Goal: Information Seeking & Learning: Learn about a topic

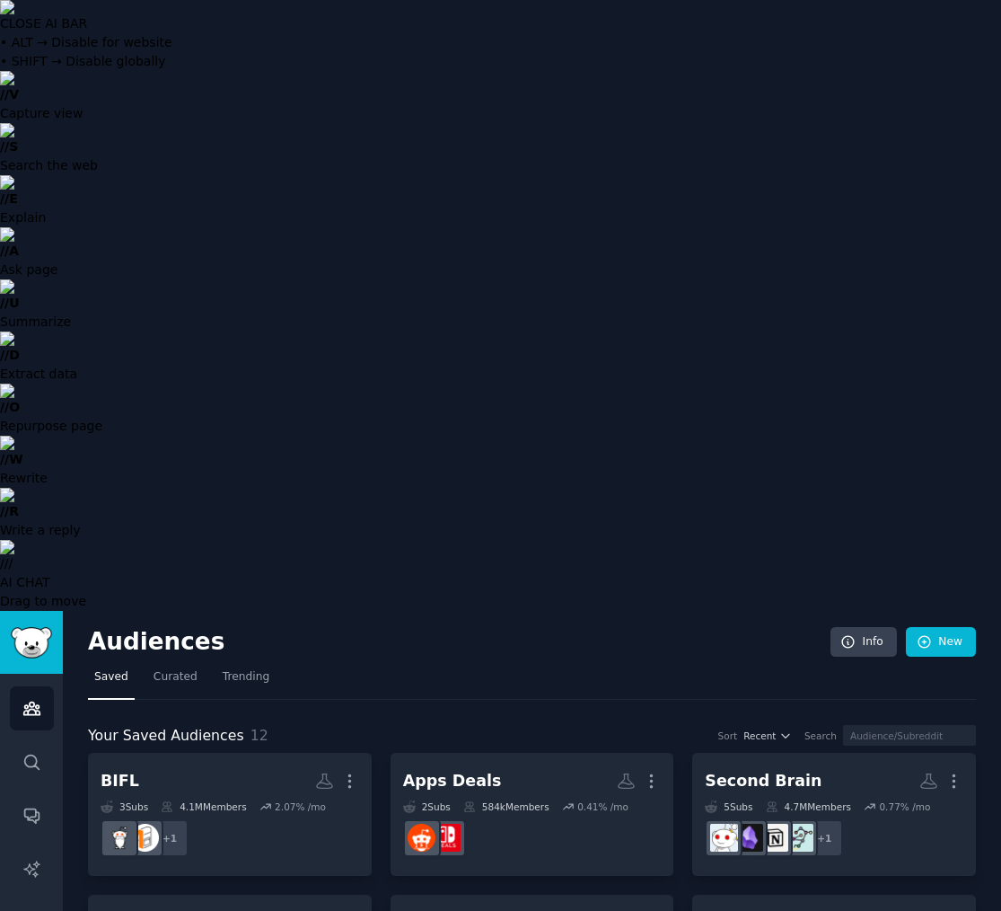
click at [467, 663] on nav "Saved Curated Trending" at bounding box center [532, 681] width 888 height 37
click at [35, 860] on icon "Sidebar" at bounding box center [30, 867] width 15 height 15
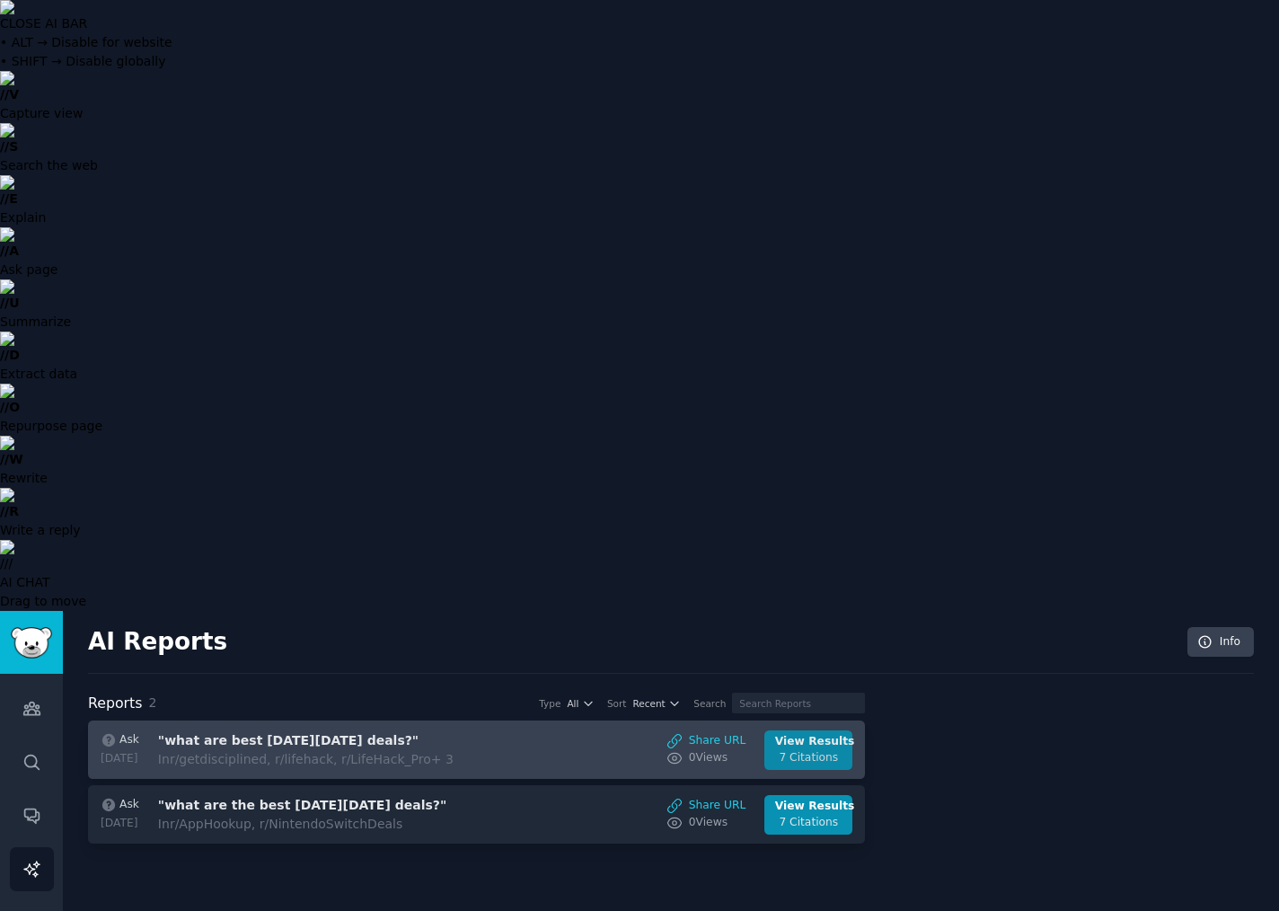
click at [806, 750] on div "7 Citations" at bounding box center [808, 758] width 67 height 16
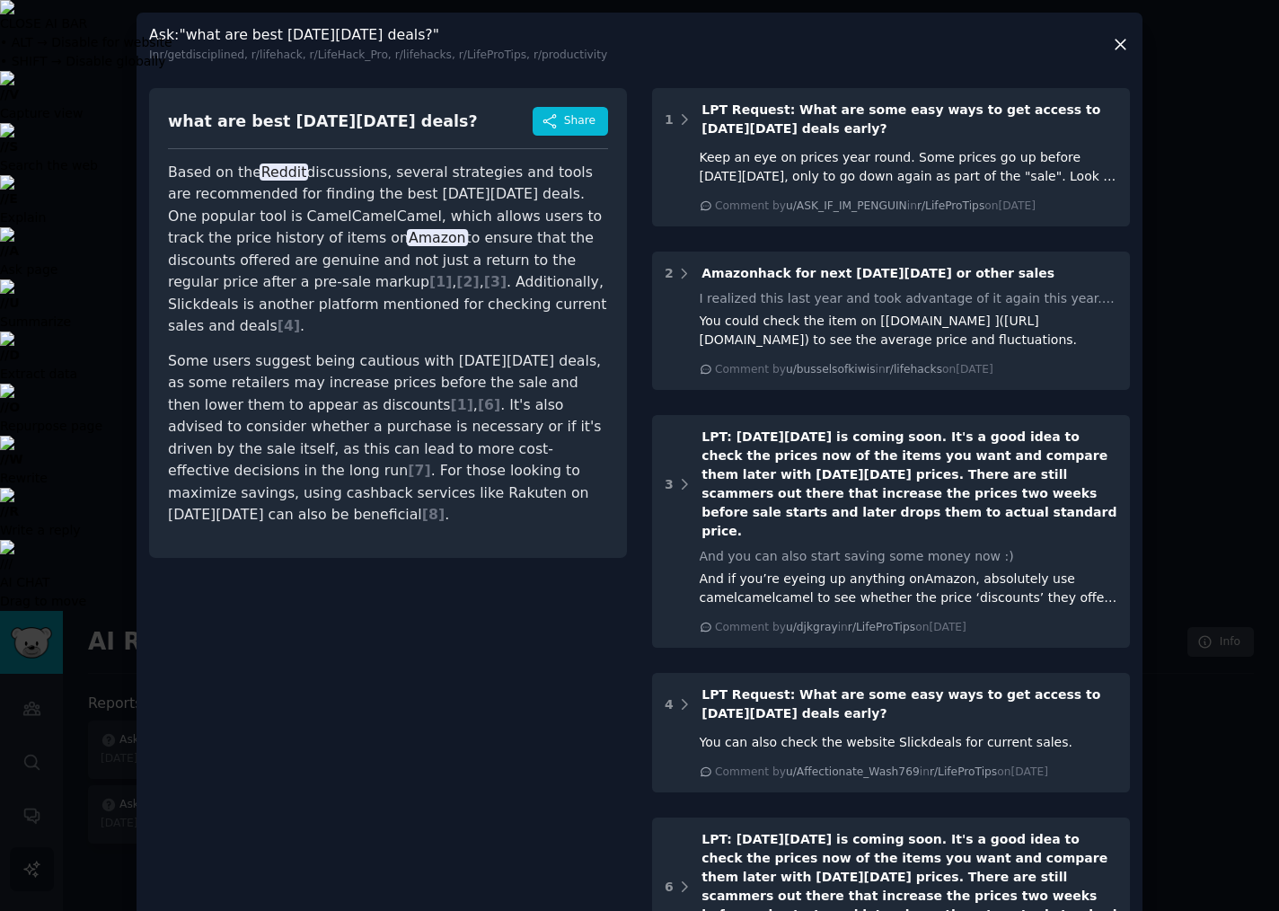
click at [1000, 44] on icon at bounding box center [1120, 45] width 10 height 10
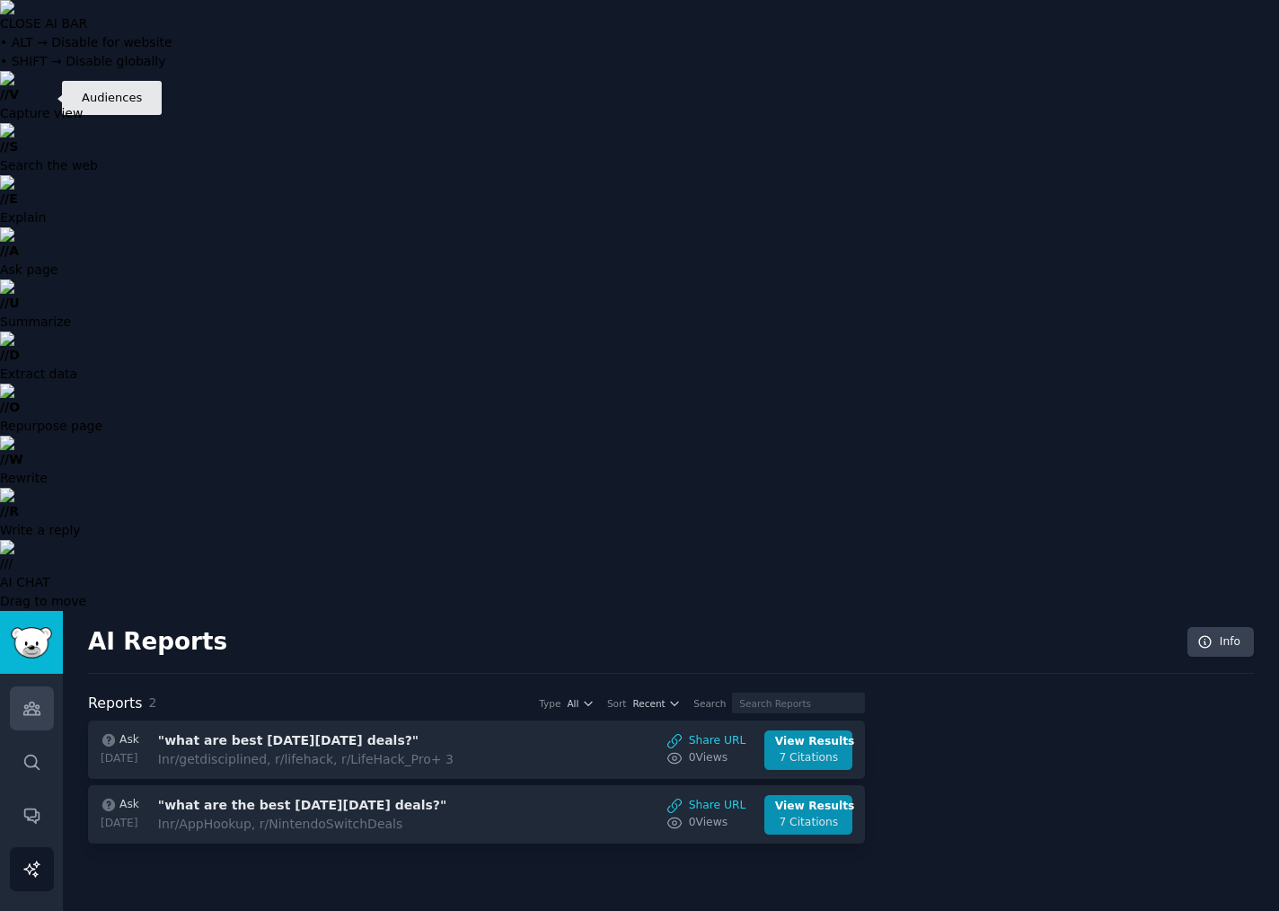
click at [37, 699] on icon "Sidebar" at bounding box center [31, 708] width 19 height 19
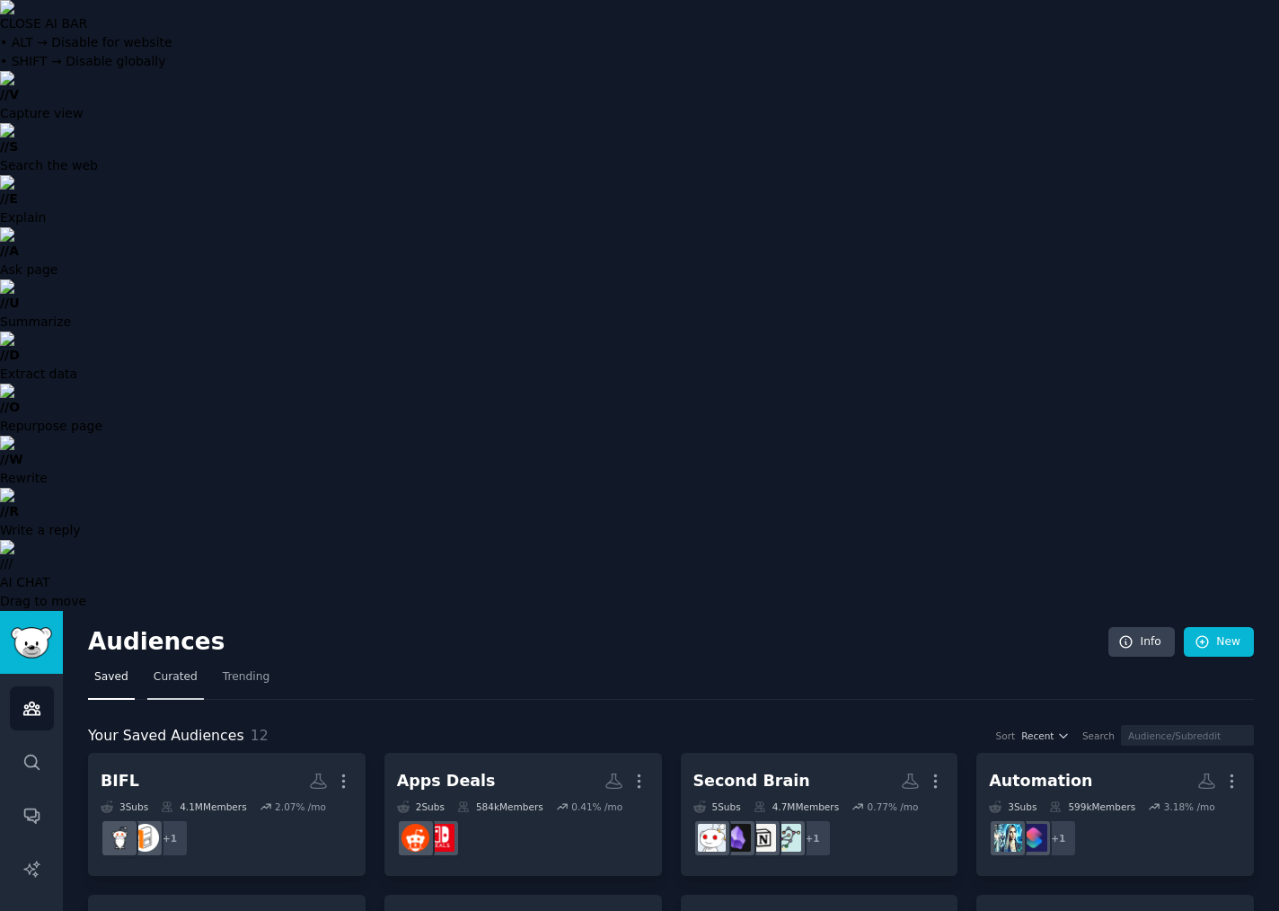
click at [170, 669] on span "Curated" at bounding box center [176, 677] width 44 height 16
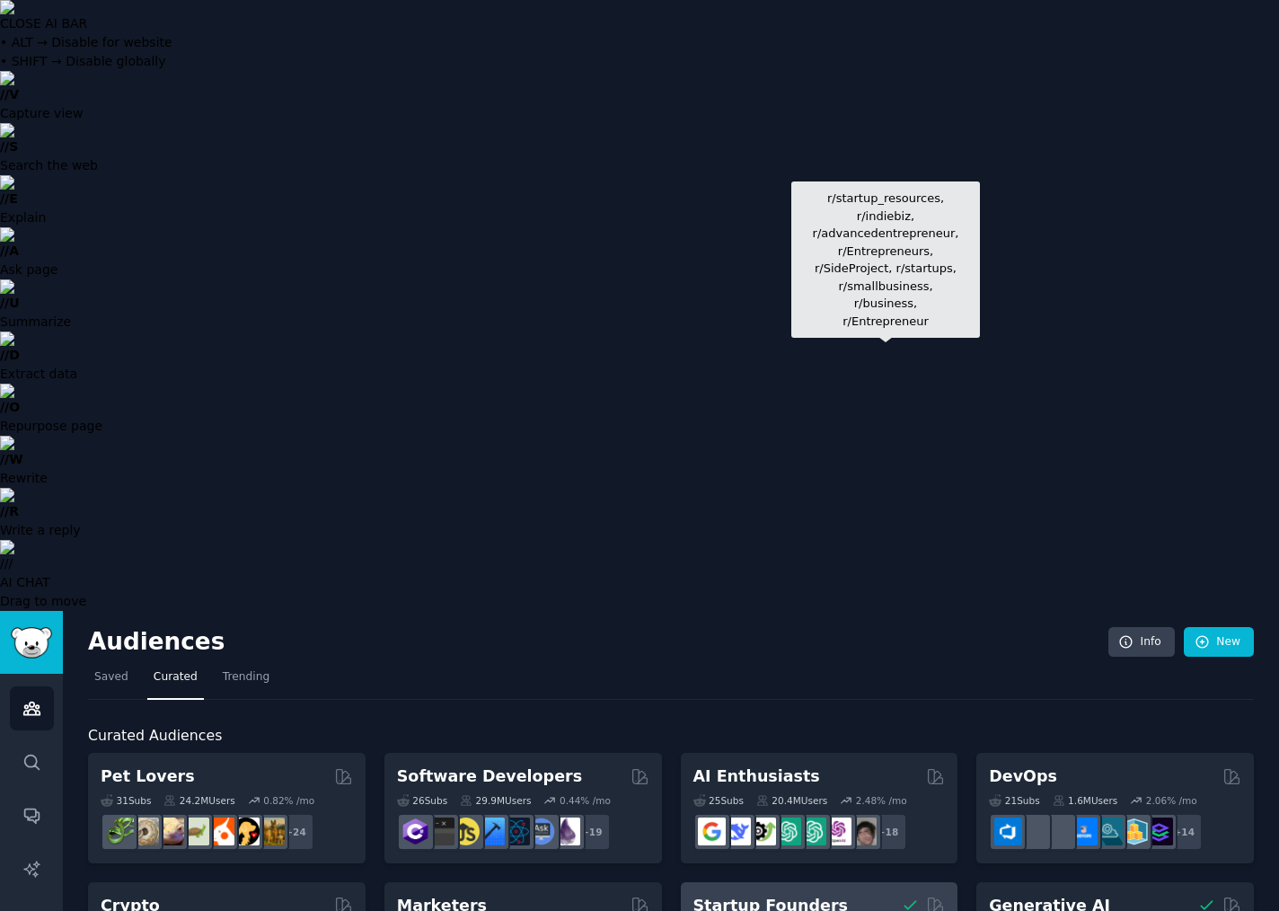
scroll to position [12, 0]
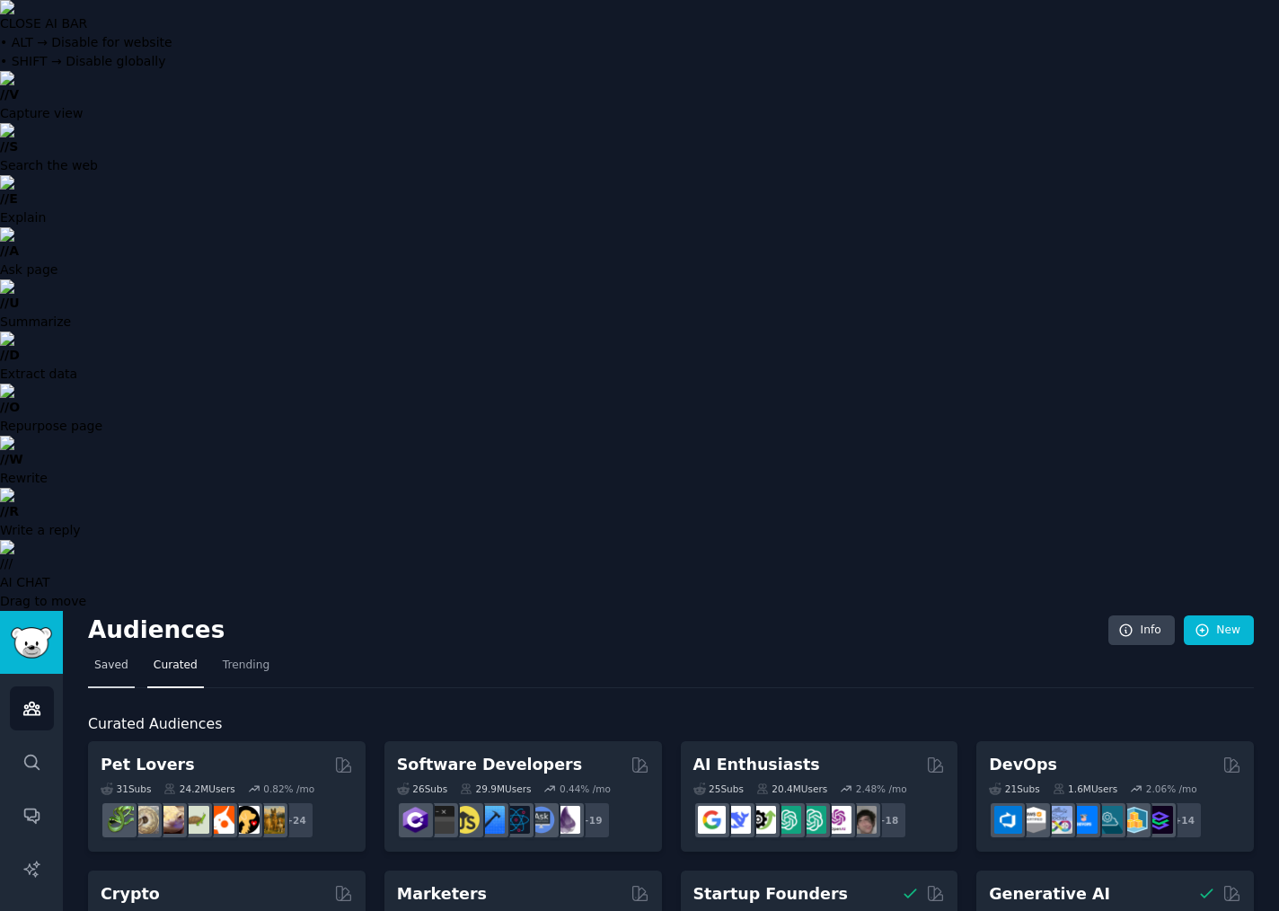
click at [94, 657] on span "Saved" at bounding box center [111, 665] width 34 height 16
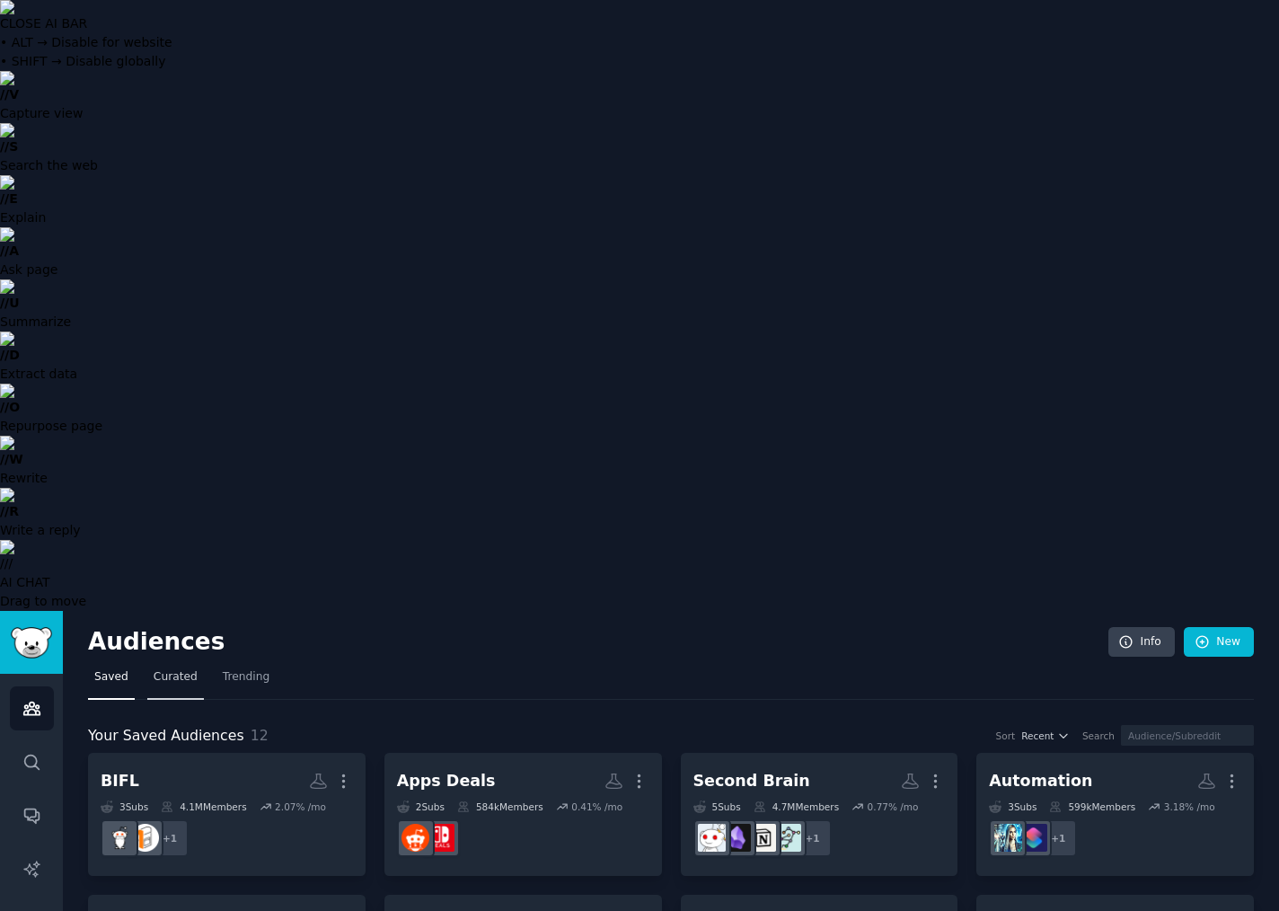
click at [175, 669] on span "Curated" at bounding box center [176, 677] width 44 height 16
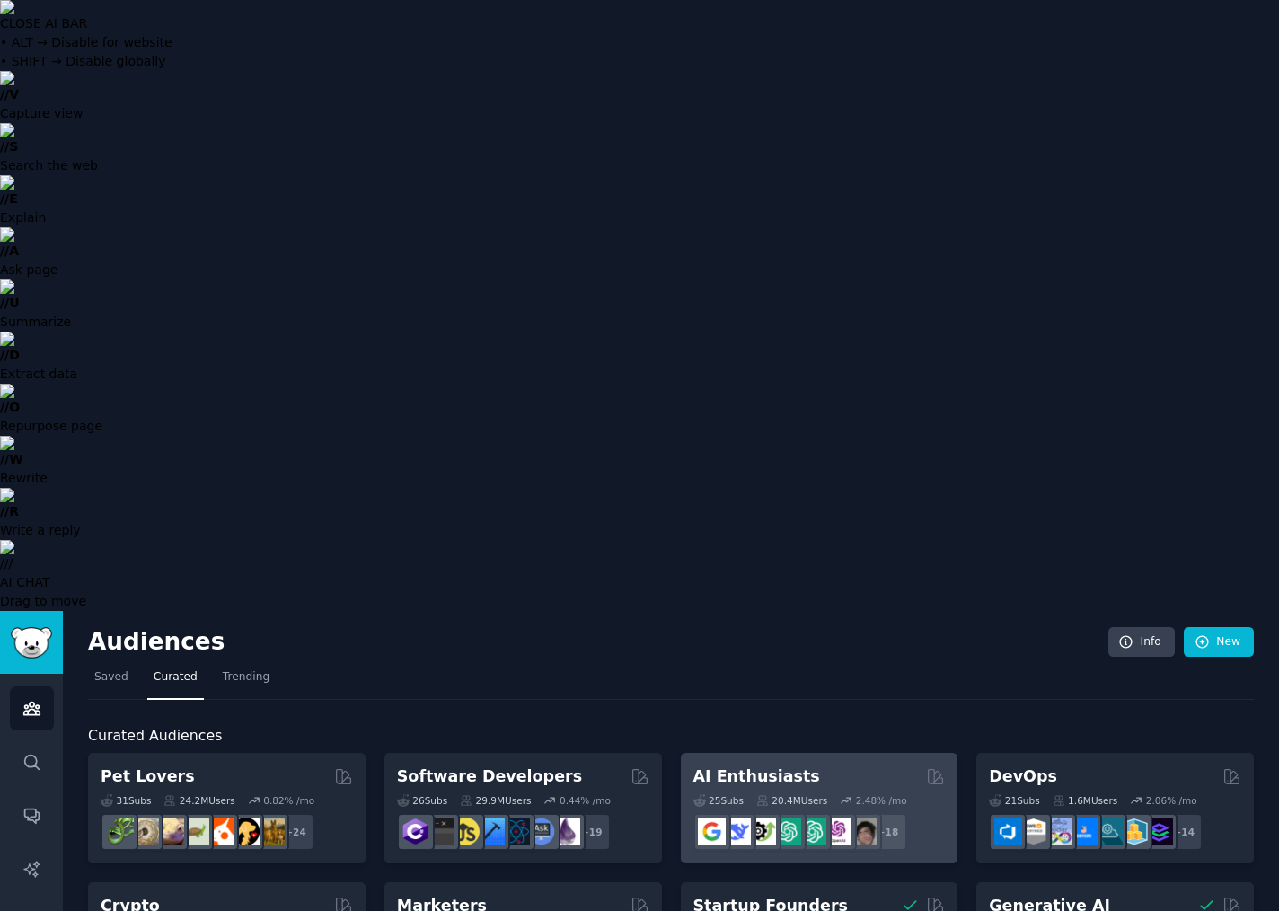
click at [740, 765] on h2 "AI Enthusiasts" at bounding box center [756, 776] width 127 height 22
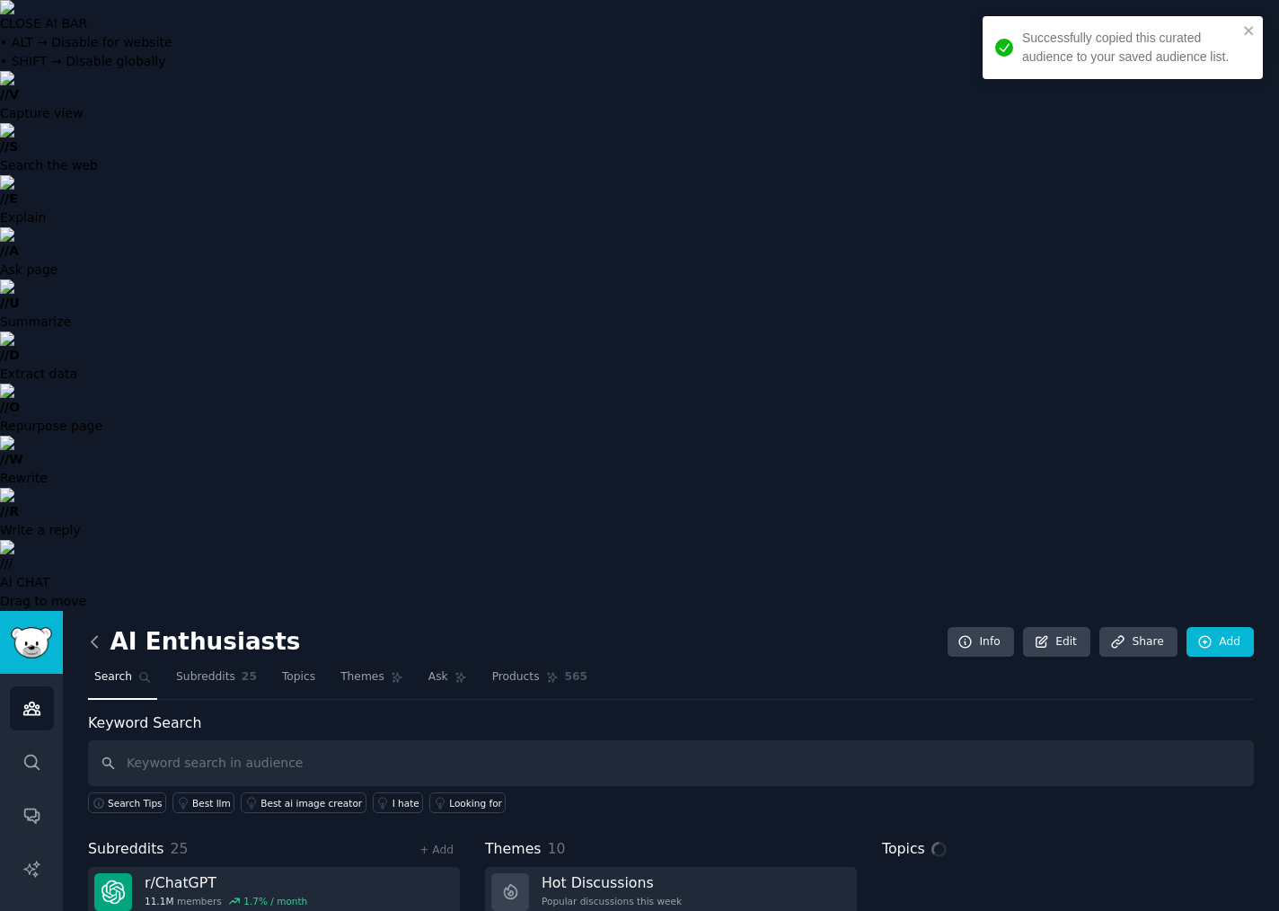
click at [92, 636] on icon at bounding box center [94, 641] width 5 height 11
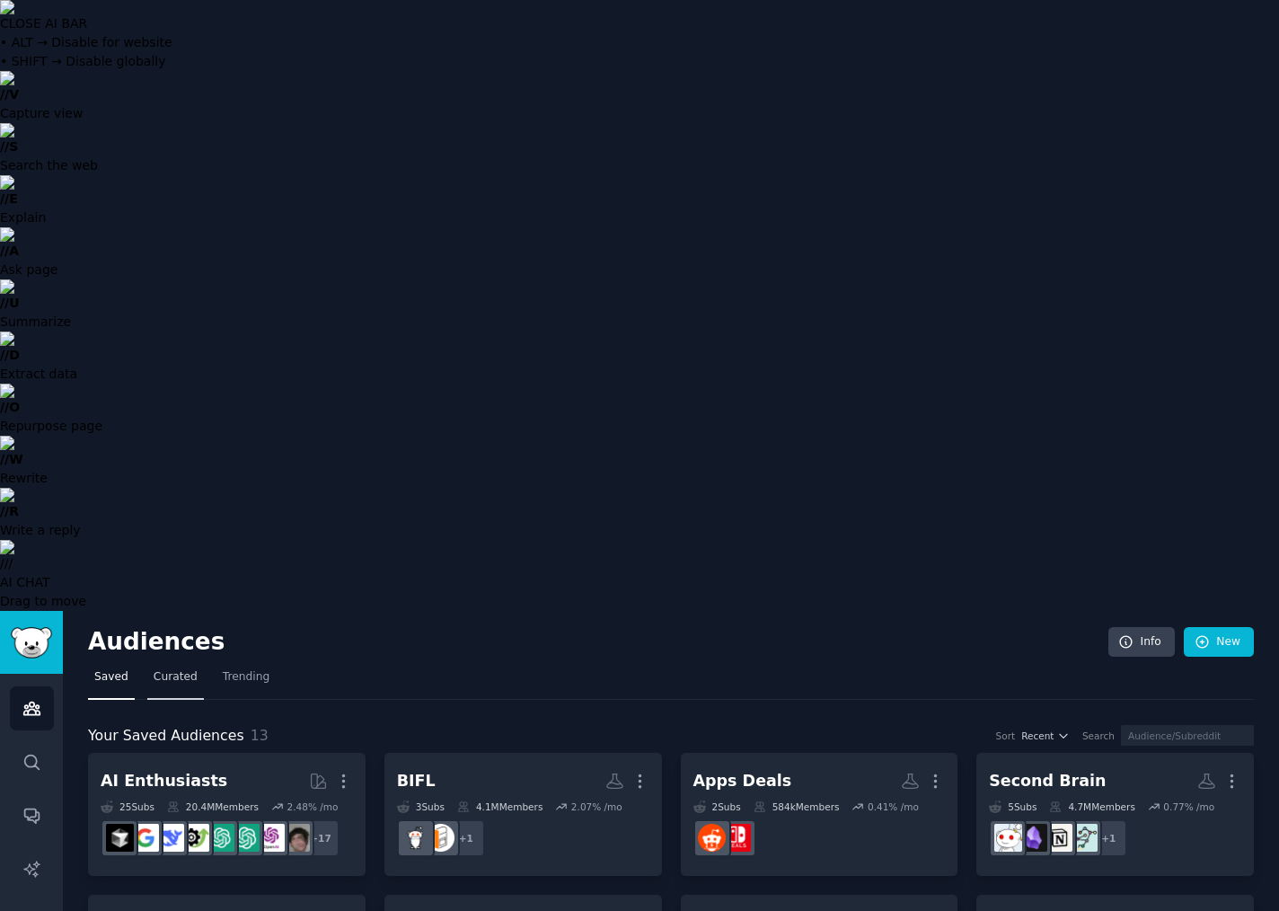
click at [166, 663] on link "Curated" at bounding box center [175, 681] width 57 height 37
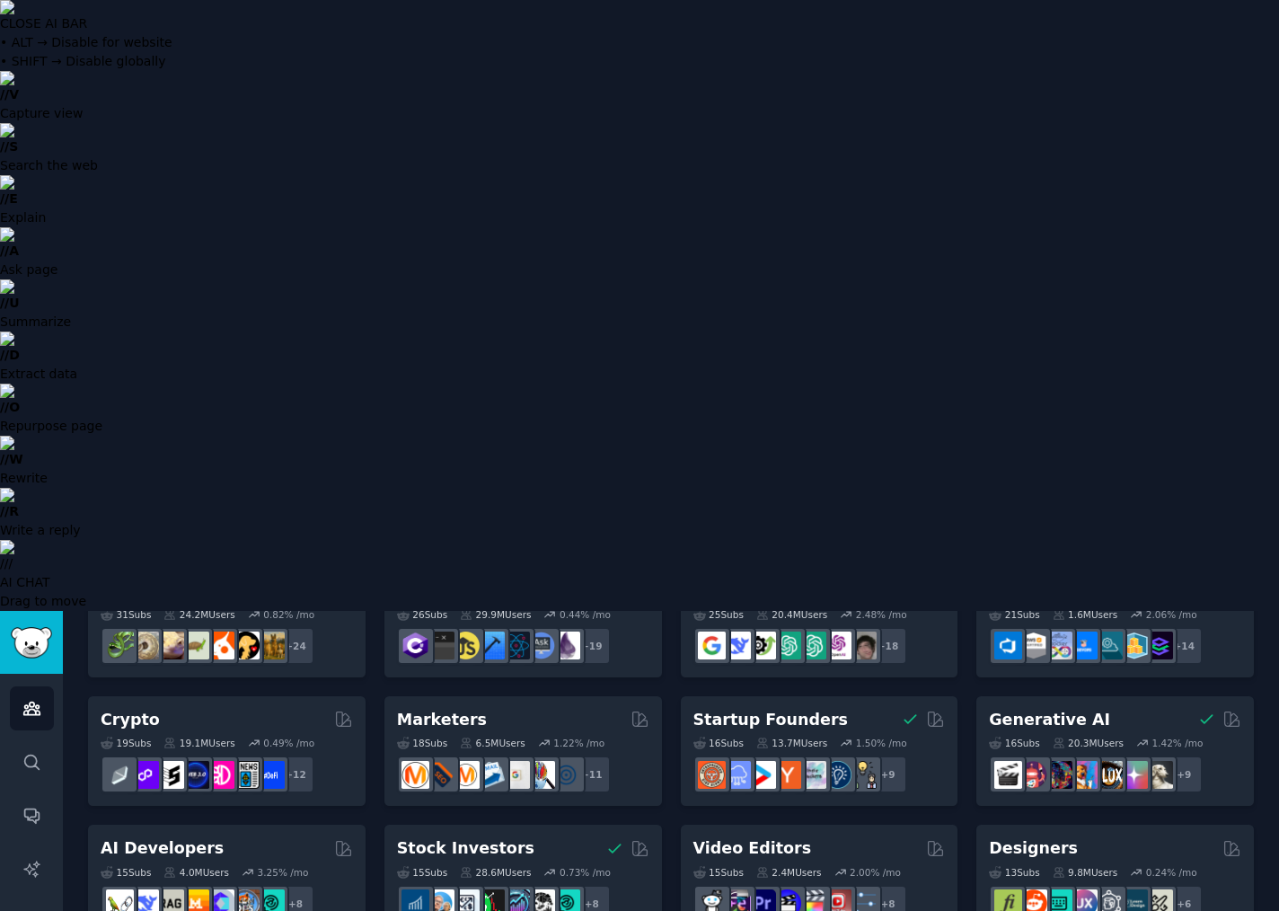
scroll to position [121, 0]
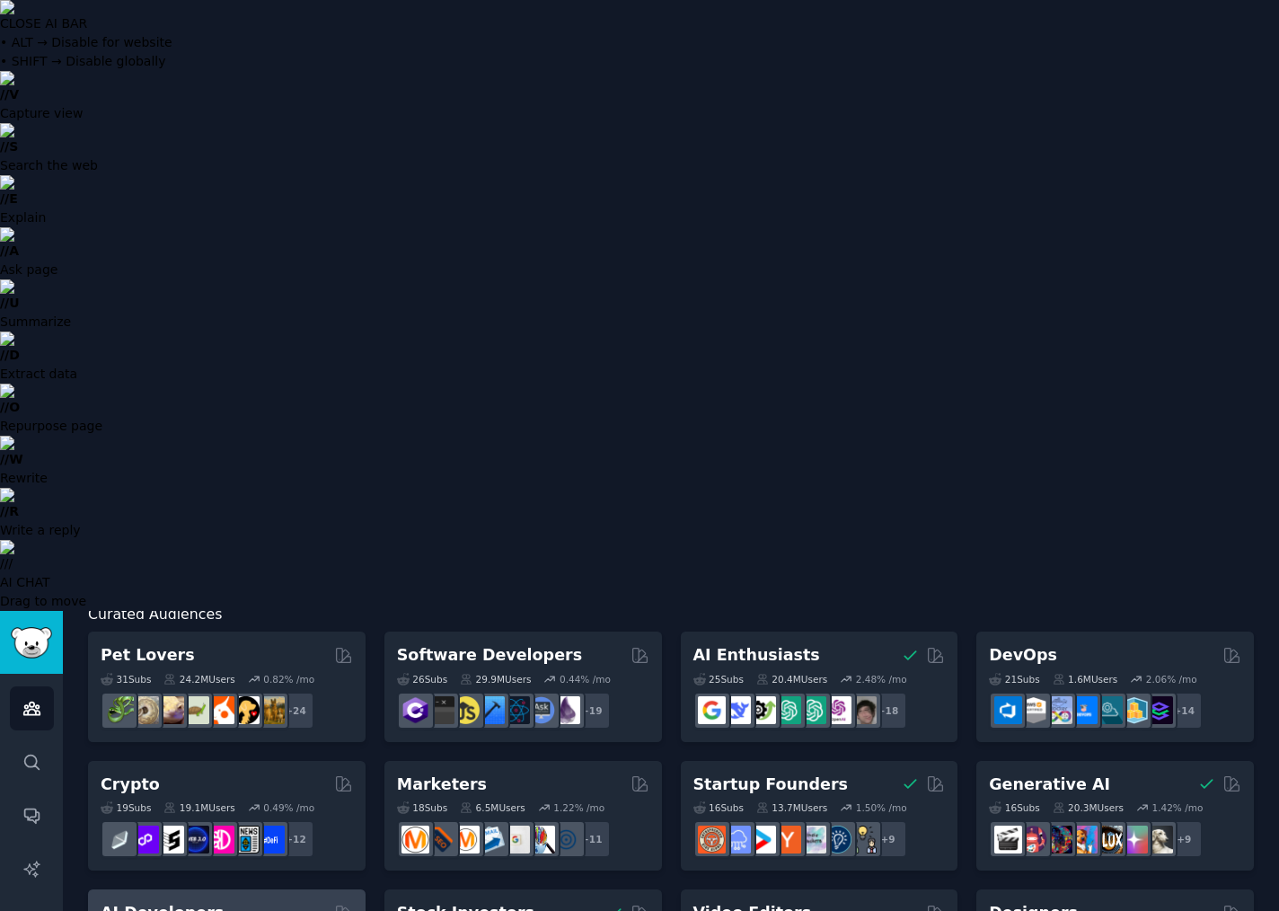
click at [216, 902] on div "AI Developers" at bounding box center [227, 913] width 252 height 22
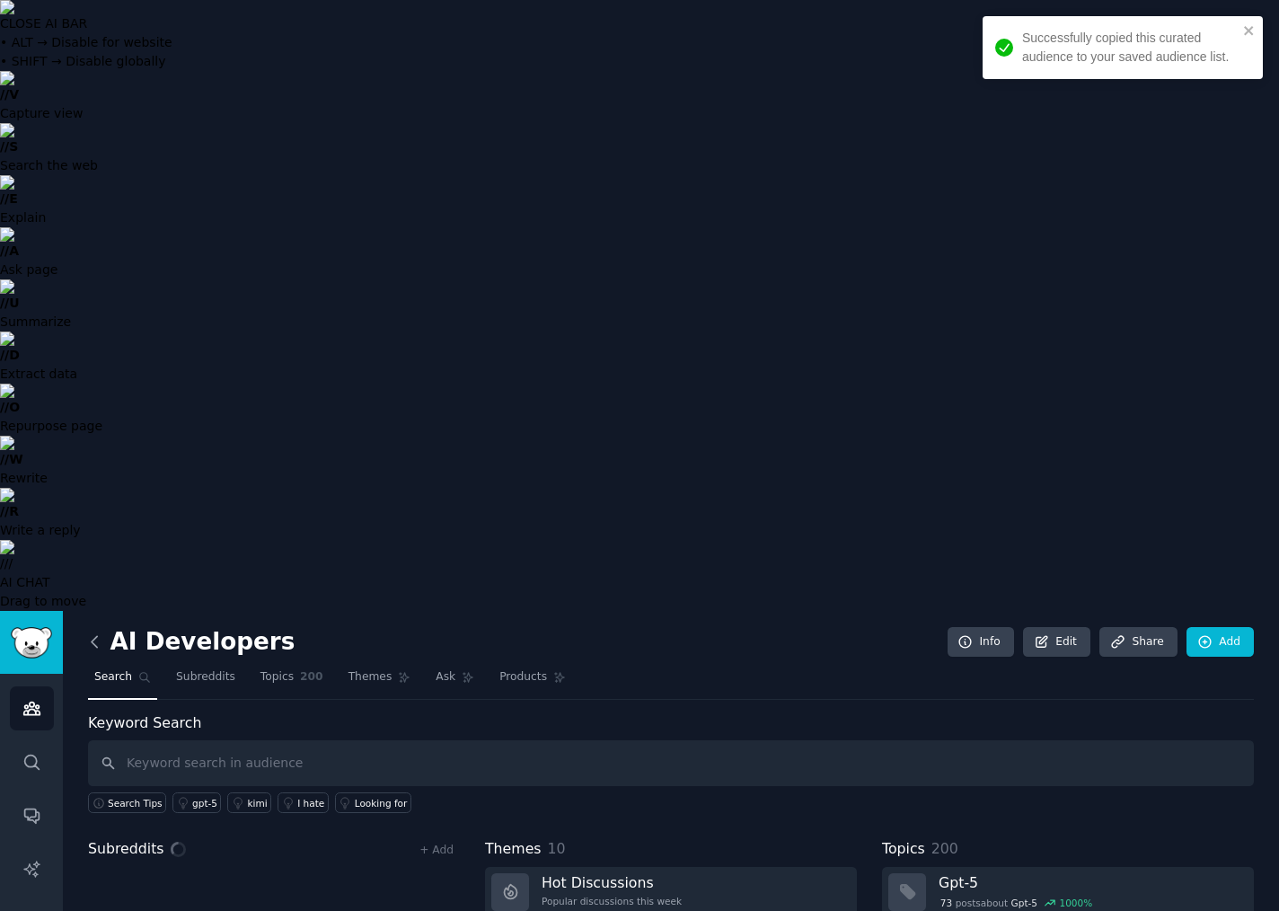
click at [93, 632] on icon at bounding box center [94, 641] width 19 height 19
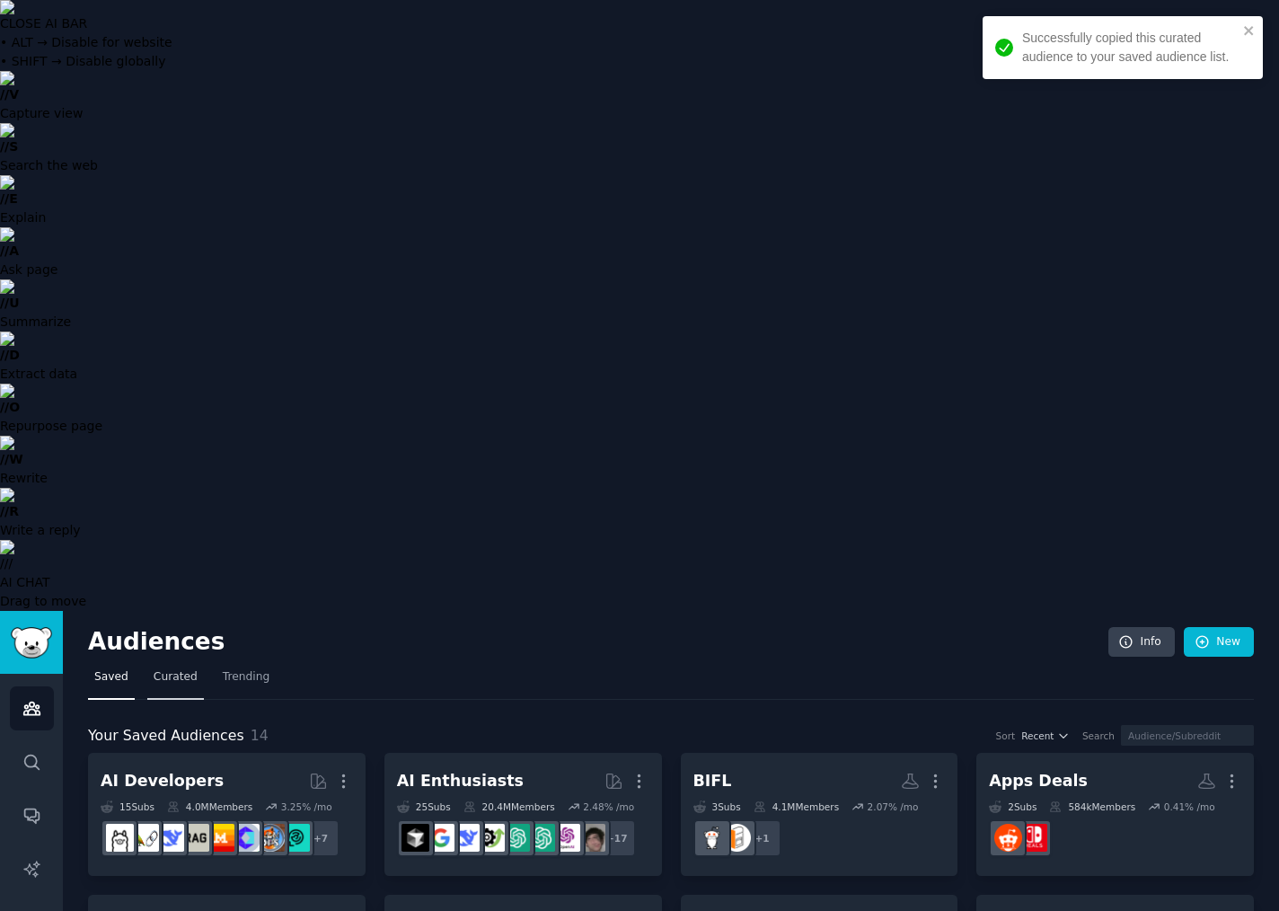
click at [189, 669] on span "Curated" at bounding box center [176, 677] width 44 height 16
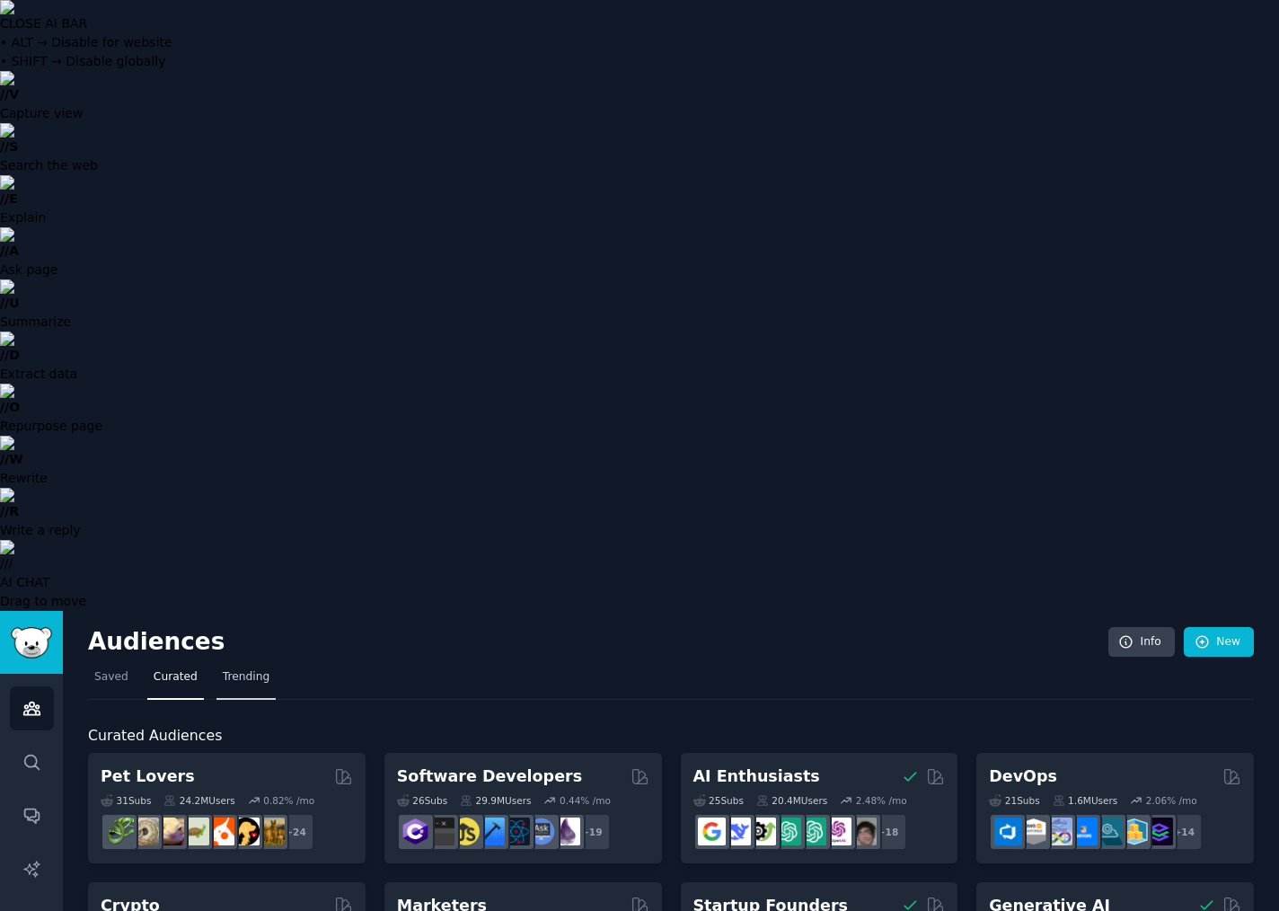
click at [233, 663] on link "Trending" at bounding box center [245, 681] width 59 height 37
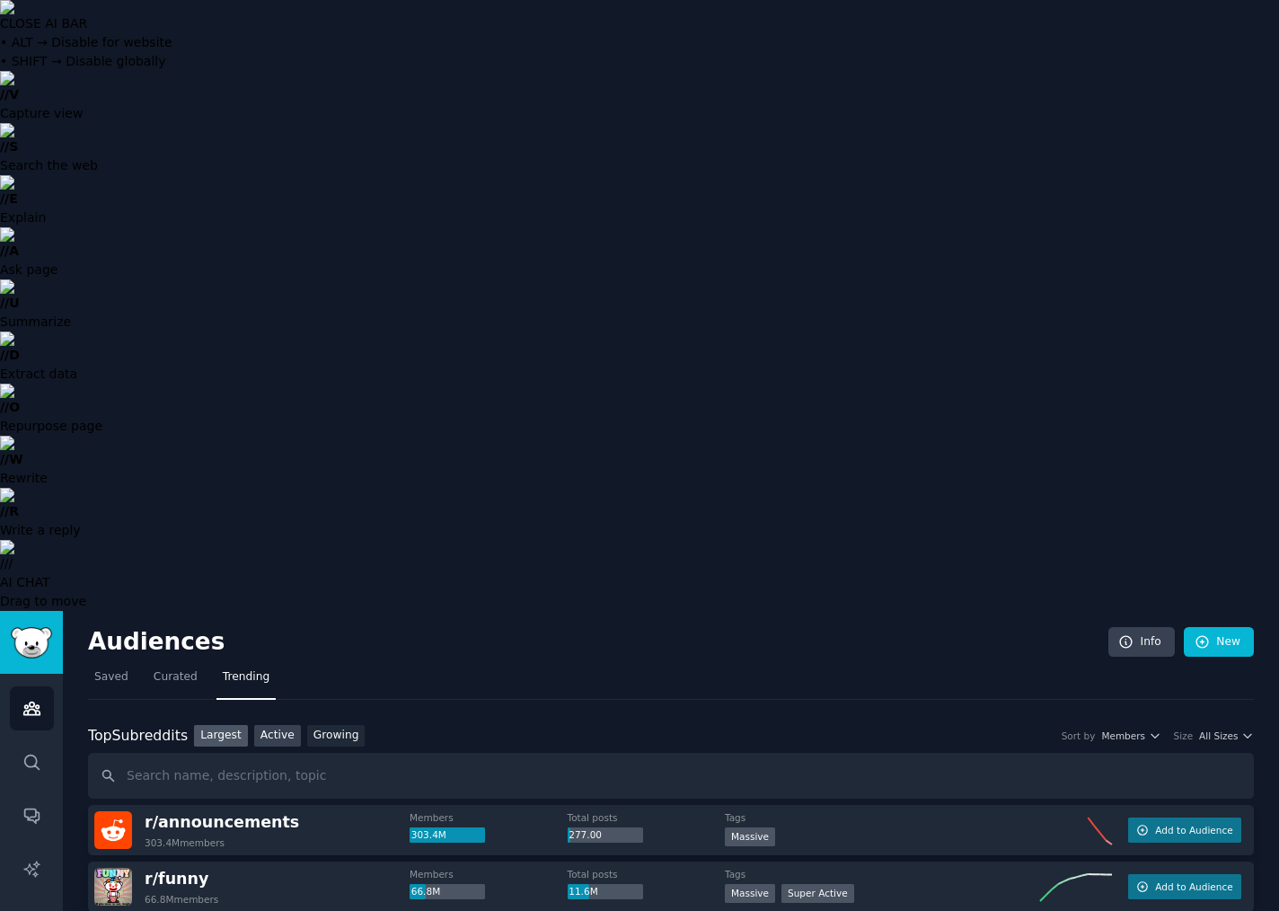
click at [275, 725] on link "Active" at bounding box center [277, 736] width 47 height 22
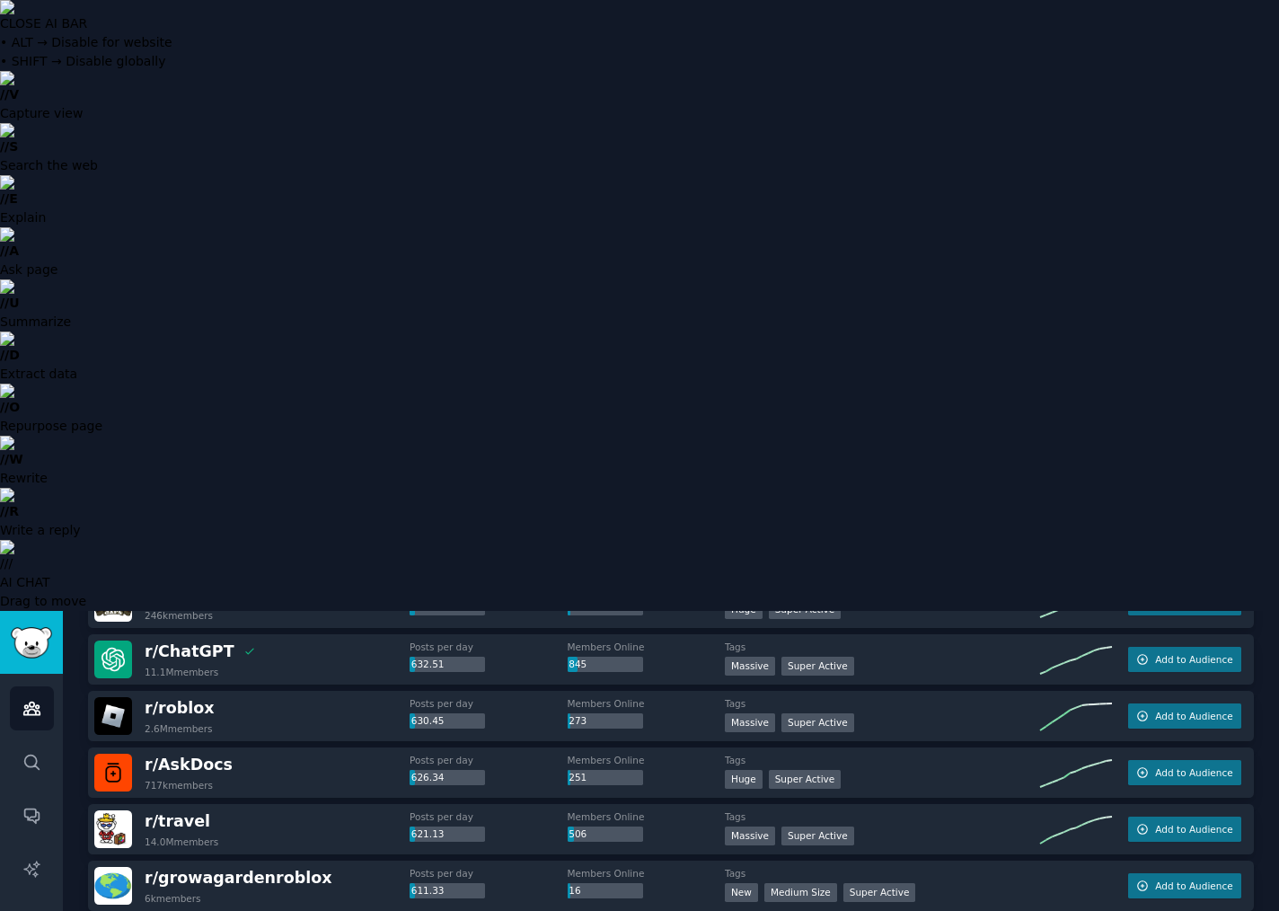
scroll to position [2228, 0]
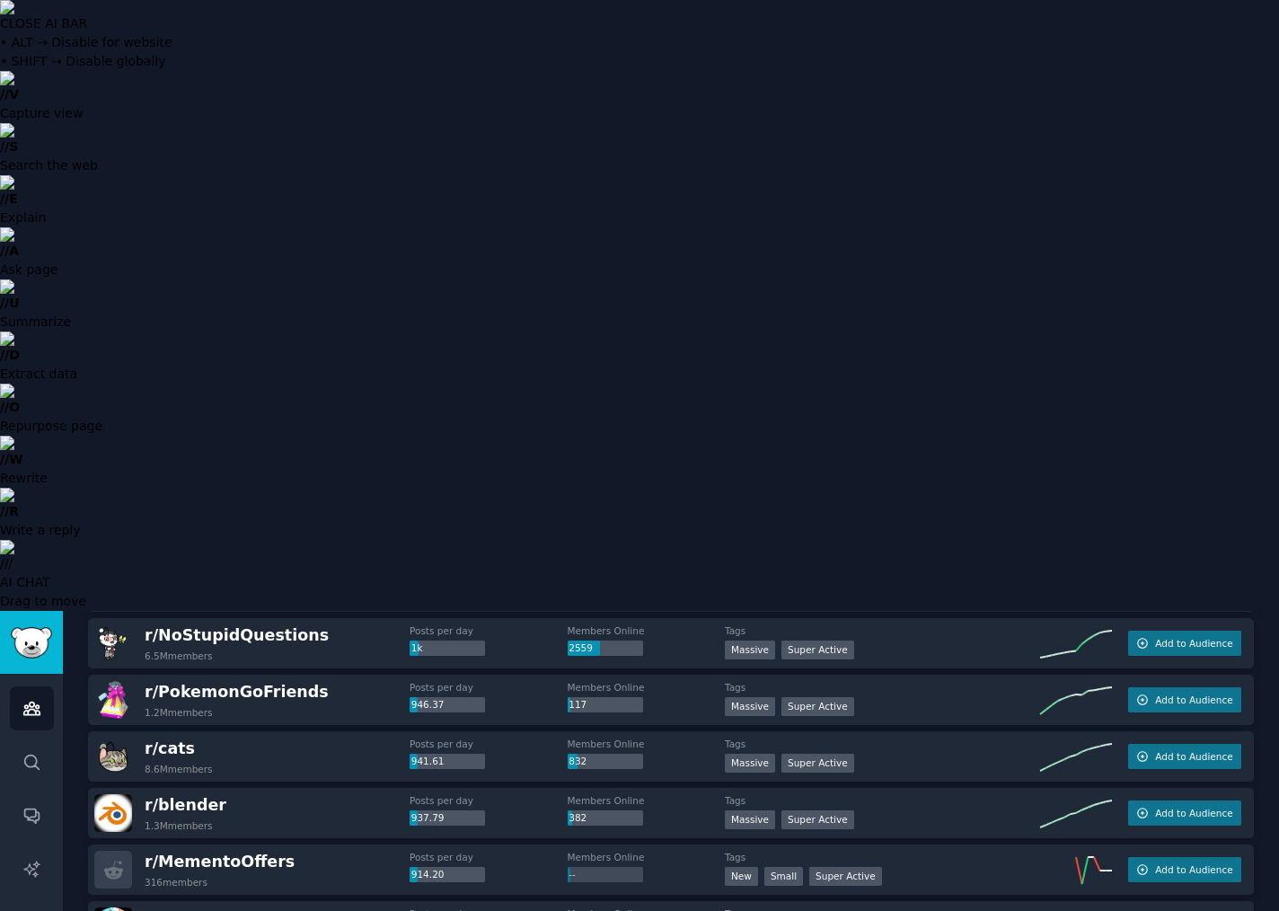
scroll to position [0, 0]
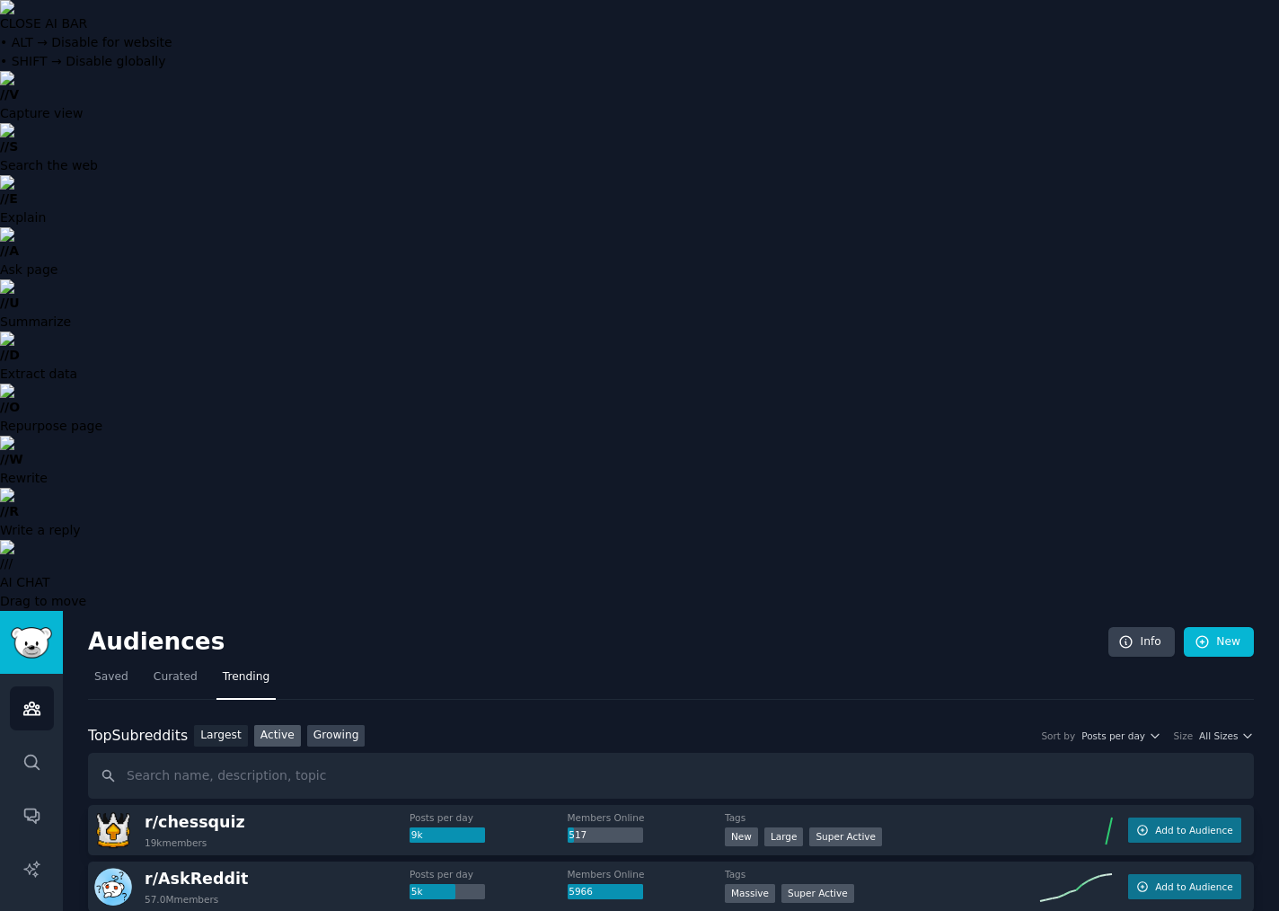
click at [341, 725] on link "Growing" at bounding box center [336, 736] width 58 height 22
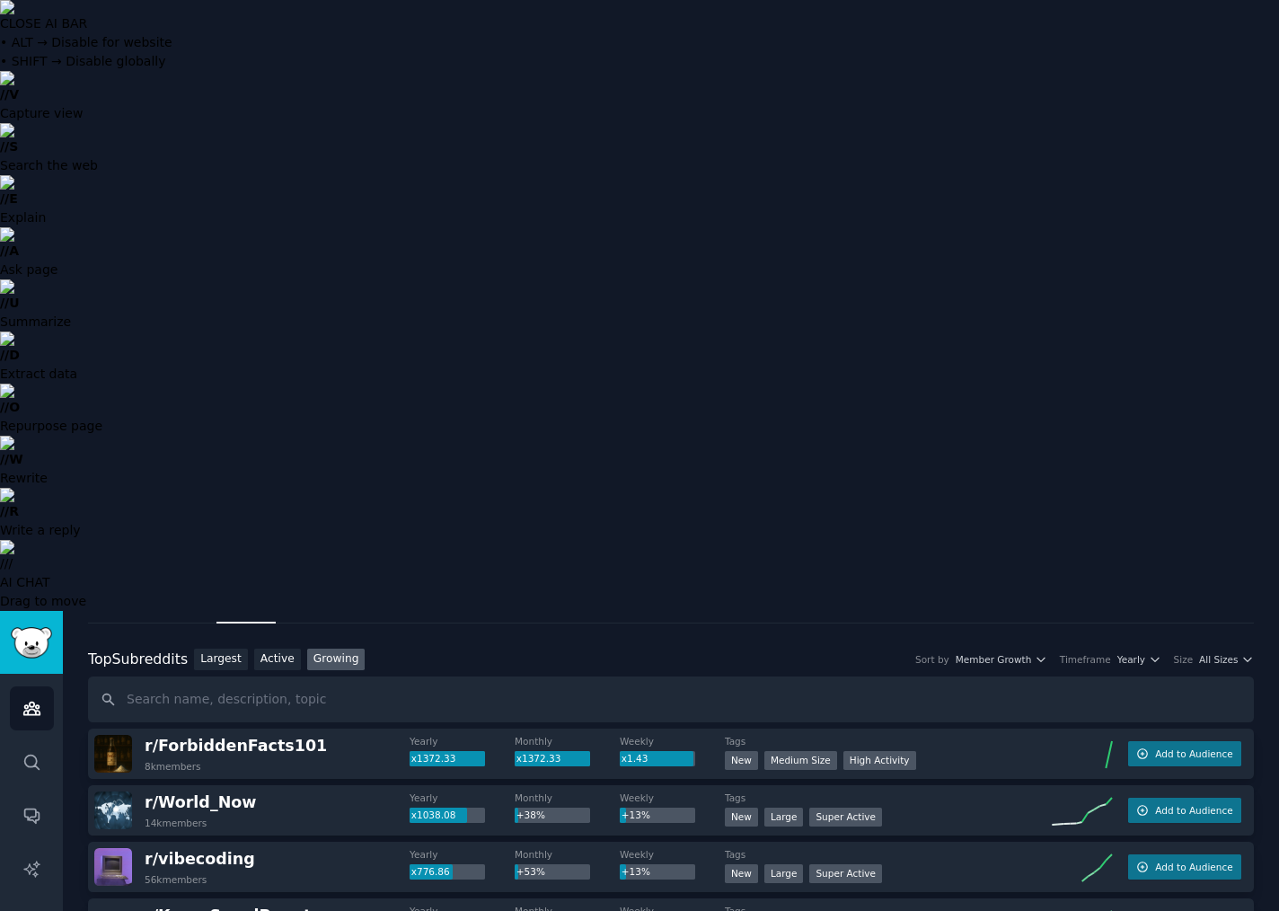
scroll to position [88, 0]
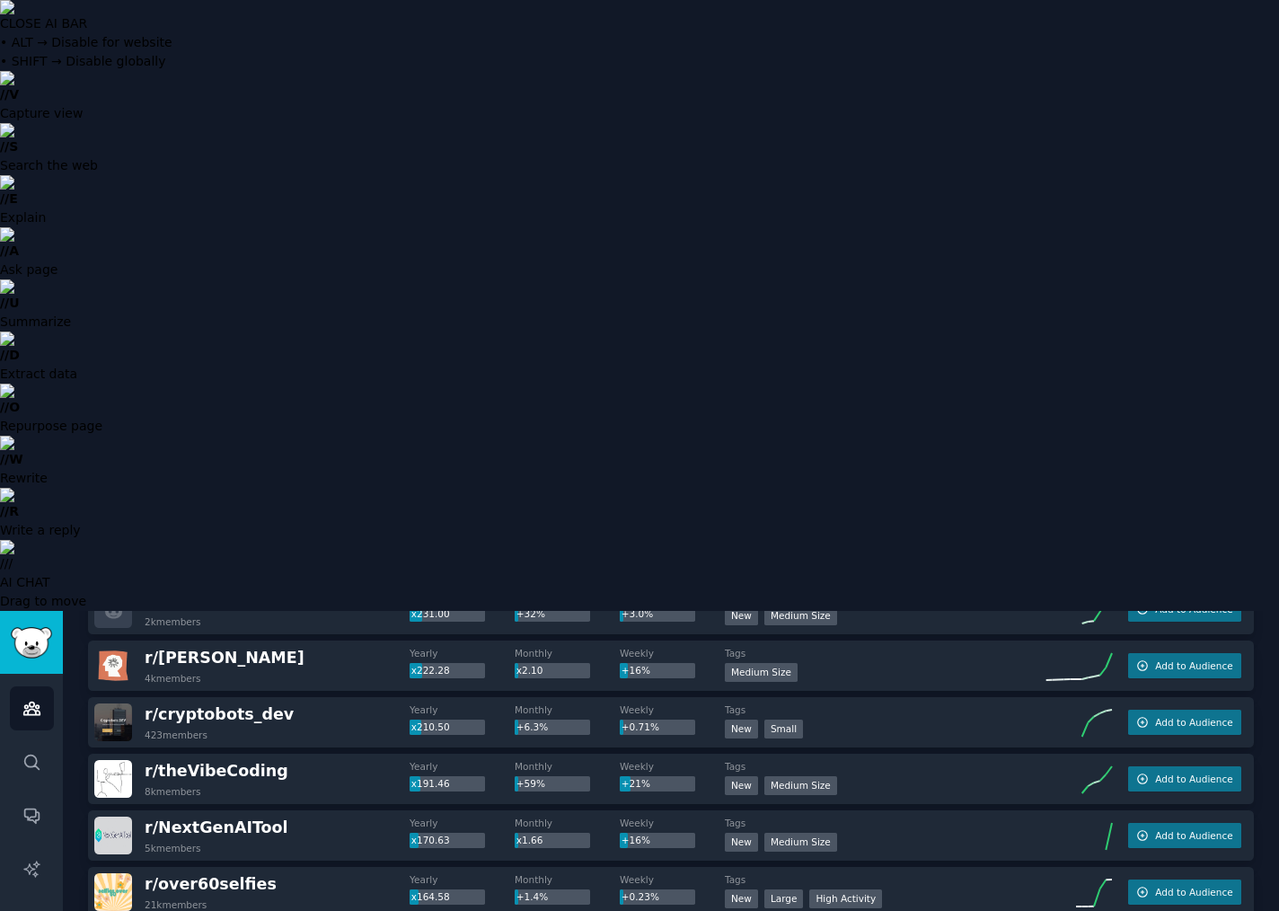
scroll to position [0, 0]
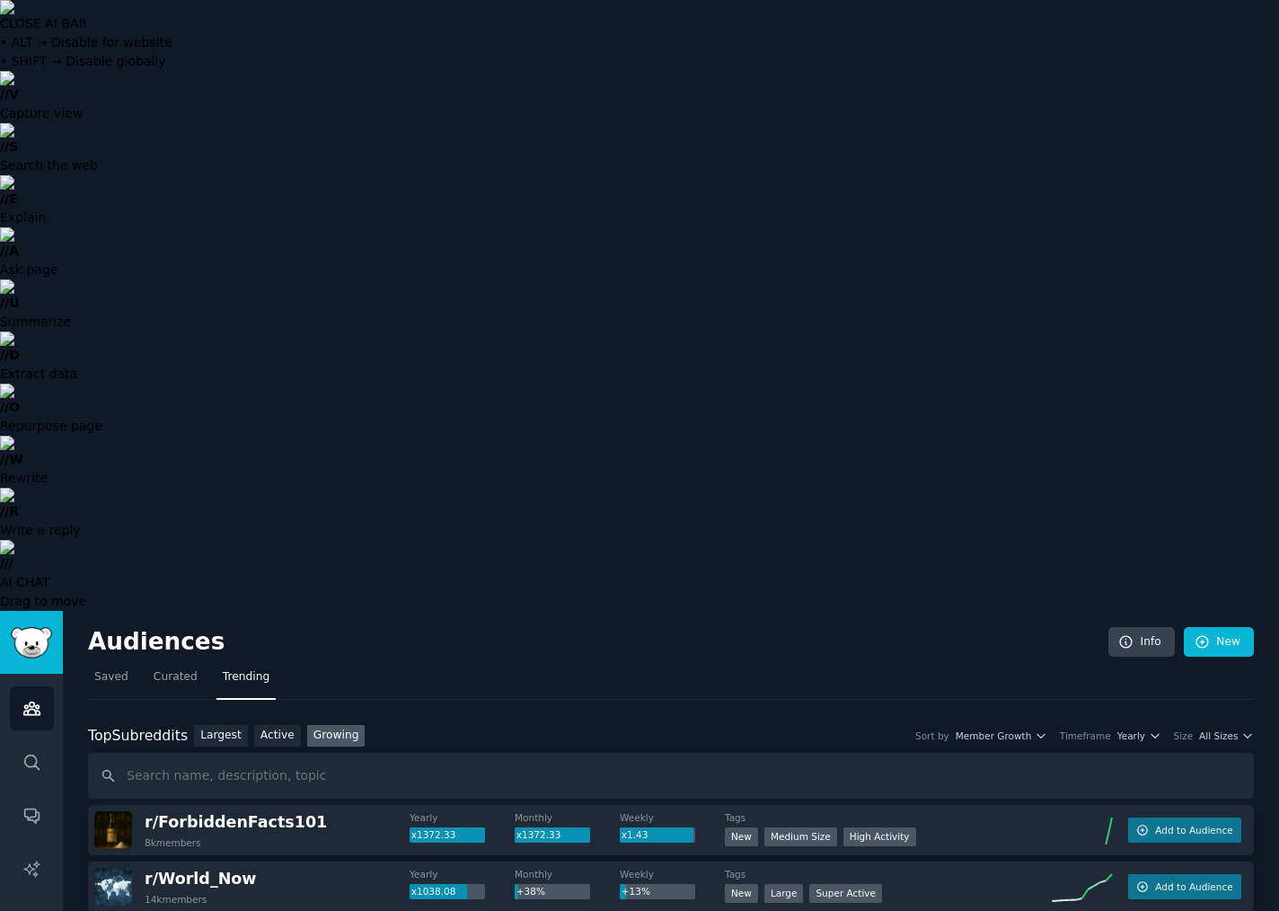
click at [399, 663] on nav "Saved Curated Trending" at bounding box center [671, 681] width 1166 height 37
click at [104, 669] on span "Saved" at bounding box center [111, 677] width 34 height 16
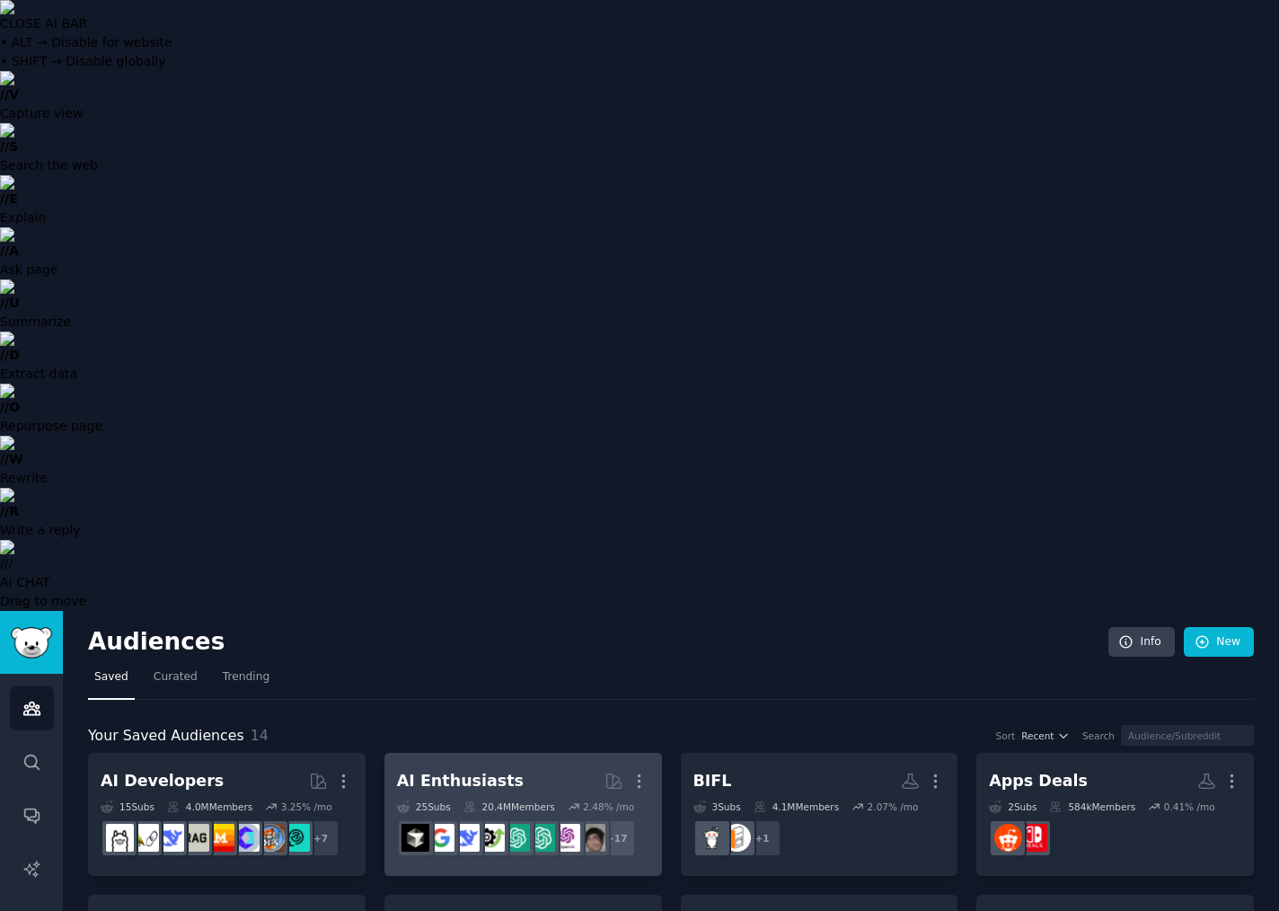
click at [448, 770] on div "AI Enthusiasts" at bounding box center [460, 781] width 127 height 22
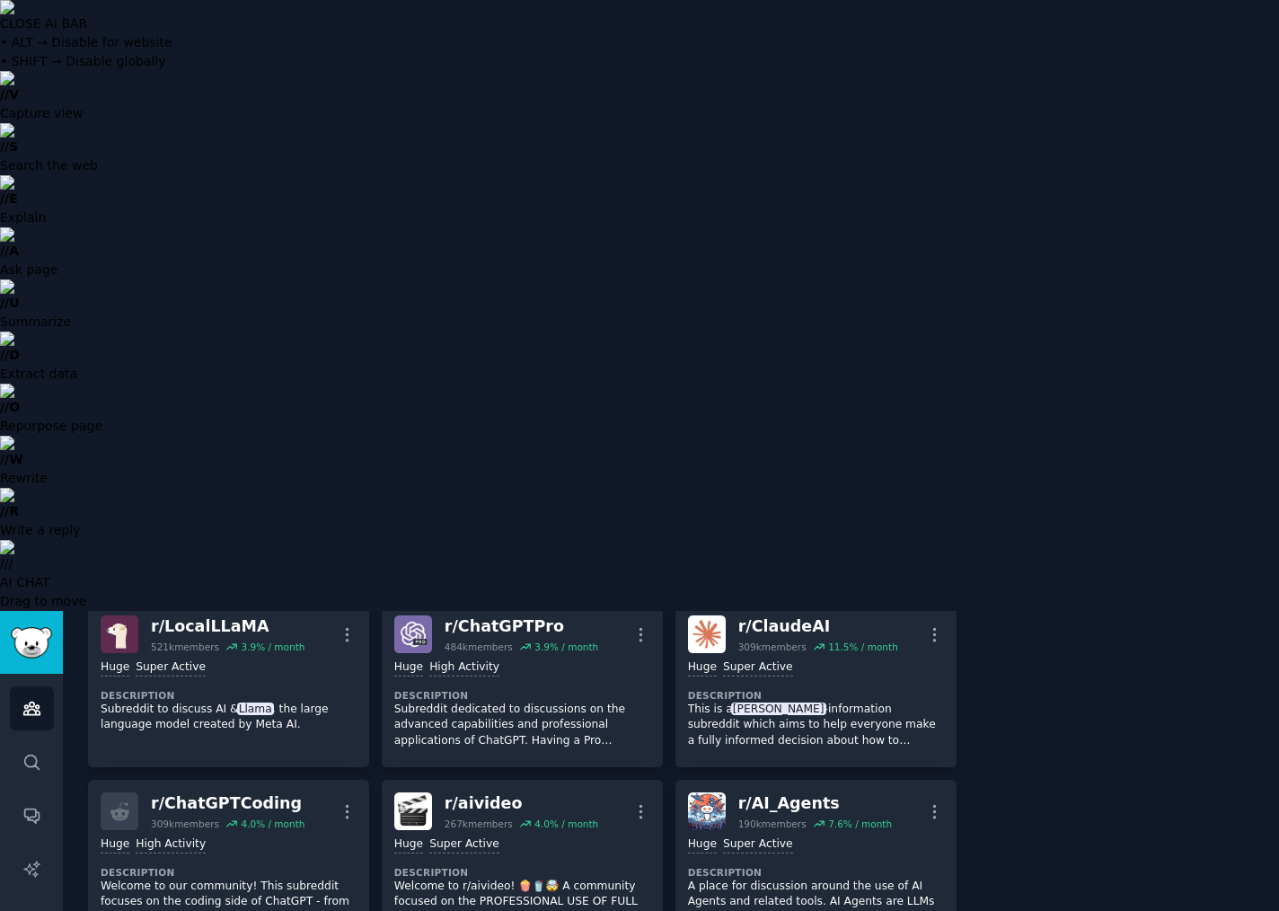
scroll to position [663, 0]
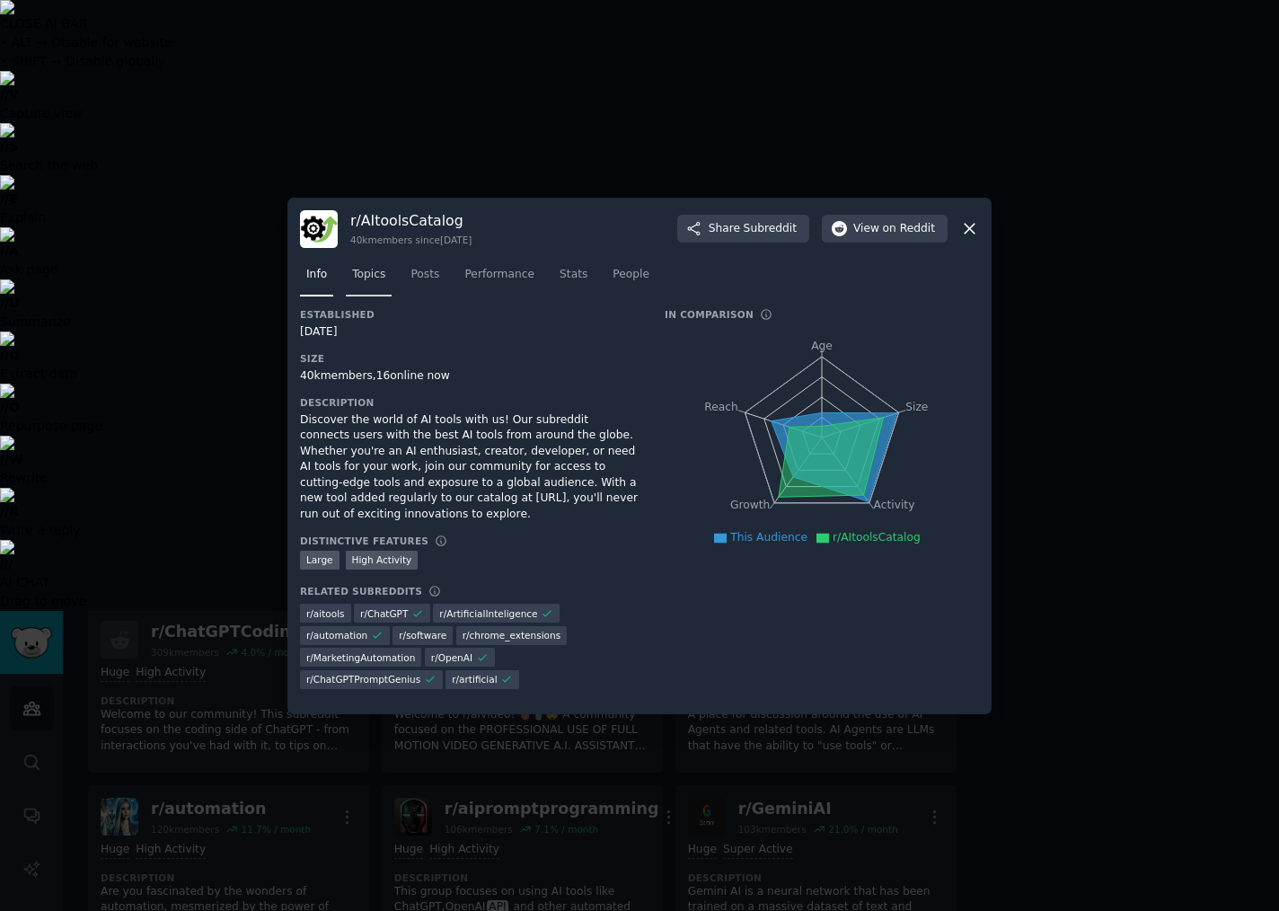
click at [373, 273] on span "Topics" at bounding box center [368, 275] width 33 height 16
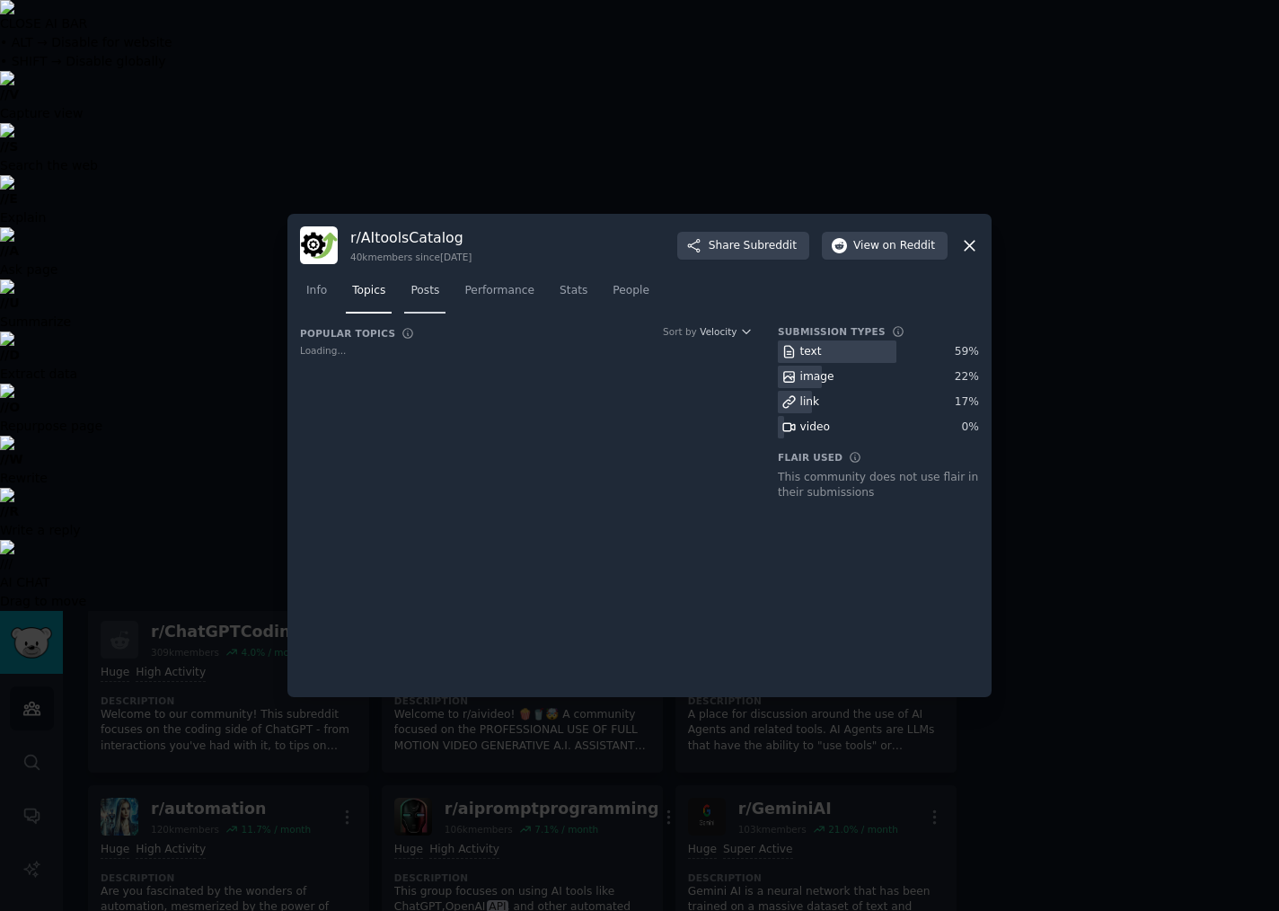
click at [431, 293] on span "Posts" at bounding box center [424, 291] width 29 height 16
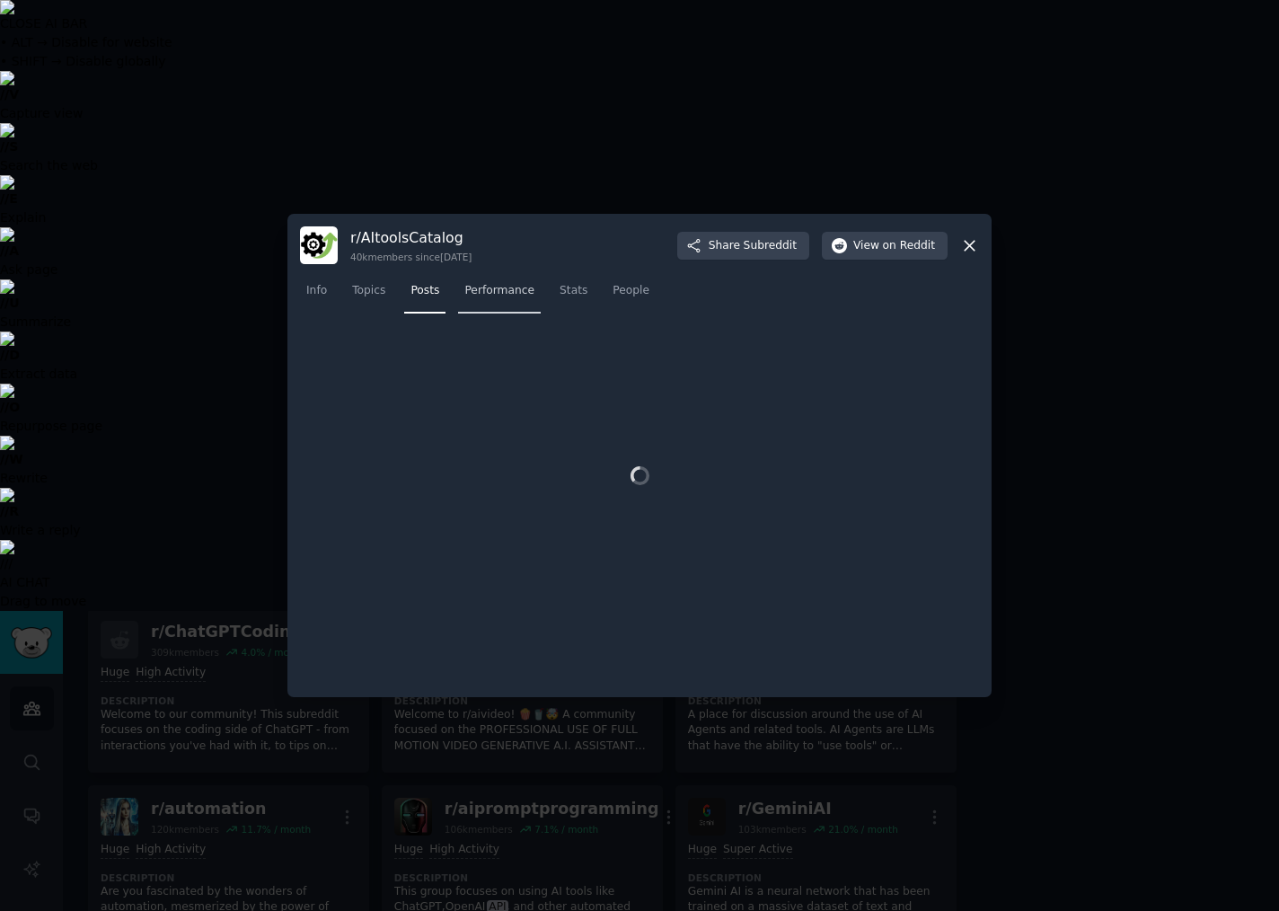
click at [493, 294] on span "Performance" at bounding box center [499, 291] width 70 height 16
click at [977, 245] on icon at bounding box center [969, 245] width 19 height 19
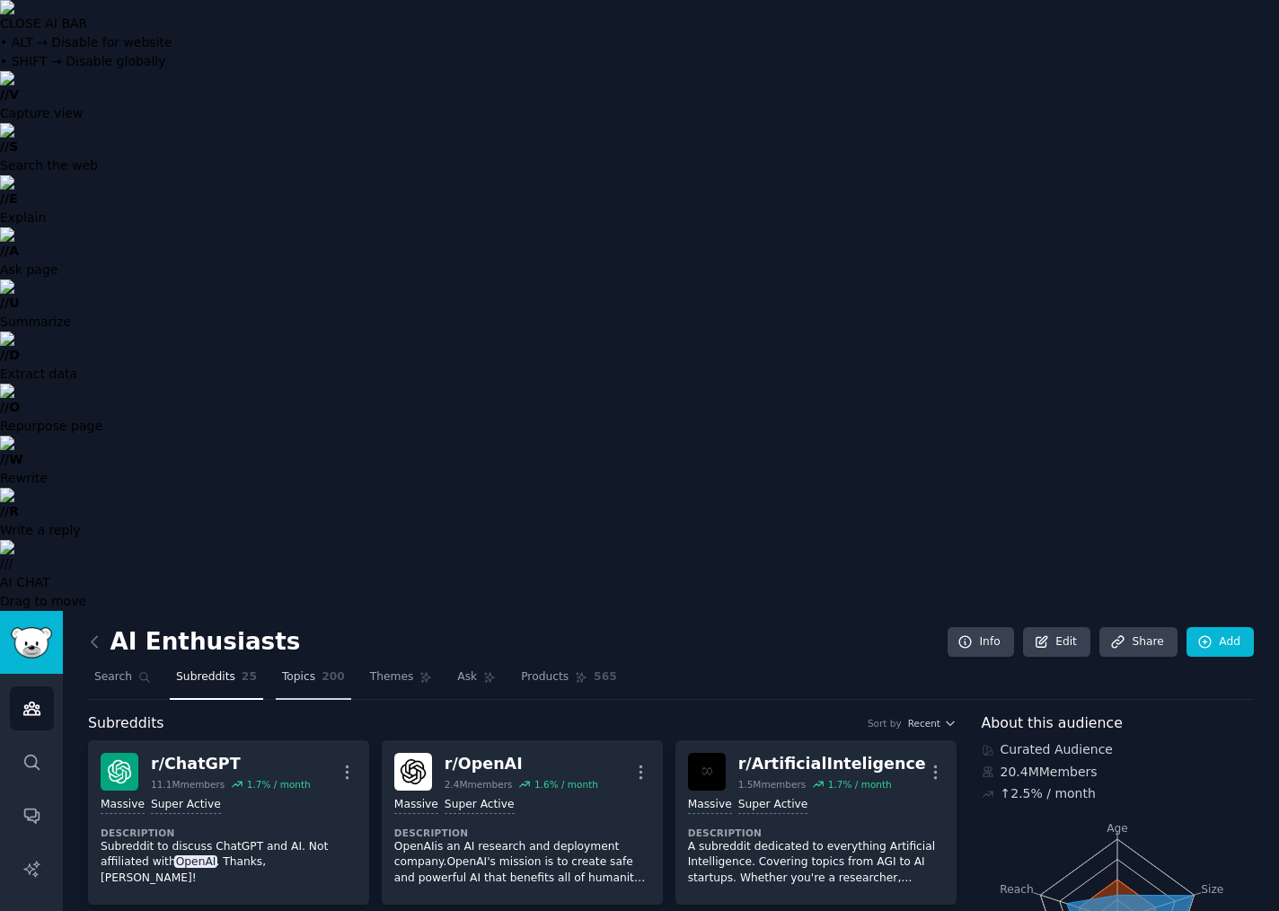
click at [307, 669] on span "Topics" at bounding box center [298, 677] width 33 height 16
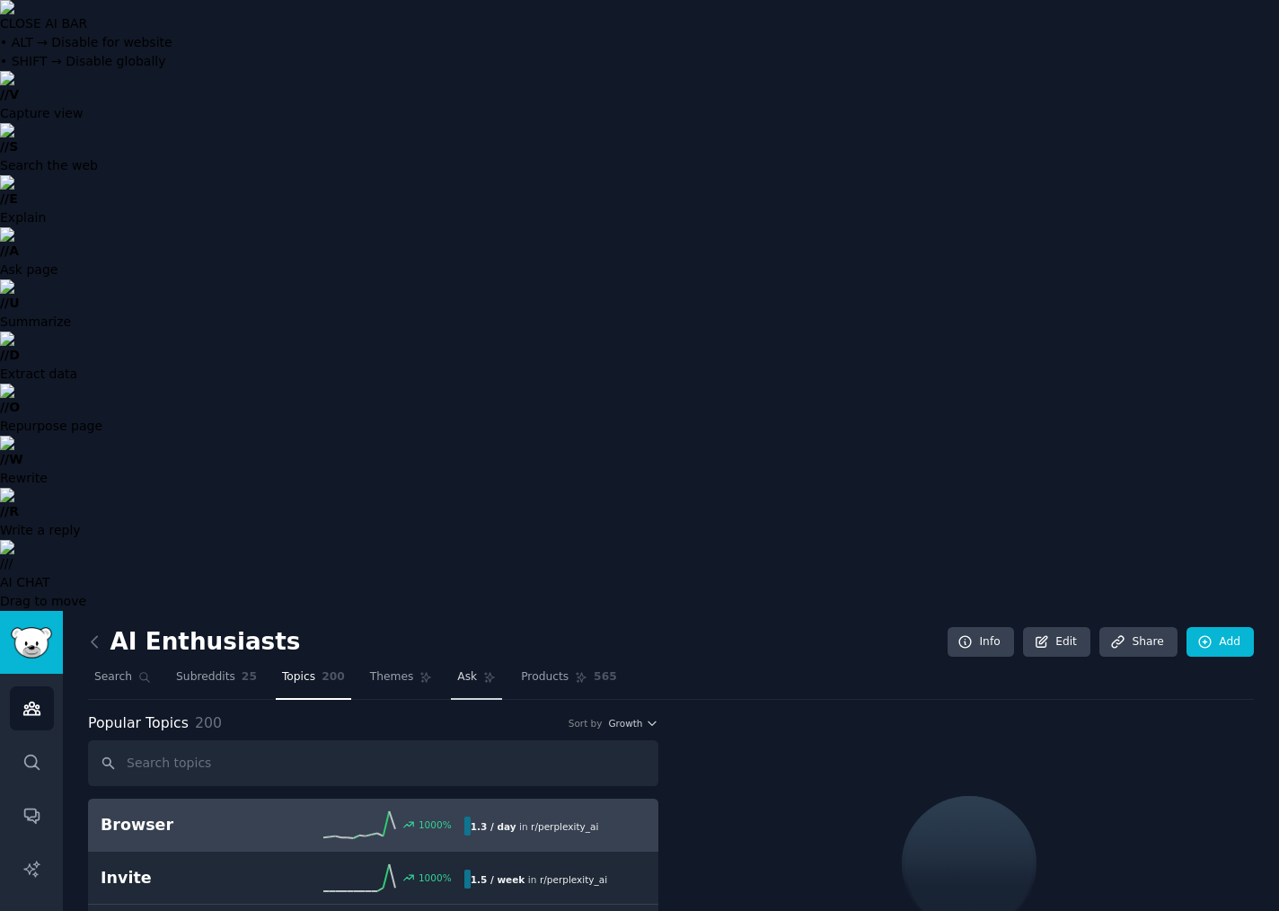
click at [453, 663] on link "Ask" at bounding box center [476, 681] width 51 height 37
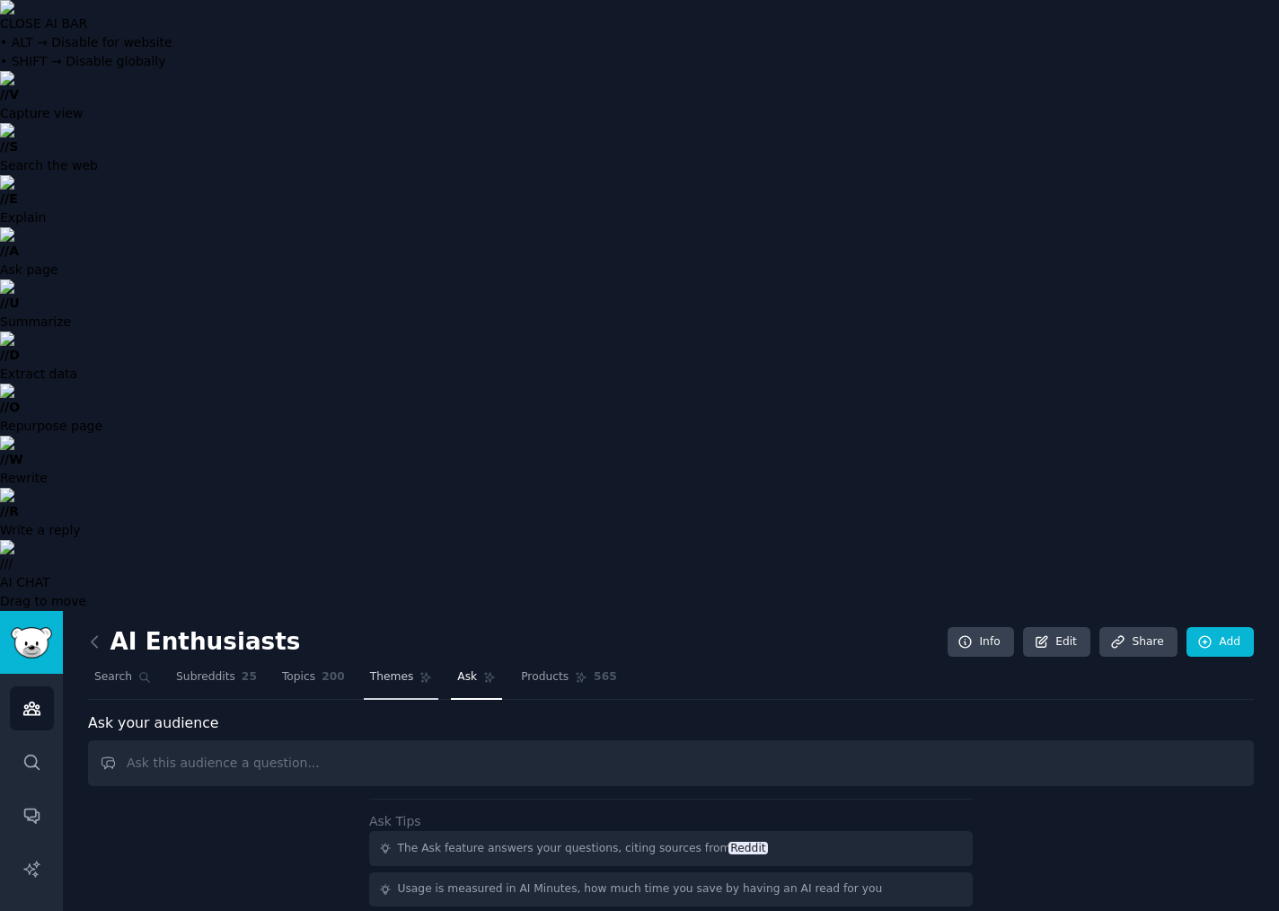
click at [391, 663] on link "Themes" at bounding box center [401, 681] width 75 height 37
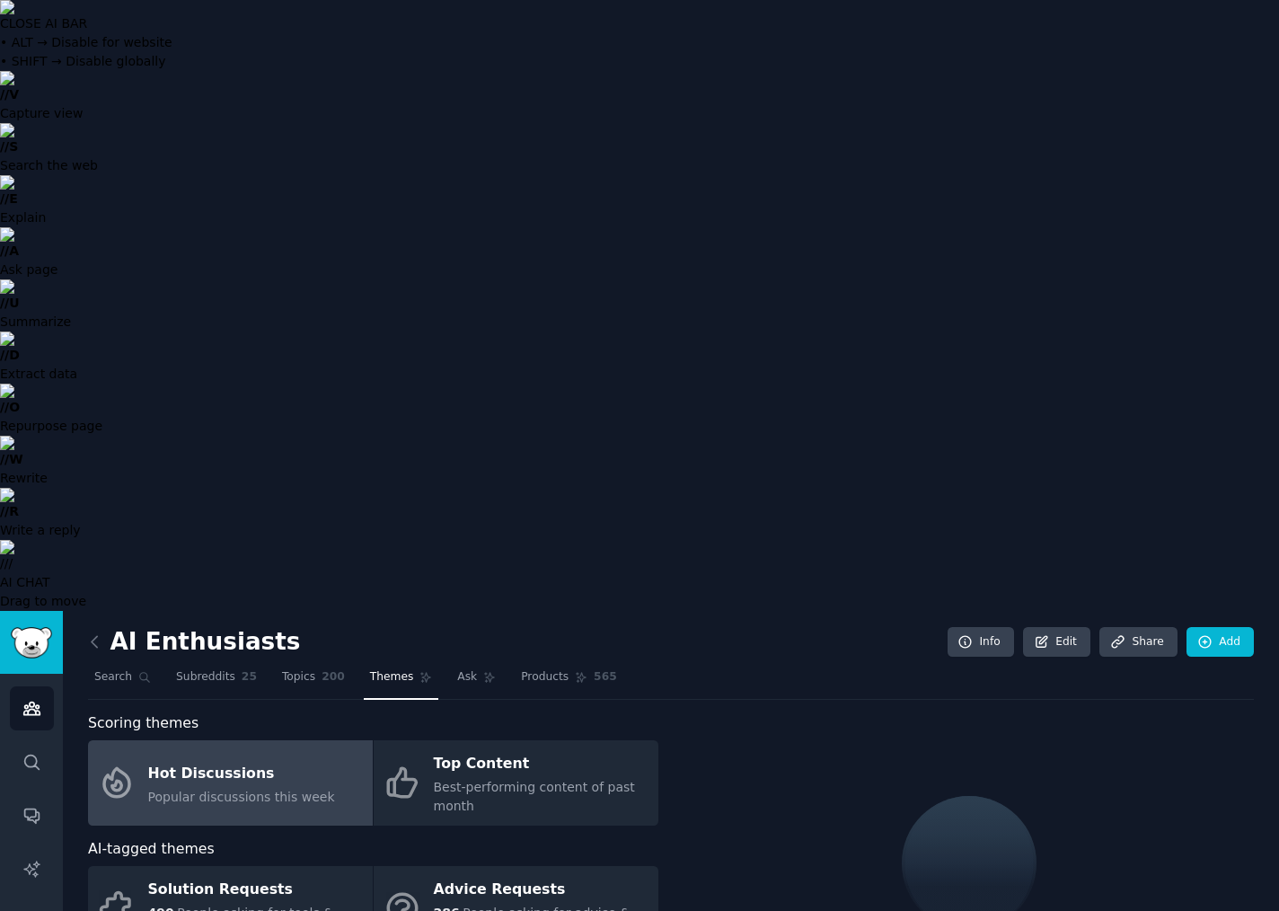
click at [286, 789] on span "Popular discussions this week" at bounding box center [241, 796] width 187 height 14
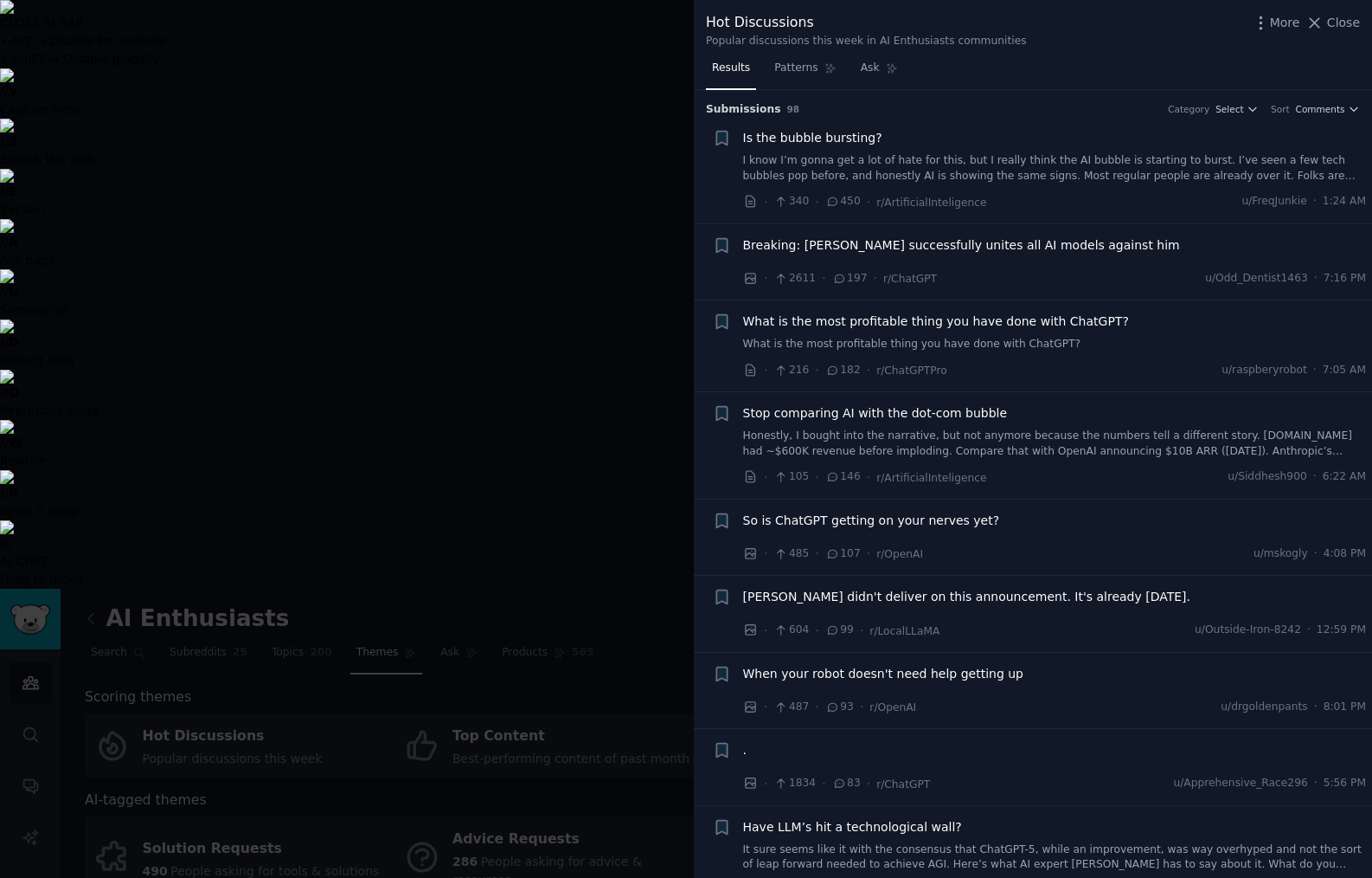
click at [963, 13] on img at bounding box center [686, 7] width 1372 height 13
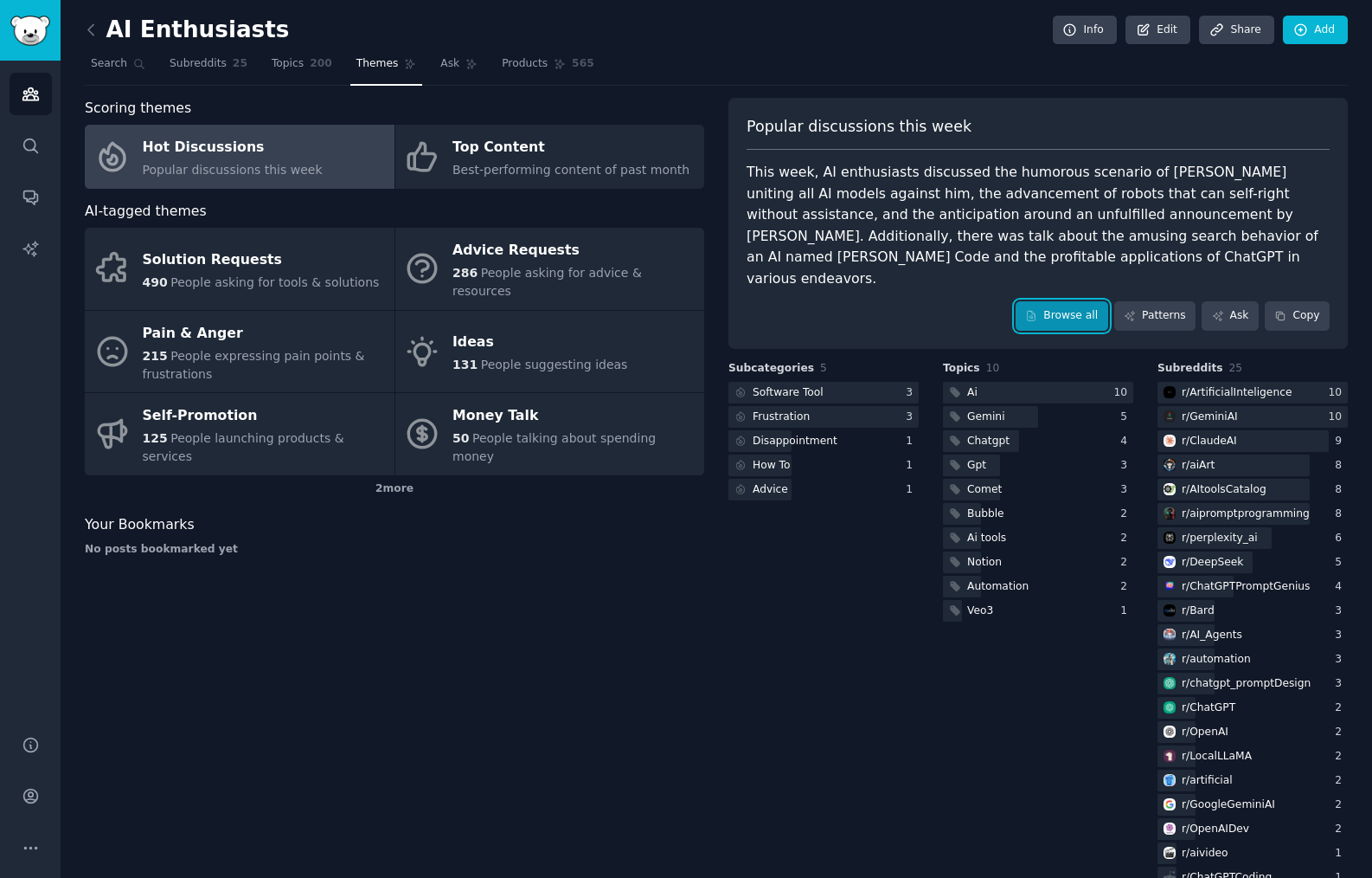
click at [963, 302] on link "Browse all" at bounding box center [1062, 316] width 92 height 30
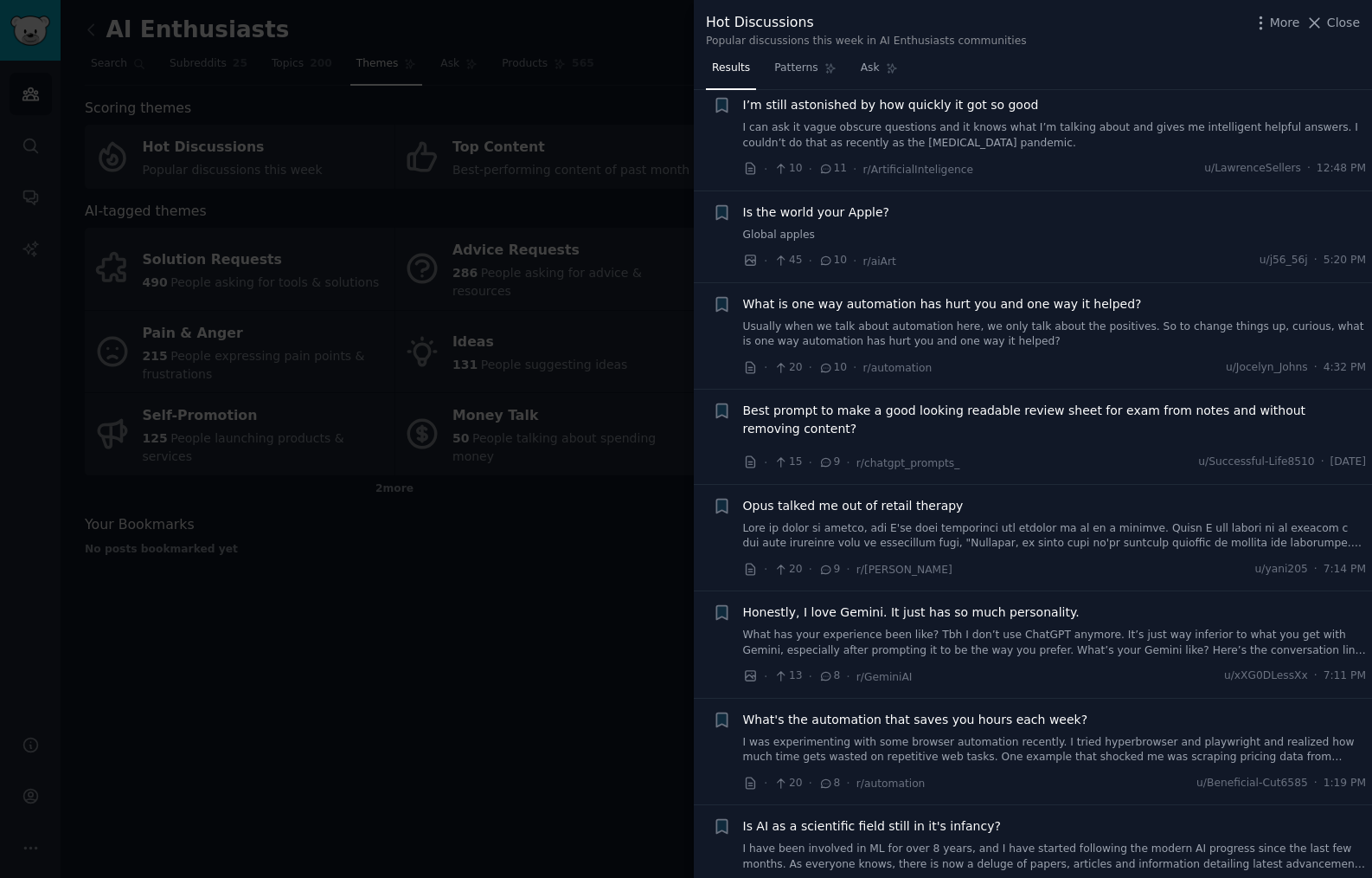
scroll to position [3772, 0]
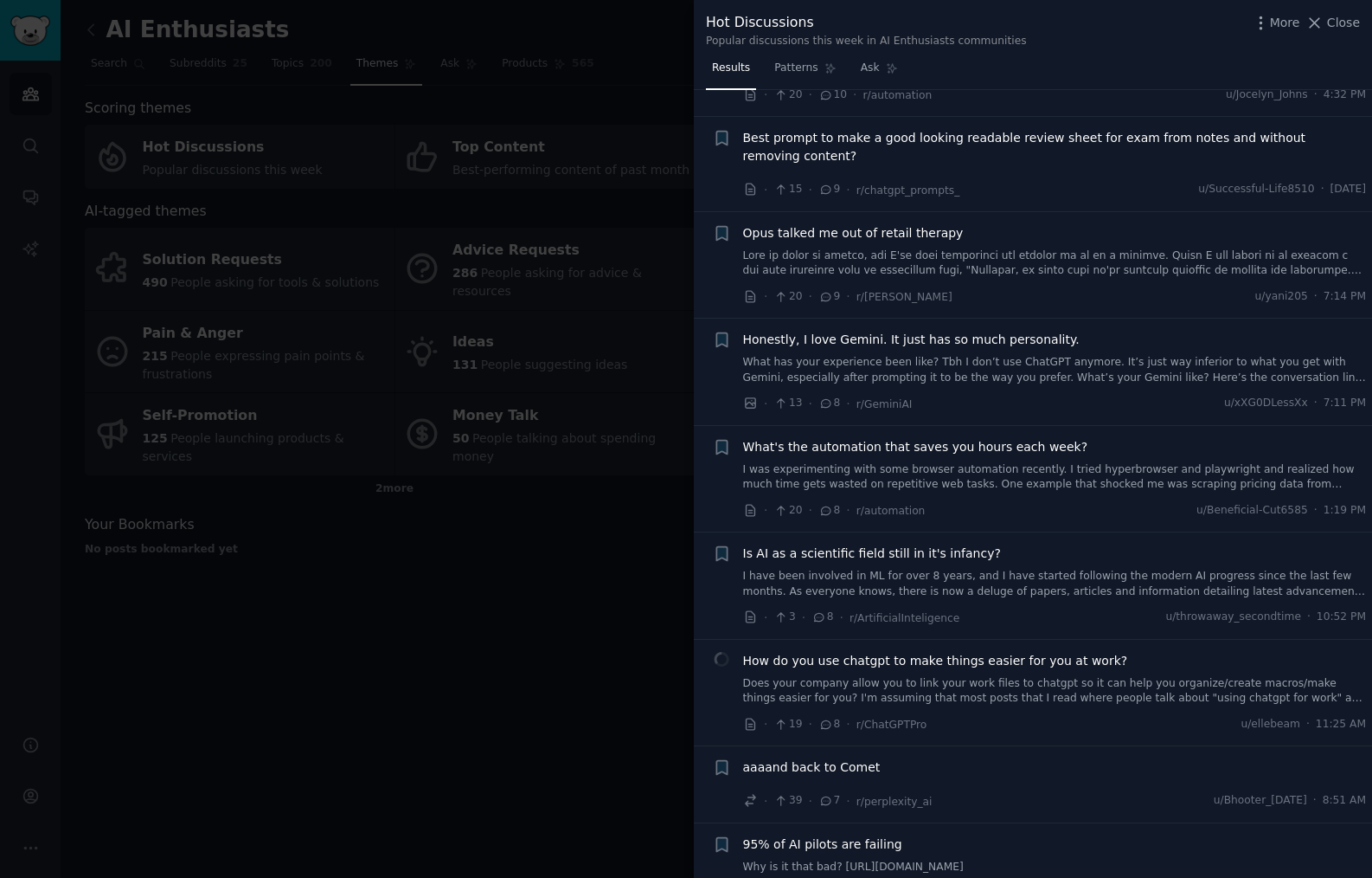
click at [424, 534] on div at bounding box center [686, 439] width 1372 height 878
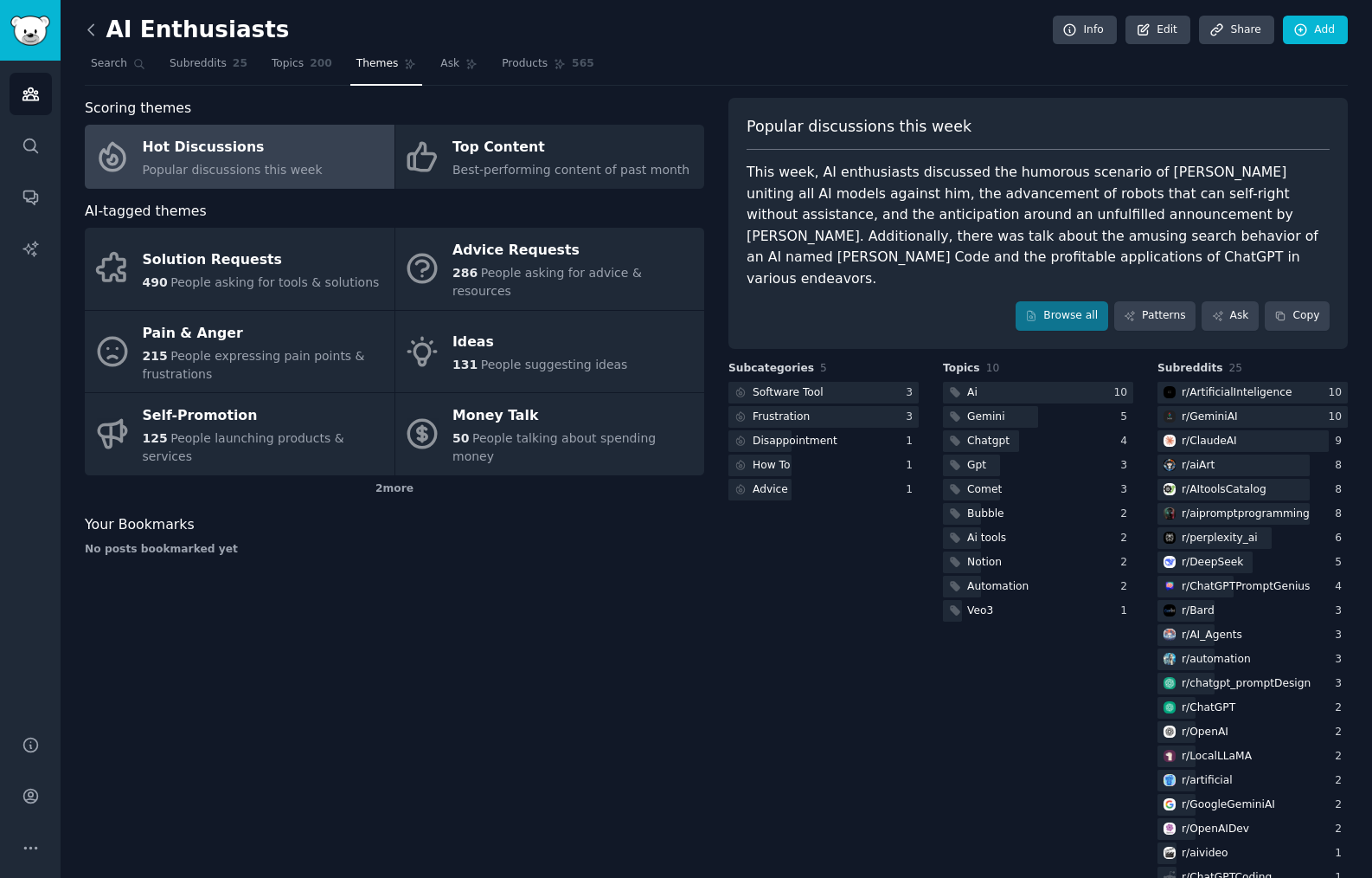
click at [93, 32] on icon at bounding box center [91, 30] width 18 height 18
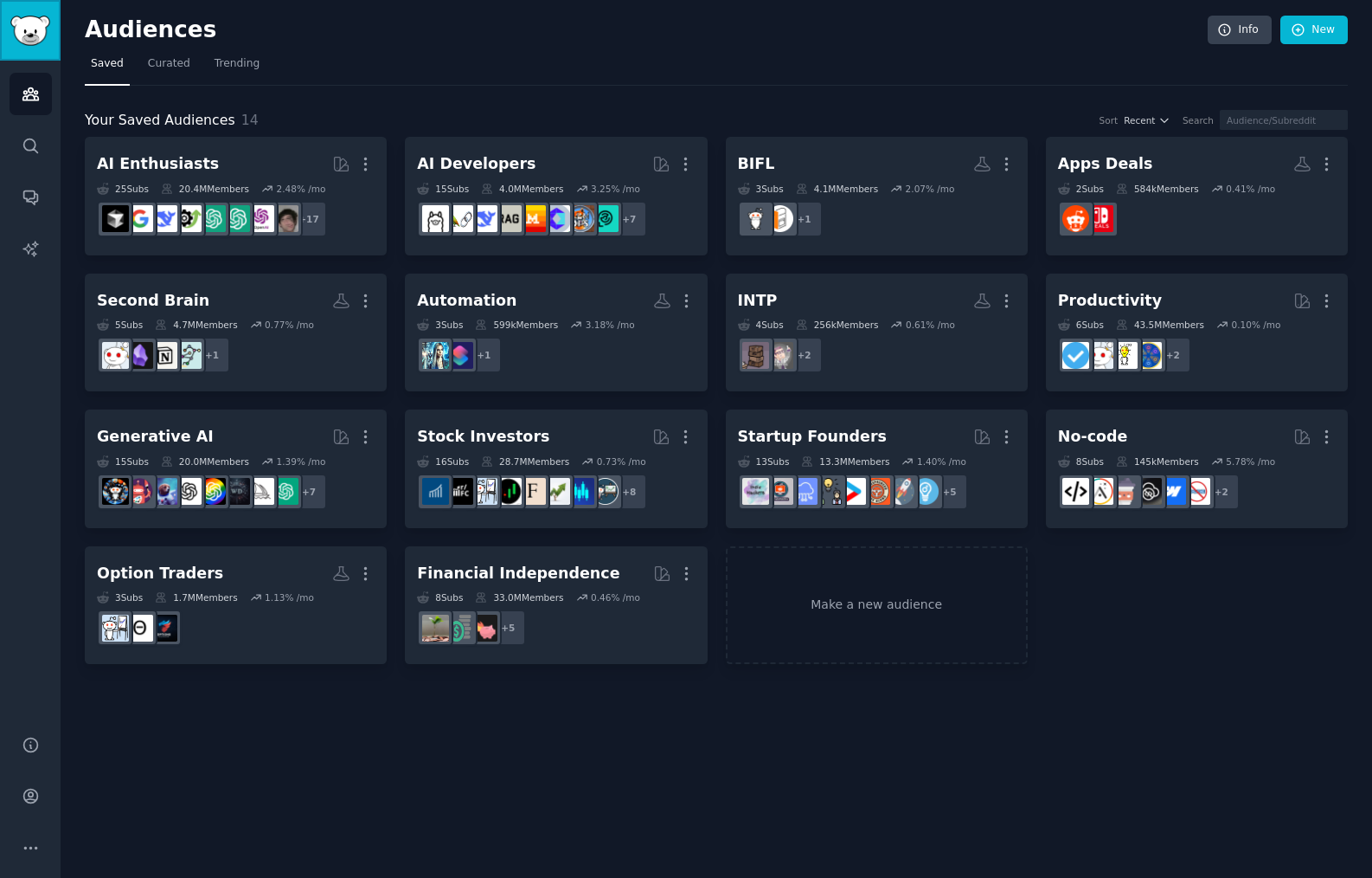
click at [20, 33] on img "Sidebar" at bounding box center [30, 30] width 40 height 30
click at [29, 802] on icon "Sidebar" at bounding box center [30, 796] width 13 height 13
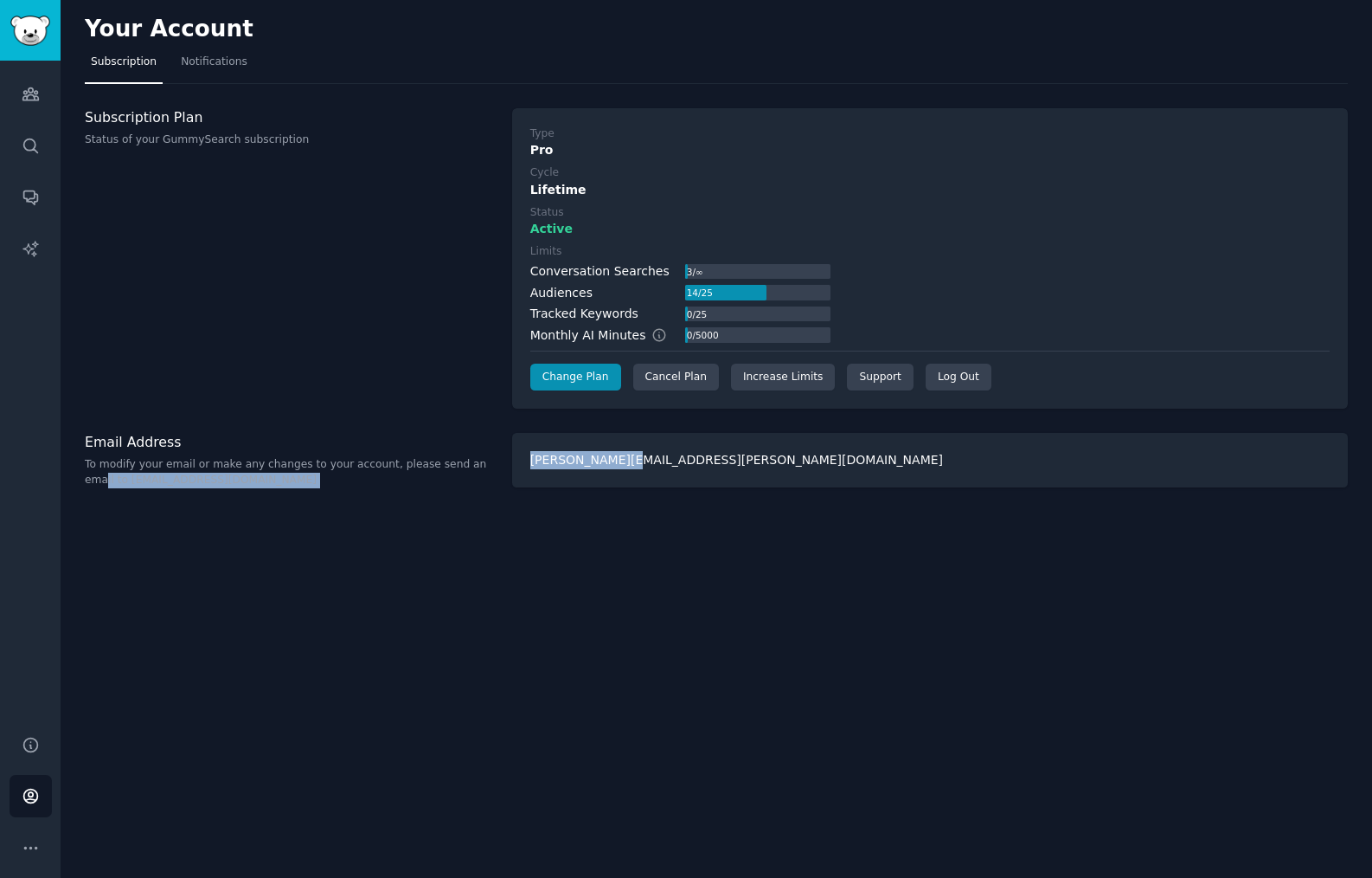
drag, startPoint x: 641, startPoint y: 465, endPoint x: 420, endPoint y: 404, distance: 229.3
click at [473, 459] on div "Email Address To modify your email or make any changes to your account, please …" at bounding box center [716, 460] width 1263 height 55
click at [330, 262] on div "Subscription Plan Status of your GummySearch subscription" at bounding box center [289, 258] width 409 height 302
click at [226, 64] on span "Notifications" at bounding box center [214, 63] width 66 height 15
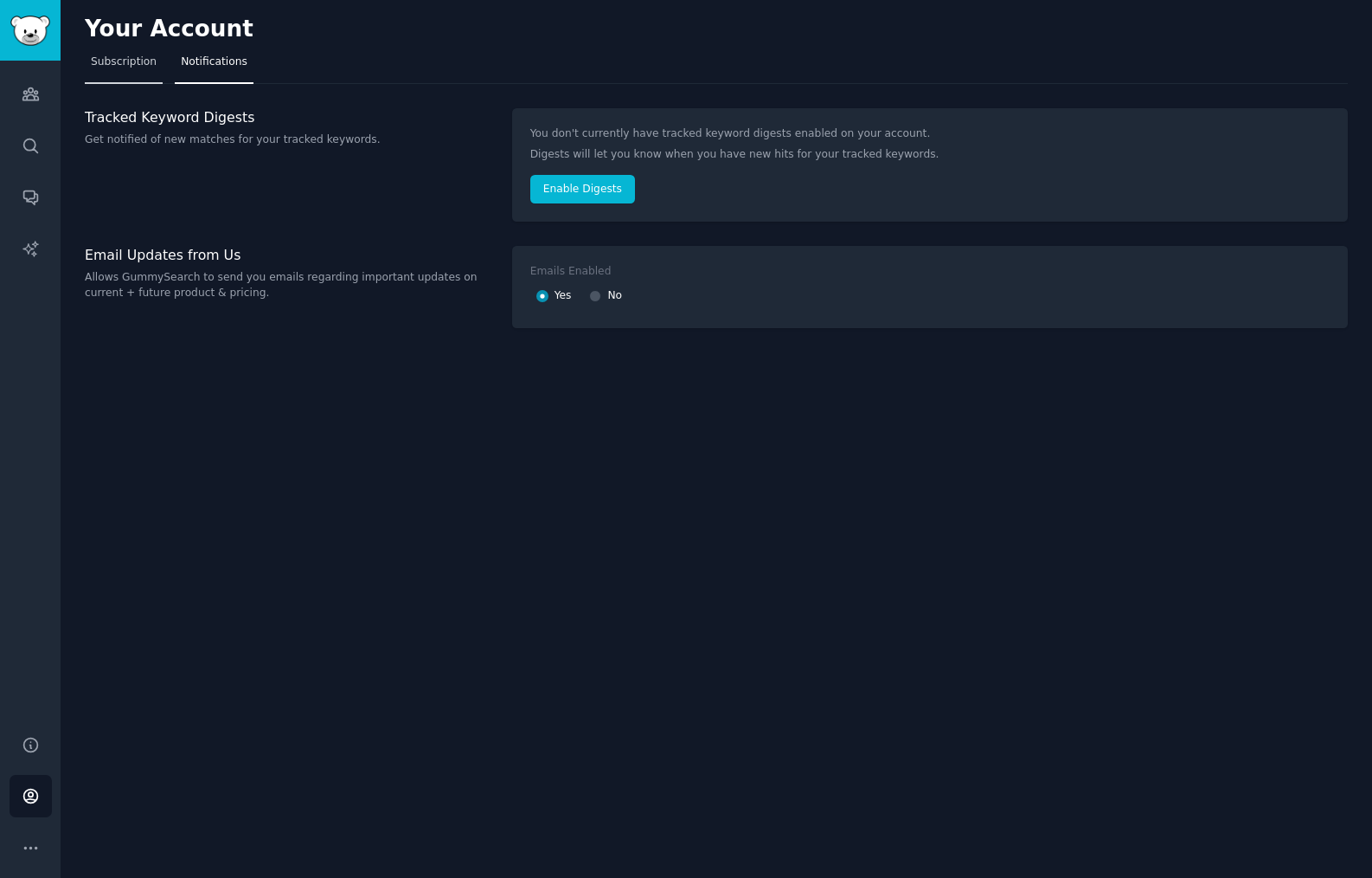
click at [123, 55] on span "Subscription" at bounding box center [123, 63] width 66 height 15
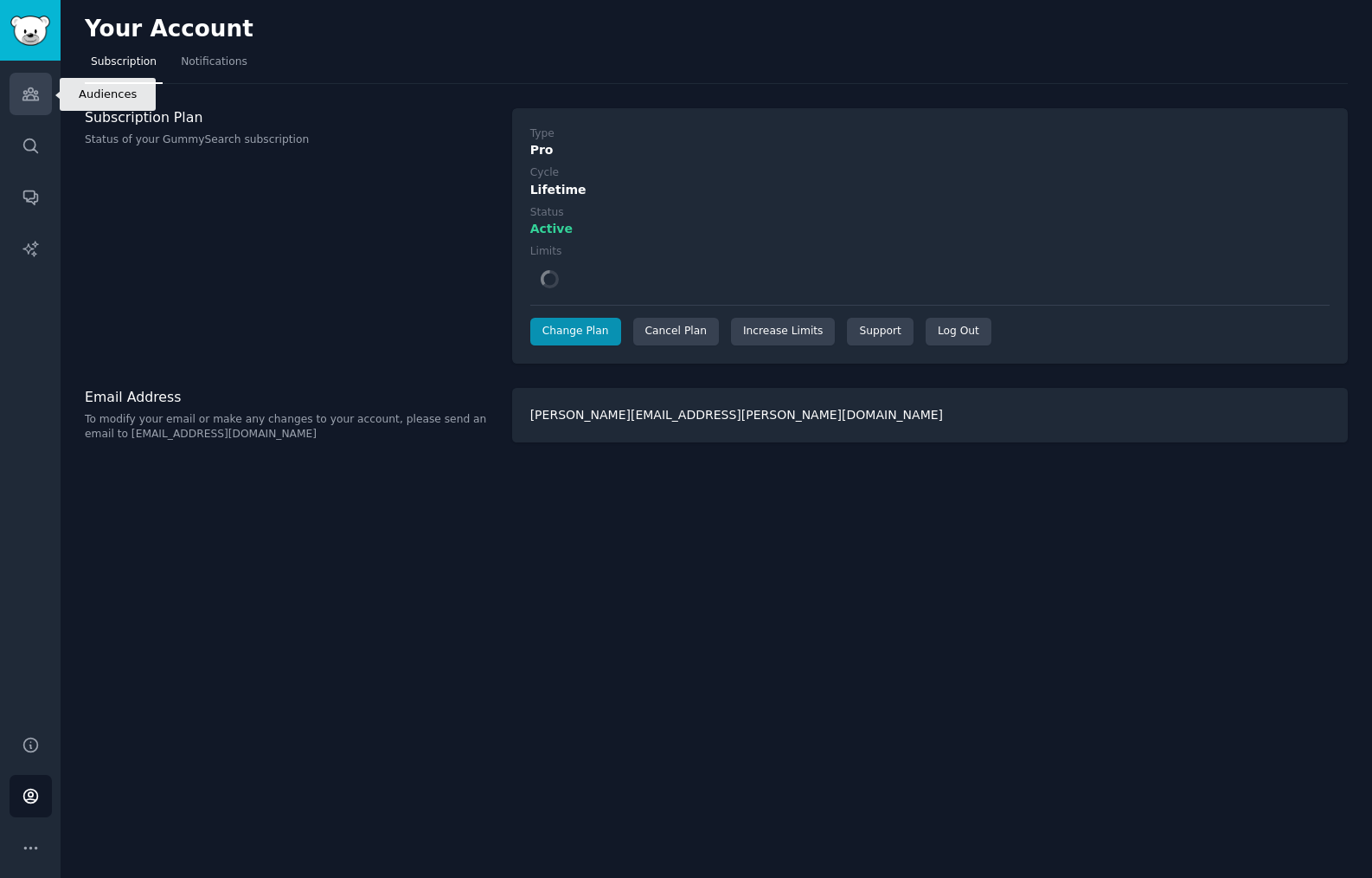
click at [22, 92] on icon "Sidebar" at bounding box center [30, 94] width 15 height 13
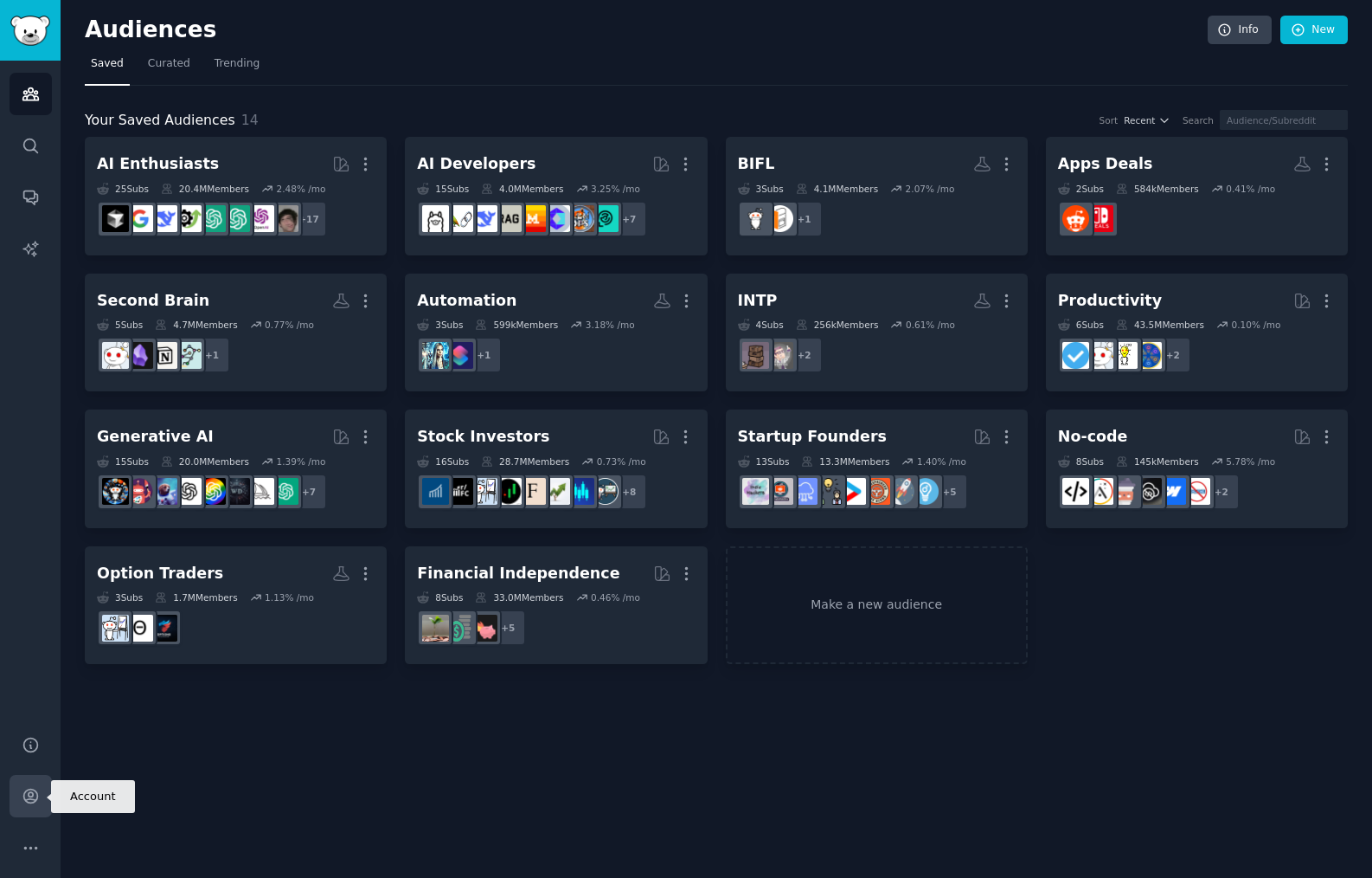
click at [41, 792] on link "Account" at bounding box center [31, 796] width 42 height 42
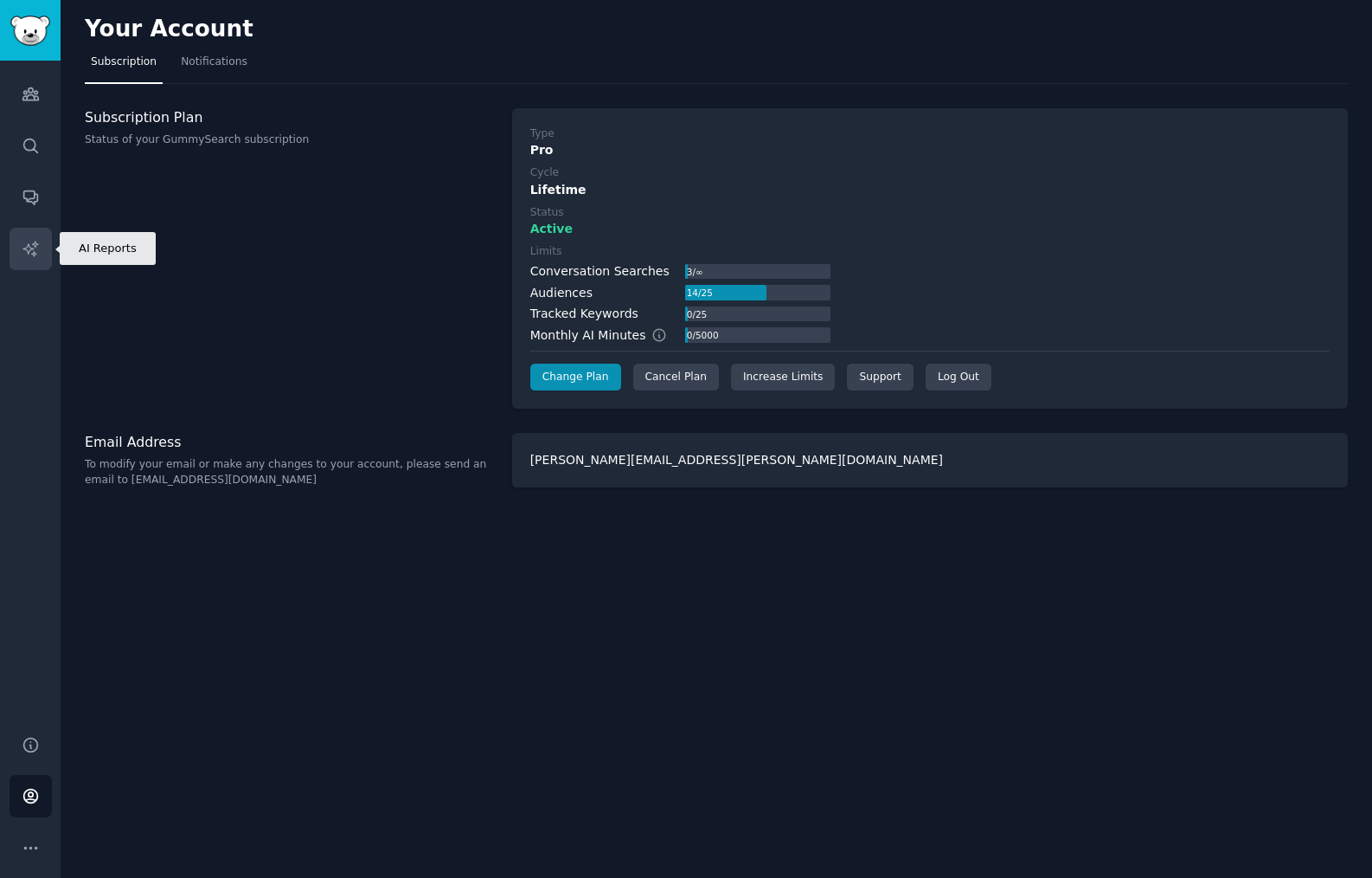
click at [40, 242] on link "AI Reports" at bounding box center [31, 249] width 42 height 42
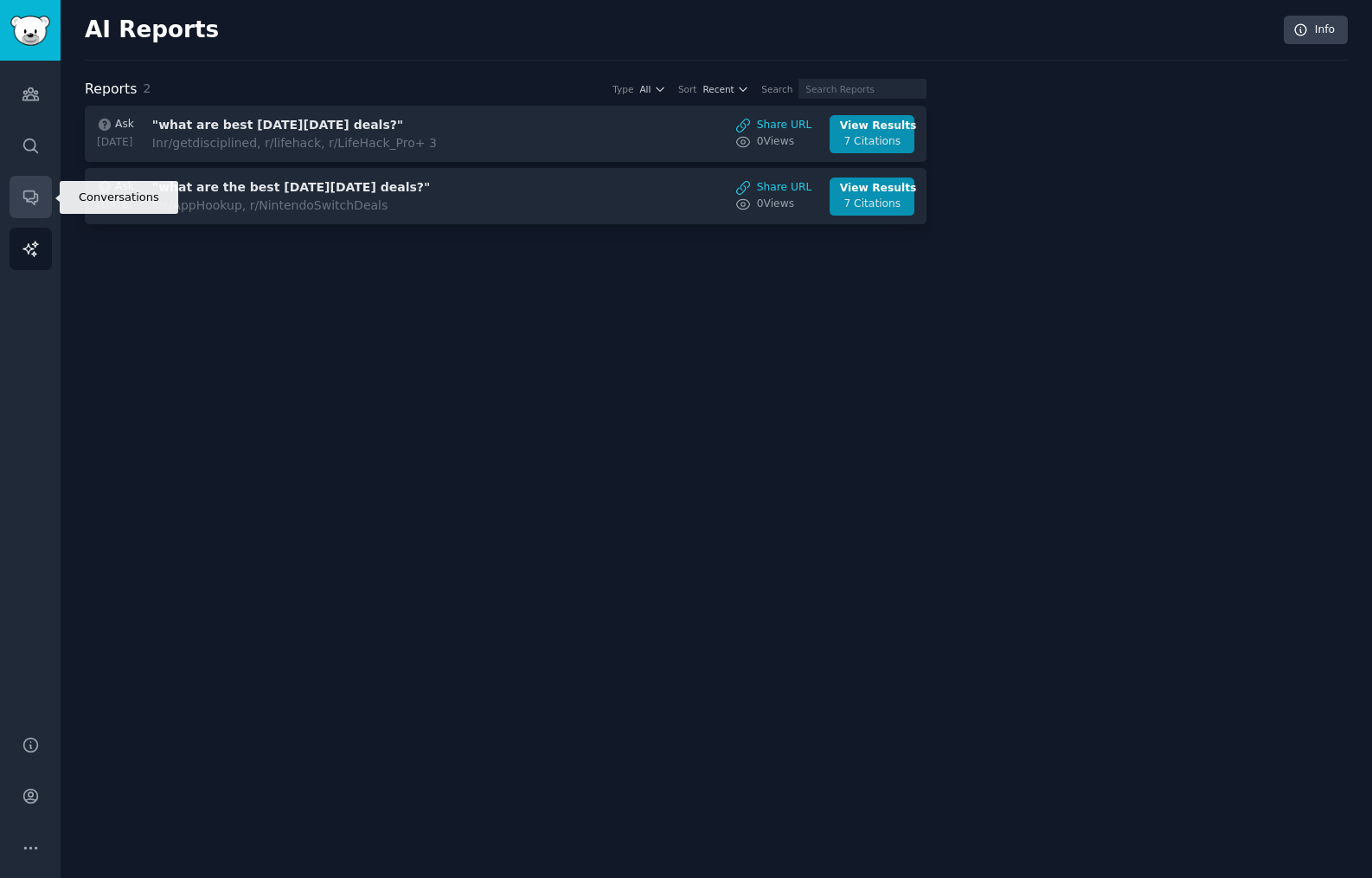
click at [21, 201] on icon "Sidebar" at bounding box center [30, 197] width 18 height 18
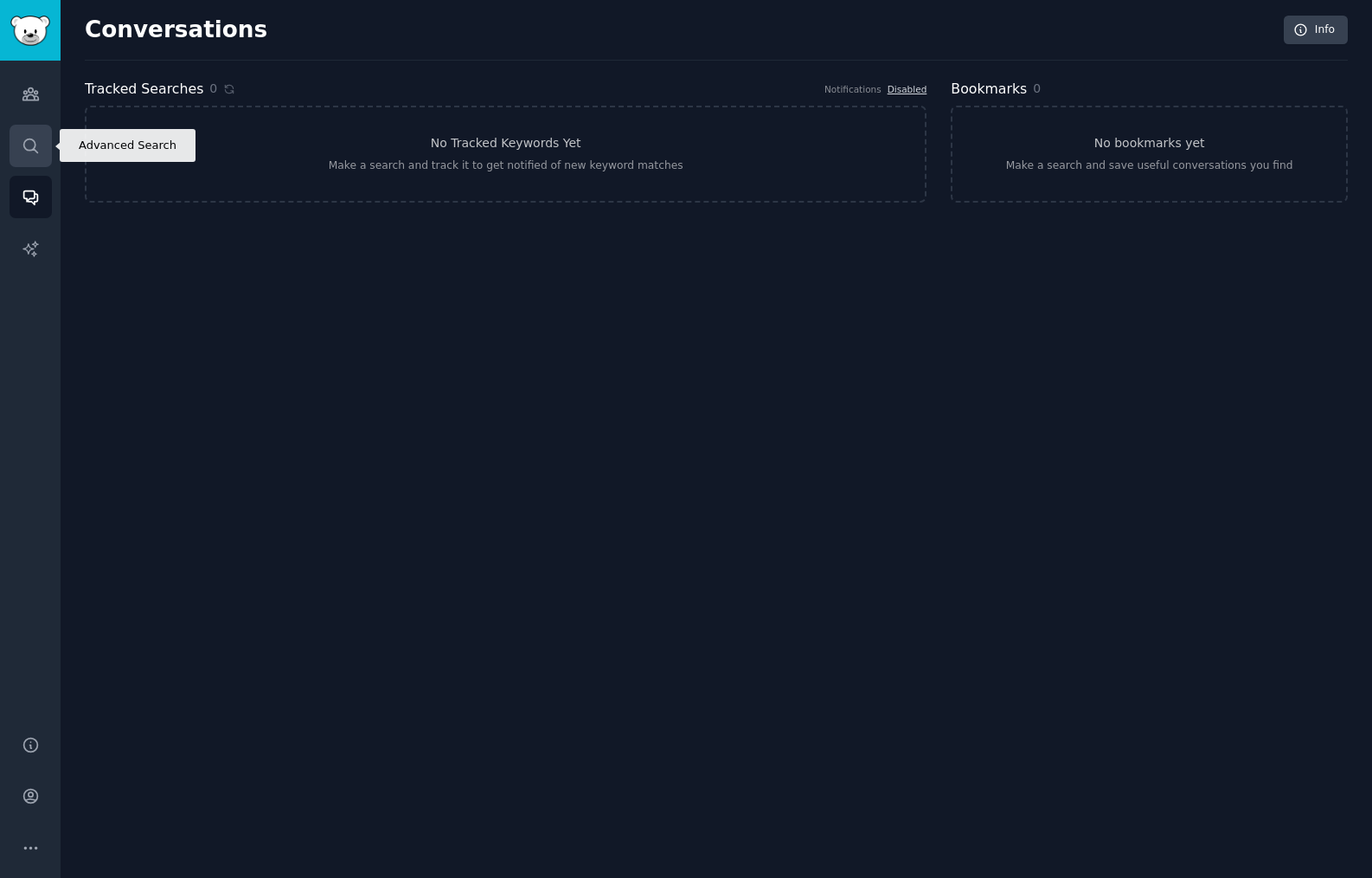
click at [28, 146] on icon "Sidebar" at bounding box center [30, 146] width 18 height 18
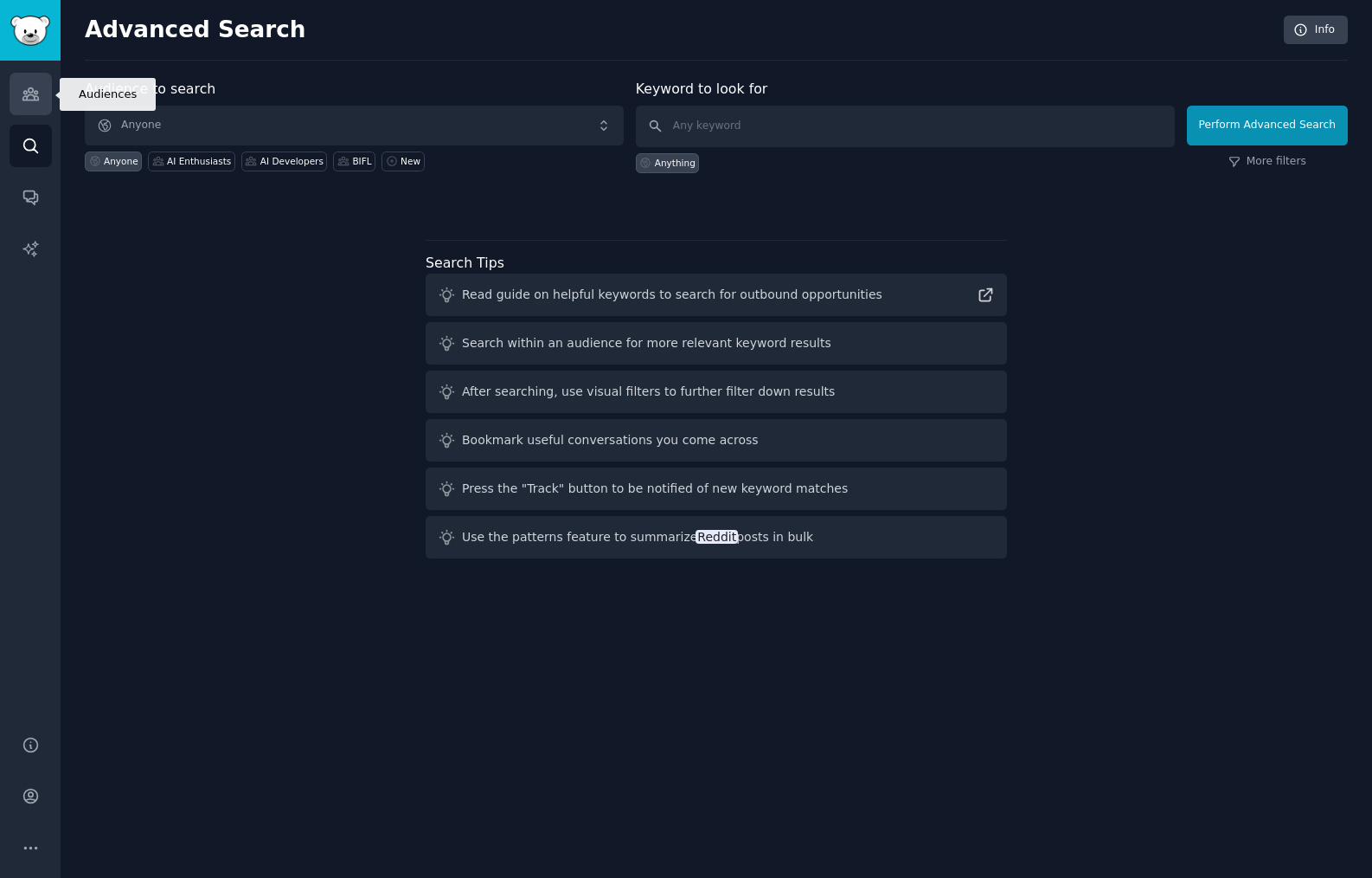
click at [26, 93] on icon "Sidebar" at bounding box center [30, 94] width 15 height 13
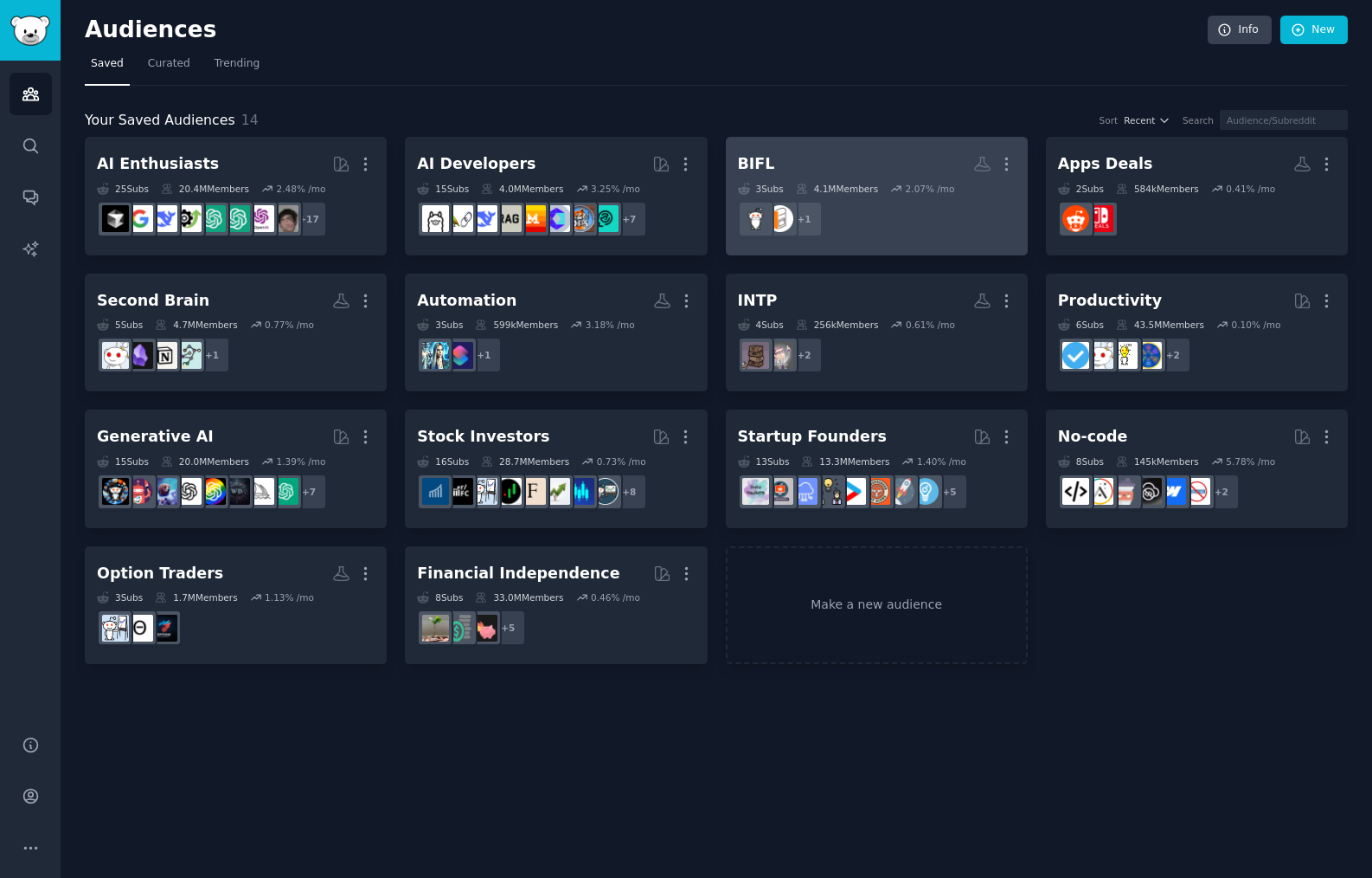
click at [862, 164] on h2 "BIFL More" at bounding box center [877, 163] width 277 height 30
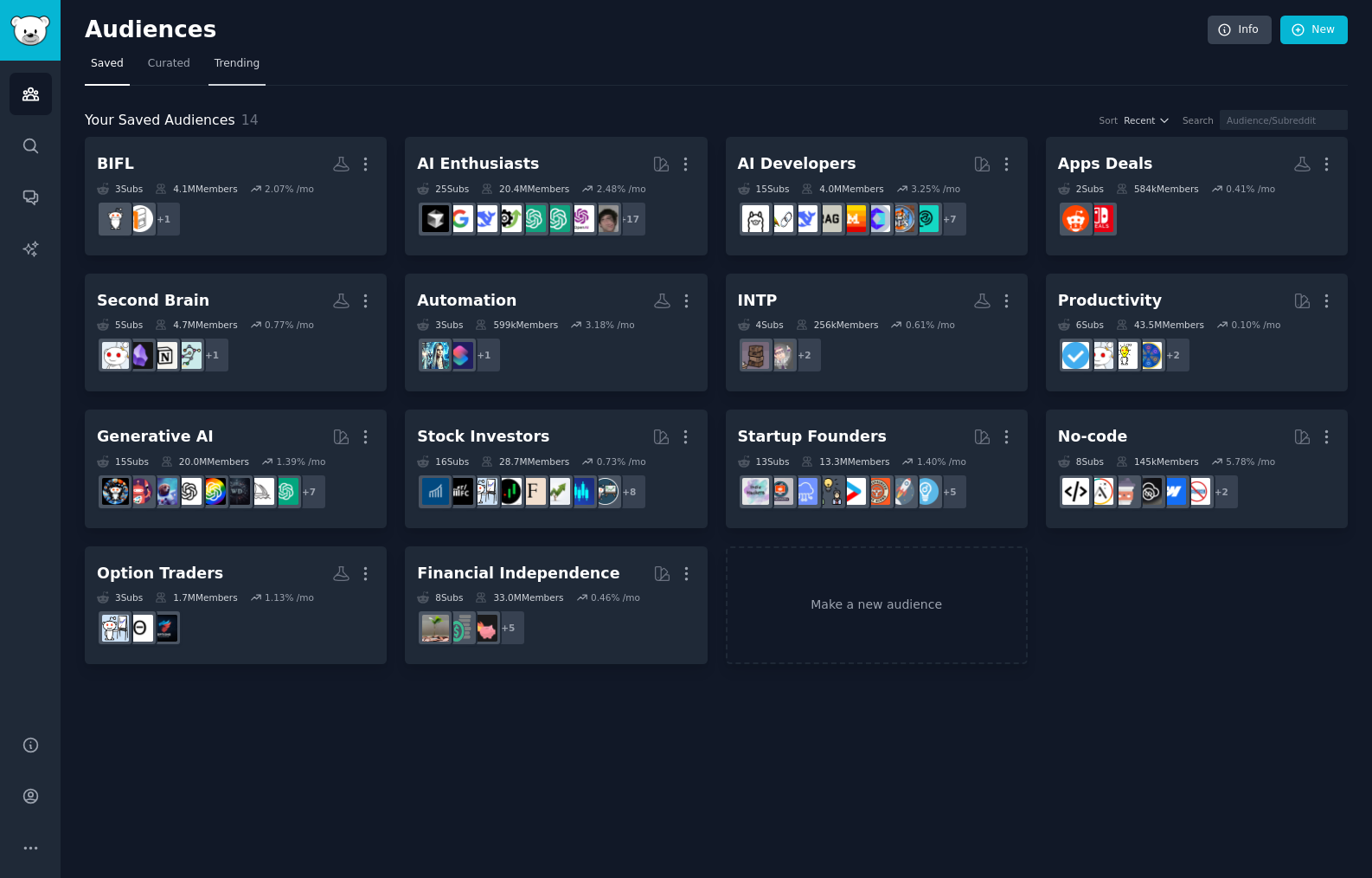
click at [223, 71] on span "Trending" at bounding box center [237, 64] width 45 height 15
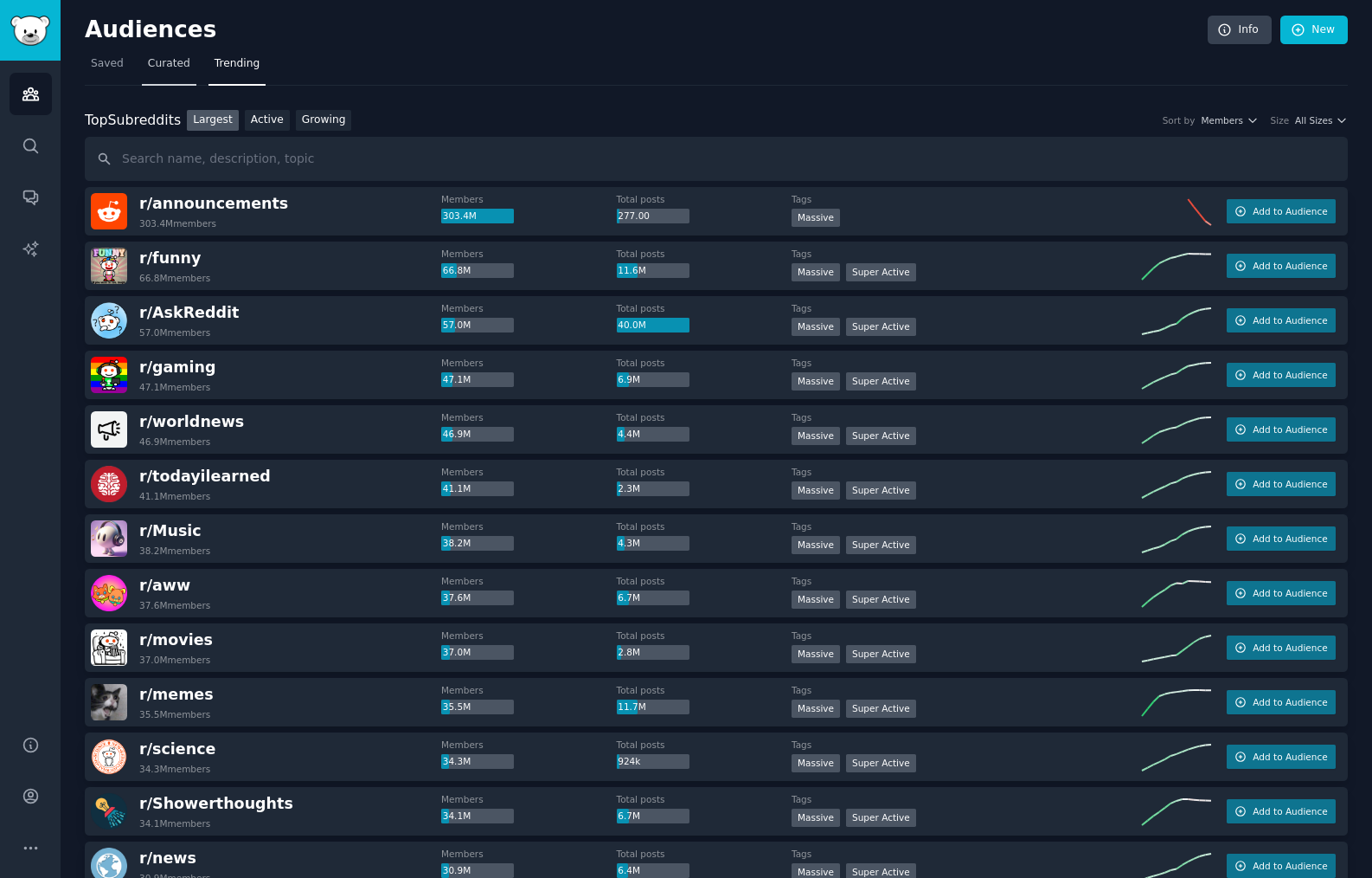
click at [170, 59] on span "Curated" at bounding box center [170, 64] width 42 height 15
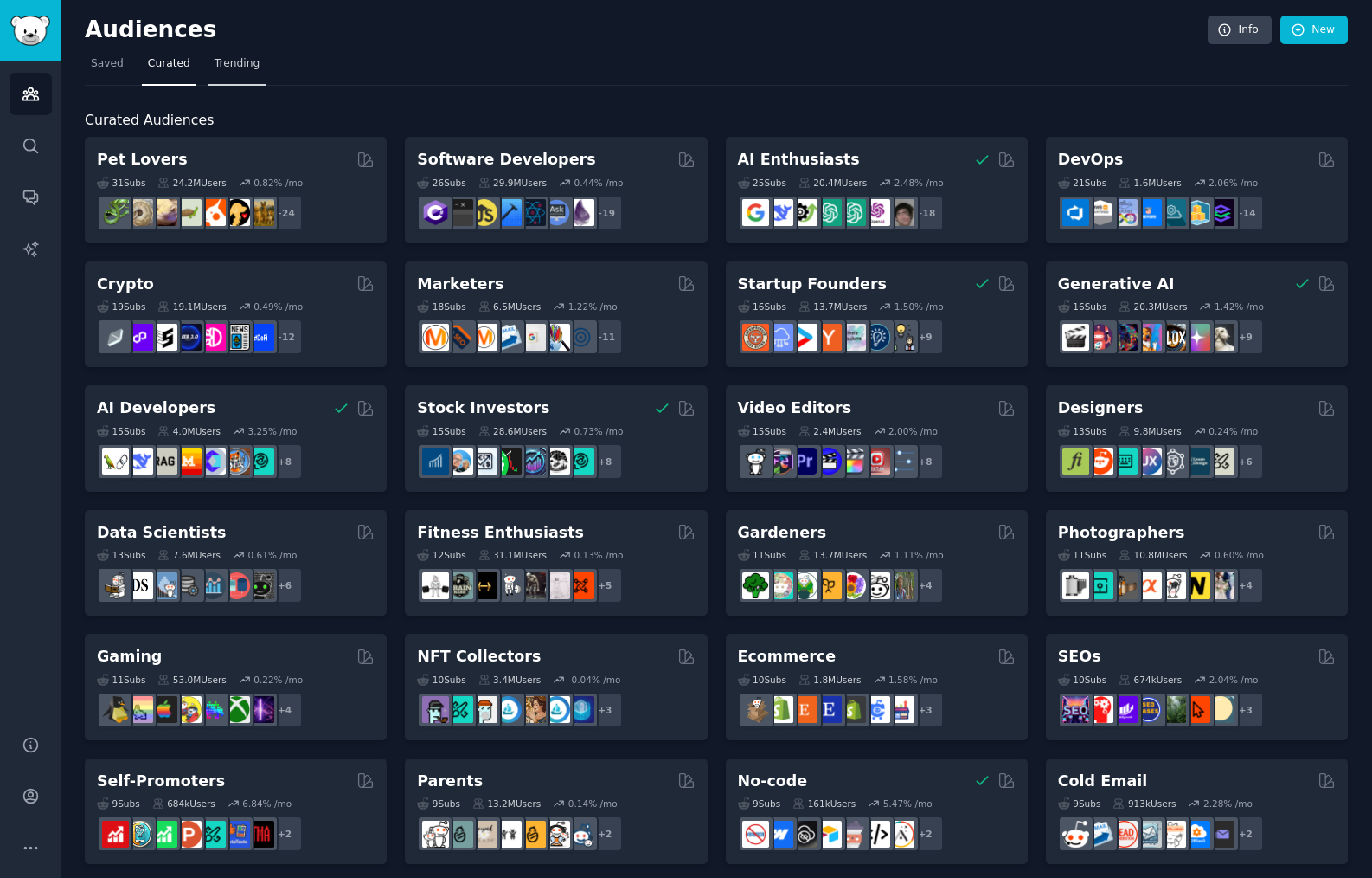
click at [219, 59] on span "Trending" at bounding box center [237, 64] width 45 height 15
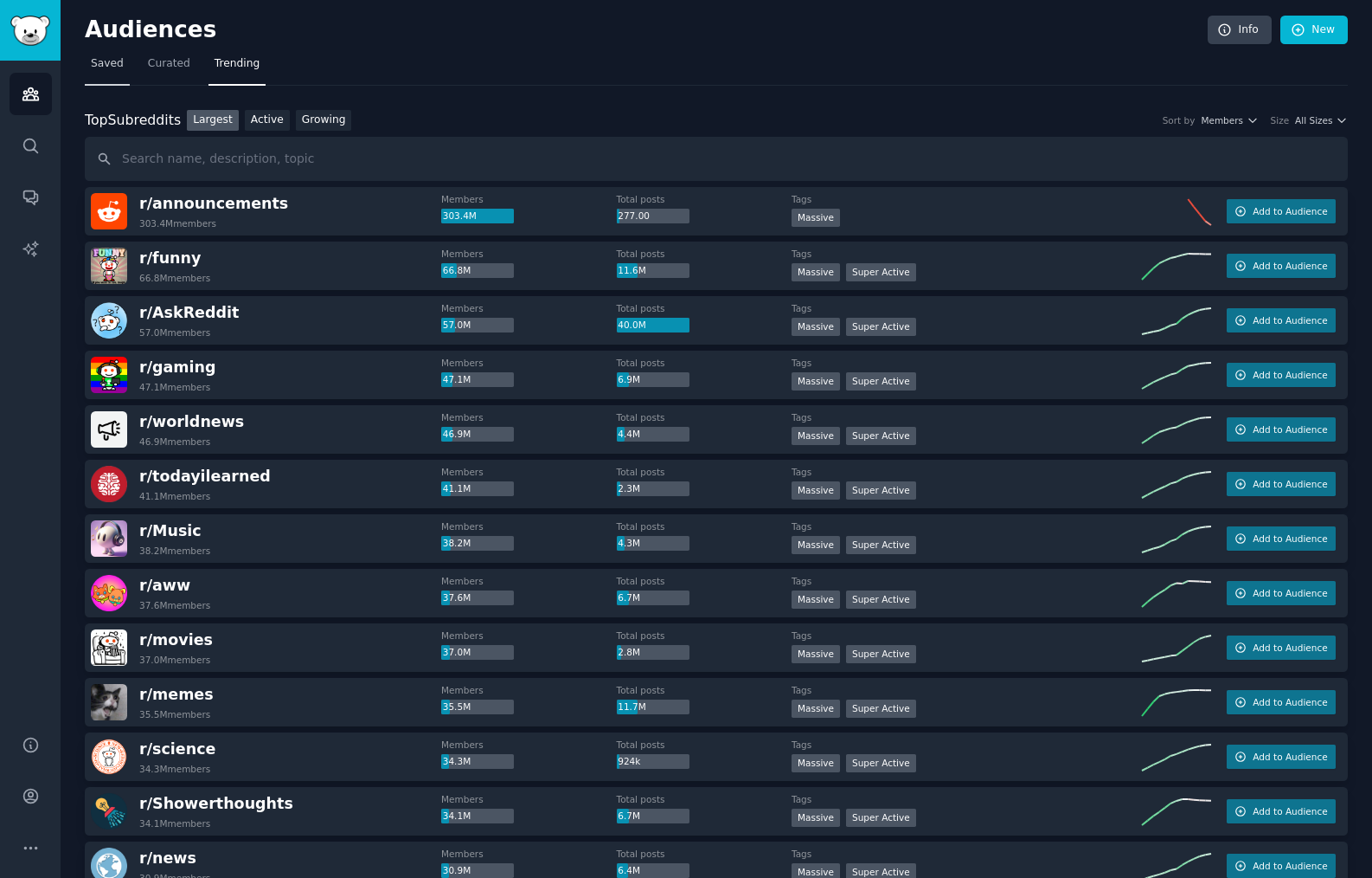
click at [106, 67] on span "Saved" at bounding box center [107, 64] width 33 height 15
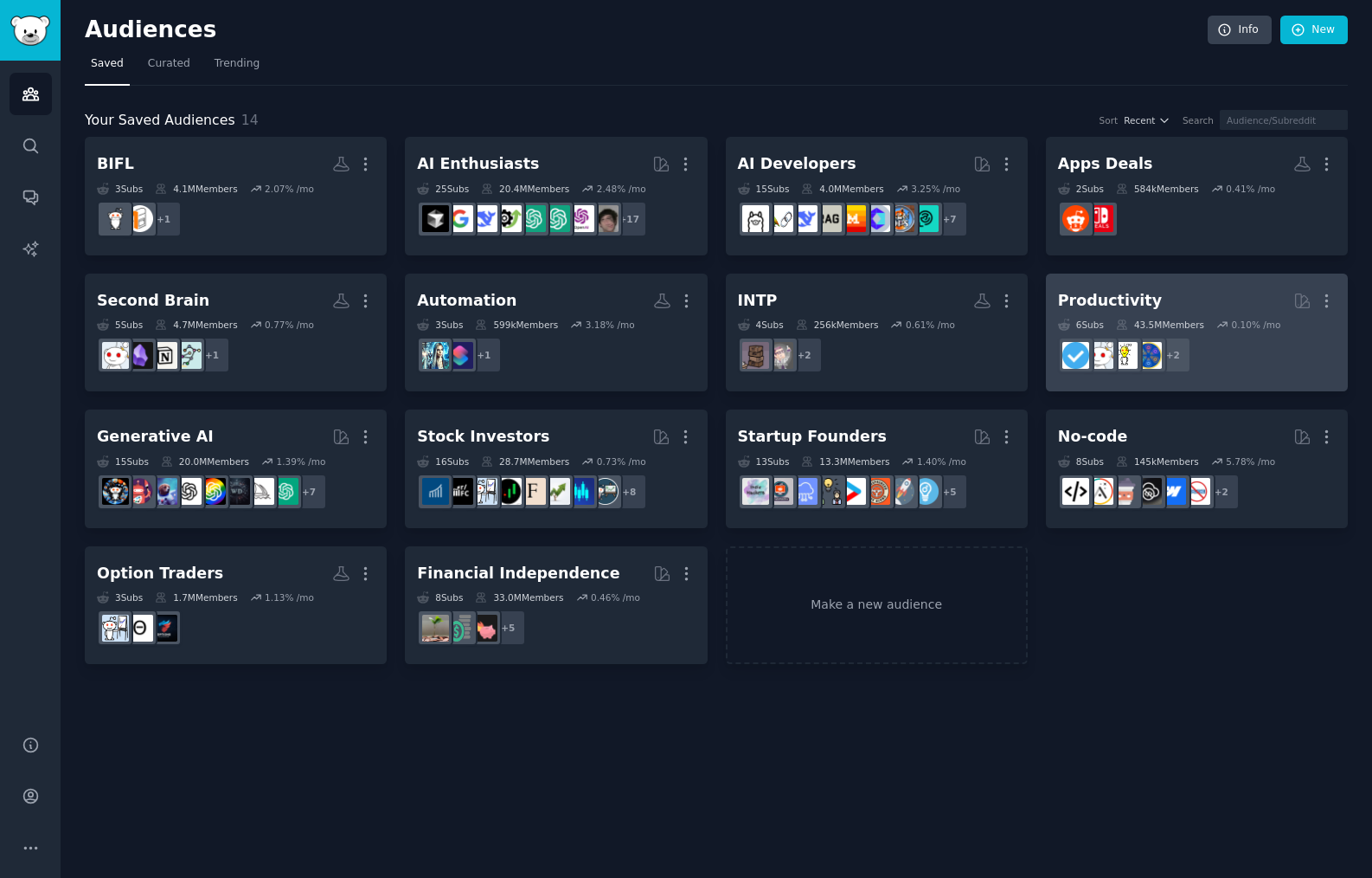
click at [963, 301] on h2 "Productivity More" at bounding box center [1197, 300] width 277 height 30
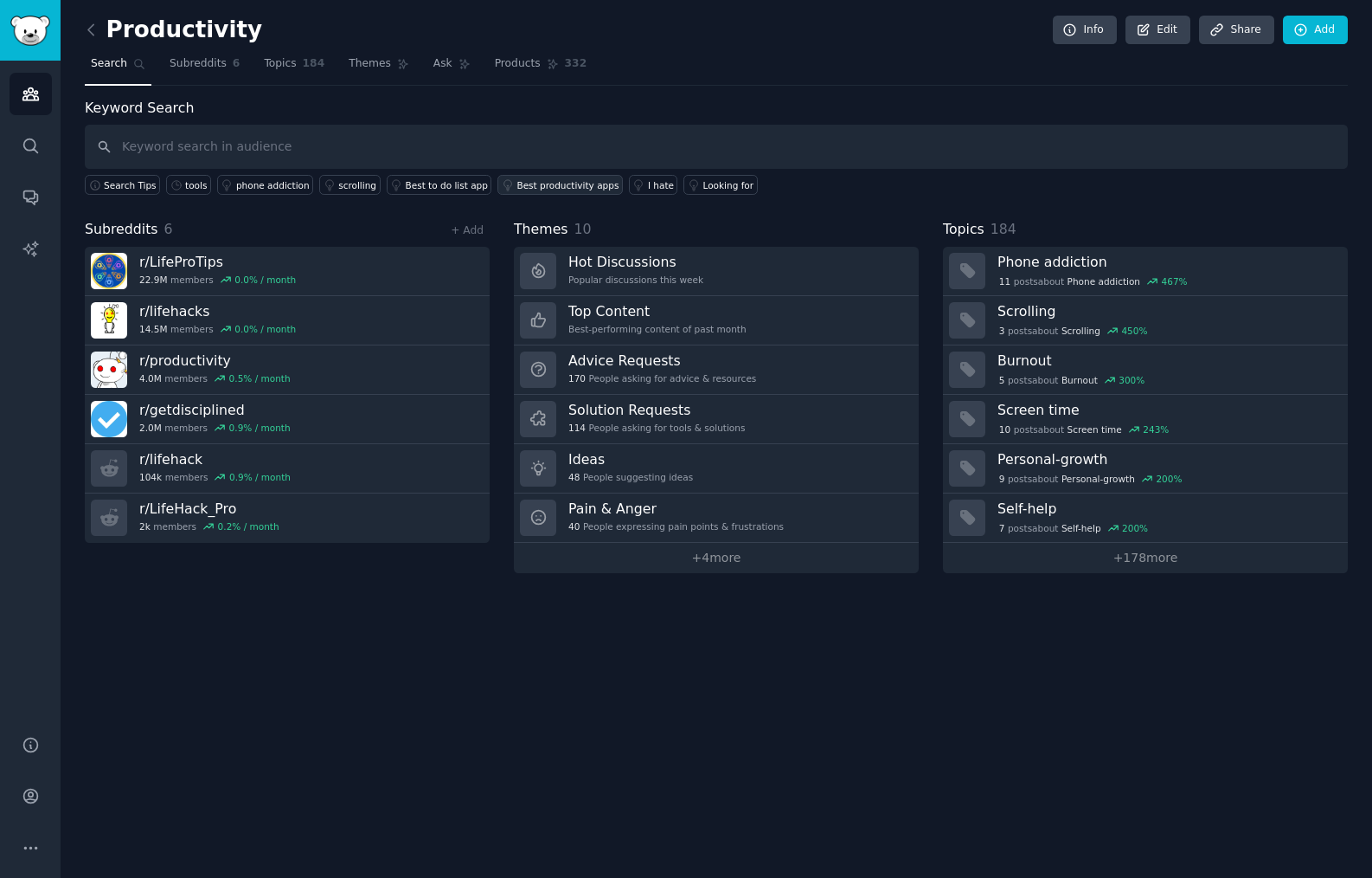
click at [558, 189] on div "Best productivity apps" at bounding box center [567, 185] width 102 height 13
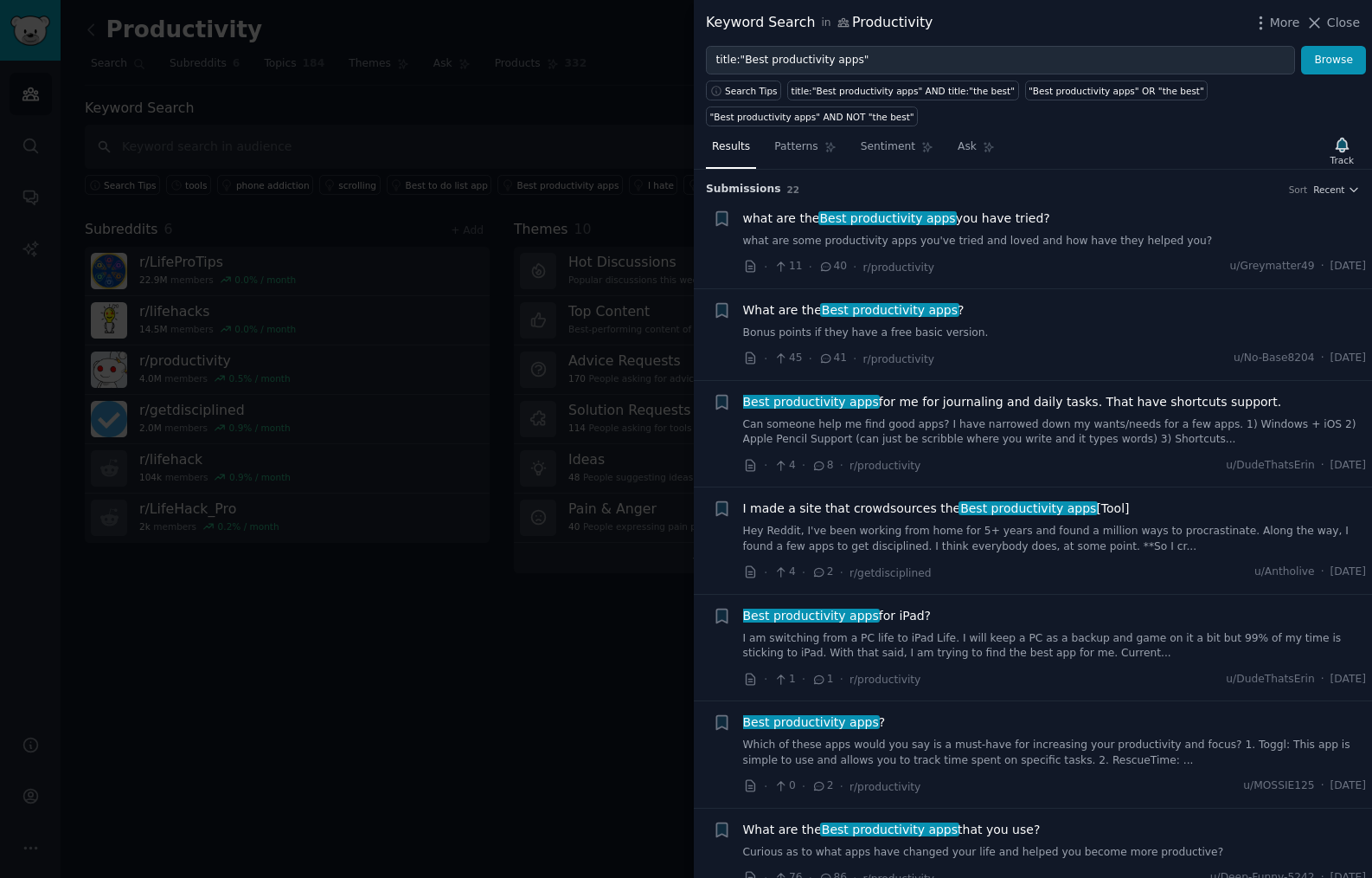
click at [963, 330] on link "Bonus points if they have a free basic version." at bounding box center [1054, 333] width 623 height 15
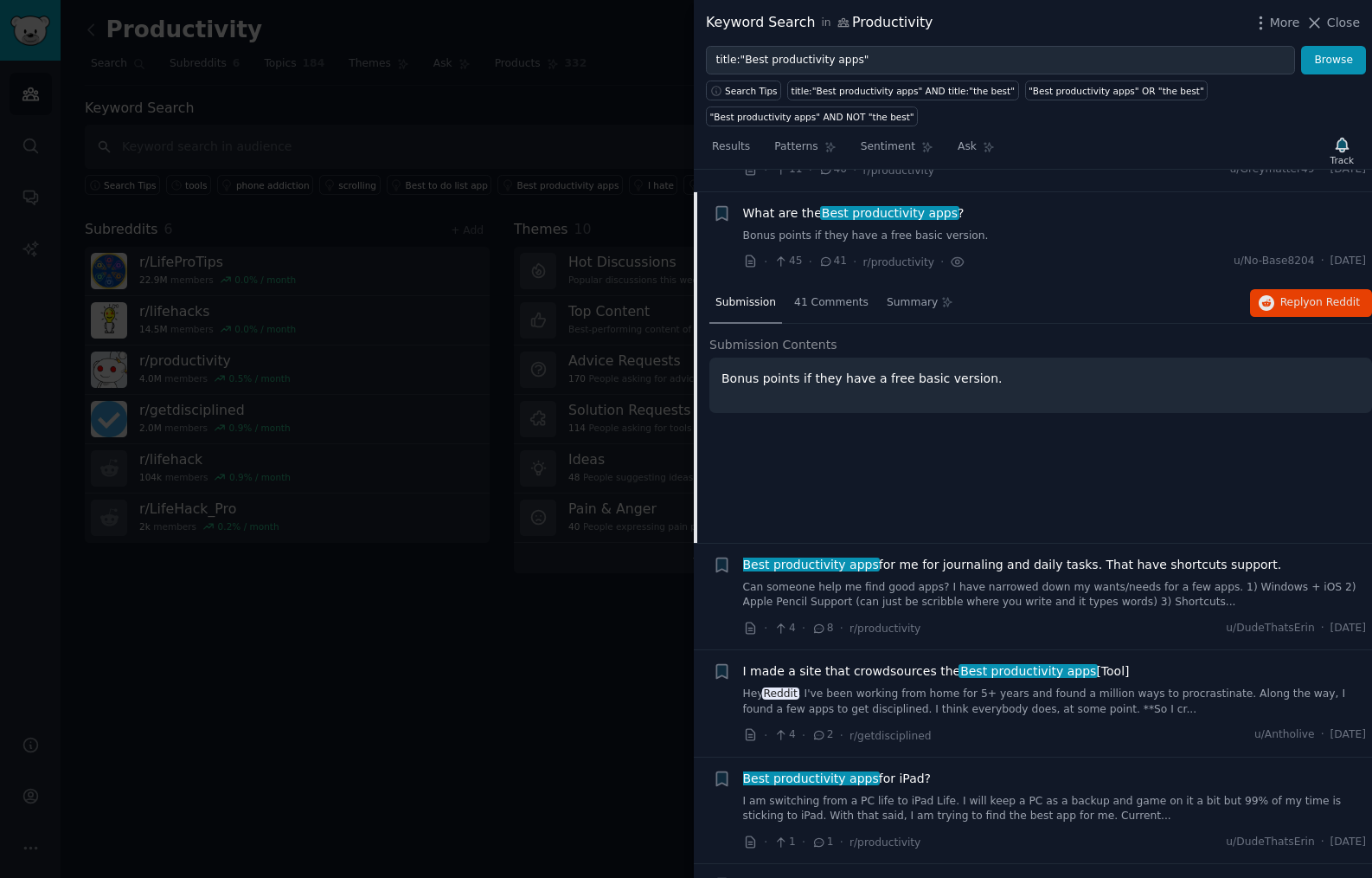
scroll to position [86, 0]
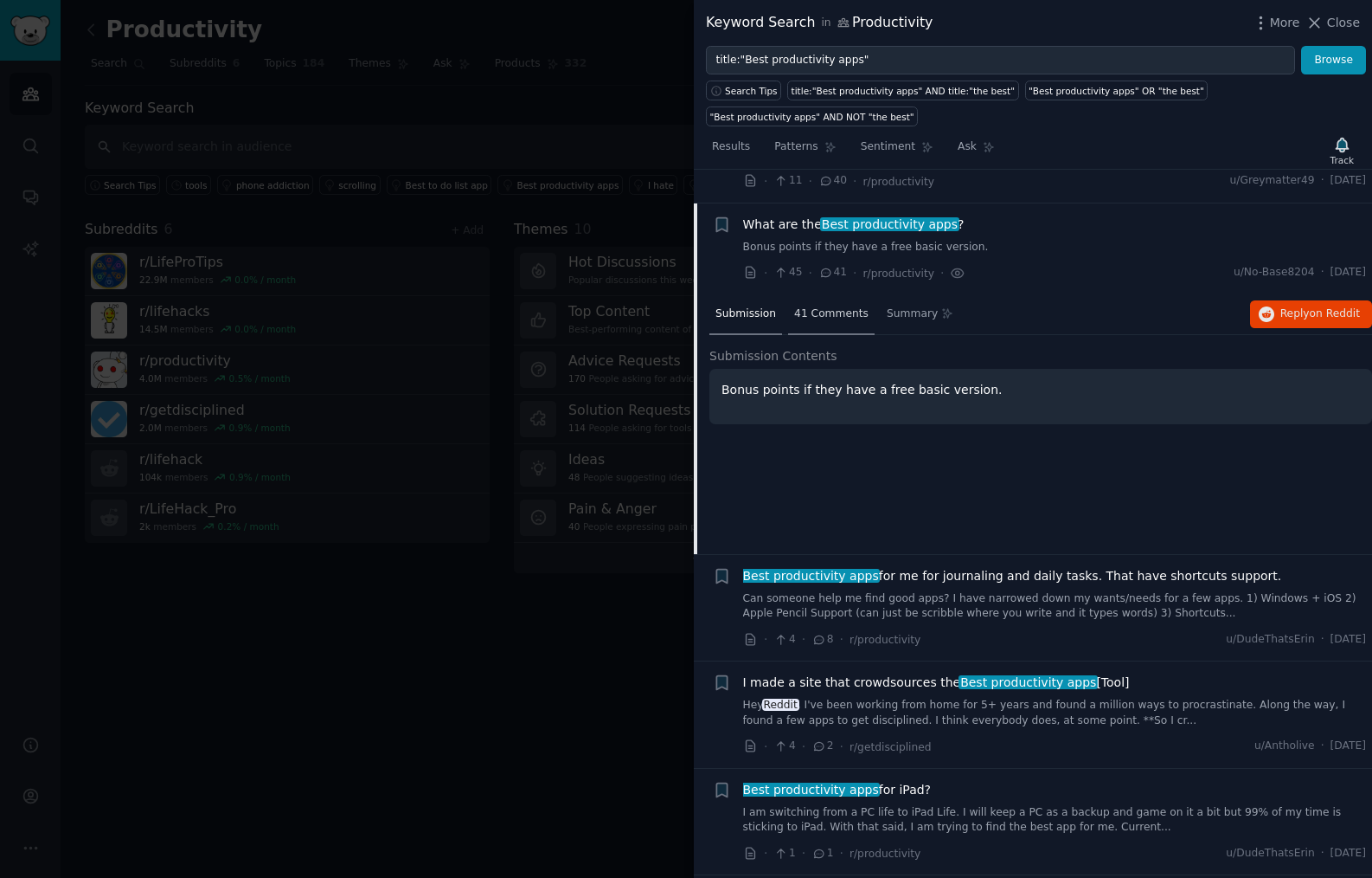
click at [833, 316] on span "41 Comments" at bounding box center [831, 314] width 74 height 15
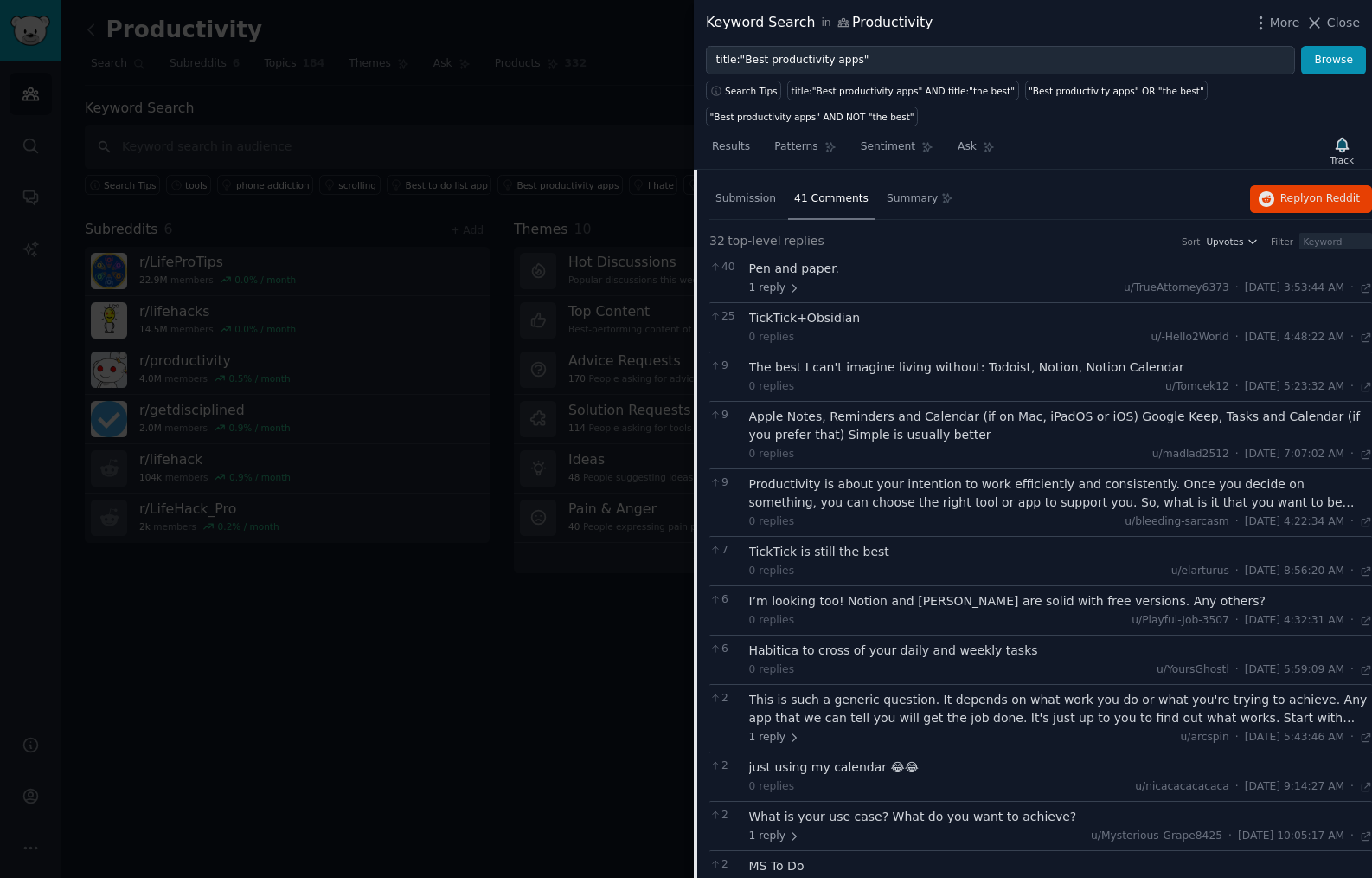
scroll to position [0, 0]
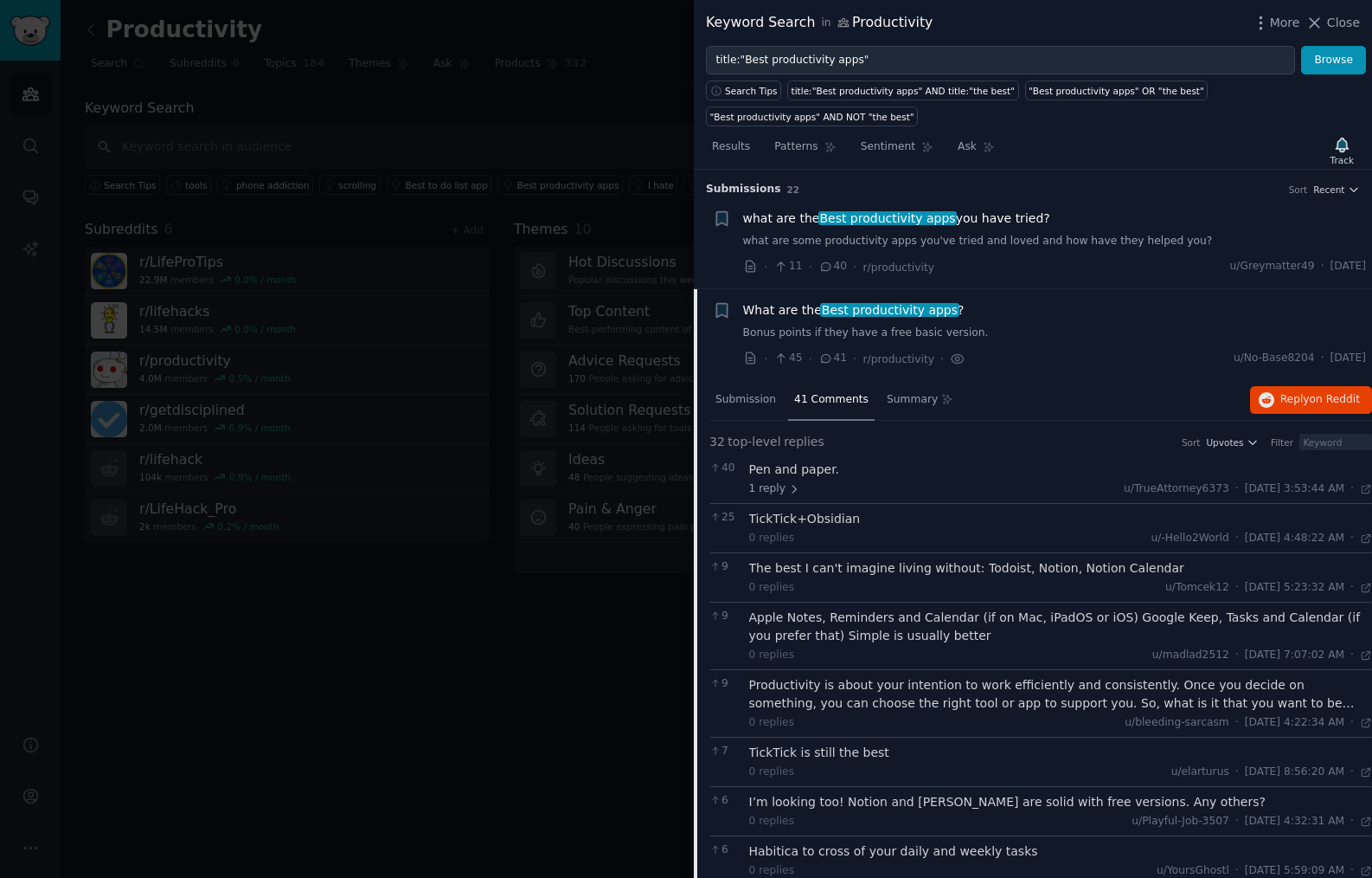
click at [963, 275] on div "· 11 · 40 · r/productivity u/Greymatter49 · [DATE]" at bounding box center [1054, 267] width 623 height 18
click at [963, 248] on link "what are some productivity apps you've tried and loved and how have they helped…" at bounding box center [1054, 241] width 623 height 15
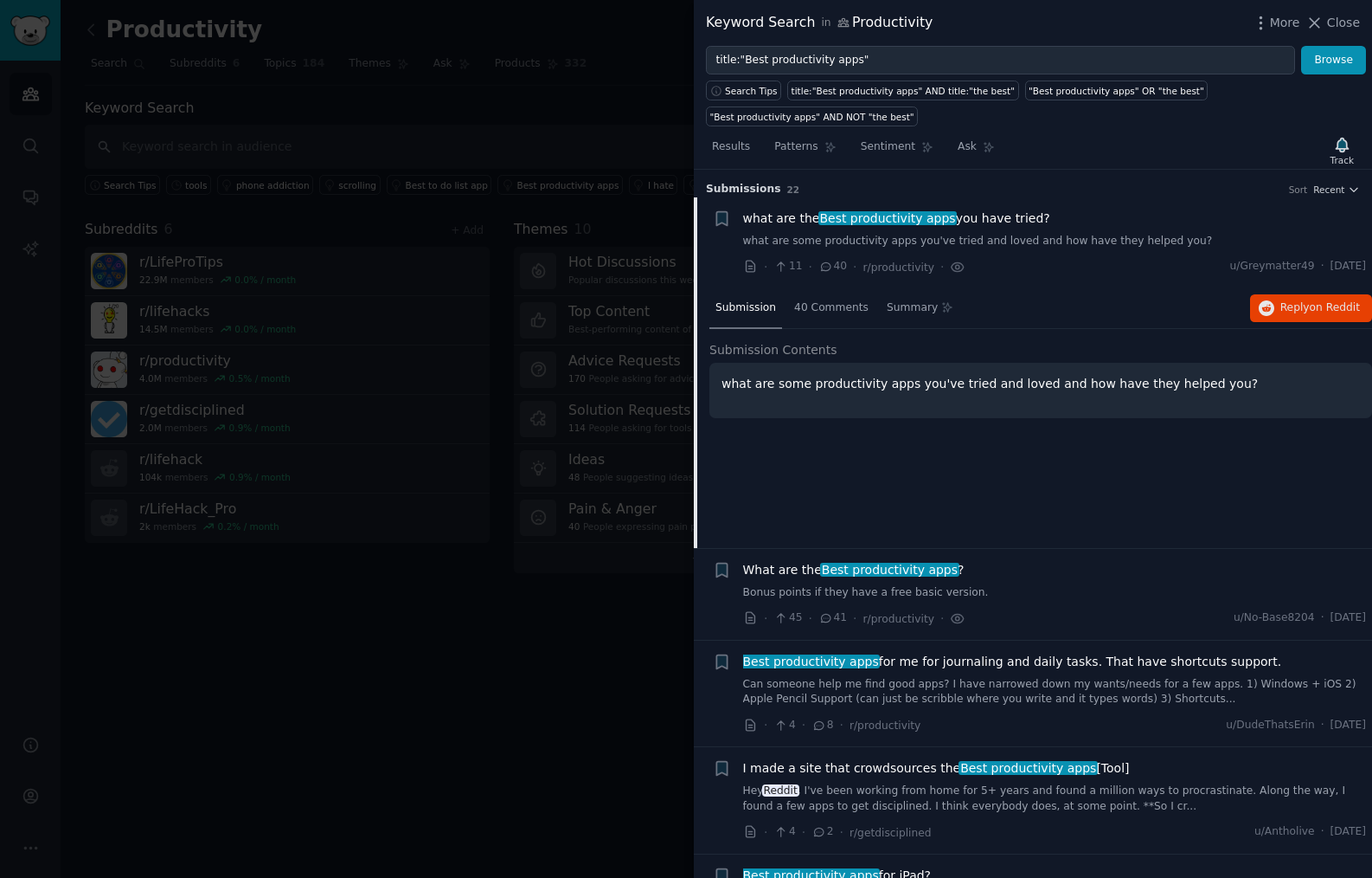
scroll to position [27, 0]
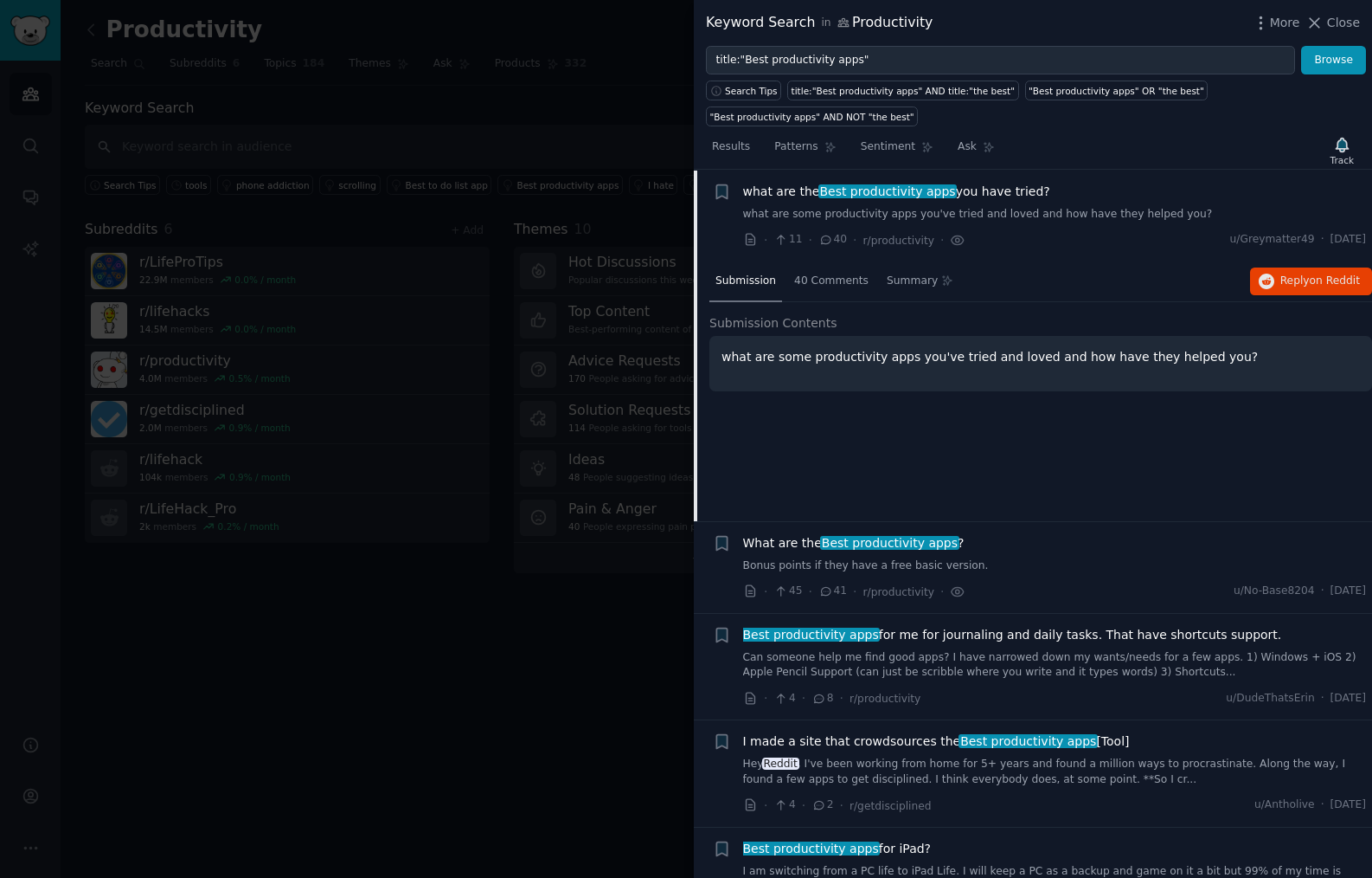
click at [830, 244] on span "40" at bounding box center [833, 240] width 29 height 15
click at [822, 242] on icon at bounding box center [827, 239] width 10 height 8
click at [836, 280] on span "40 Comments" at bounding box center [831, 281] width 74 height 15
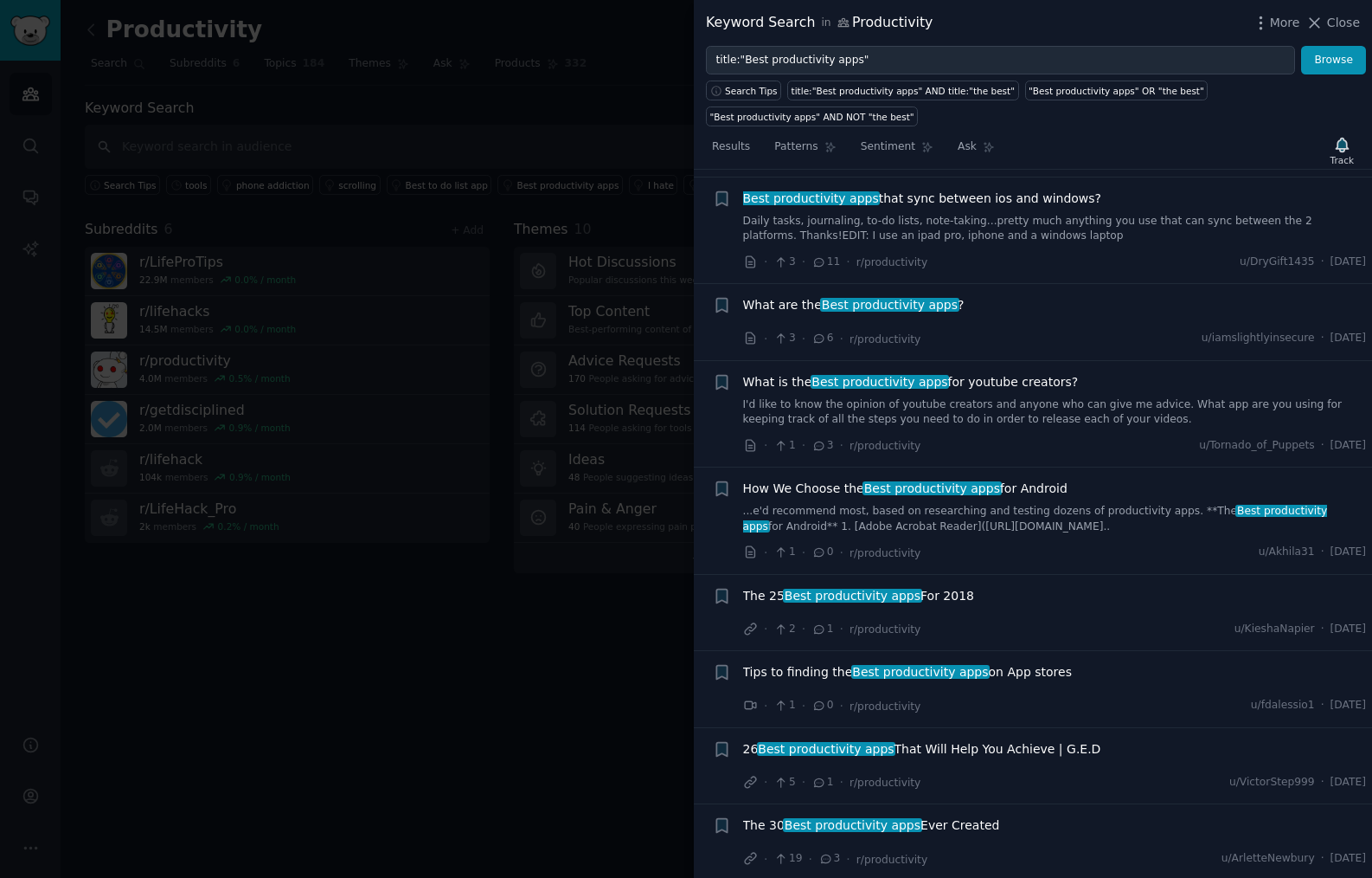
scroll to position [2598, 0]
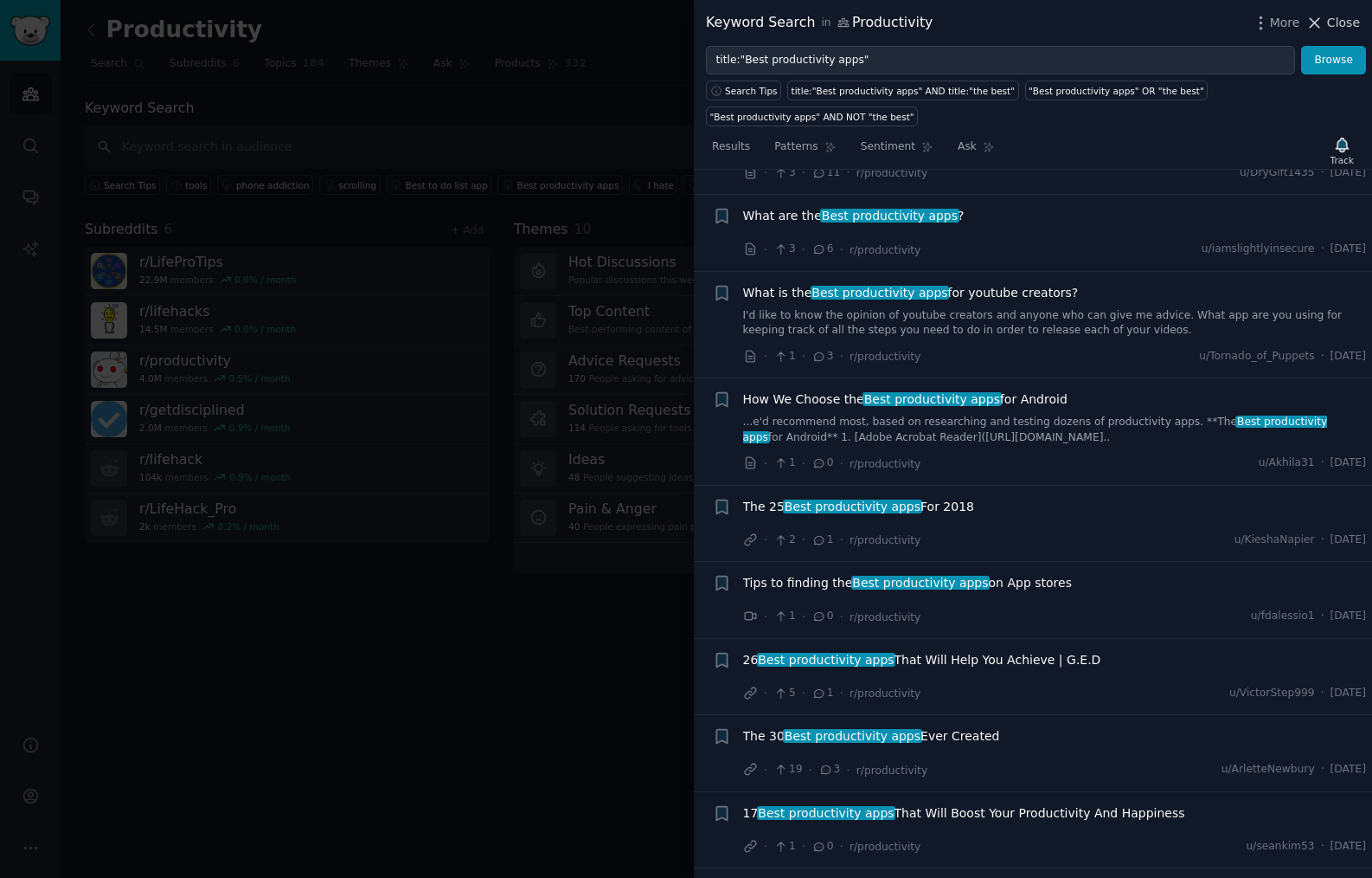
click at [963, 24] on icon at bounding box center [1314, 22] width 18 height 18
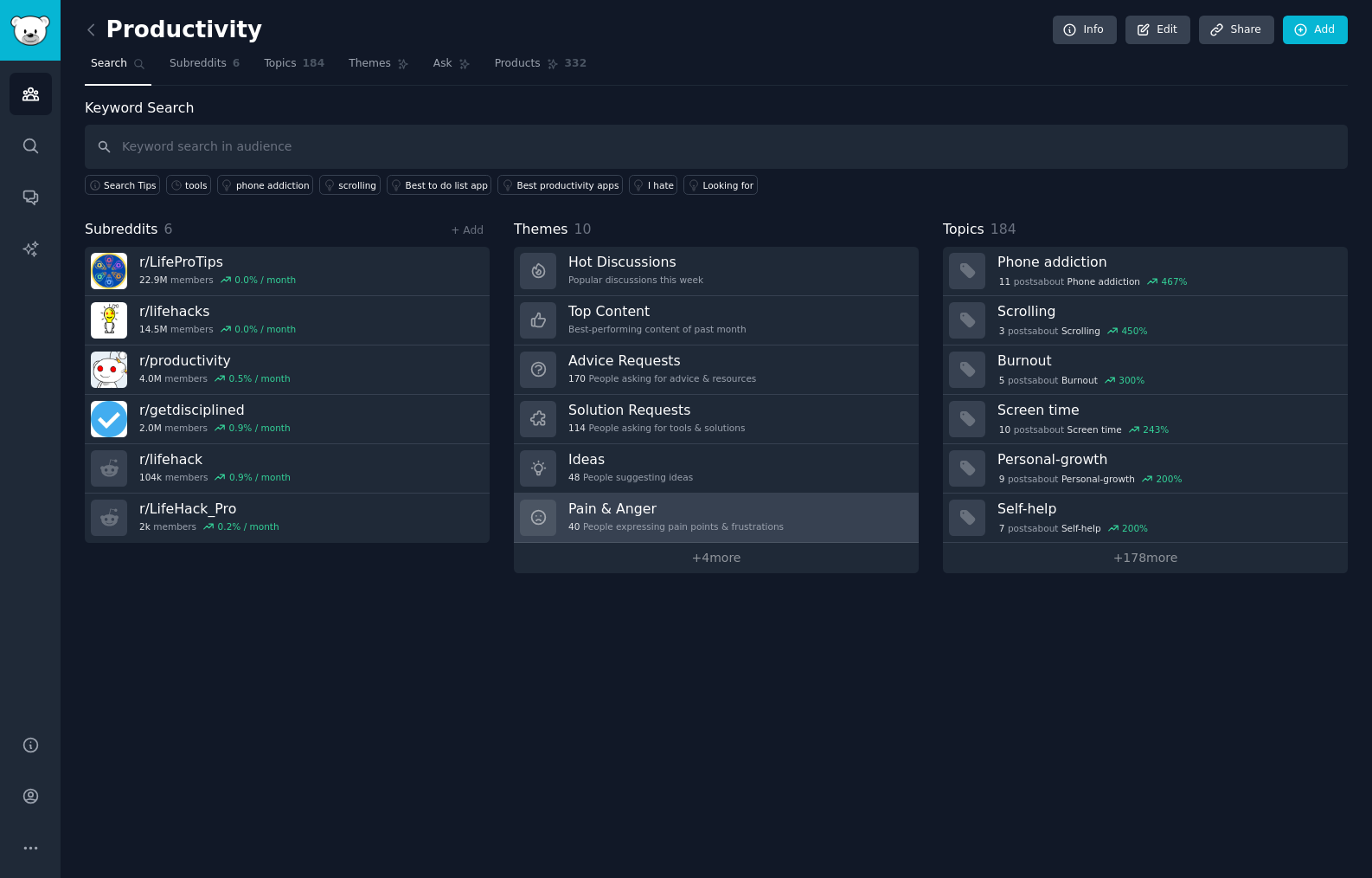
click at [807, 521] on link "Pain & Anger 40 People expressing pain points & frustrations" at bounding box center [716, 518] width 405 height 49
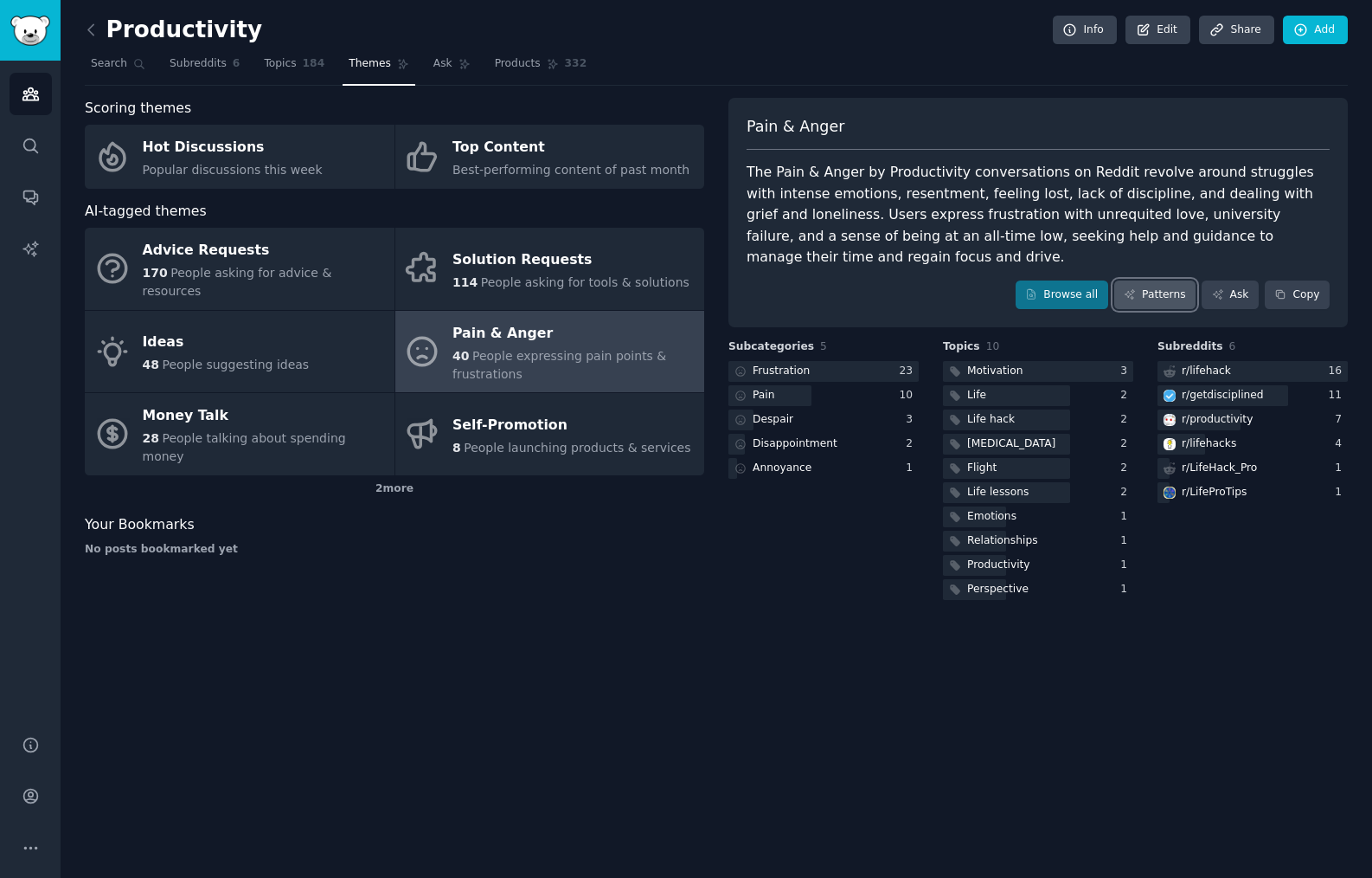
click at [963, 291] on link "Patterns" at bounding box center [1155, 295] width 81 height 30
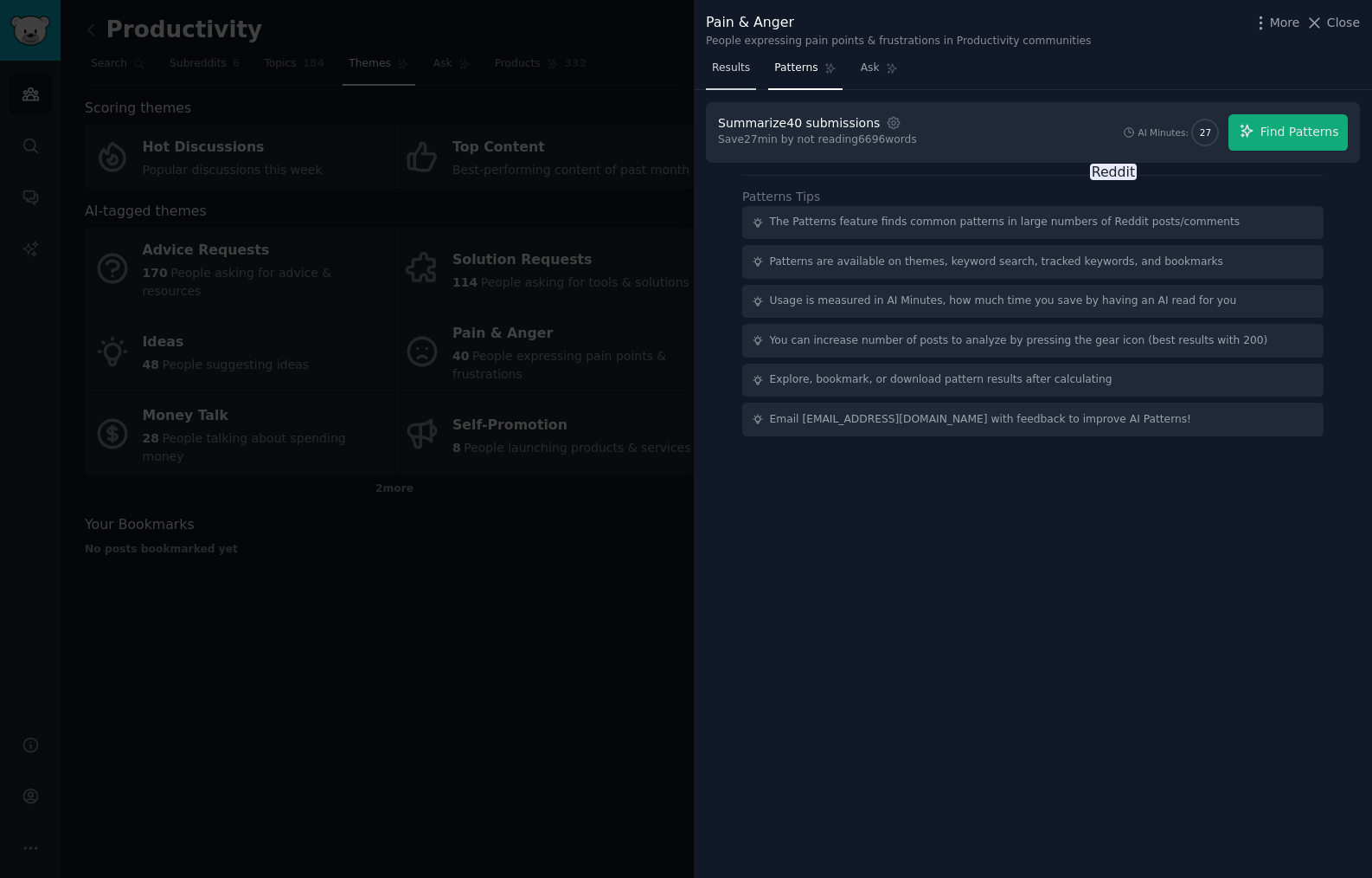
click at [739, 73] on span "Results" at bounding box center [731, 68] width 39 height 15
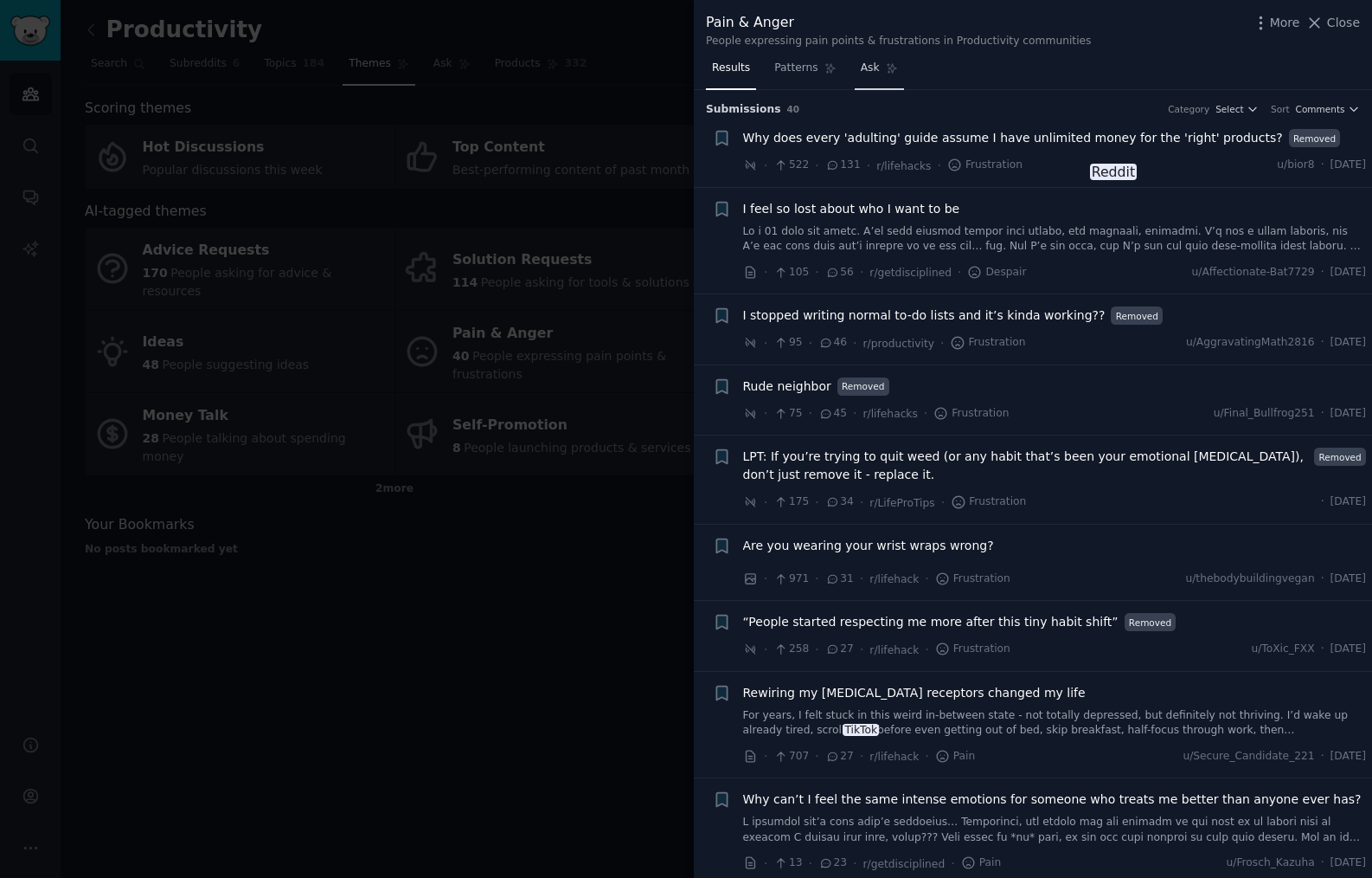
click at [869, 67] on span "Ask" at bounding box center [871, 68] width 19 height 15
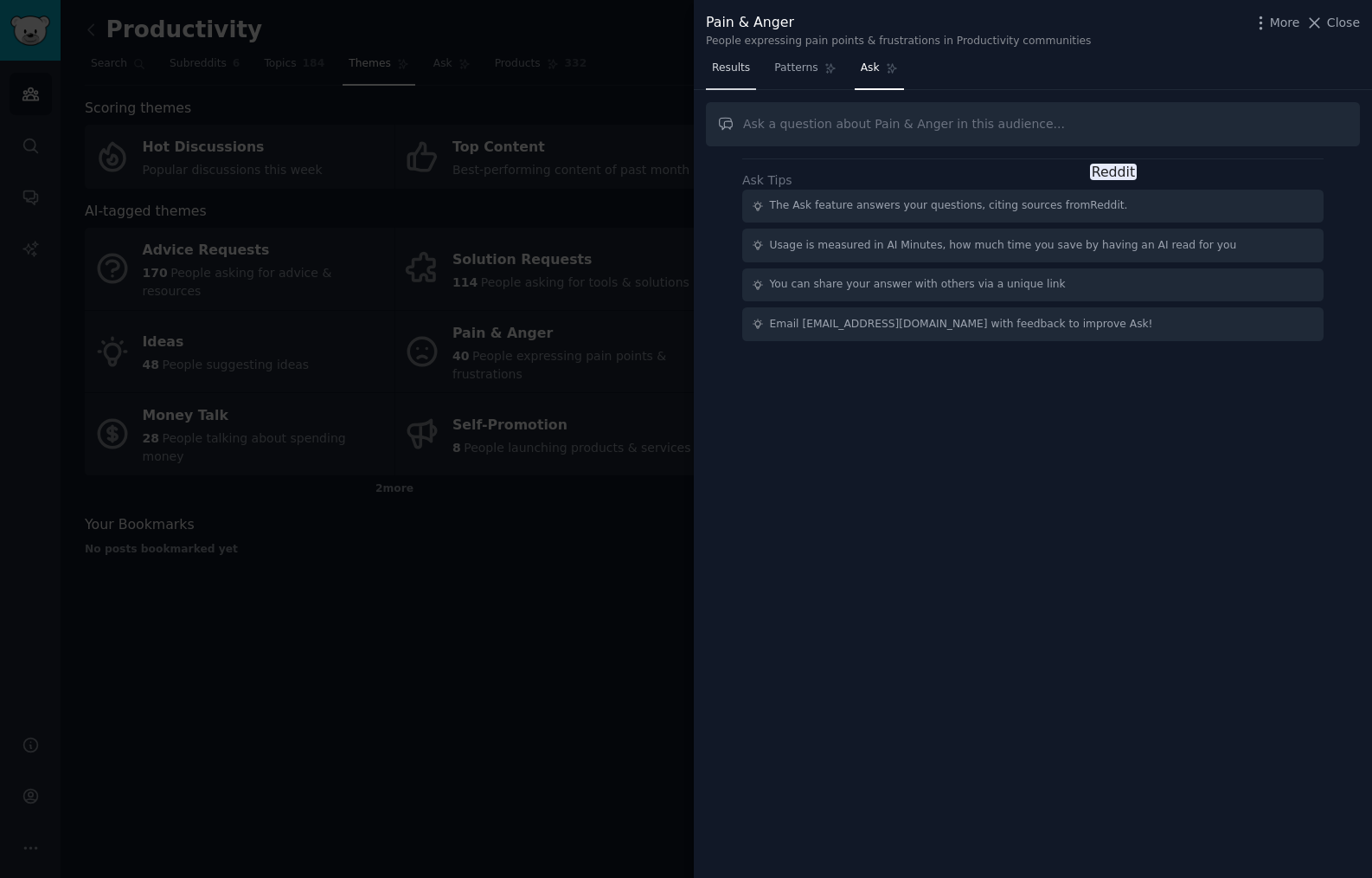
click at [741, 68] on span "Results" at bounding box center [731, 68] width 39 height 15
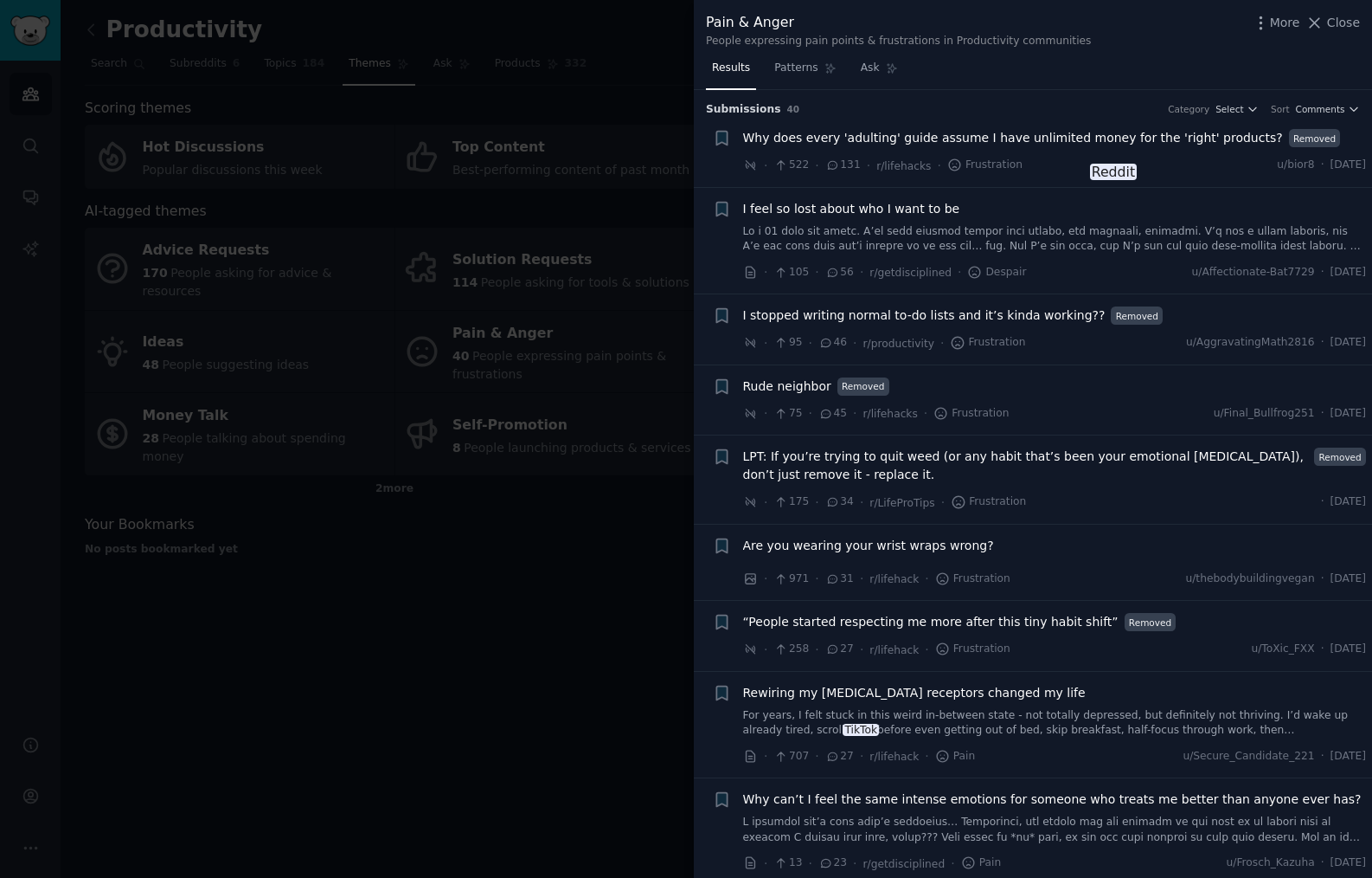
click at [589, 553] on div at bounding box center [686, 439] width 1372 height 878
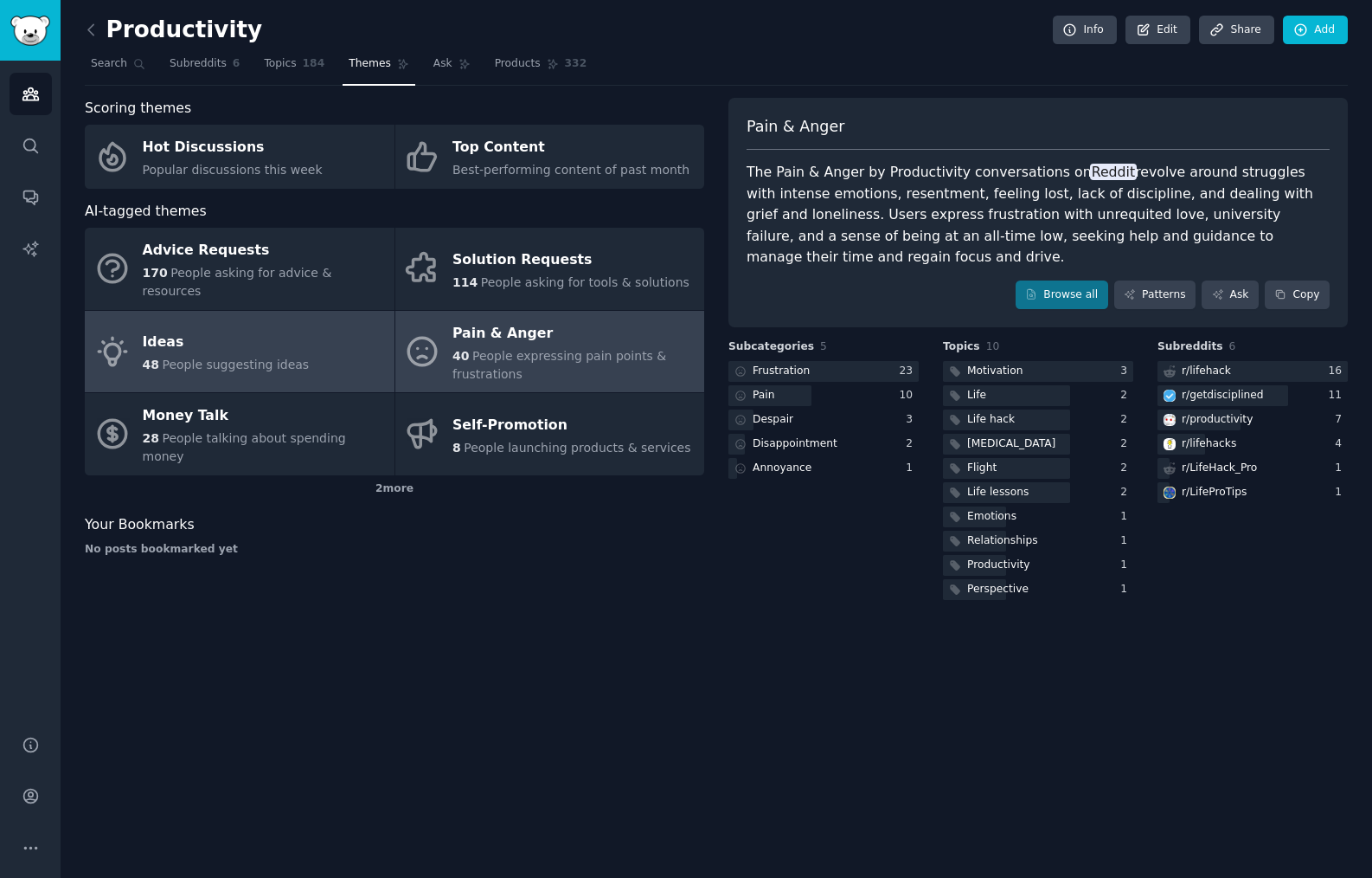
click at [228, 334] on div "Ideas" at bounding box center [225, 342] width 167 height 28
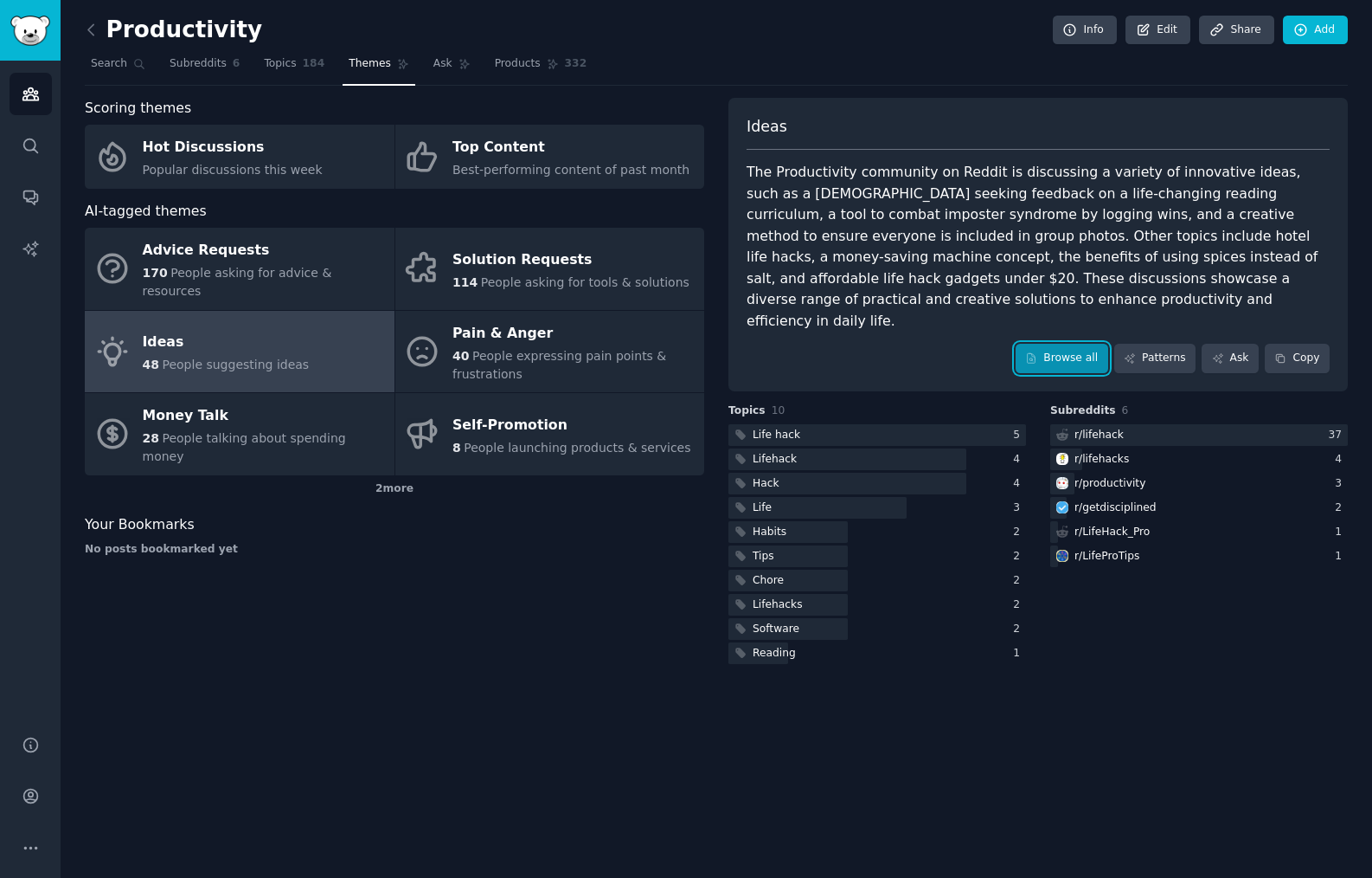
click at [963, 344] on link "Browse all" at bounding box center [1062, 359] width 92 height 30
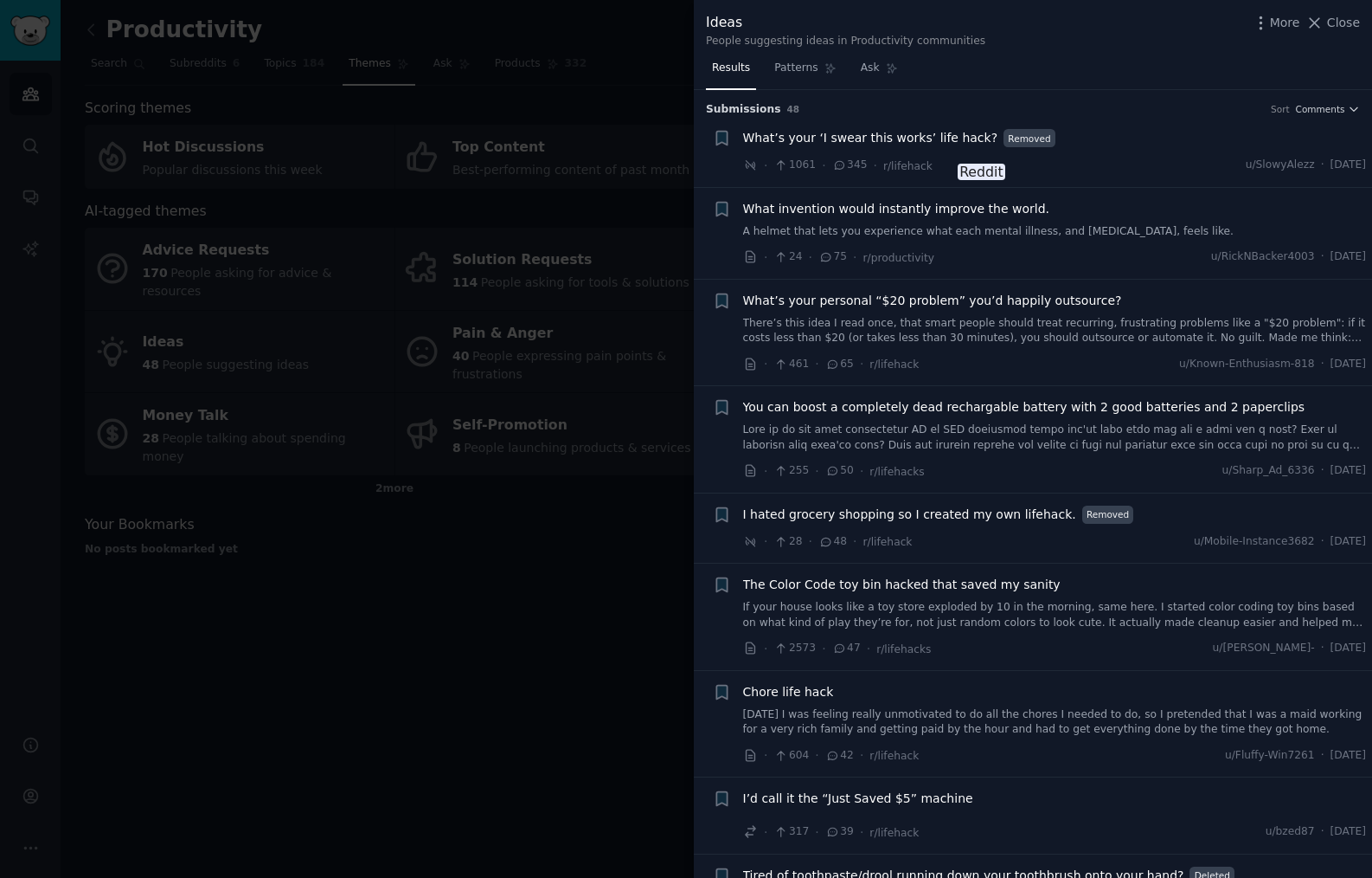
click at [963, 148] on div "What’s your ‘I swear this works’ life hack? Removed · 1061 · 345 · r/lifehack u…" at bounding box center [1054, 152] width 623 height 46
click at [821, 133] on span "What’s your ‘I swear this works’ life hack?" at bounding box center [870, 138] width 255 height 18
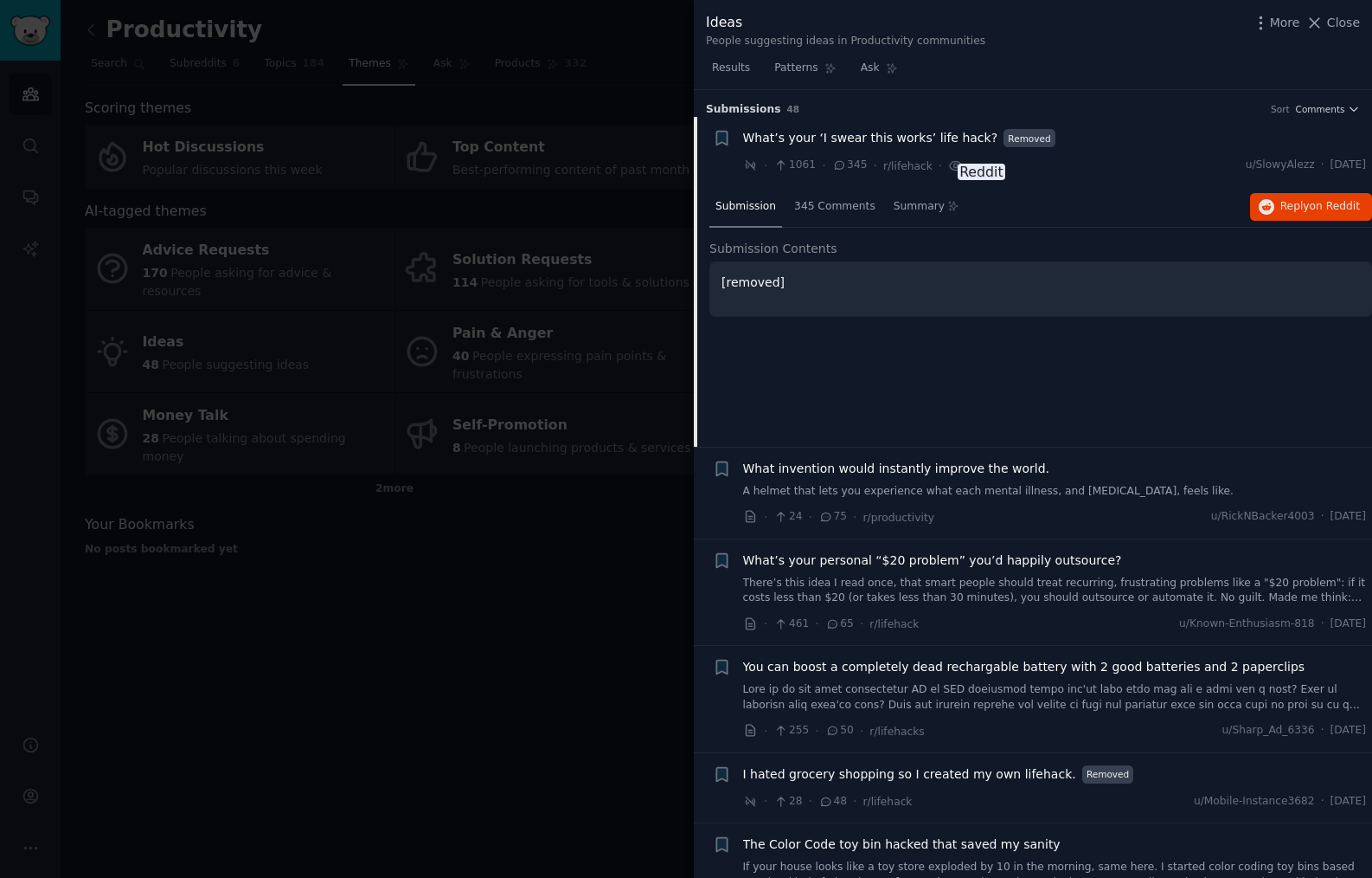
scroll to position [27, 0]
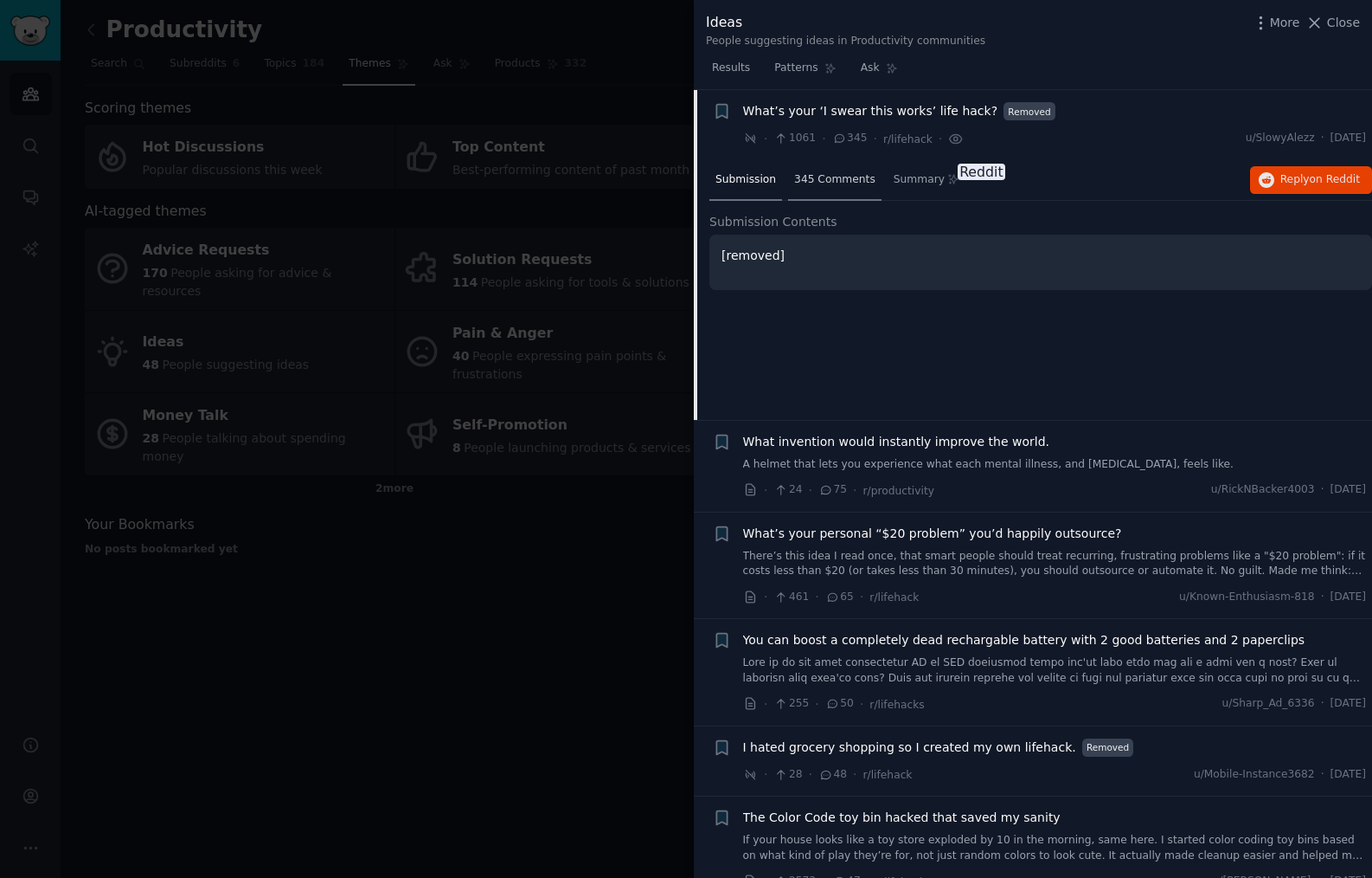
click at [833, 188] on div "345 Comments" at bounding box center [834, 180] width 93 height 41
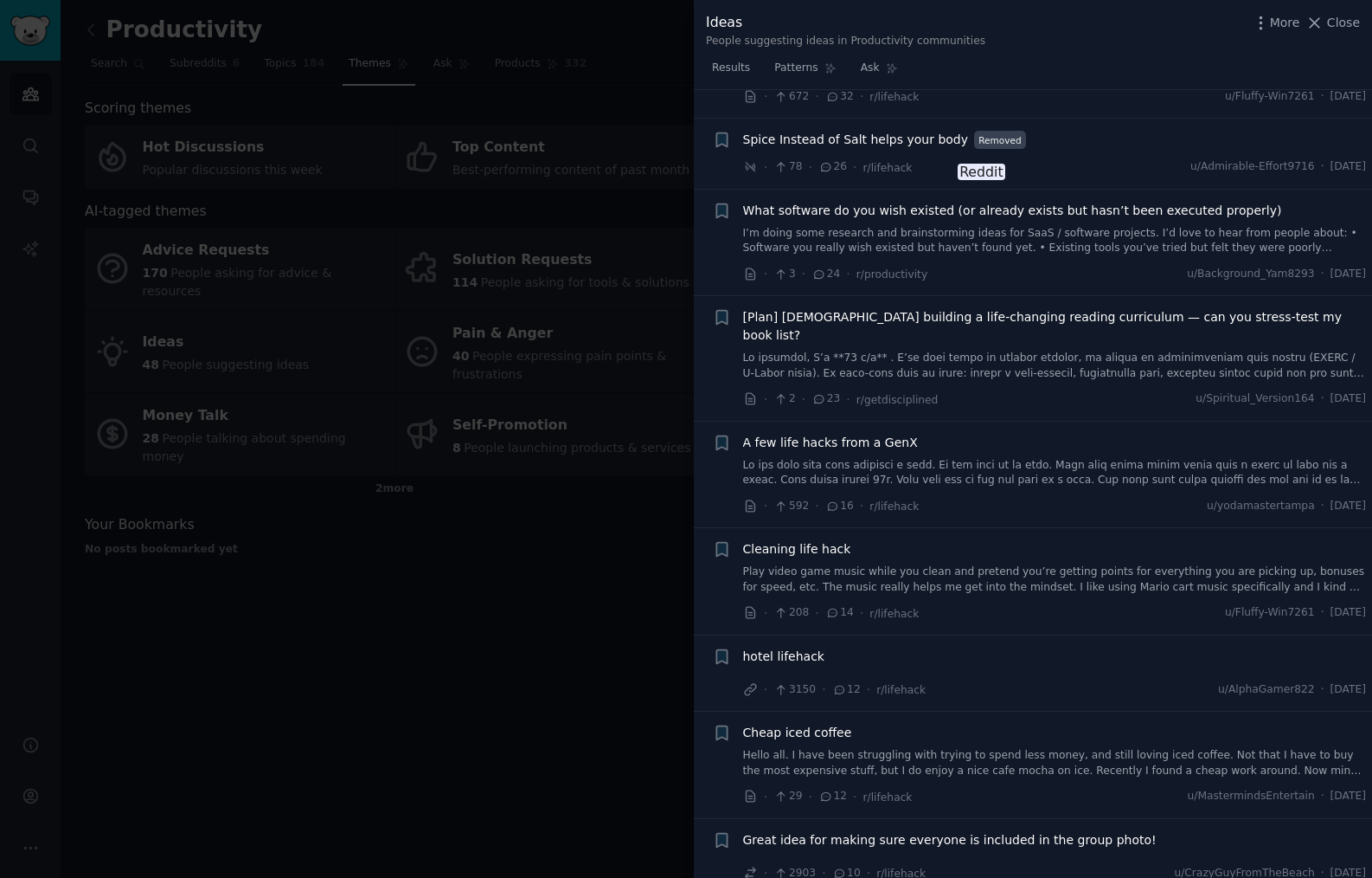
scroll to position [6936, 0]
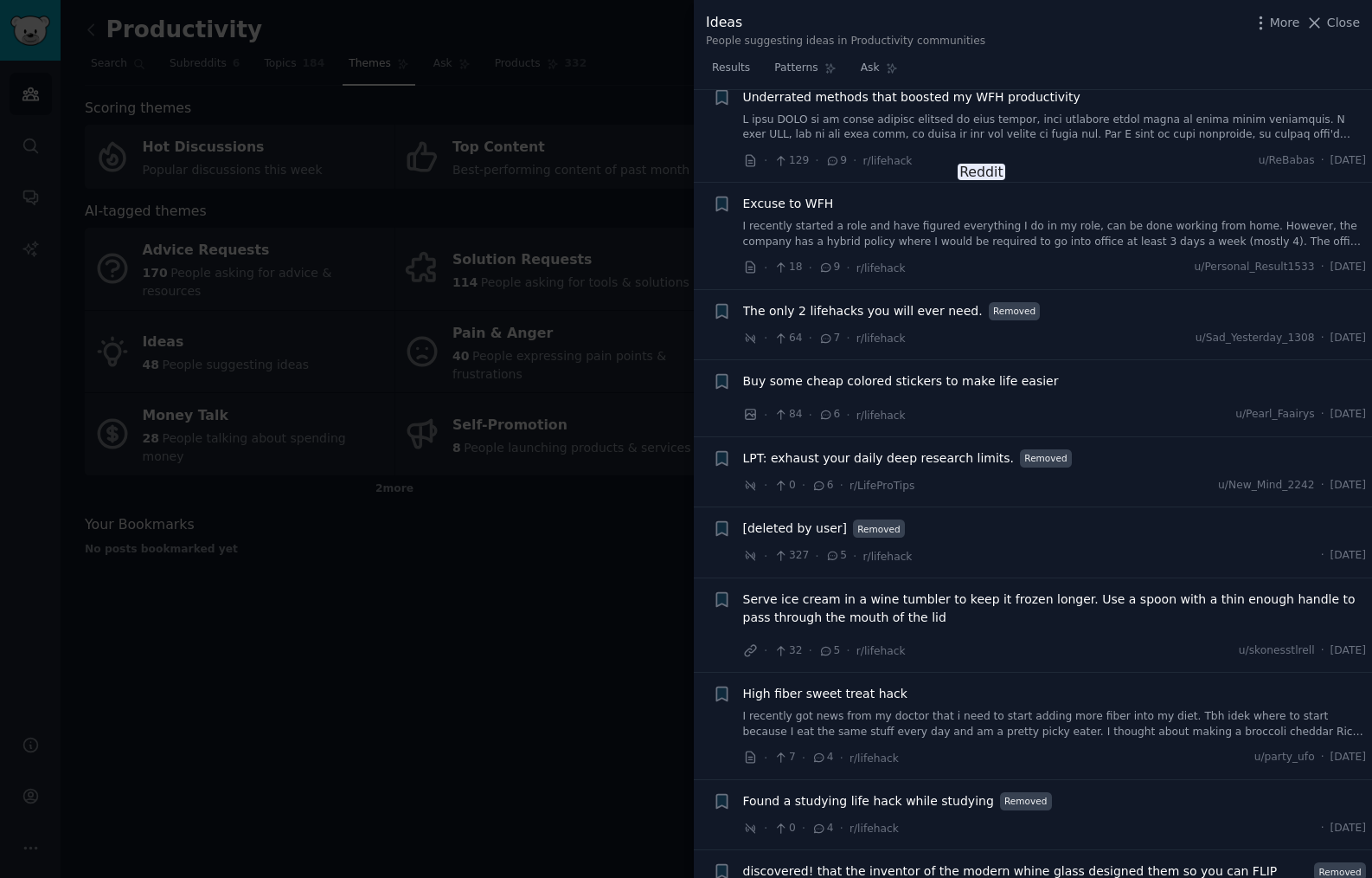
click at [803, 302] on span "The only 2 lifehacks you will ever need." at bounding box center [862, 310] width 240 height 18
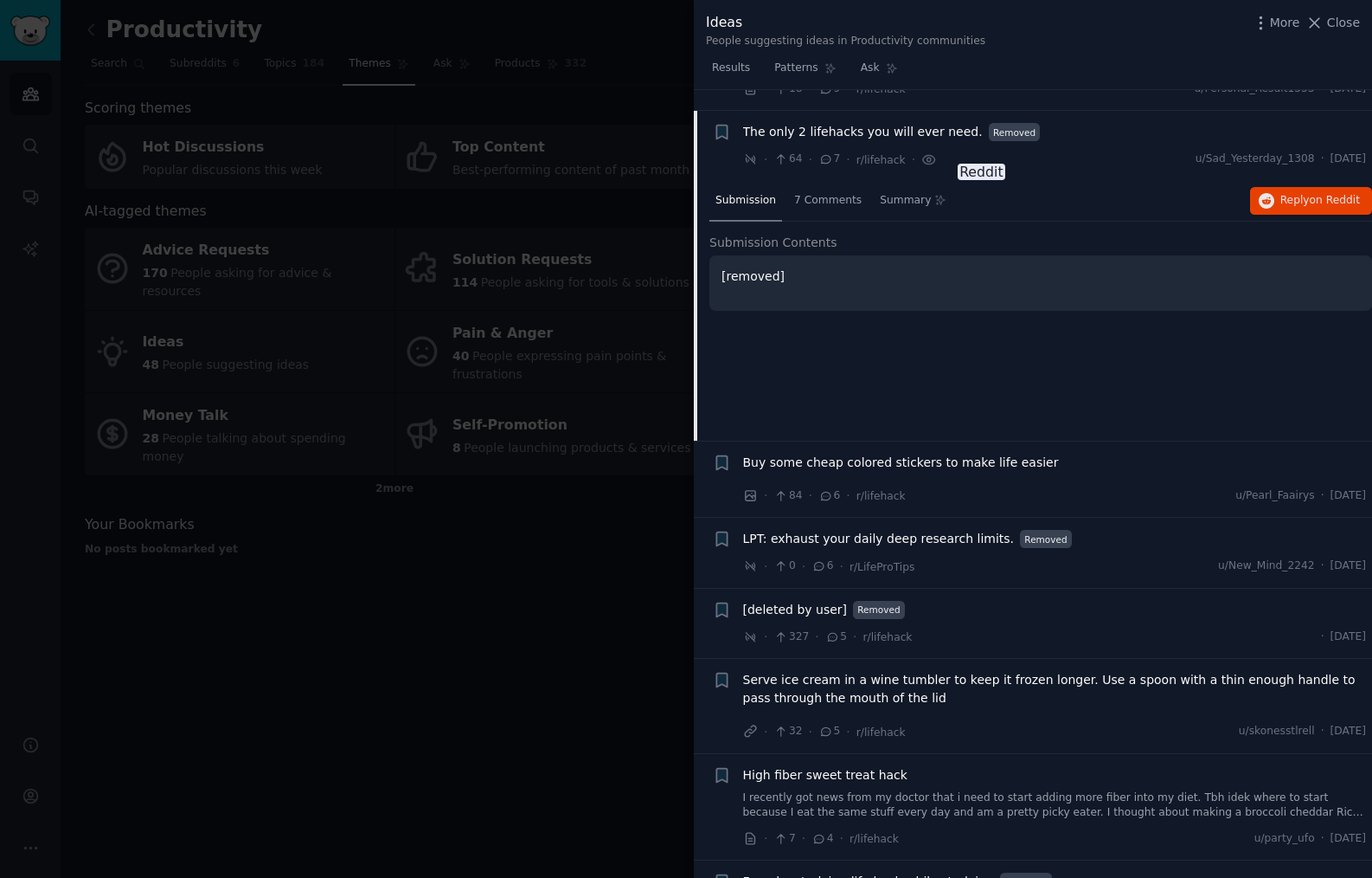
scroll to position [1983, 0]
click at [828, 191] on span "7 Comments" at bounding box center [828, 199] width 67 height 15
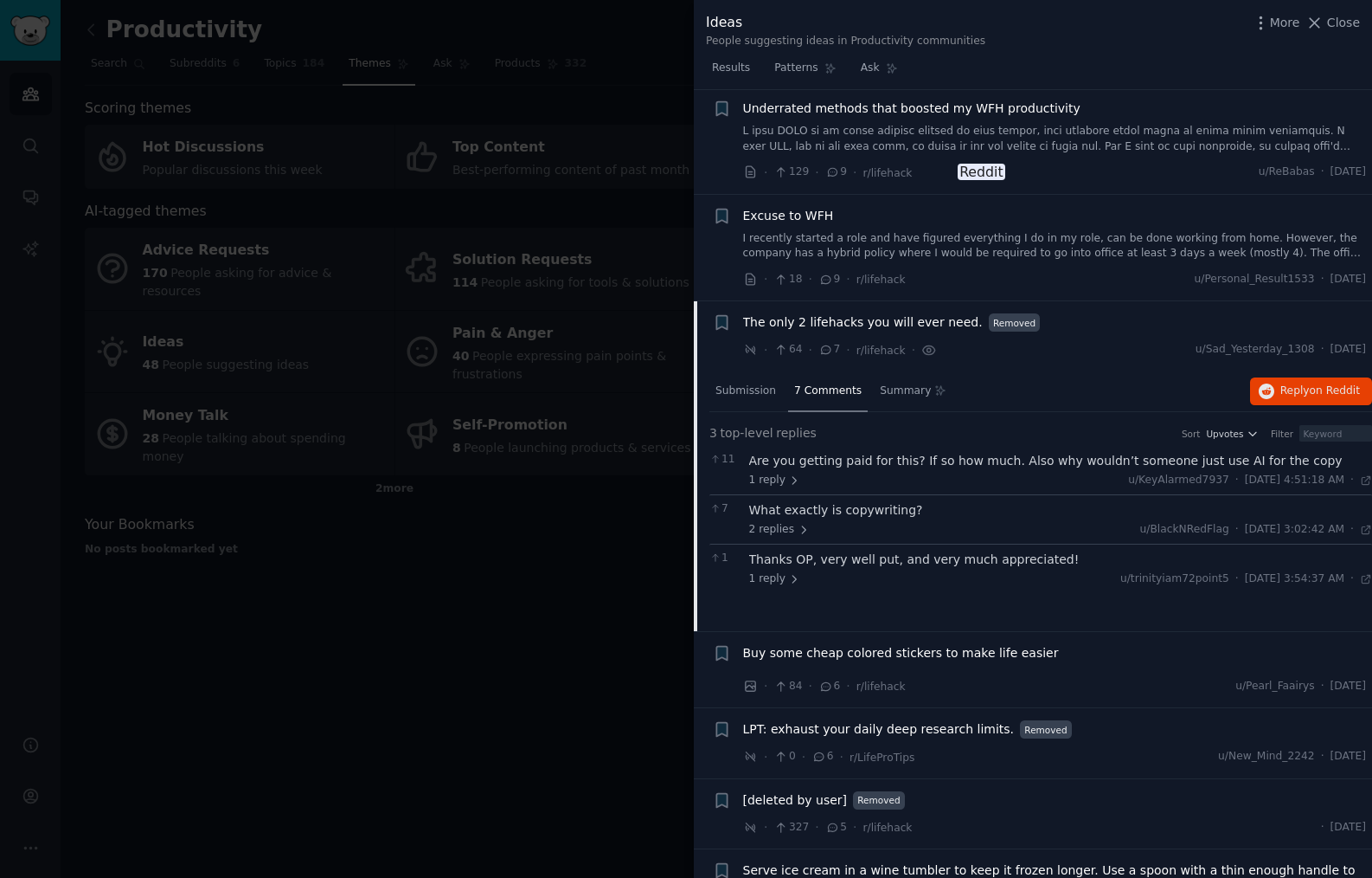
scroll to position [0, 0]
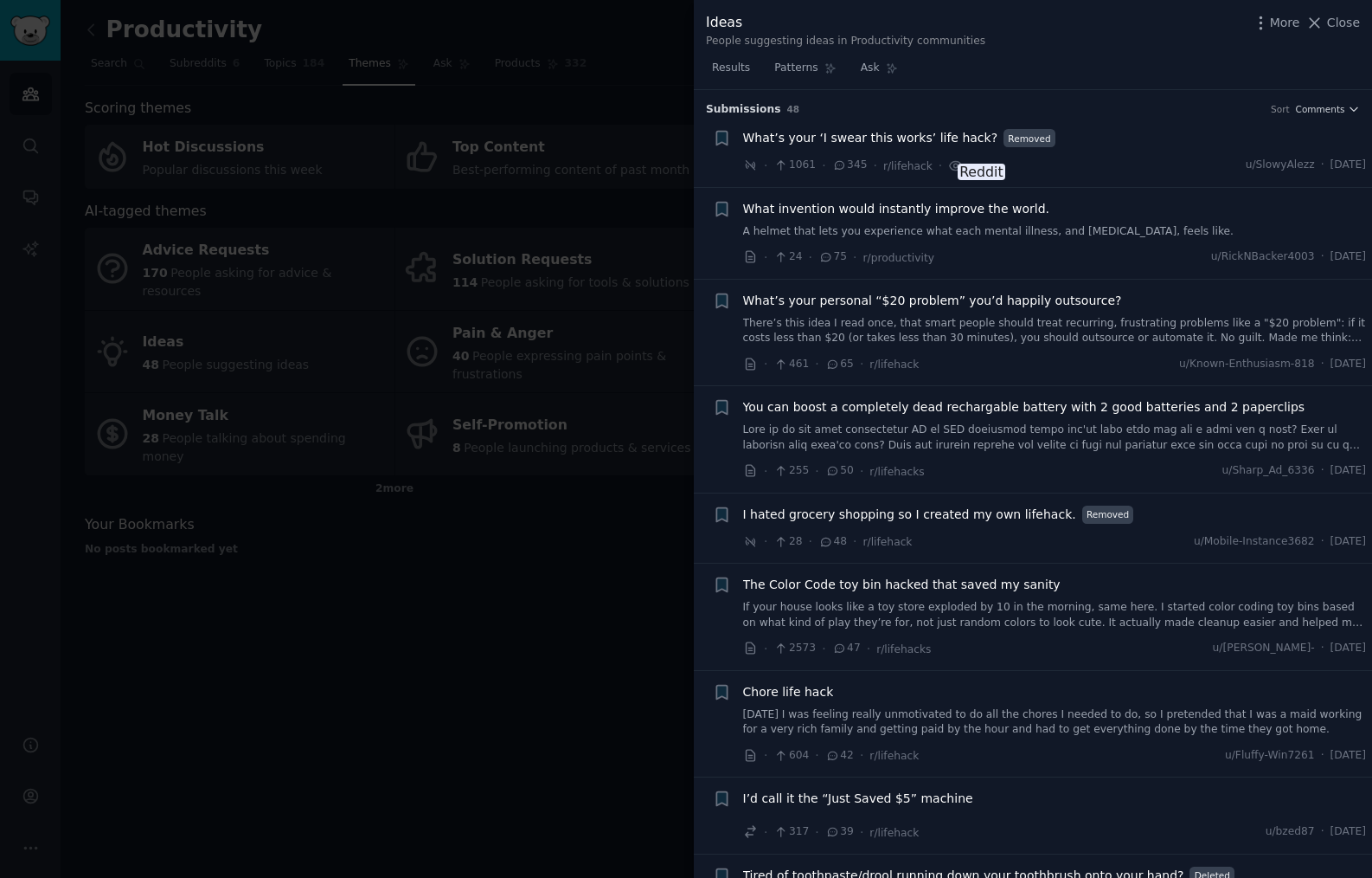
click at [400, 557] on div at bounding box center [686, 439] width 1372 height 878
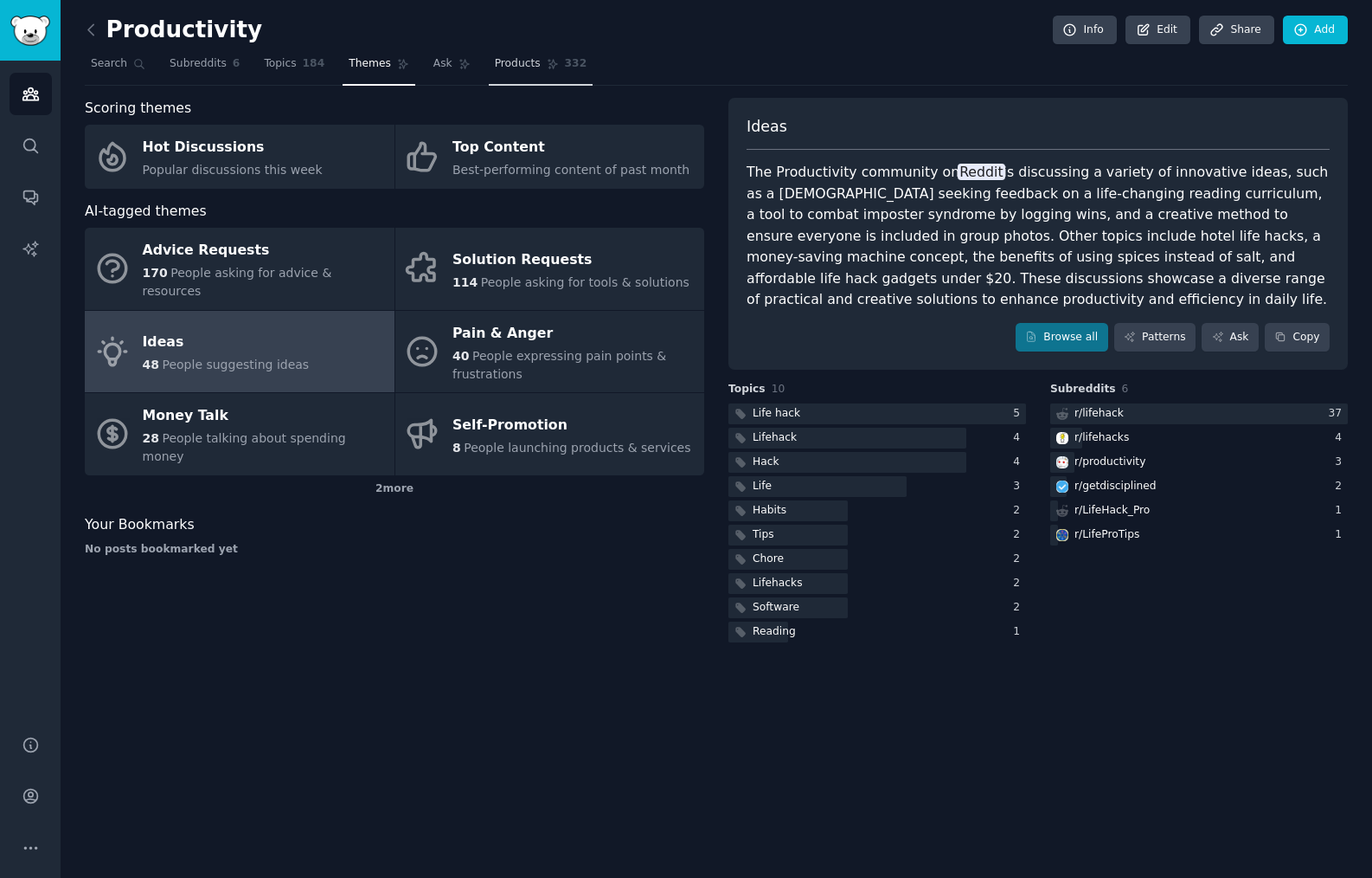
click at [503, 72] on link "Products 332" at bounding box center [541, 67] width 104 height 36
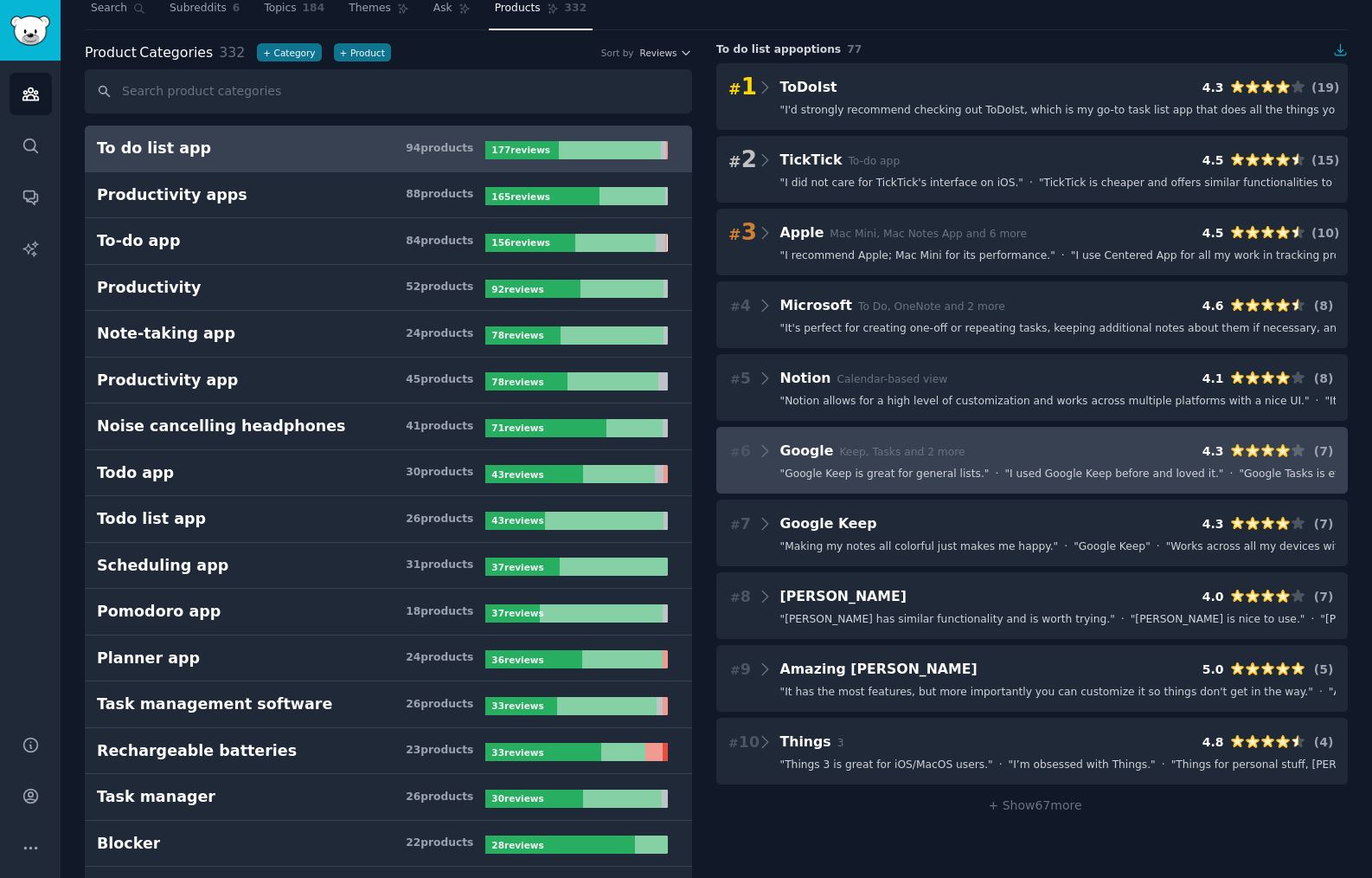
scroll to position [67, 0]
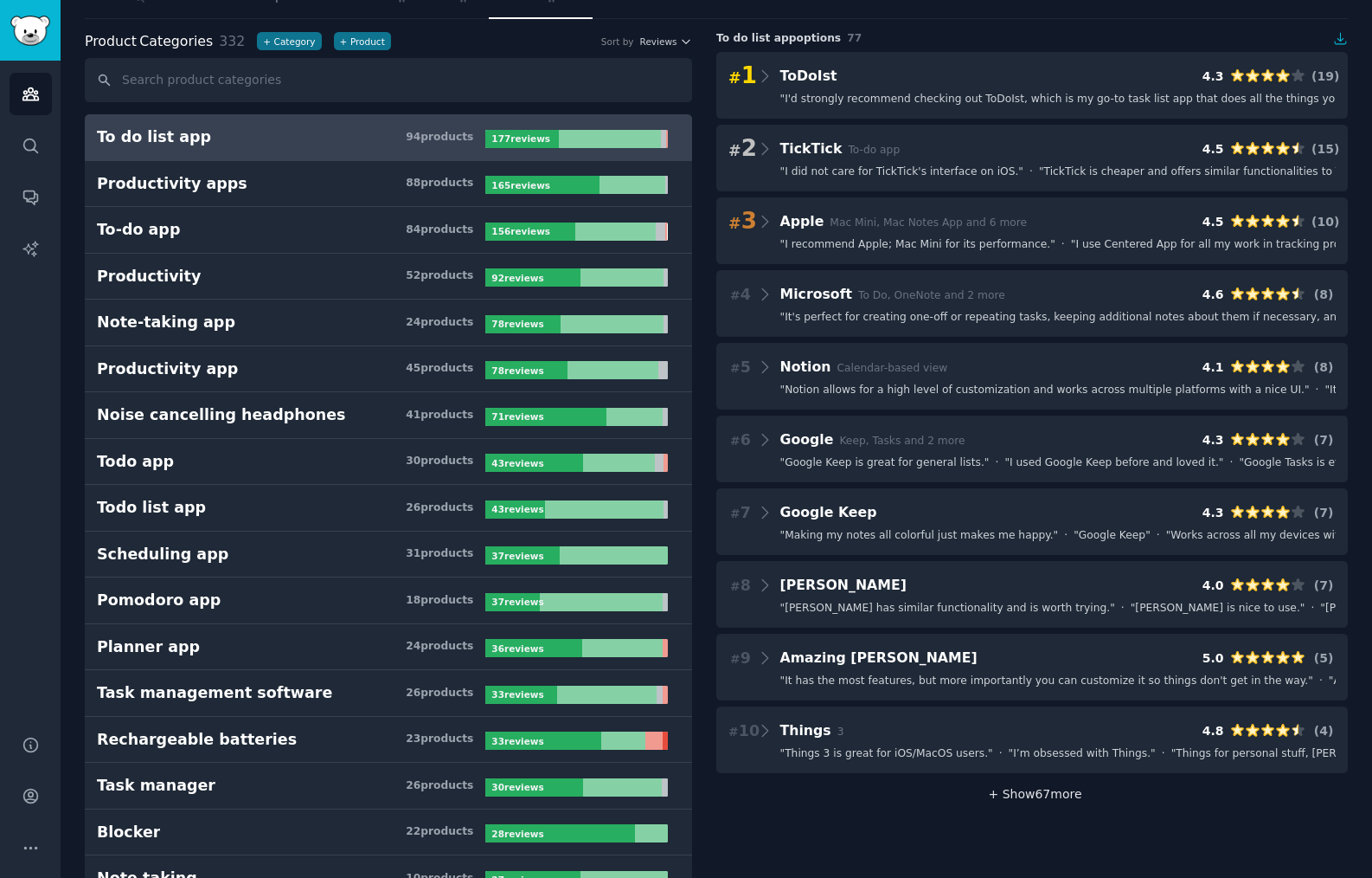
click at [1024, 798] on span "+ Show 67 more" at bounding box center [1031, 793] width 99 height 13
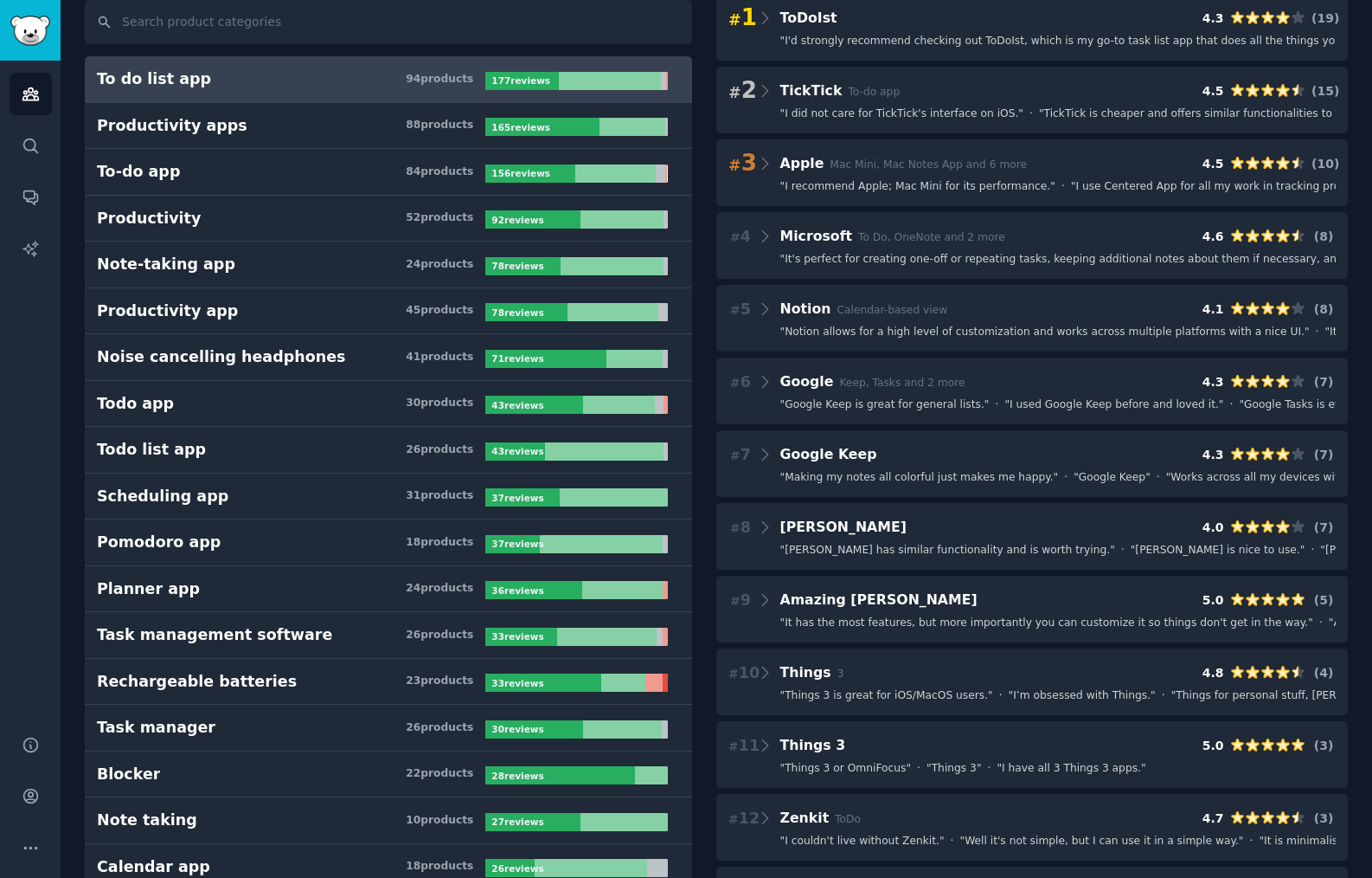
scroll to position [0, 0]
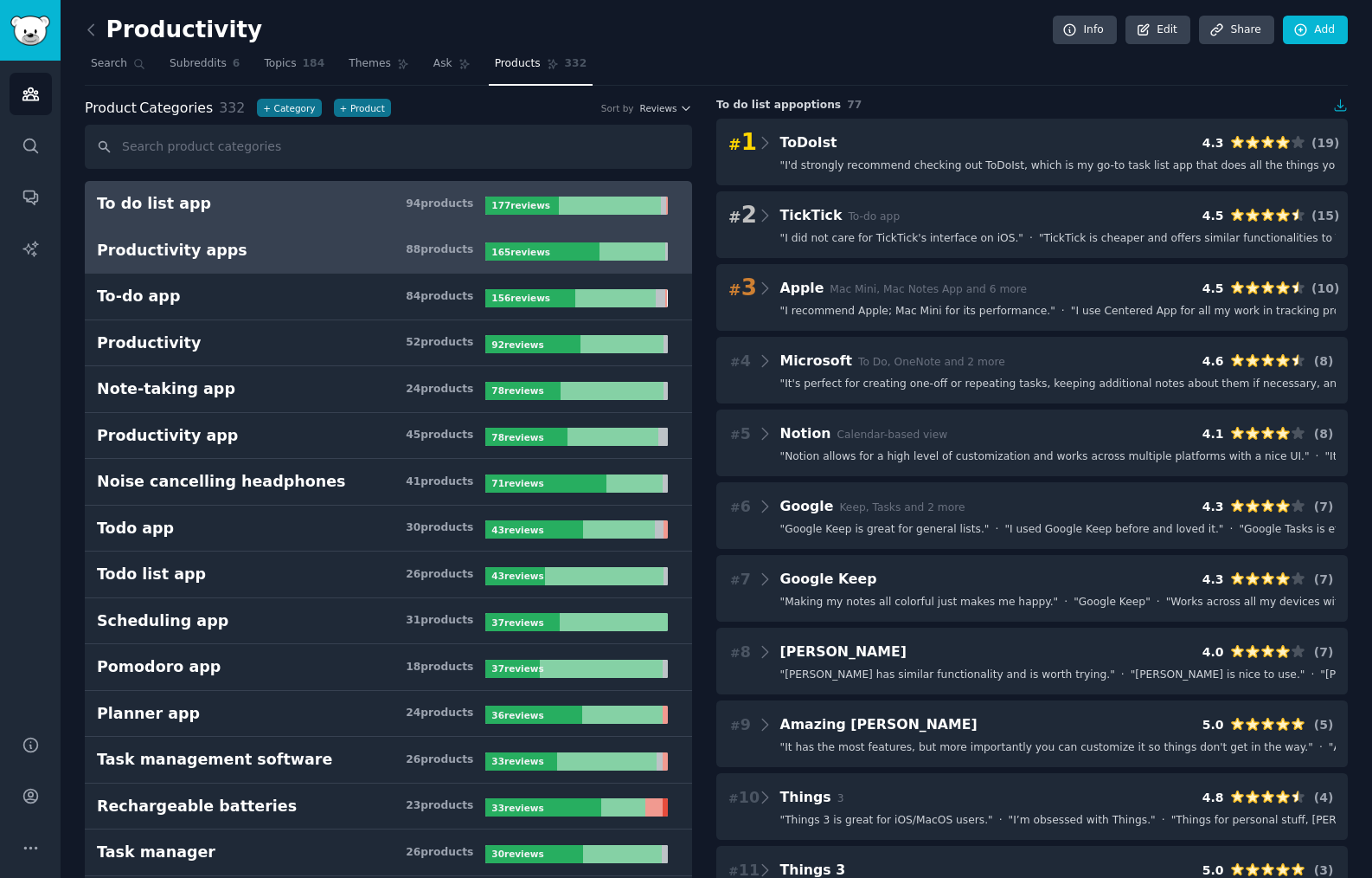
click at [236, 253] on h3 "Productivity apps 88 product s" at bounding box center [291, 251] width 388 height 21
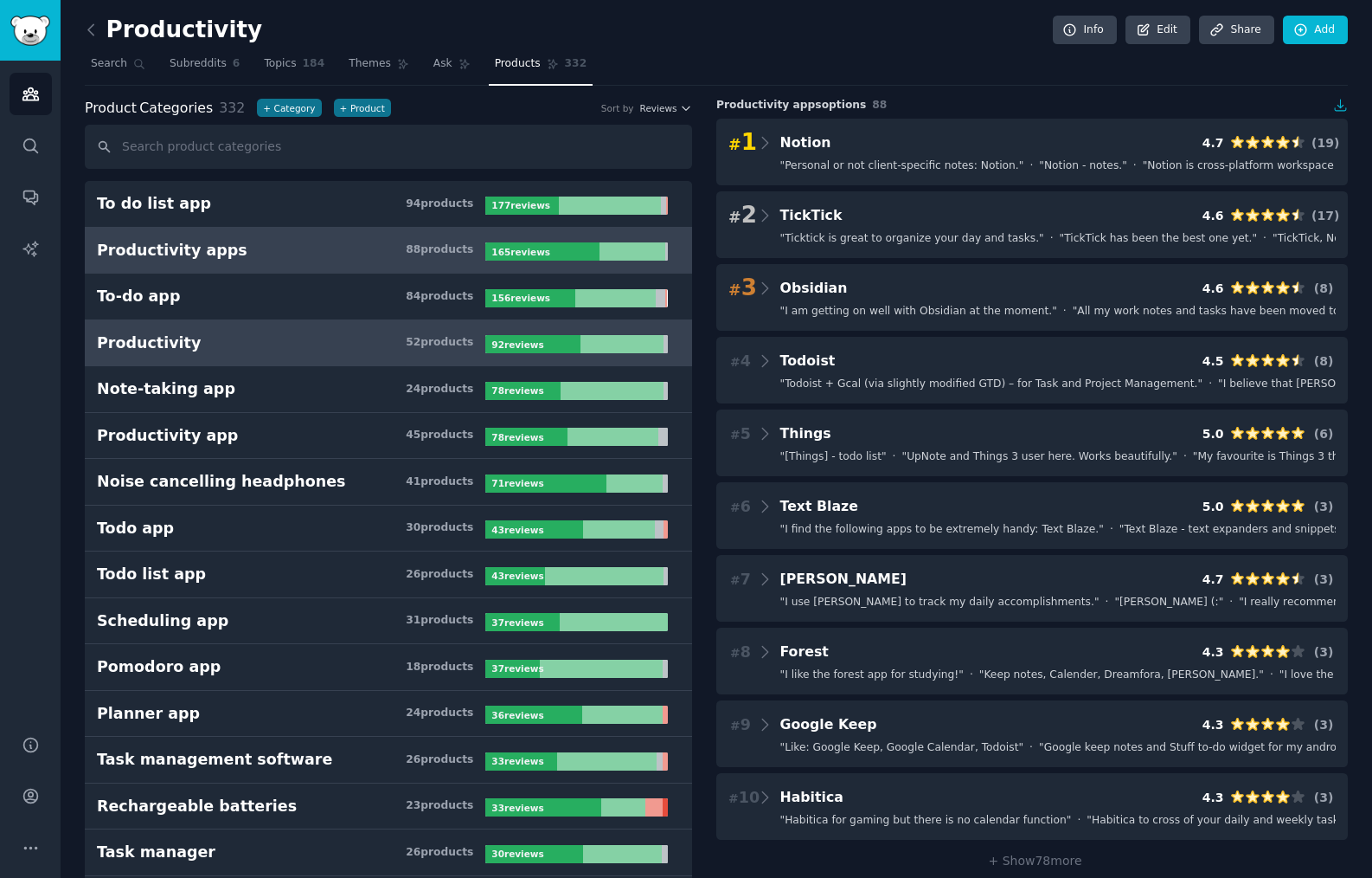
click at [299, 360] on link "Productivity 52 product s 92 review s" at bounding box center [388, 343] width 607 height 46
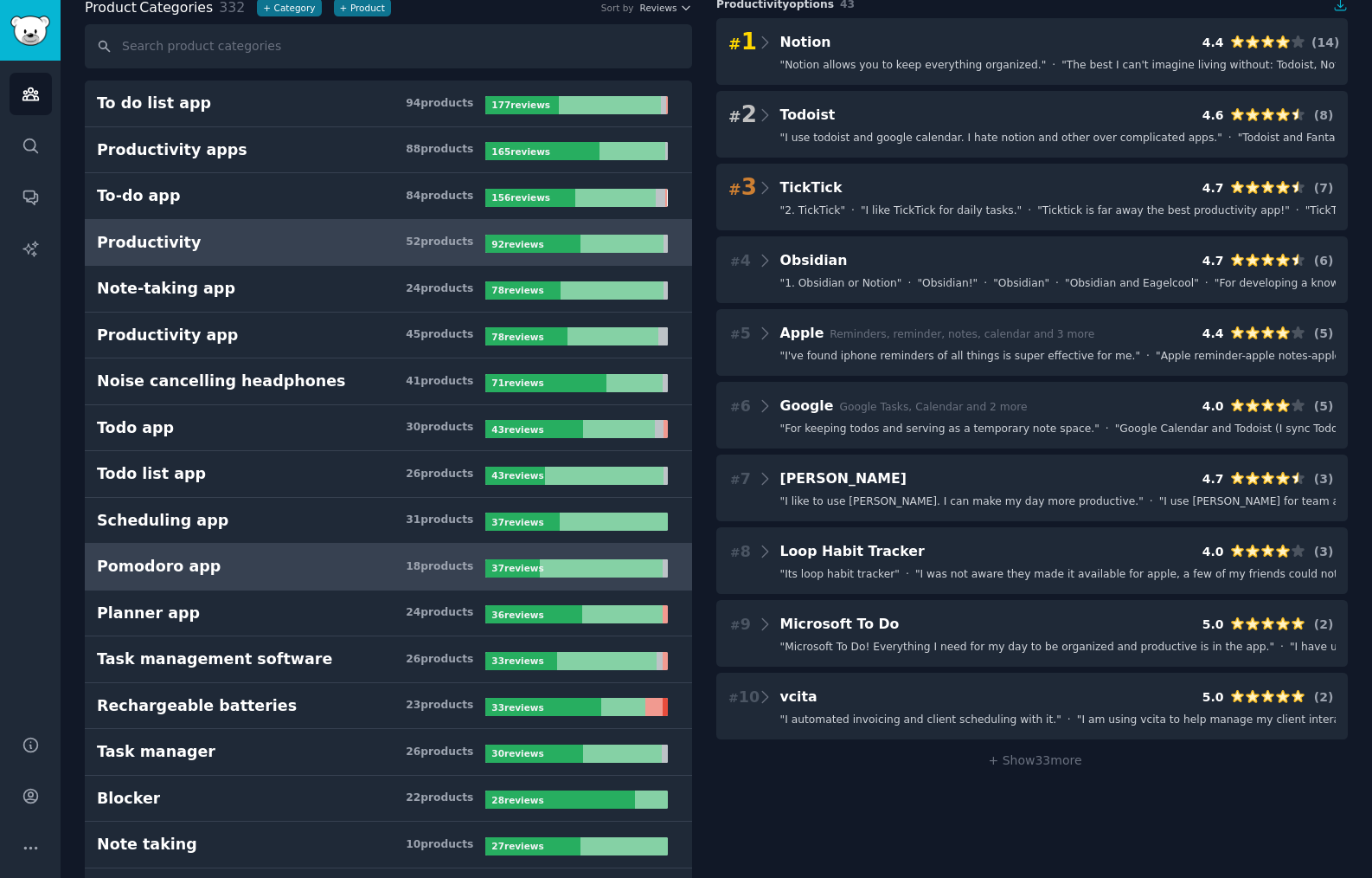
scroll to position [112, 0]
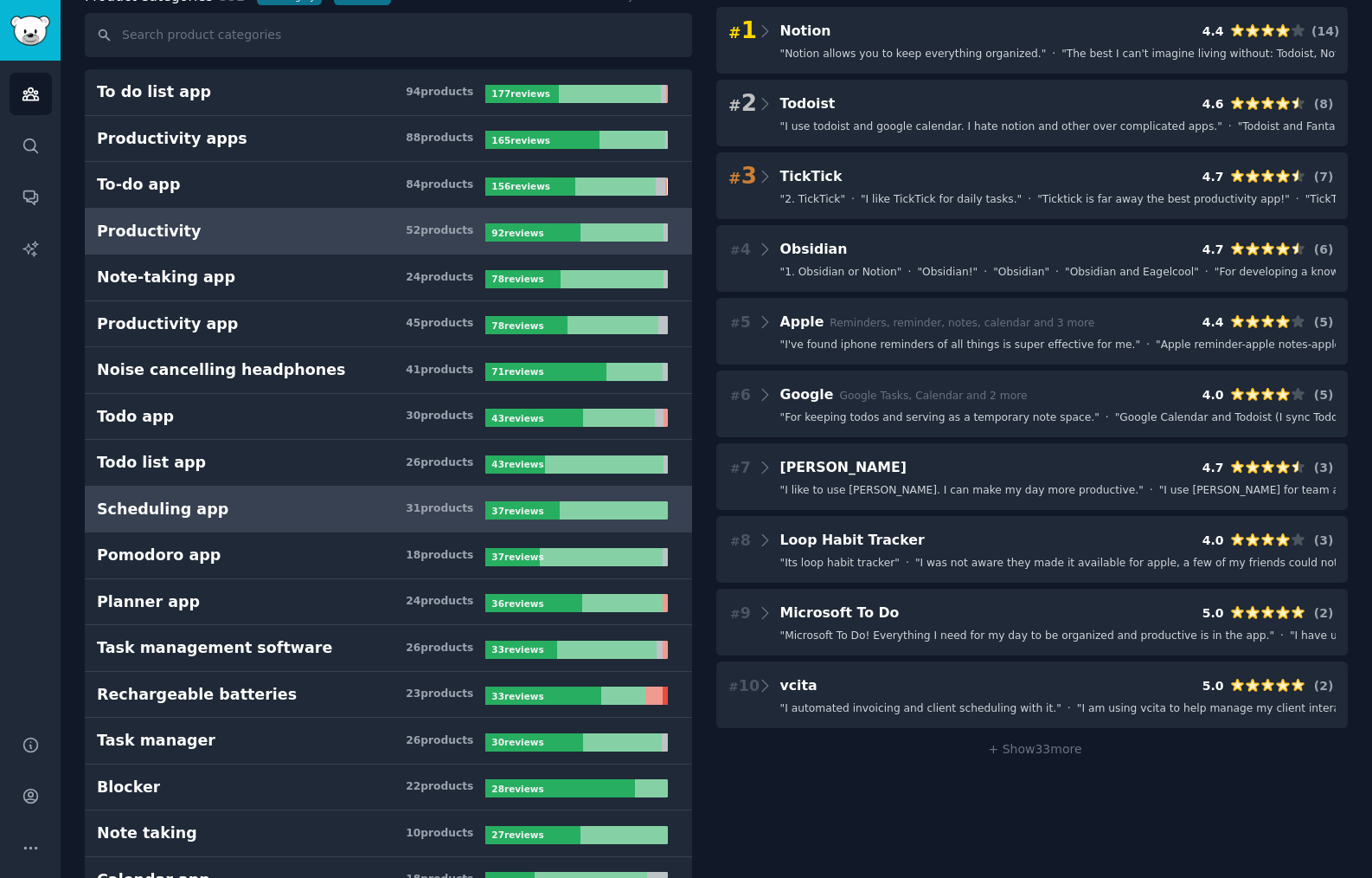
click at [277, 514] on h3 "Scheduling app 31 product s" at bounding box center [291, 509] width 388 height 21
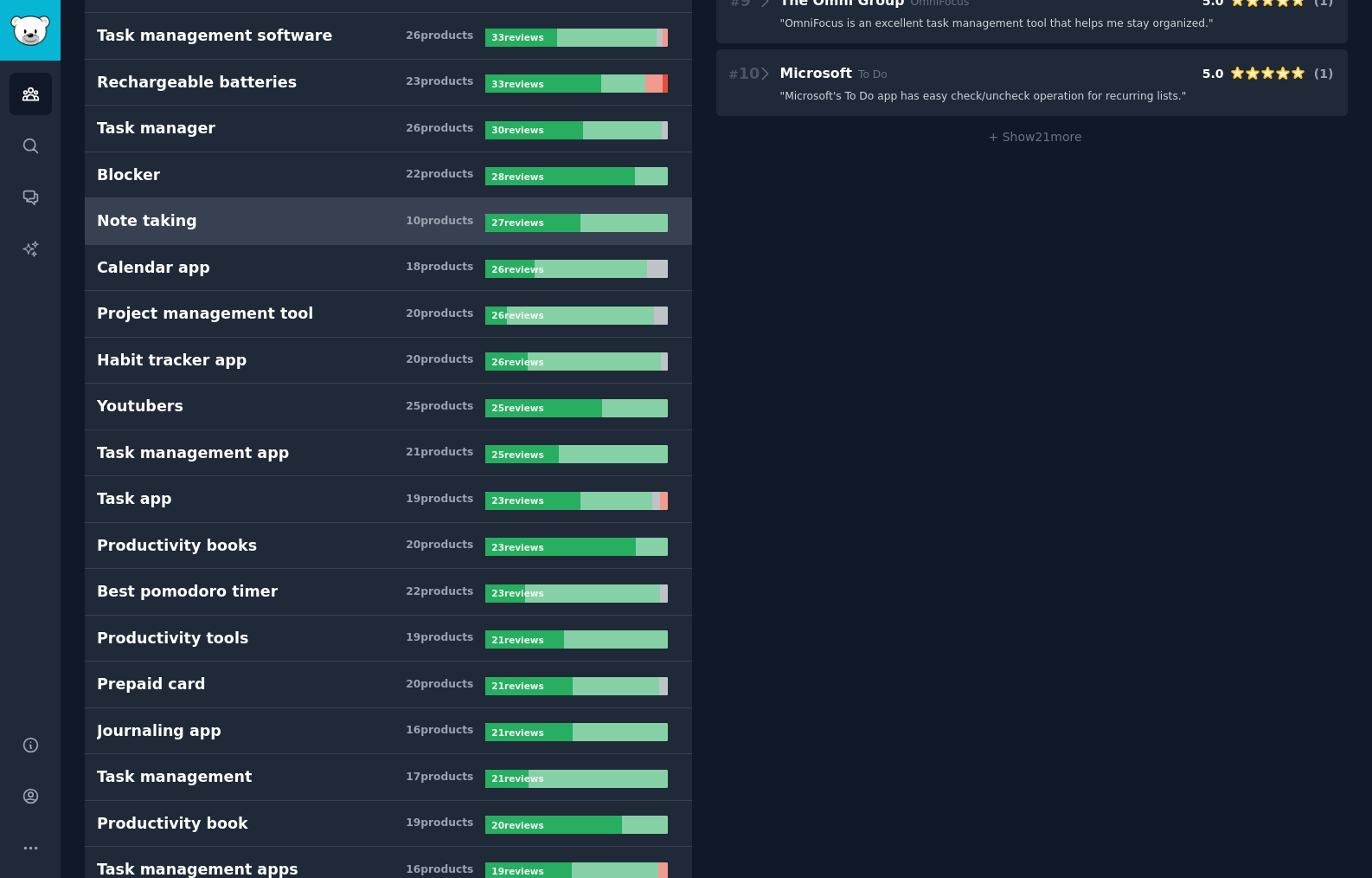
scroll to position [812, 0]
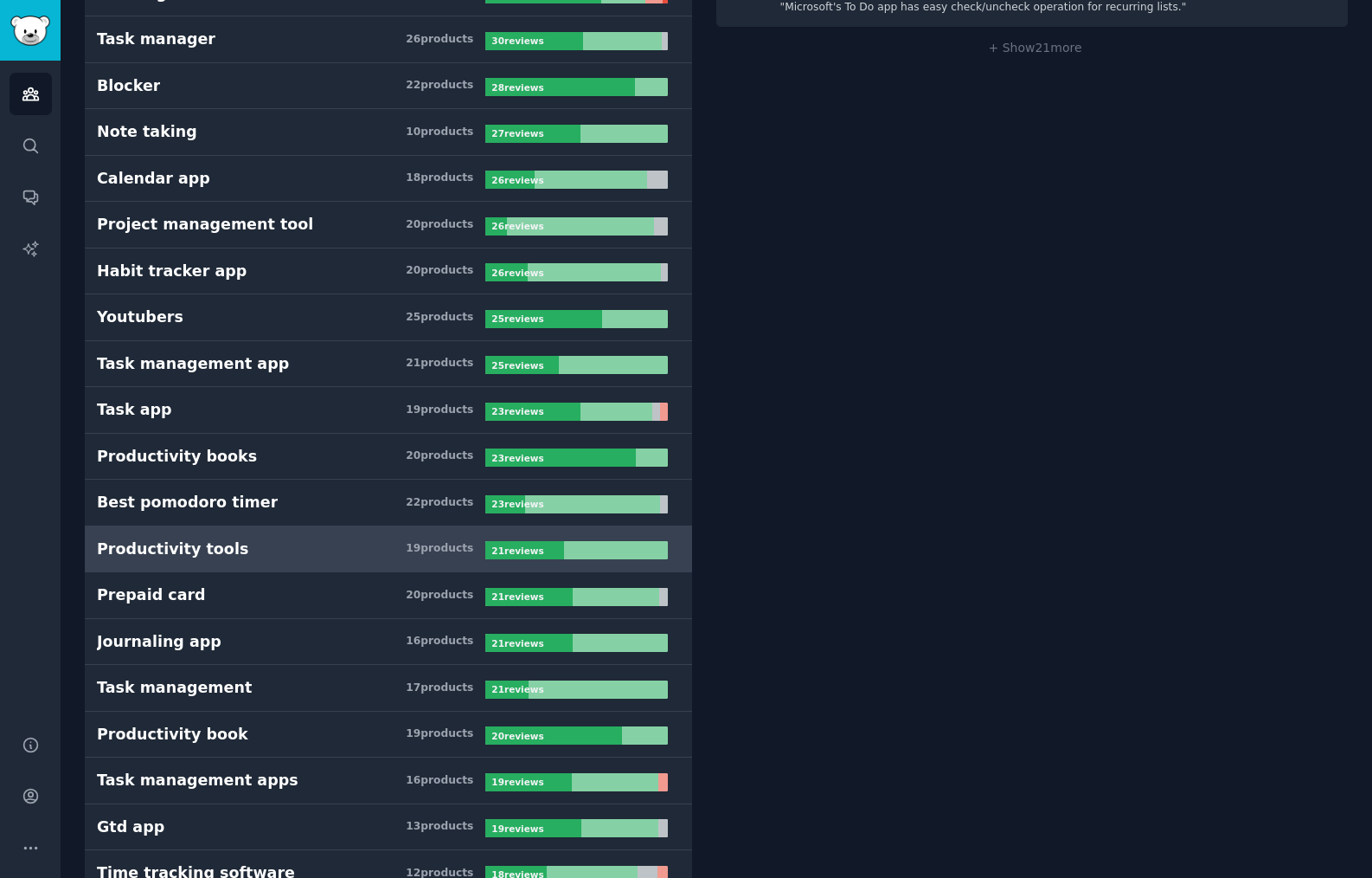
click at [276, 557] on h3 "Productivity tools 19 product s" at bounding box center [291, 549] width 388 height 21
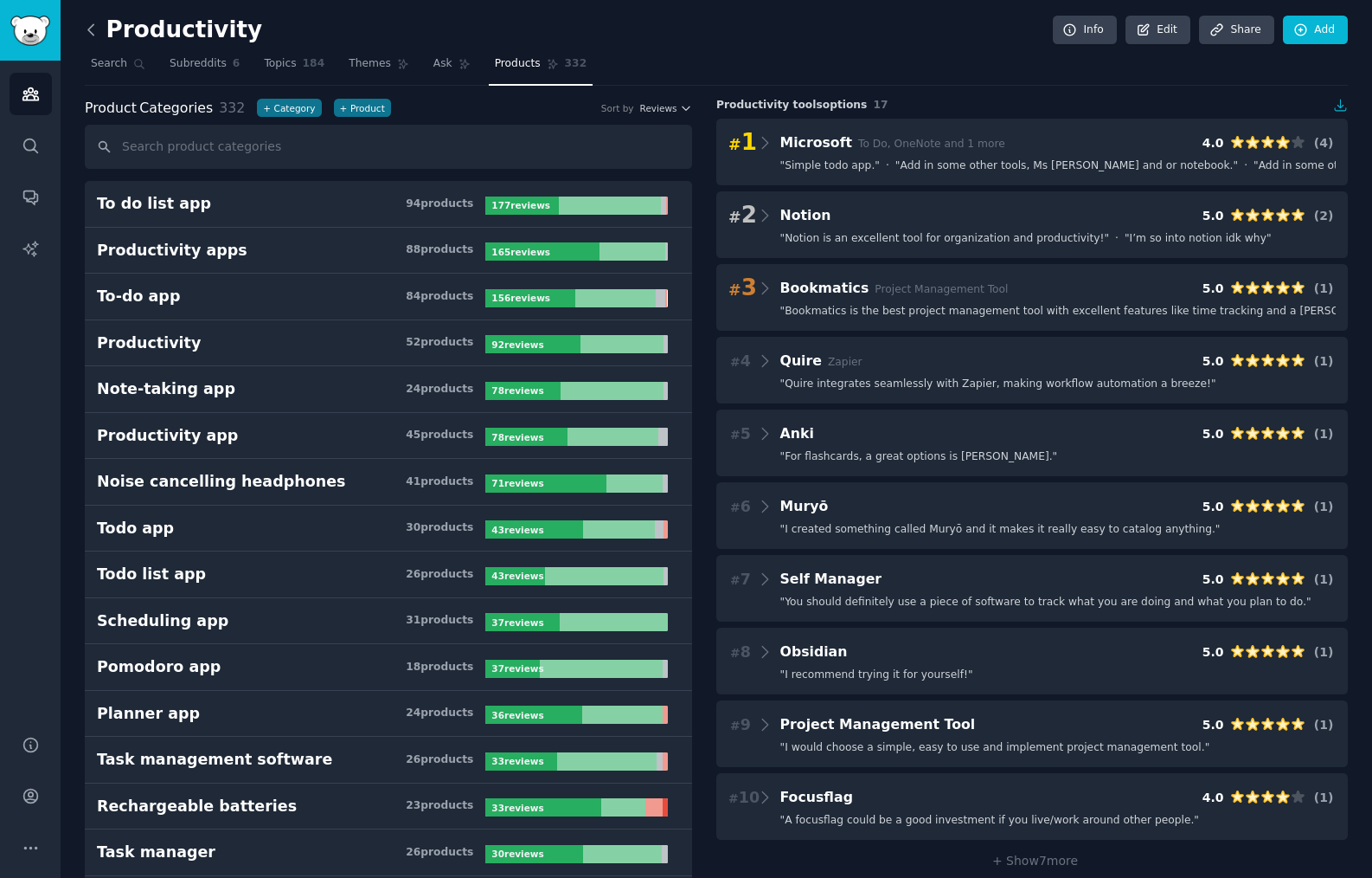
click at [90, 37] on icon at bounding box center [91, 30] width 18 height 18
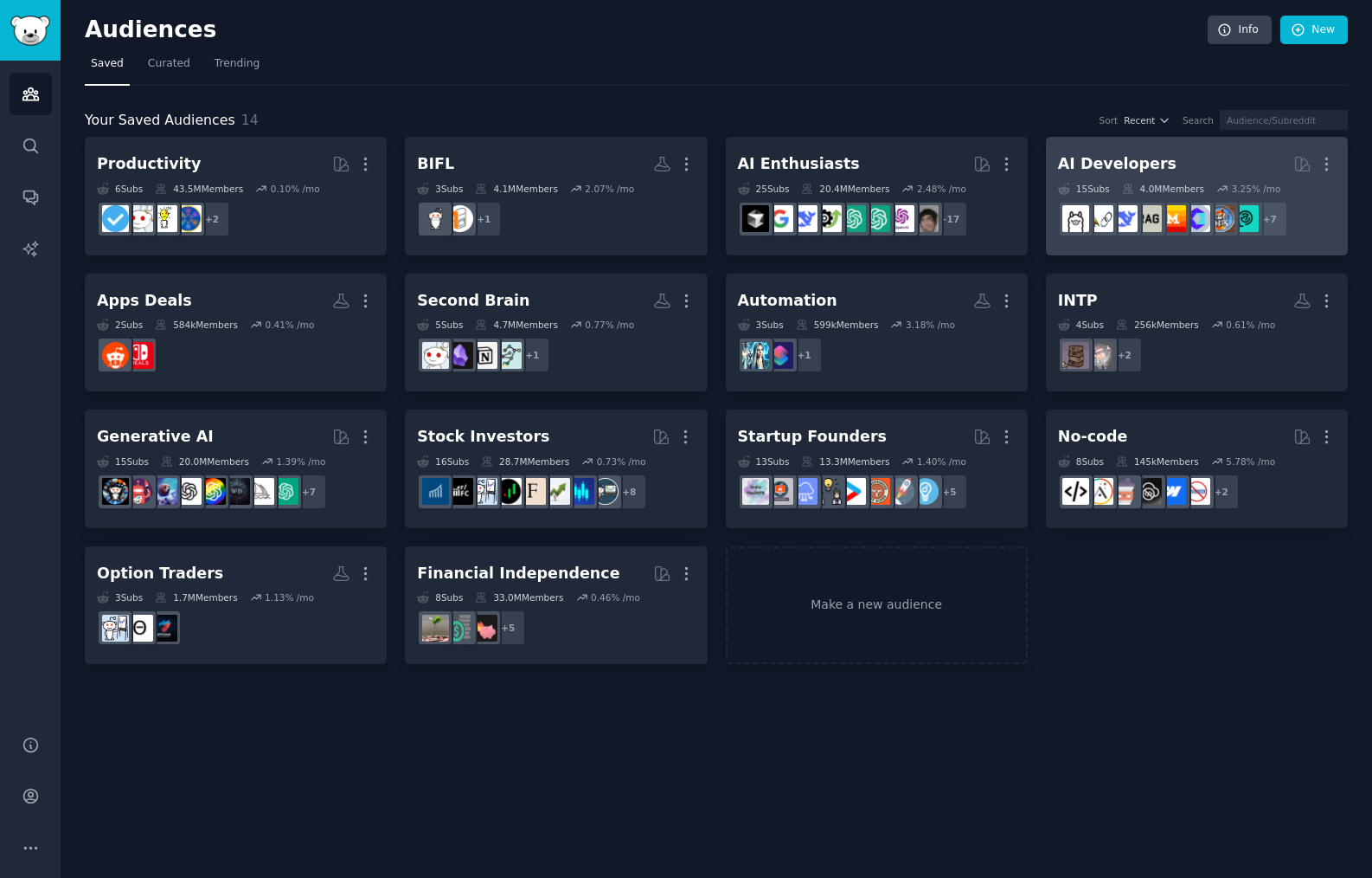
click at [1118, 165] on div "AI Developers" at bounding box center [1117, 164] width 119 height 21
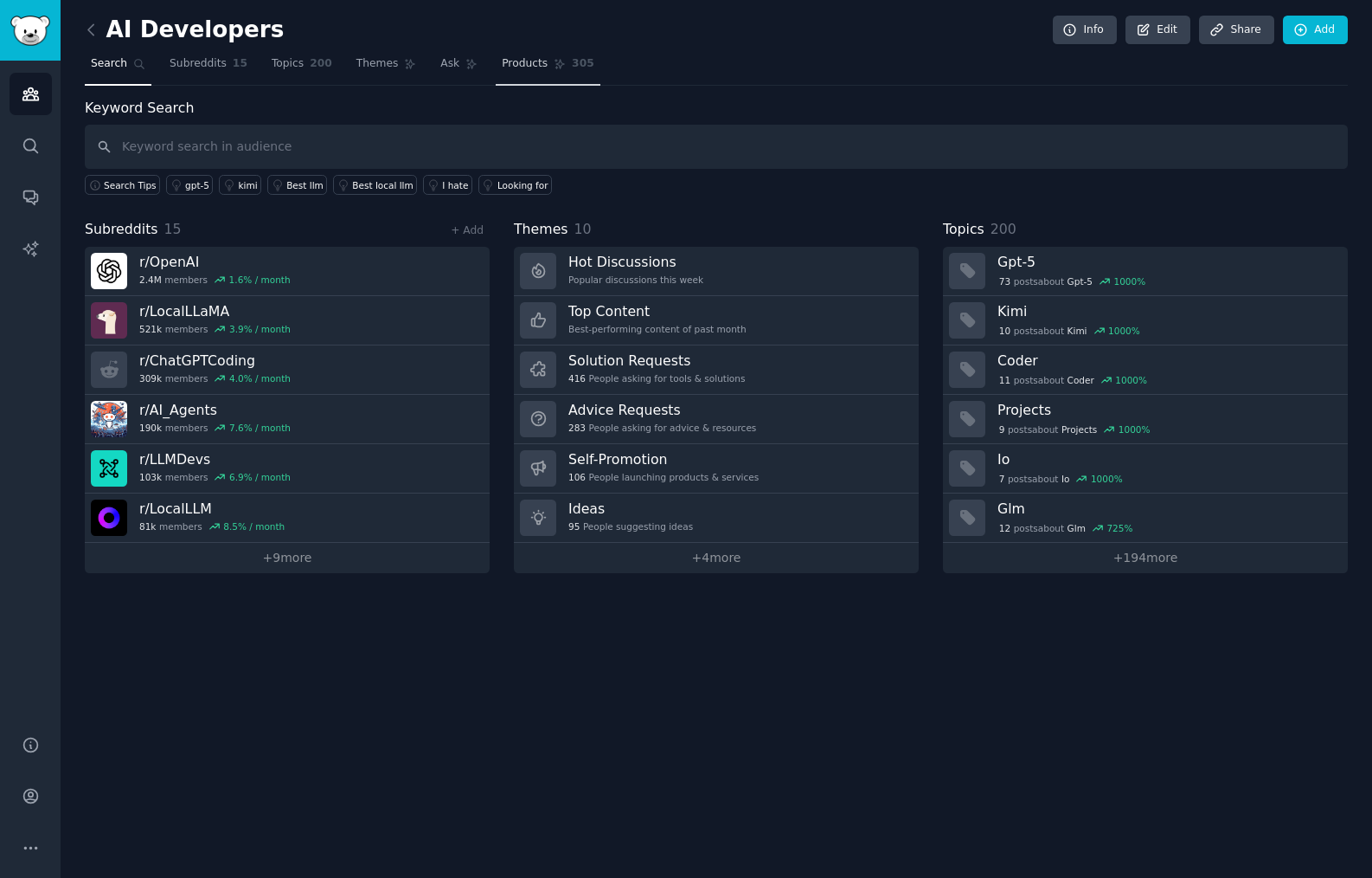
click at [488, 70] on nav "Search Subreddits 15 Topics 200 Themes Ask Products 305" at bounding box center [716, 67] width 1263 height 36
click at [503, 67] on span "Products" at bounding box center [525, 64] width 46 height 15
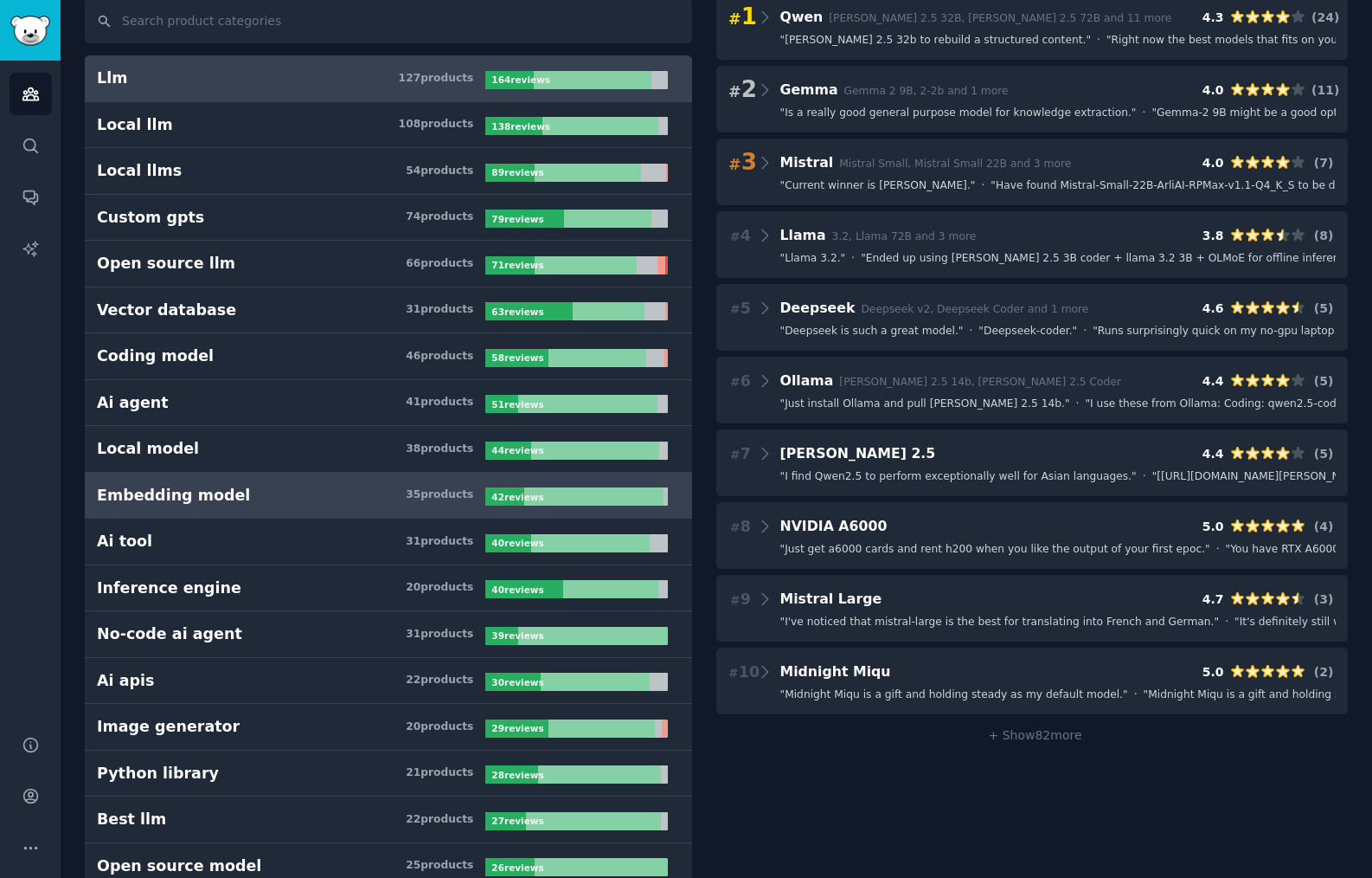
scroll to position [137, 0]
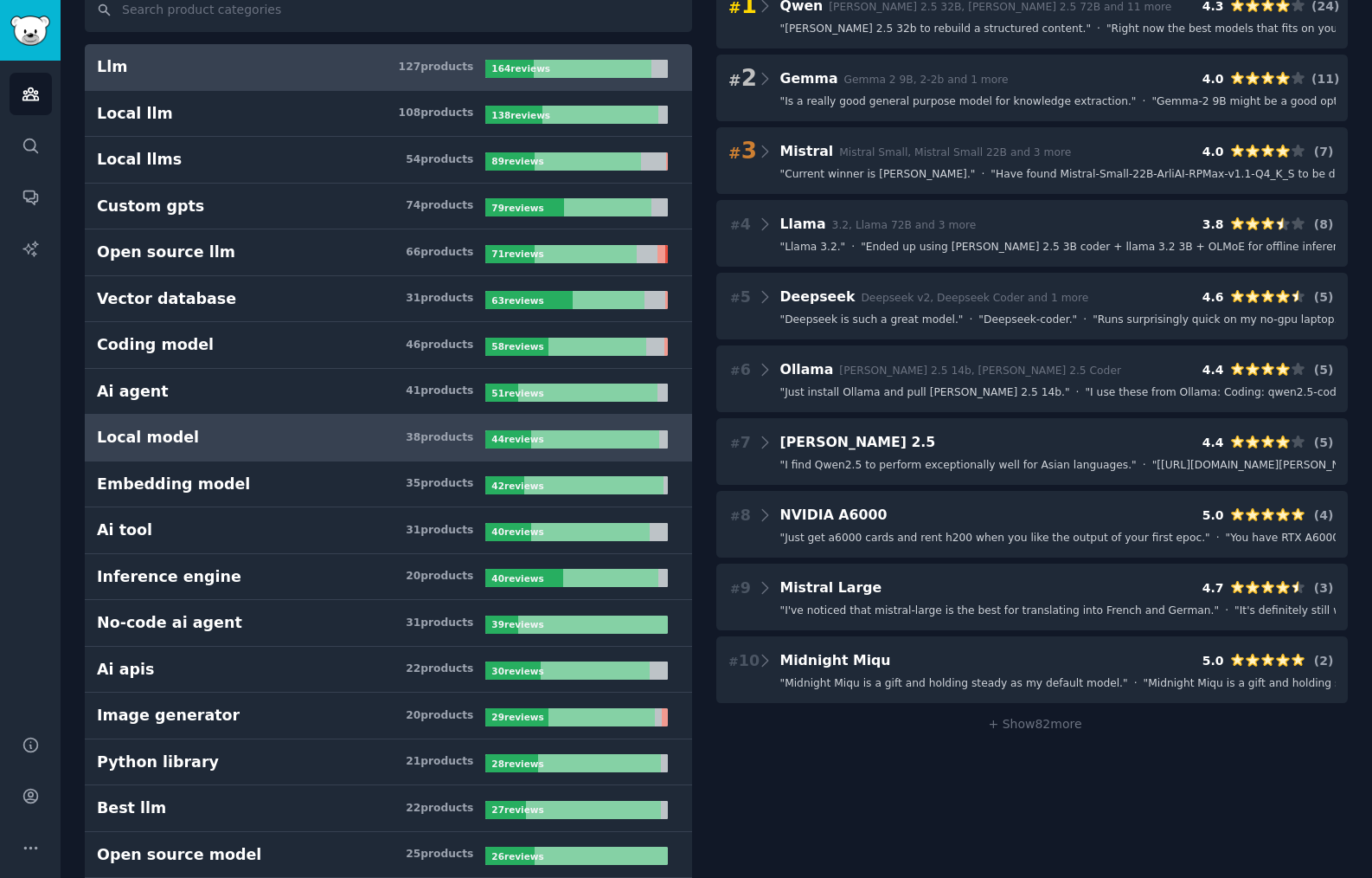
click at [284, 442] on h3 "Local model 38 product s" at bounding box center [291, 438] width 388 height 21
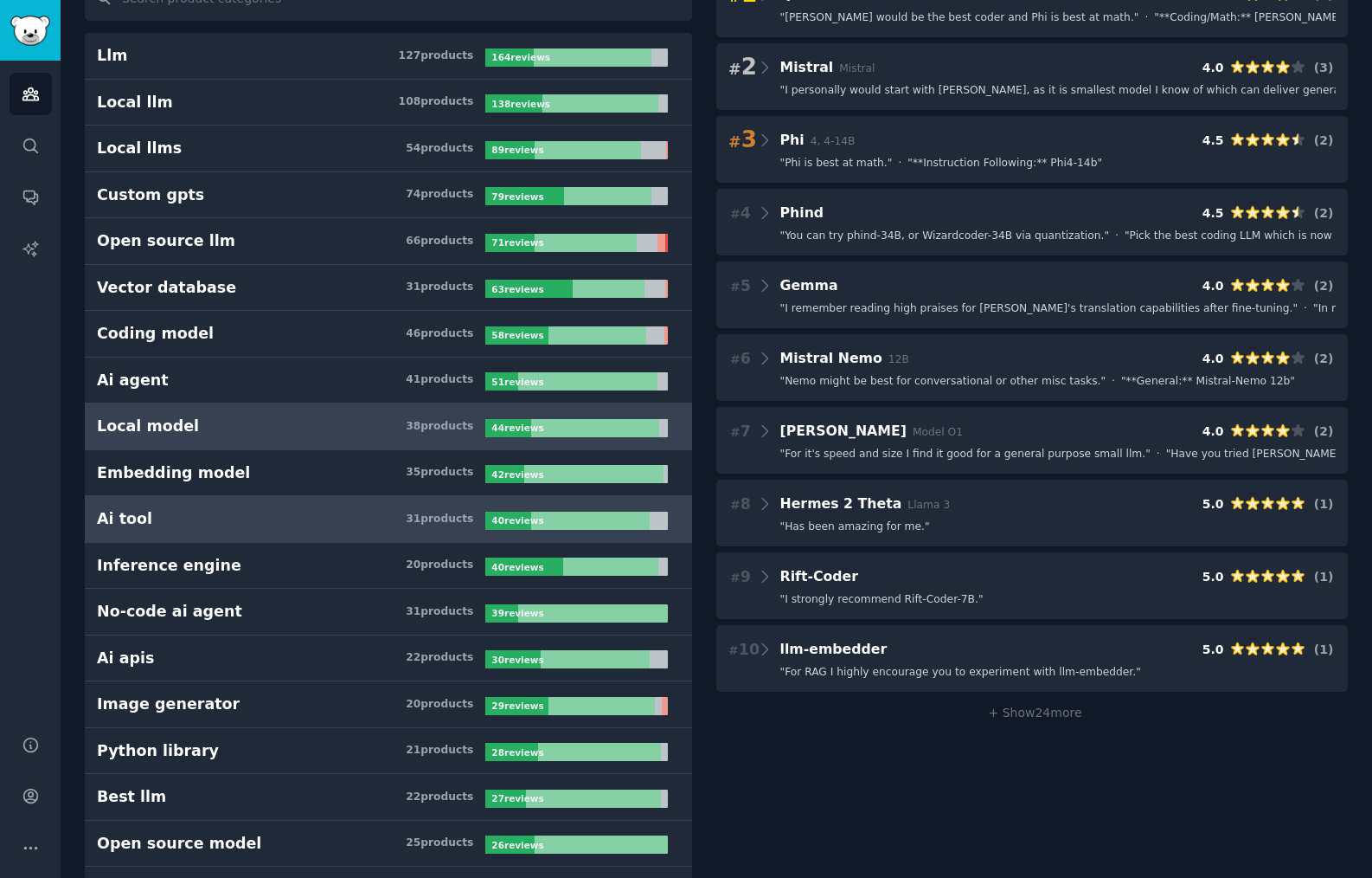
scroll to position [159, 0]
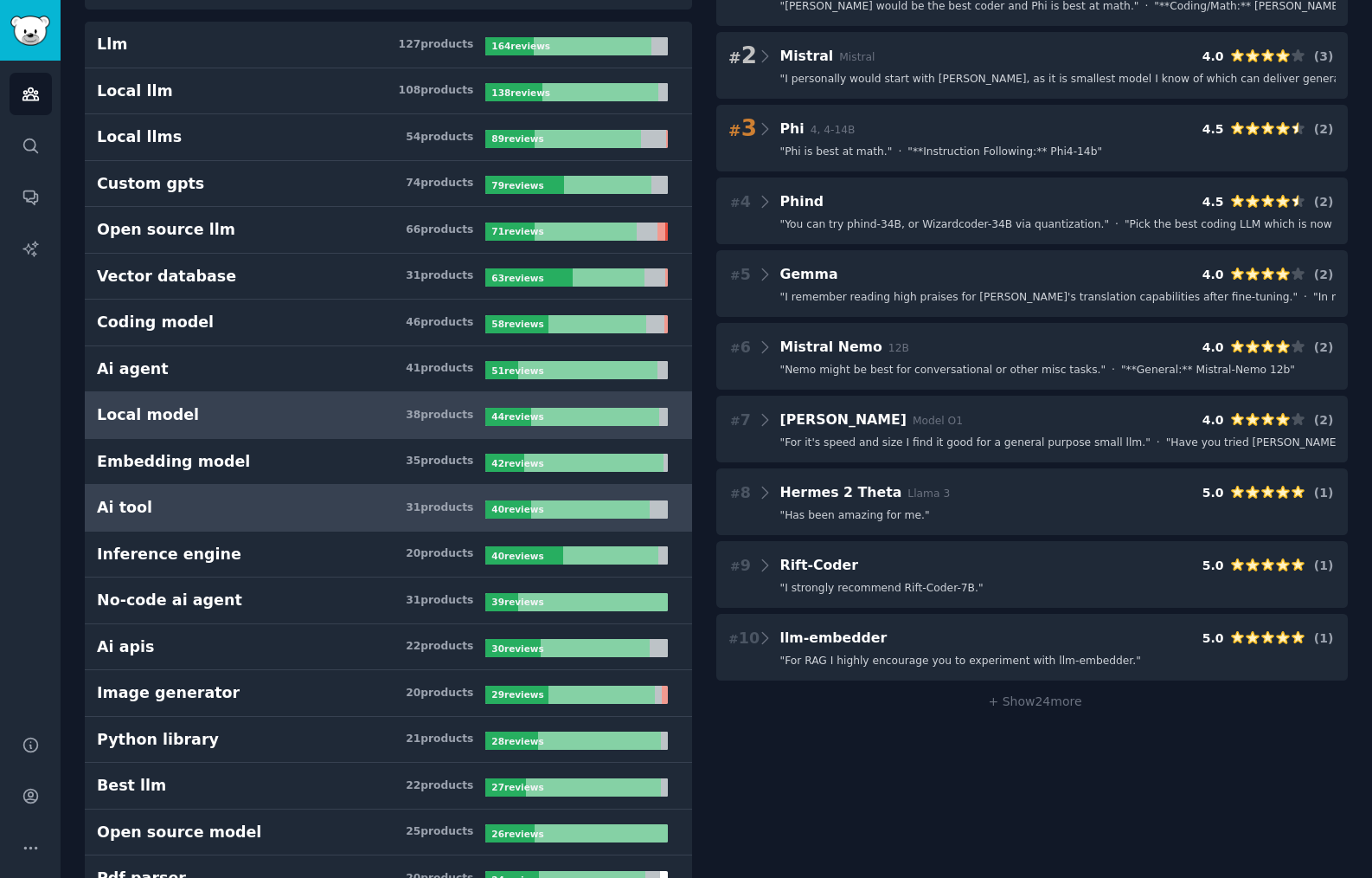
click at [298, 506] on h3 "Ai tool 31 product s" at bounding box center [291, 507] width 388 height 21
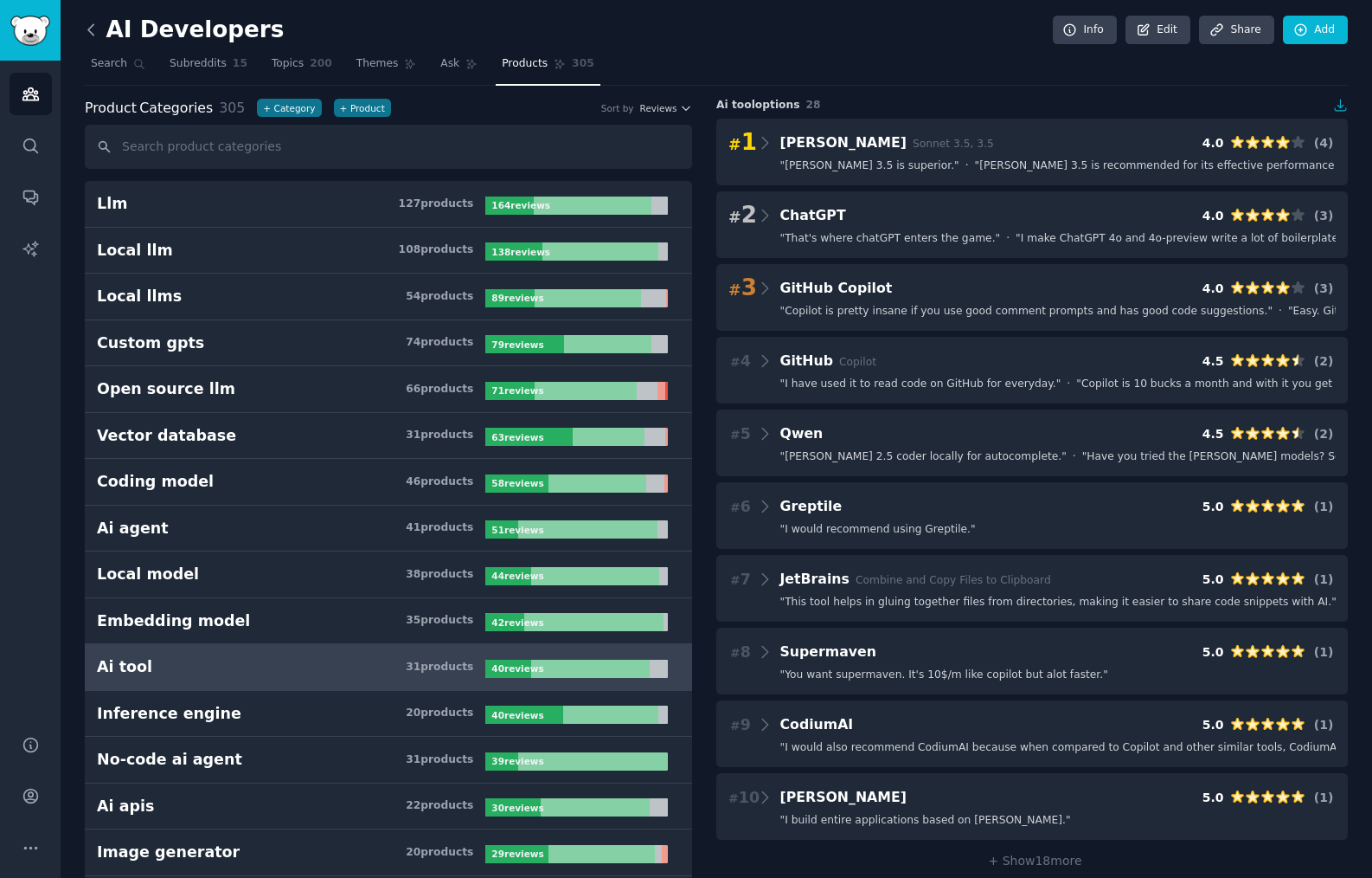
click at [93, 26] on icon at bounding box center [91, 30] width 18 height 18
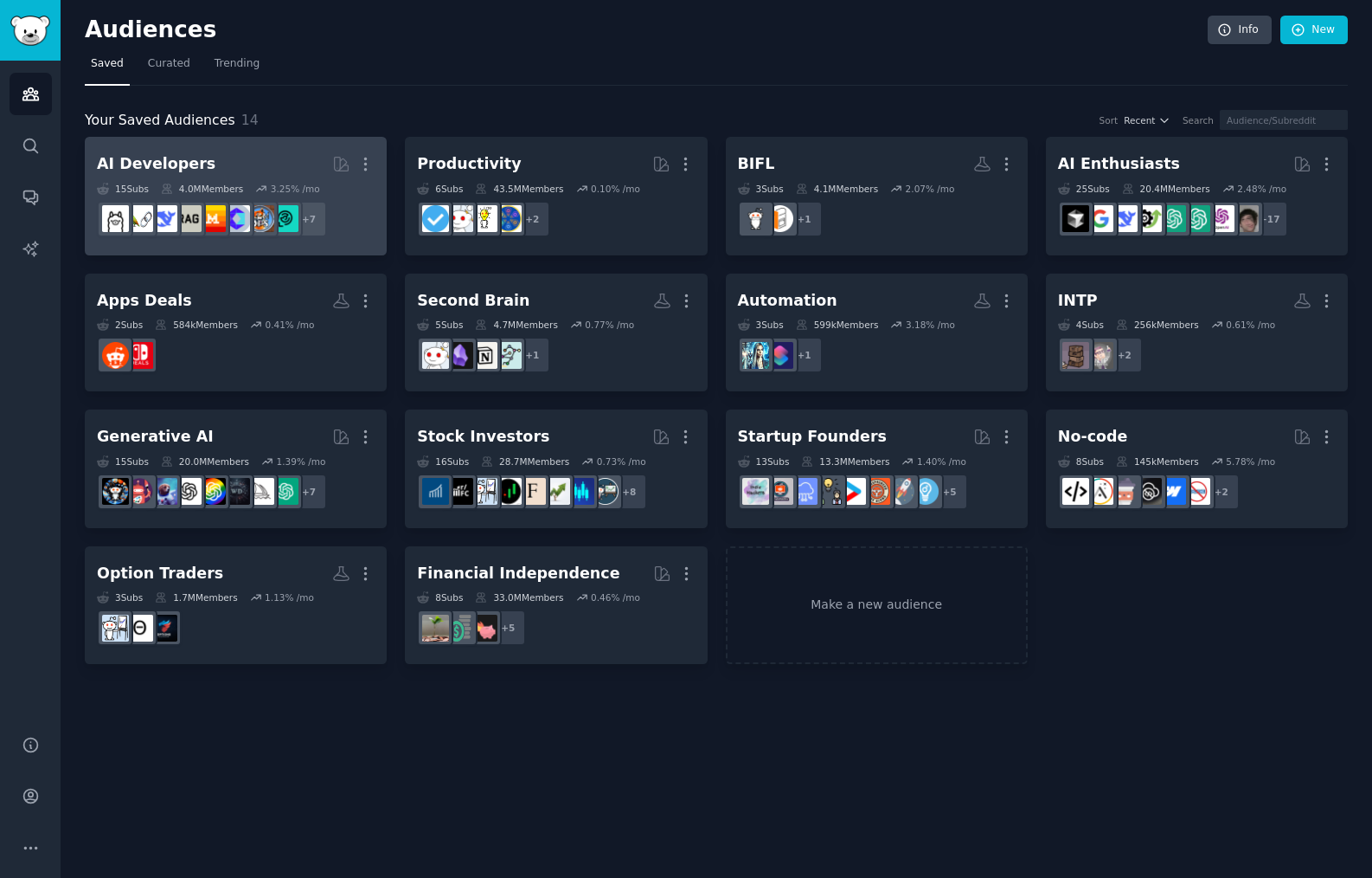
click at [203, 166] on h2 "AI Developers Curated by GummySearch More" at bounding box center [236, 163] width 277 height 30
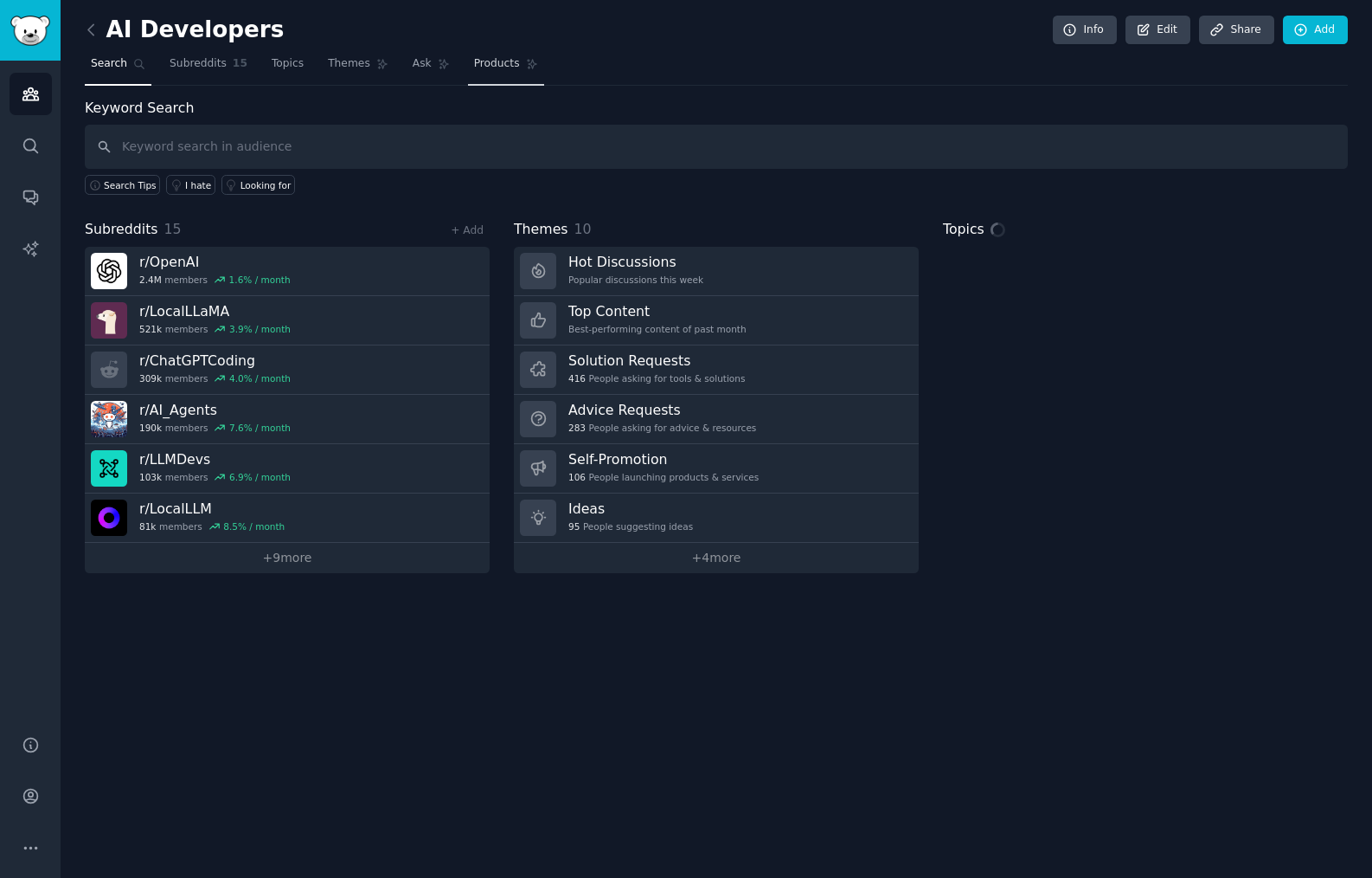
click at [506, 64] on span "Products" at bounding box center [497, 64] width 46 height 15
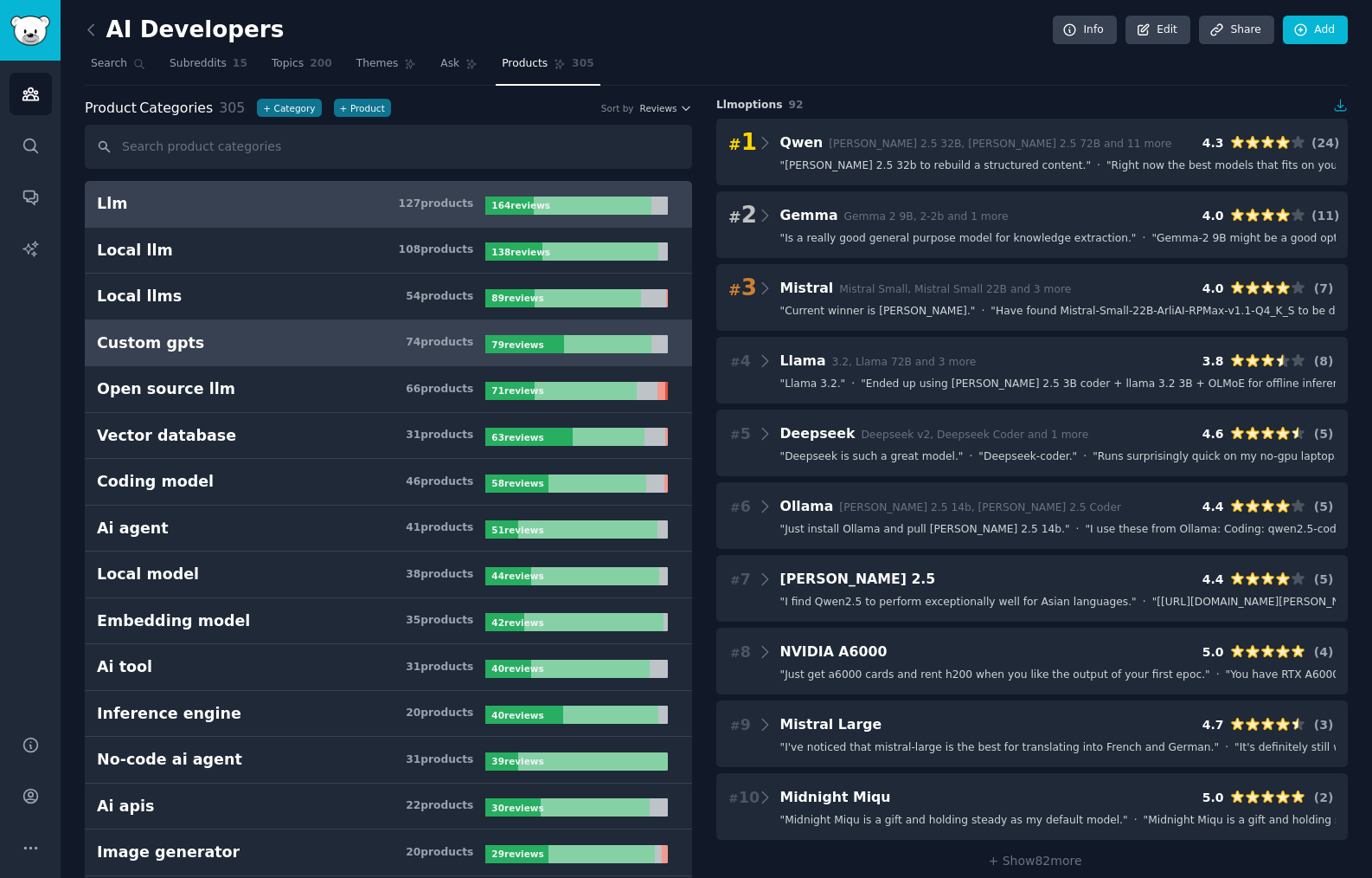
click at [276, 347] on h3 "Custom gpts 74 product s" at bounding box center [291, 343] width 388 height 21
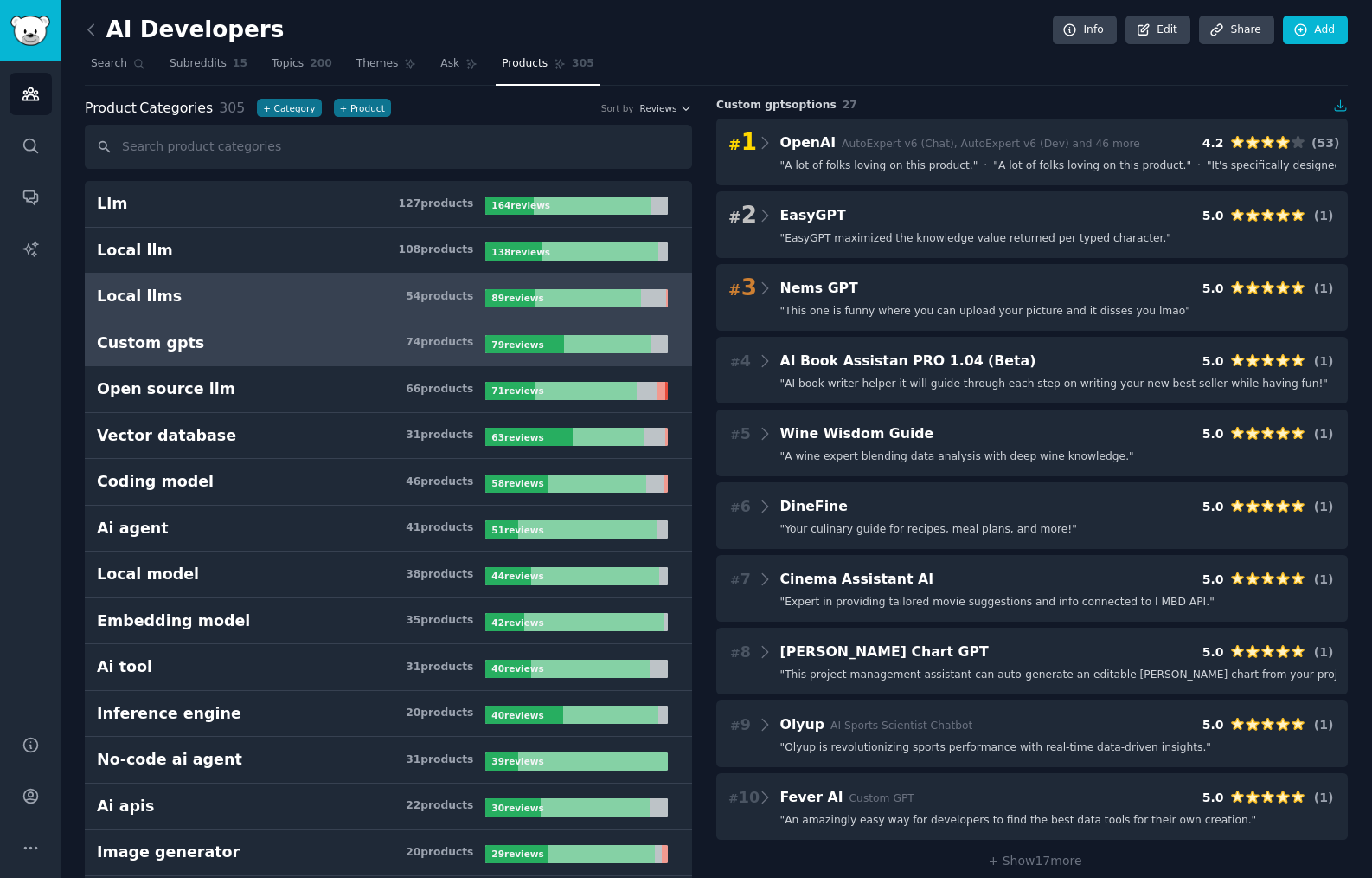
click at [304, 306] on h3 "Local llms 54 product s" at bounding box center [291, 296] width 388 height 21
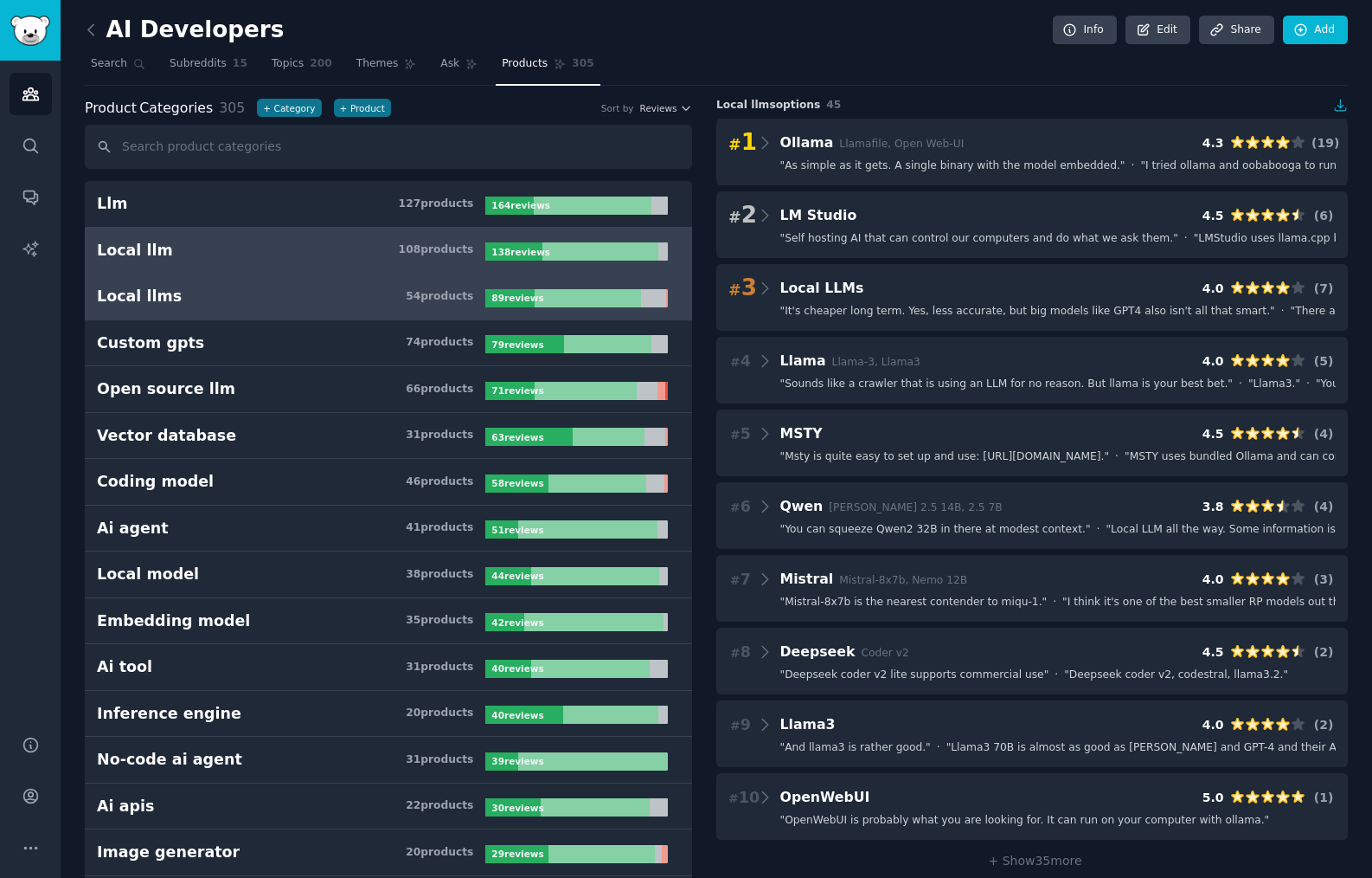
click at [408, 242] on div "108 product s" at bounding box center [436, 250] width 75 height 15
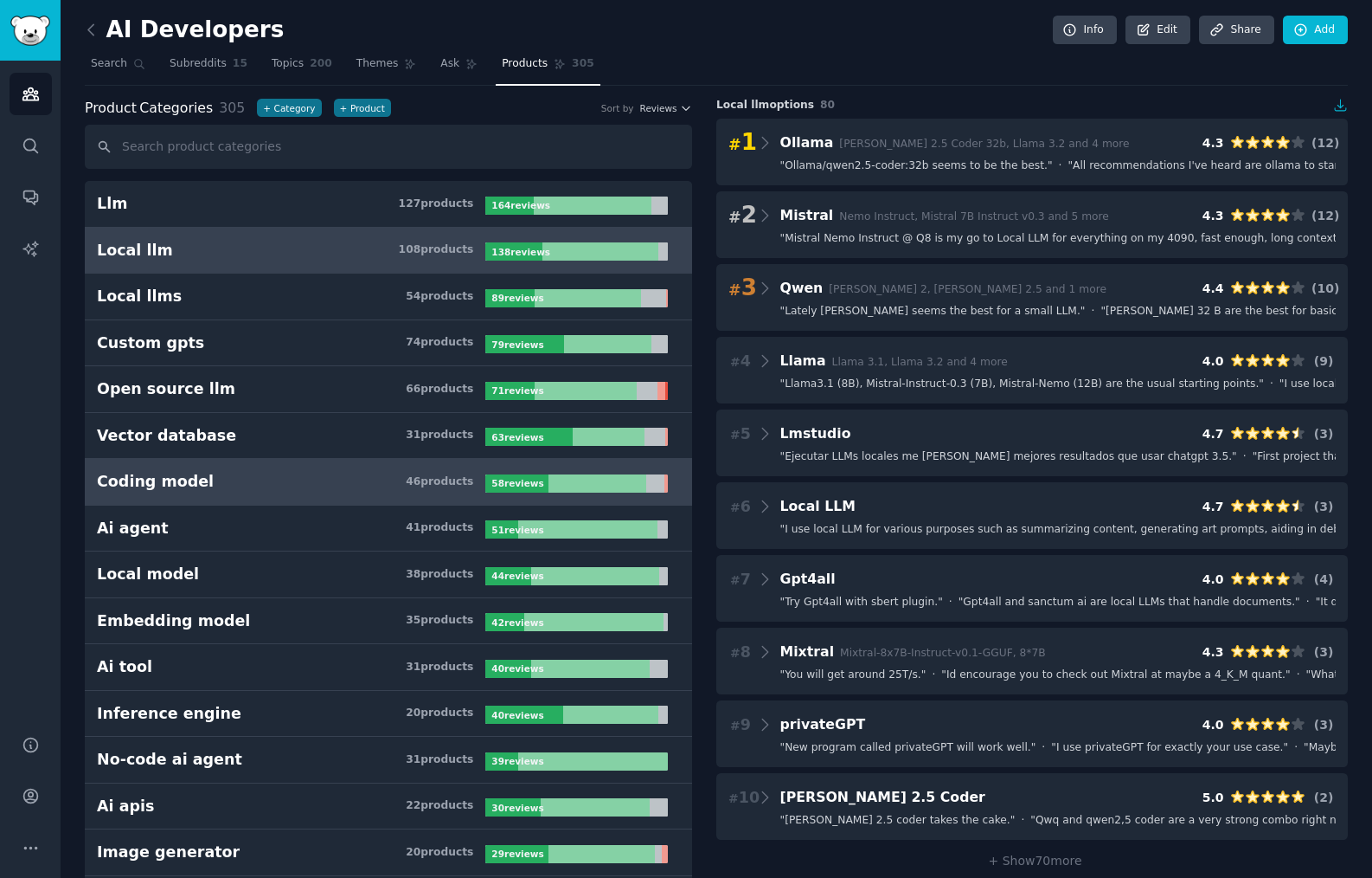
click at [319, 480] on h3 "Coding model 46 product s" at bounding box center [291, 482] width 388 height 21
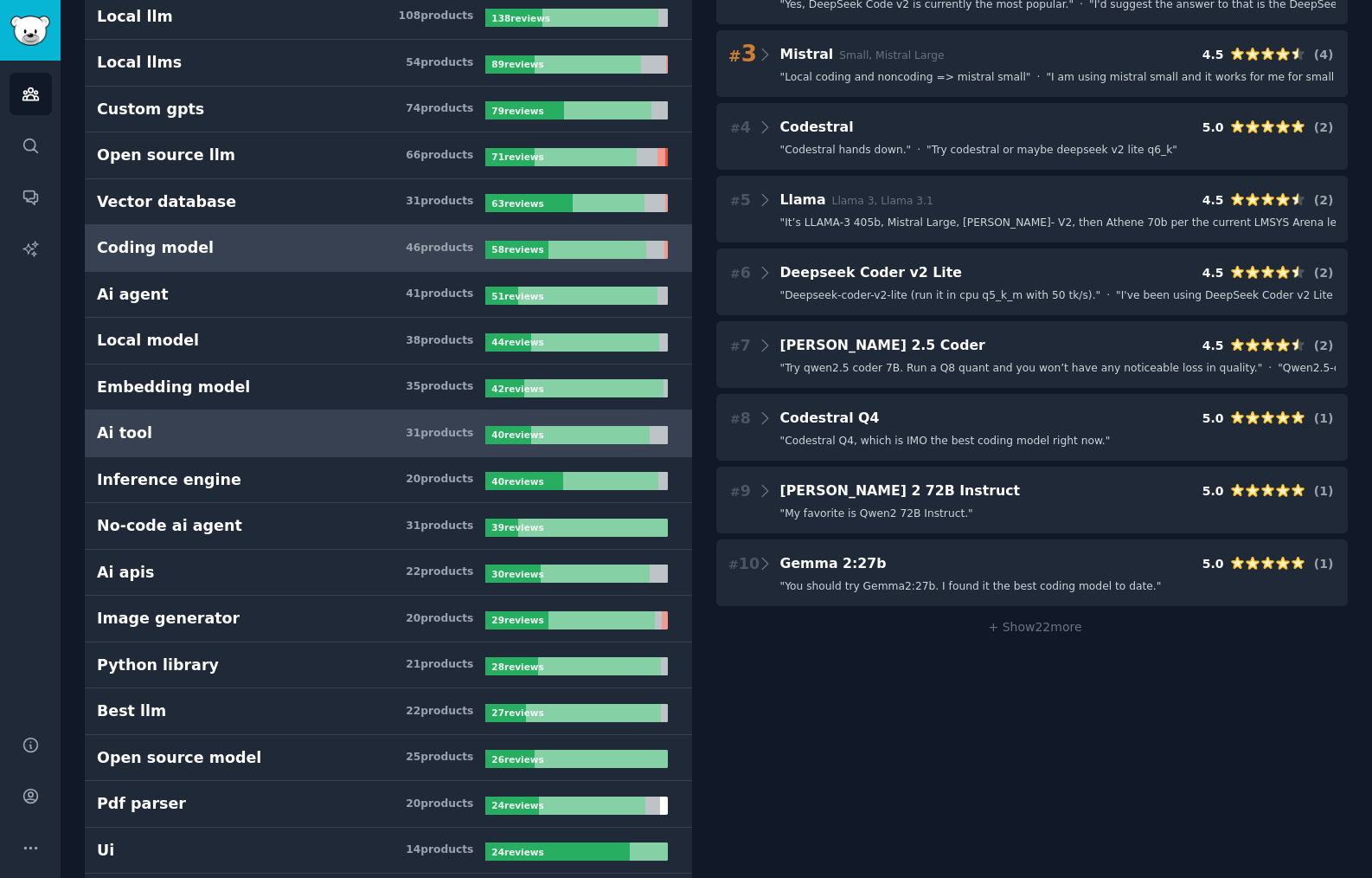
scroll to position [245, 0]
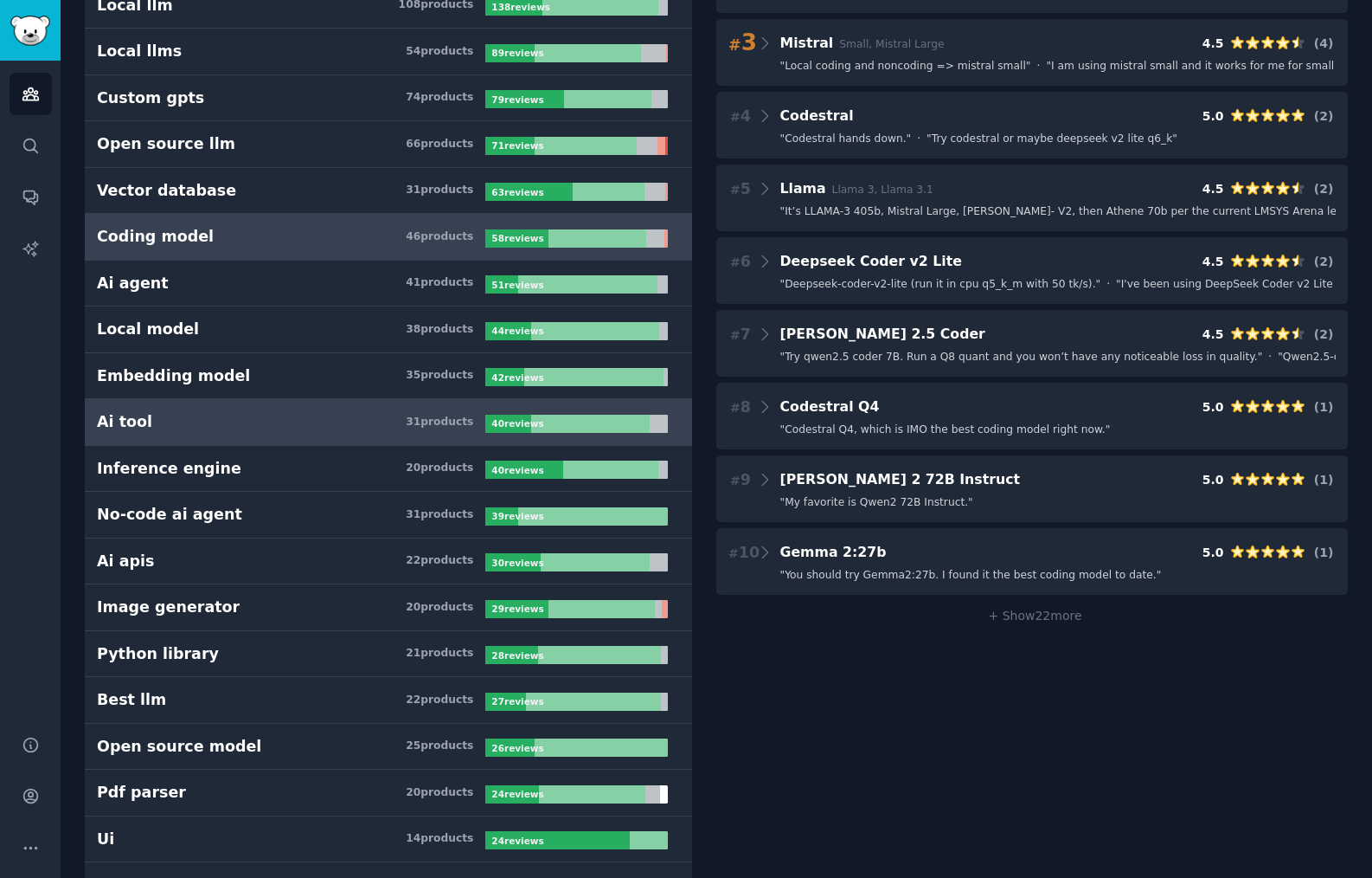
click at [289, 420] on h3 "Ai tool 31 product s" at bounding box center [291, 422] width 388 height 21
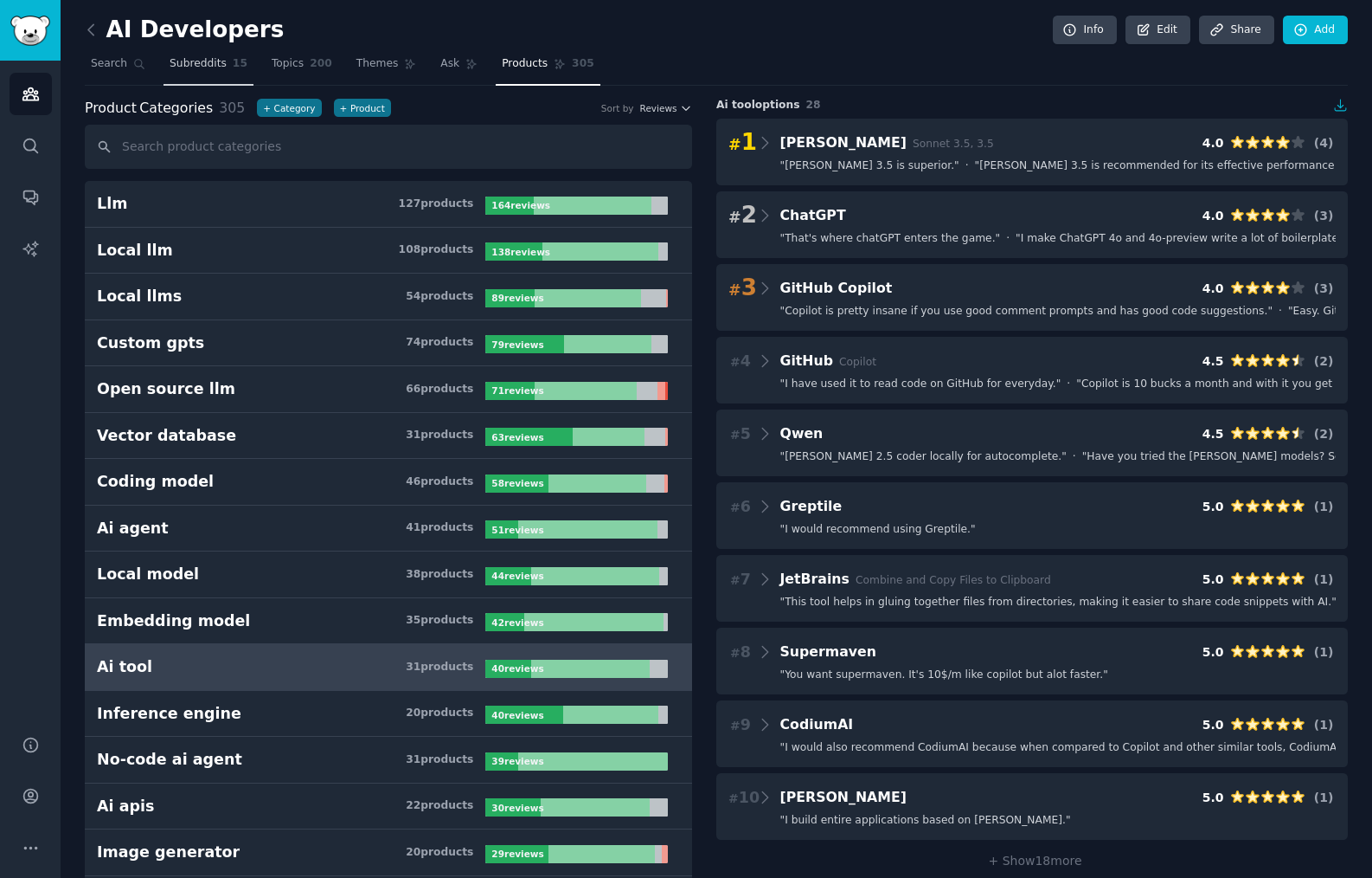
click at [200, 68] on span "Subreddits" at bounding box center [198, 64] width 57 height 15
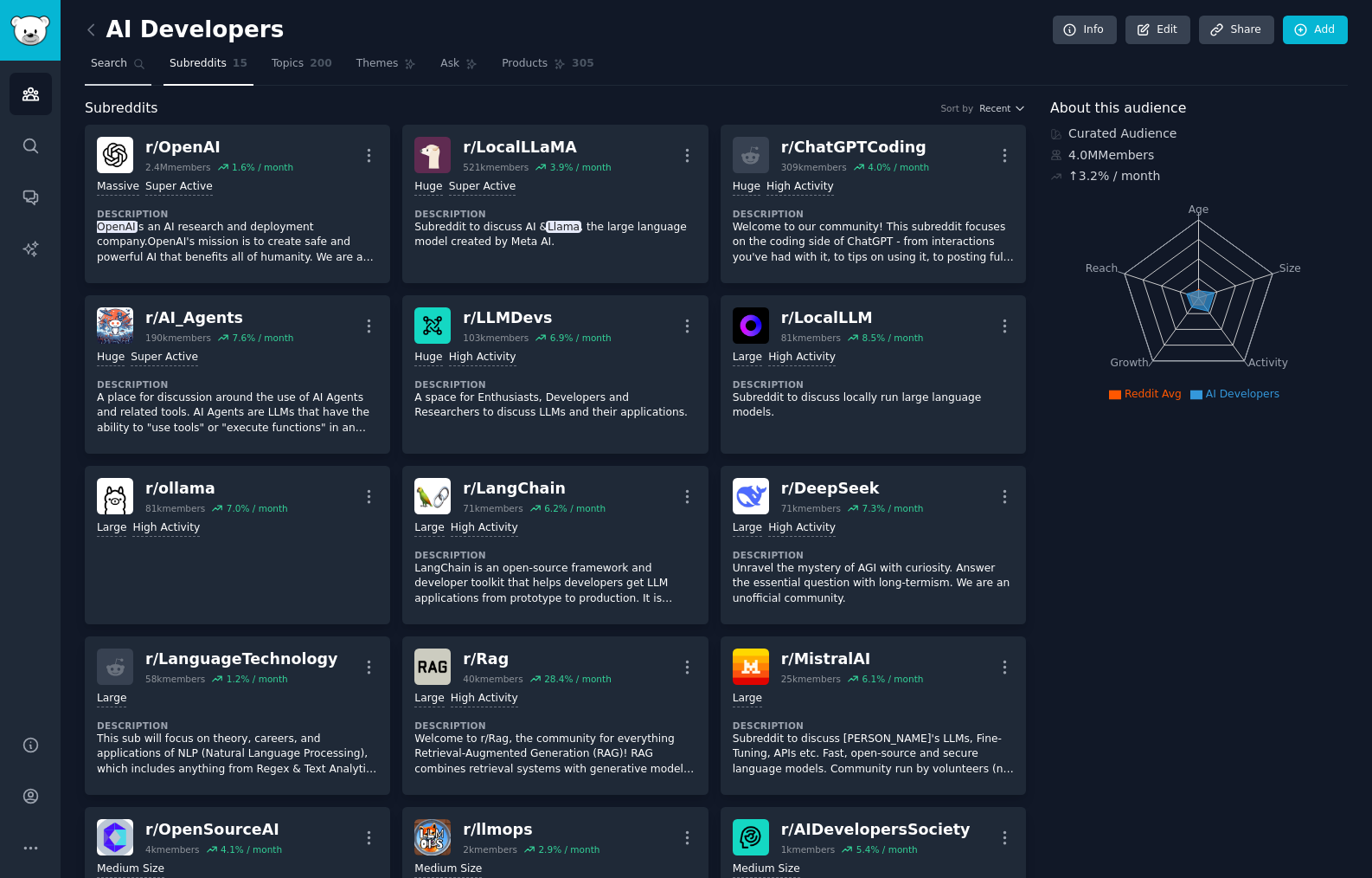
click at [117, 66] on span "Search" at bounding box center [109, 64] width 37 height 15
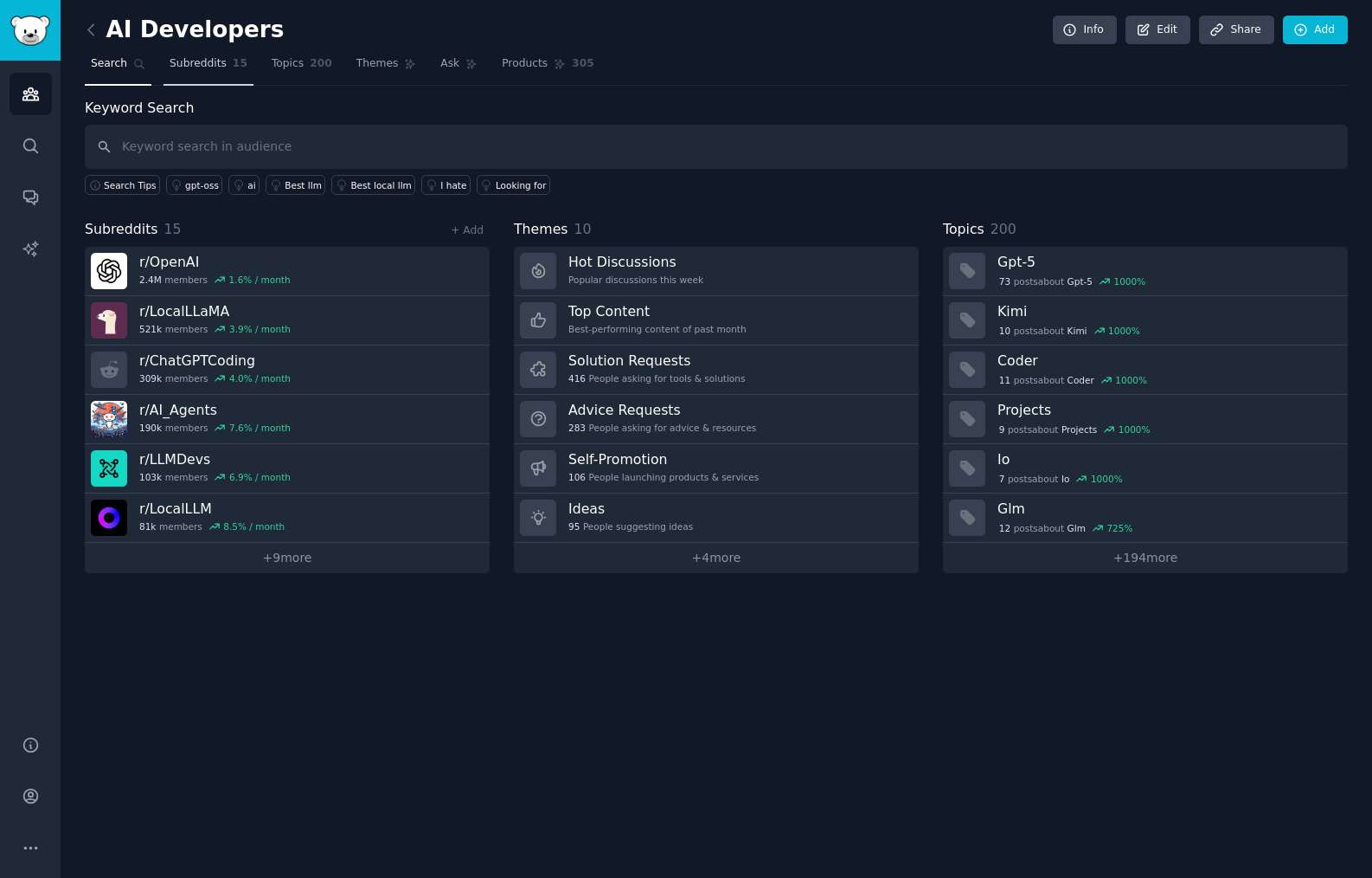
click at [222, 64] on span "Subreddits" at bounding box center [198, 64] width 57 height 15
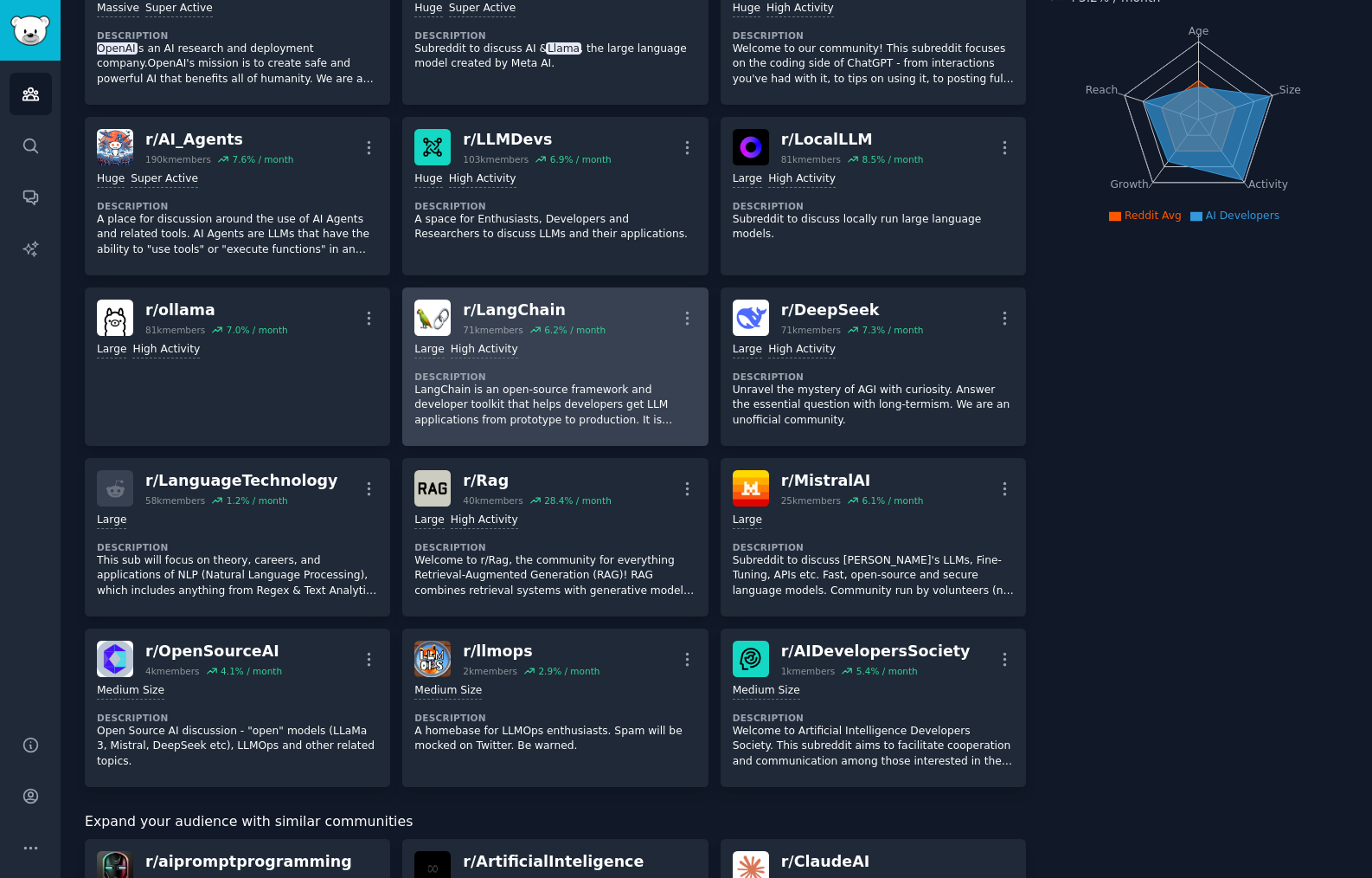
scroll to position [90, 0]
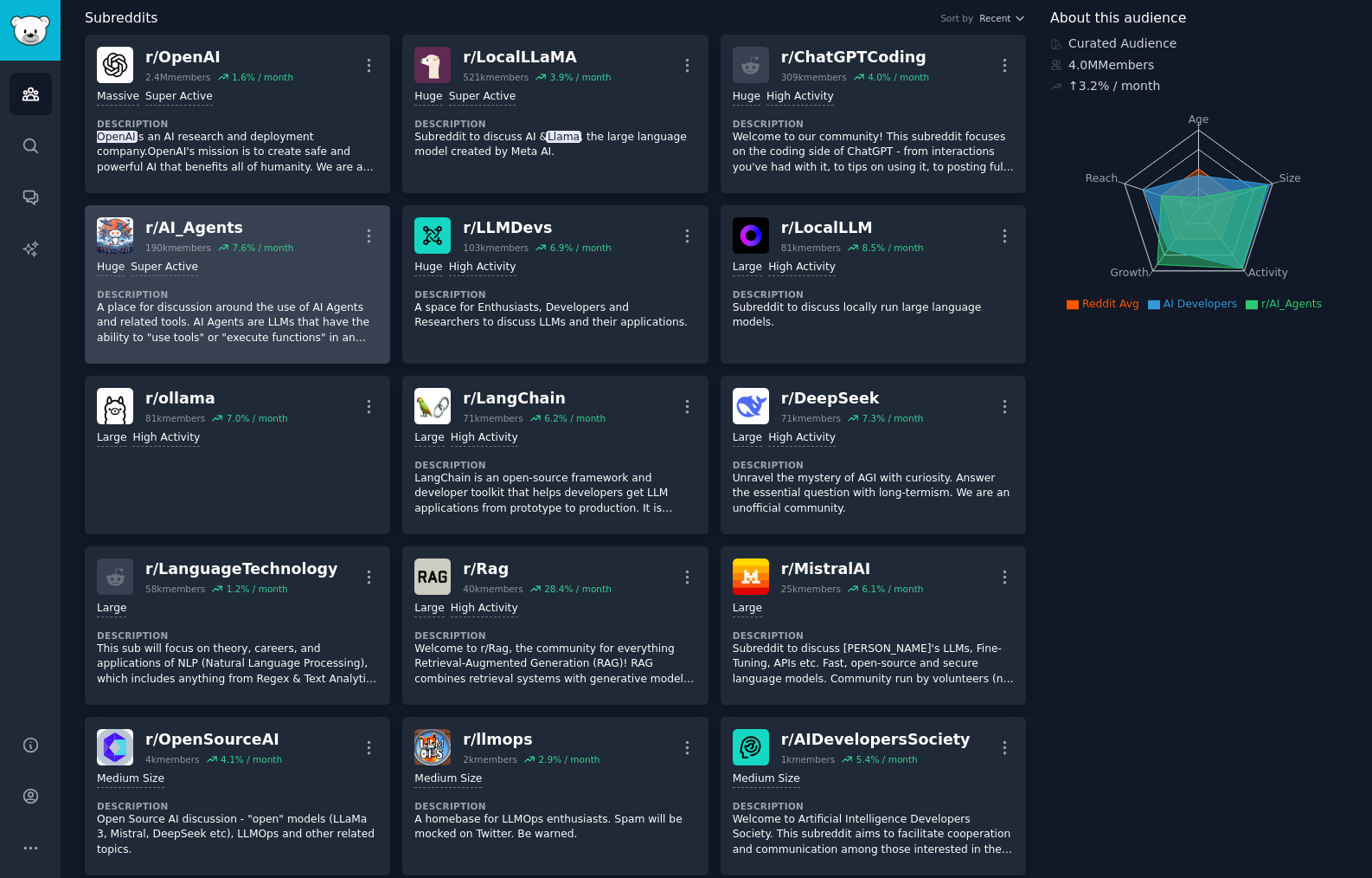
click at [273, 226] on div "r/ AI_Agents" at bounding box center [220, 227] width 148 height 21
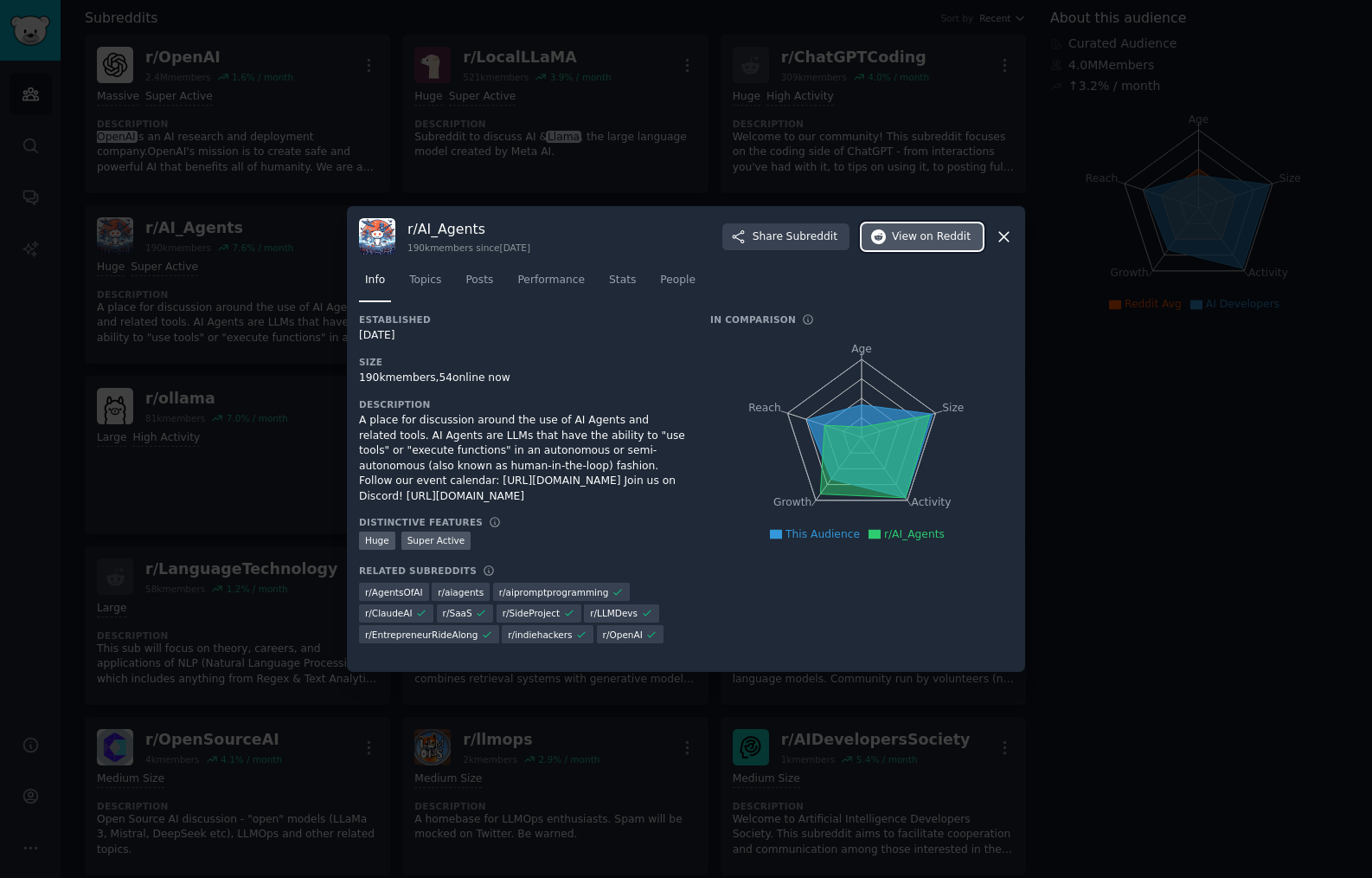
click at [904, 247] on button "View on Reddit" at bounding box center [922, 237] width 121 height 28
click at [430, 279] on span "Topics" at bounding box center [425, 280] width 32 height 15
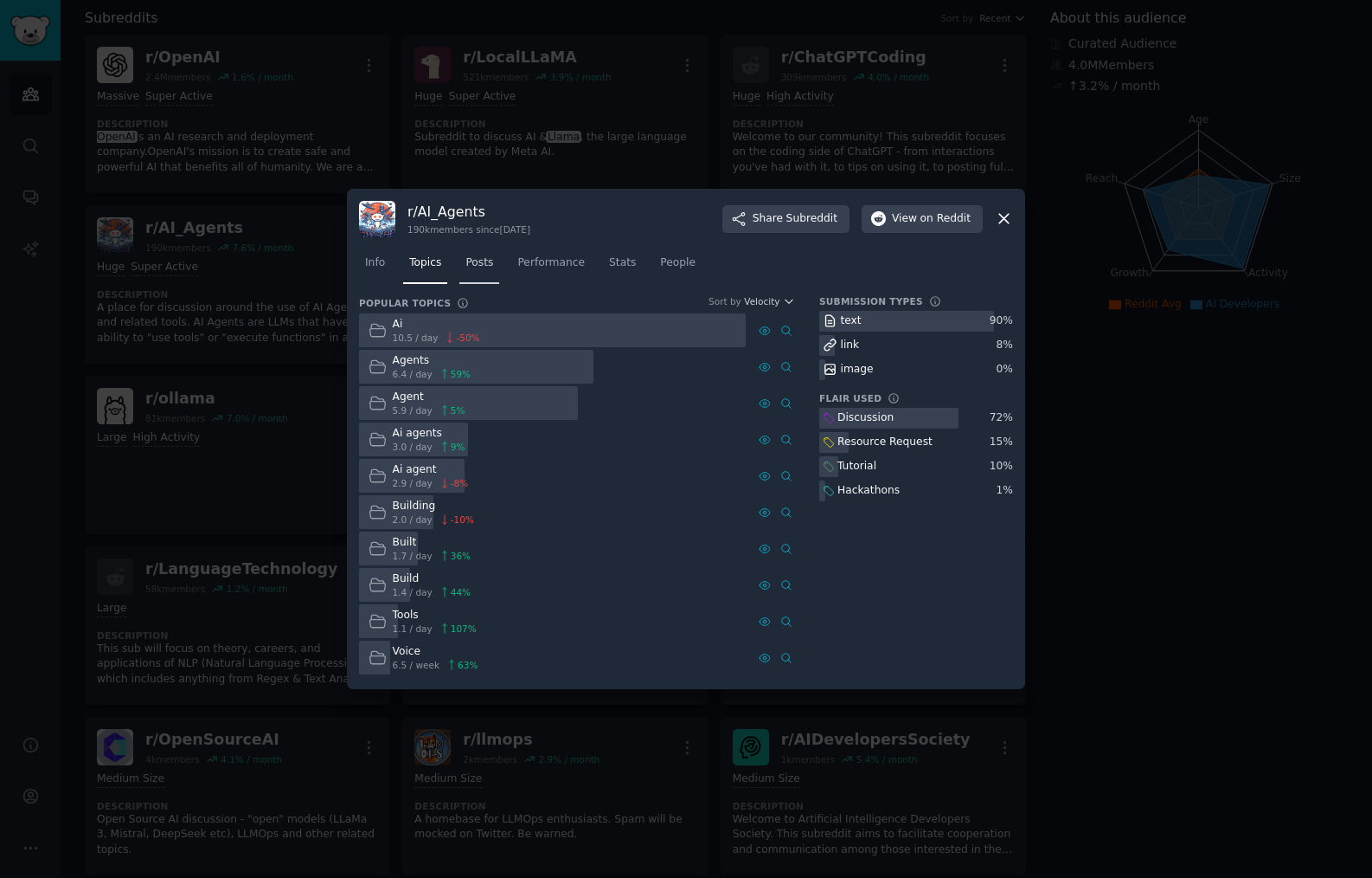
click at [483, 263] on span "Posts" at bounding box center [479, 263] width 28 height 15
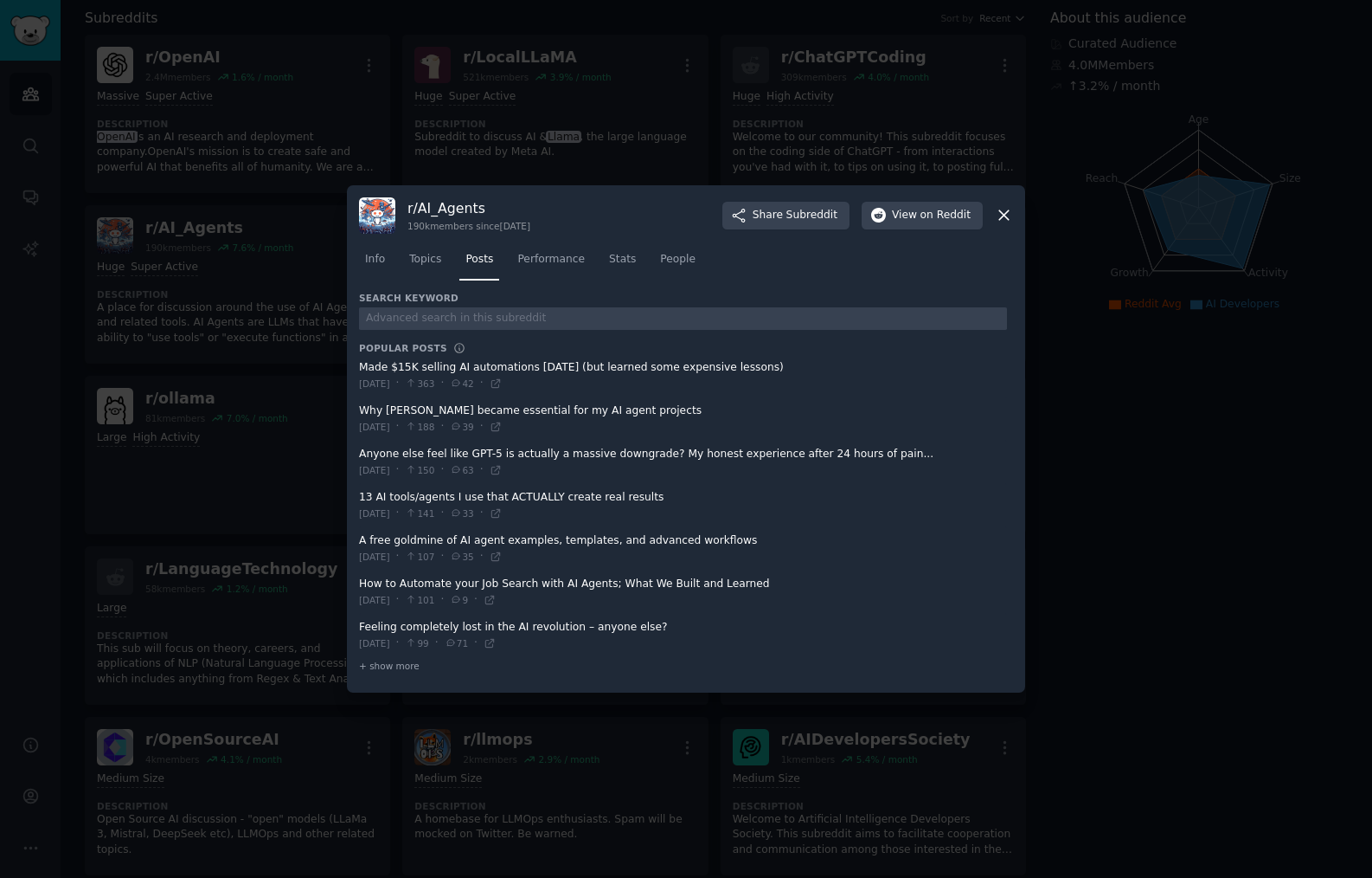
click at [607, 500] on span at bounding box center [683, 505] width 648 height 42
click at [503, 502] on span at bounding box center [683, 505] width 648 height 42
click at [620, 502] on span at bounding box center [683, 505] width 648 height 42
click at [547, 259] on span "Performance" at bounding box center [551, 259] width 67 height 15
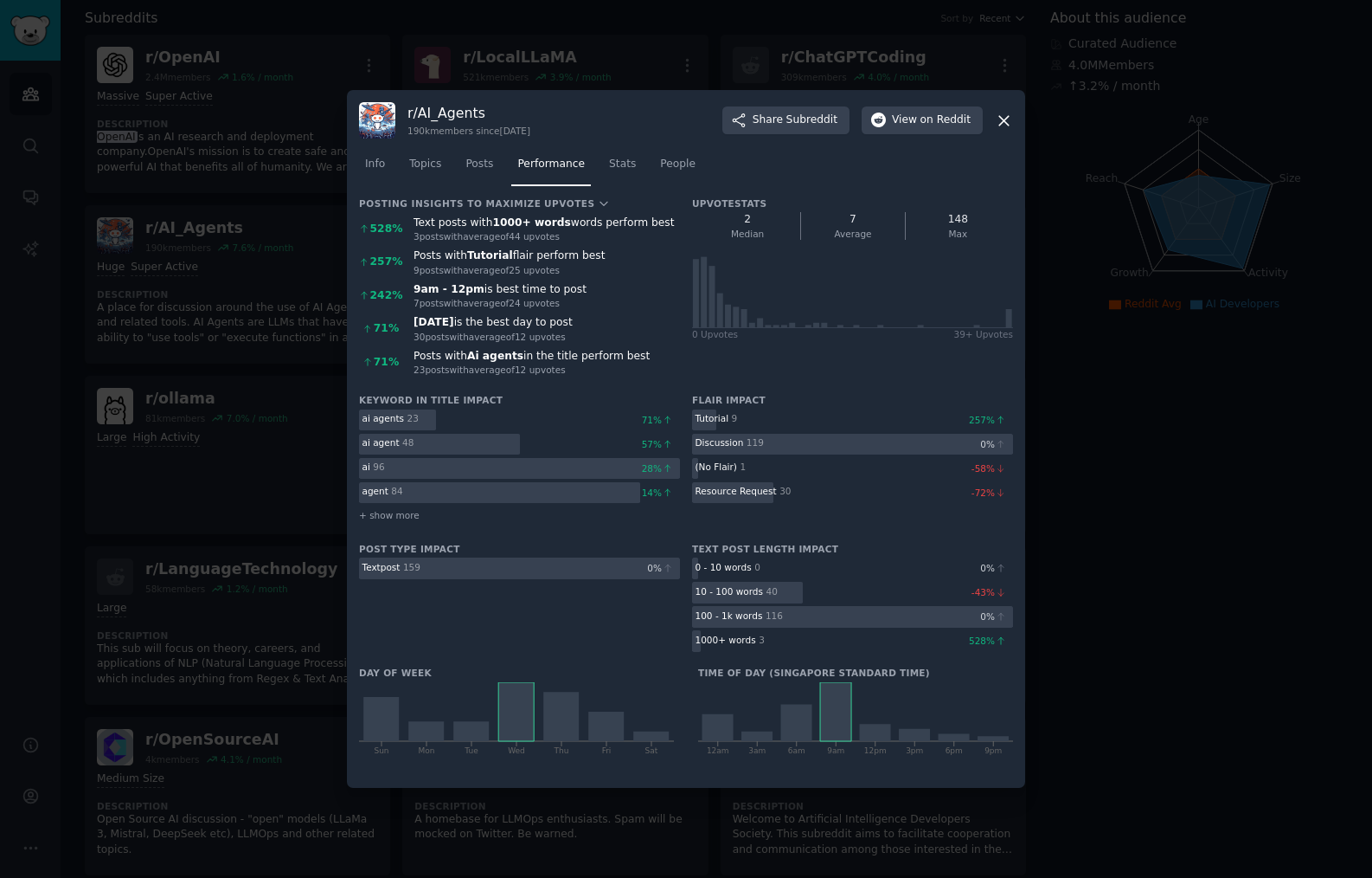
click at [1002, 120] on icon at bounding box center [1004, 120] width 18 height 18
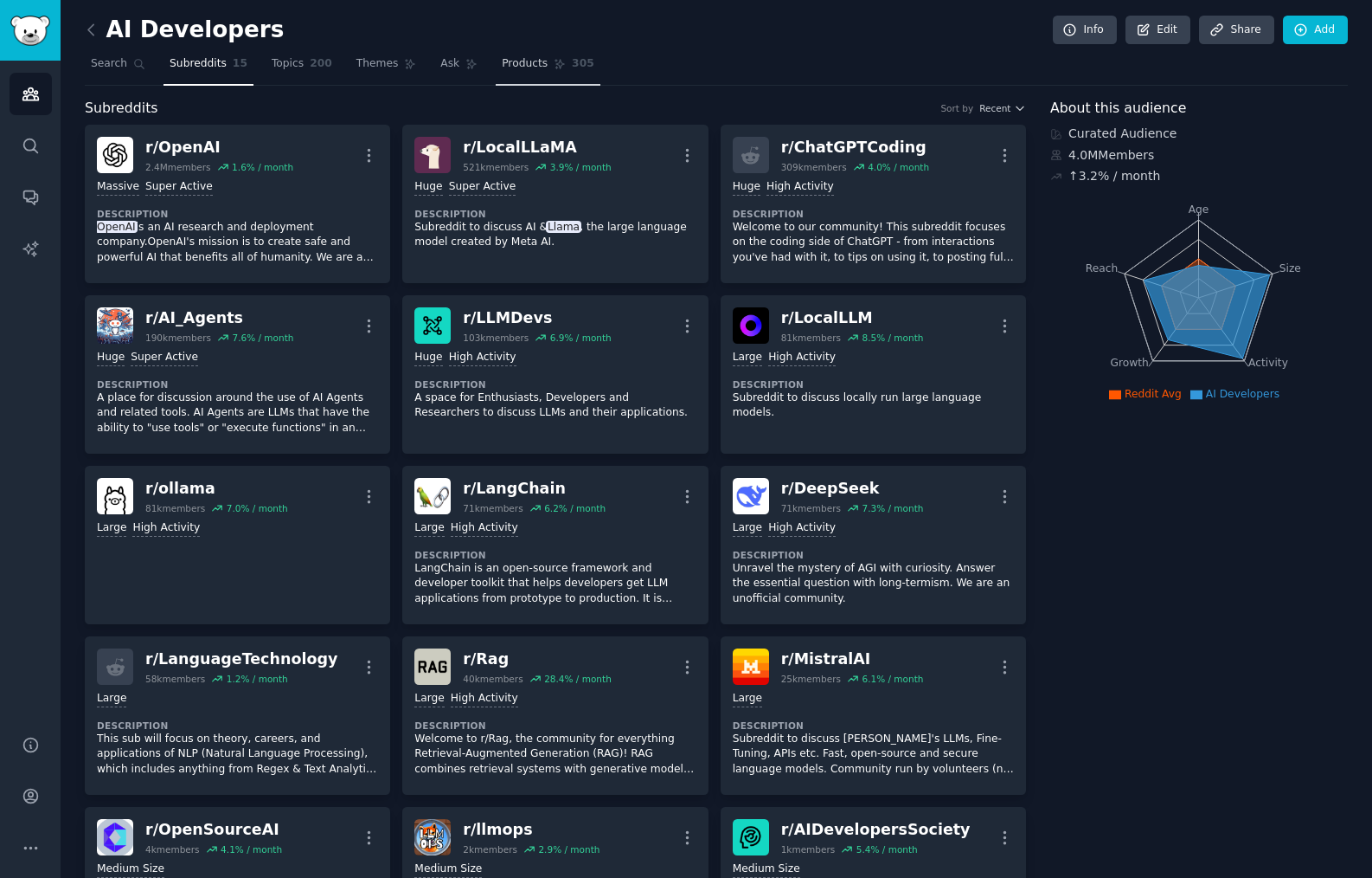
click at [532, 68] on span "Products" at bounding box center [525, 64] width 46 height 15
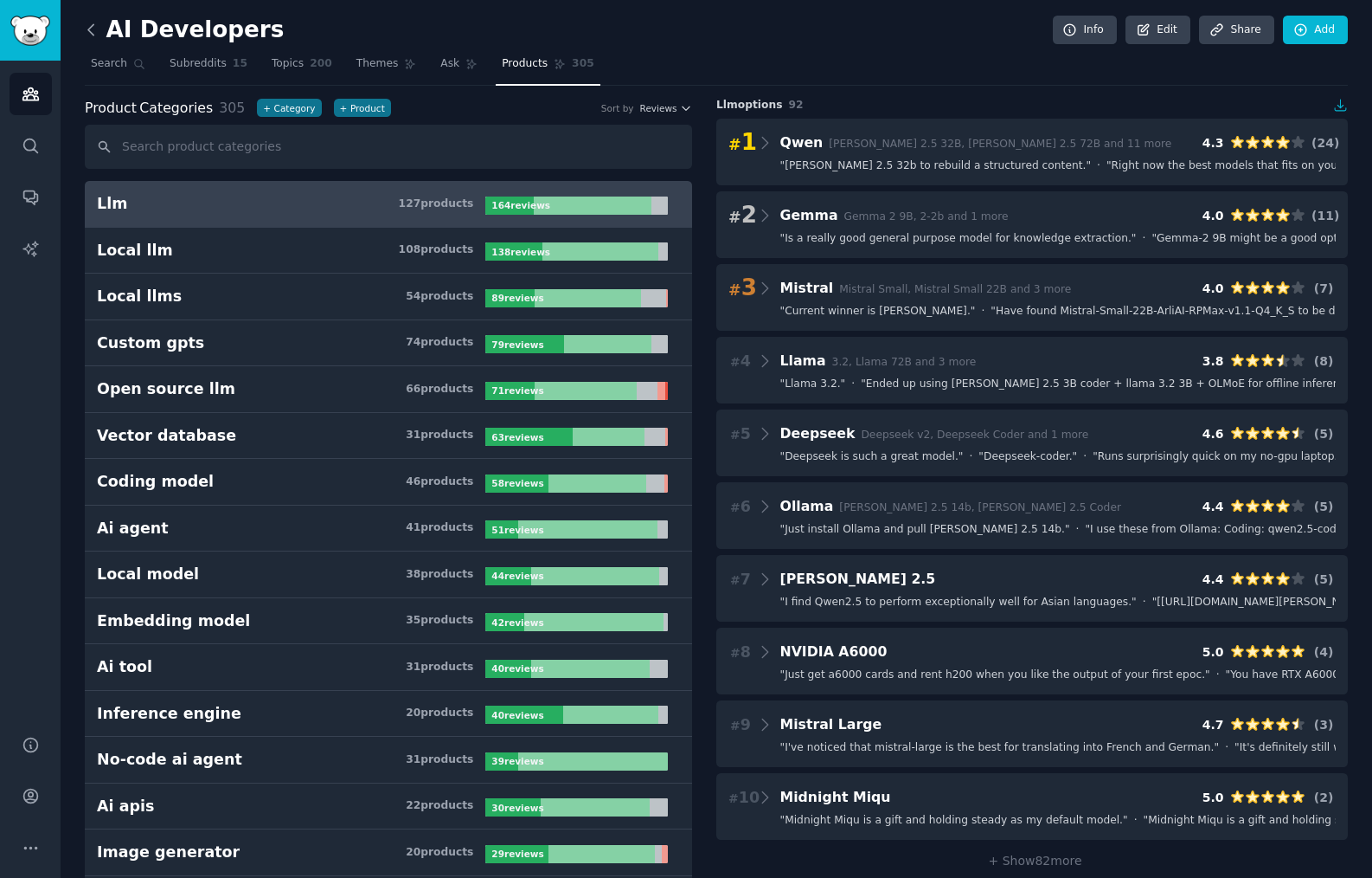
click at [95, 30] on icon at bounding box center [91, 30] width 18 height 18
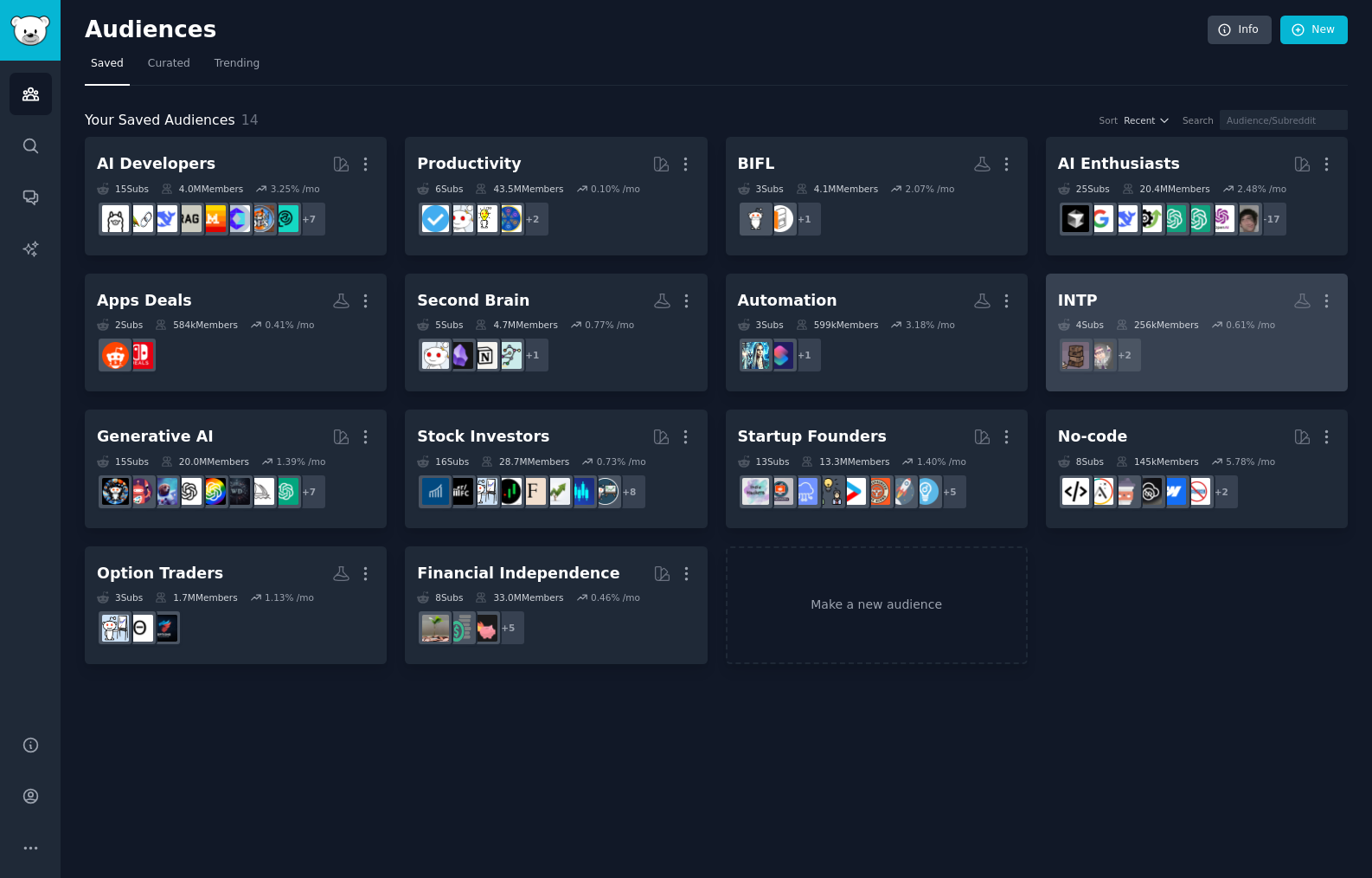
click at [1133, 315] on h2 "INTP More" at bounding box center [1197, 300] width 277 height 30
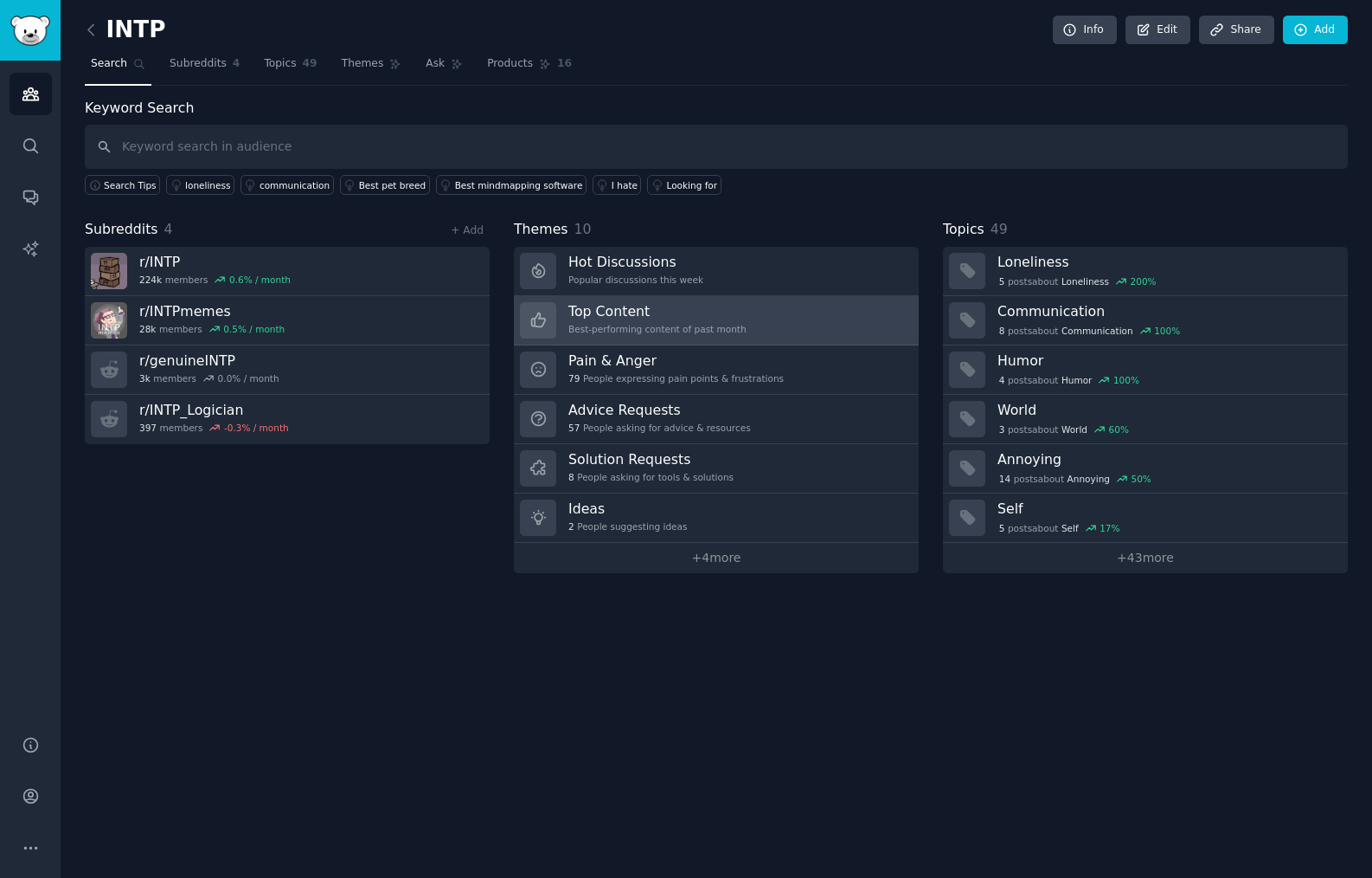
click at [718, 332] on div "Best-performing content of past month" at bounding box center [657, 329] width 178 height 13
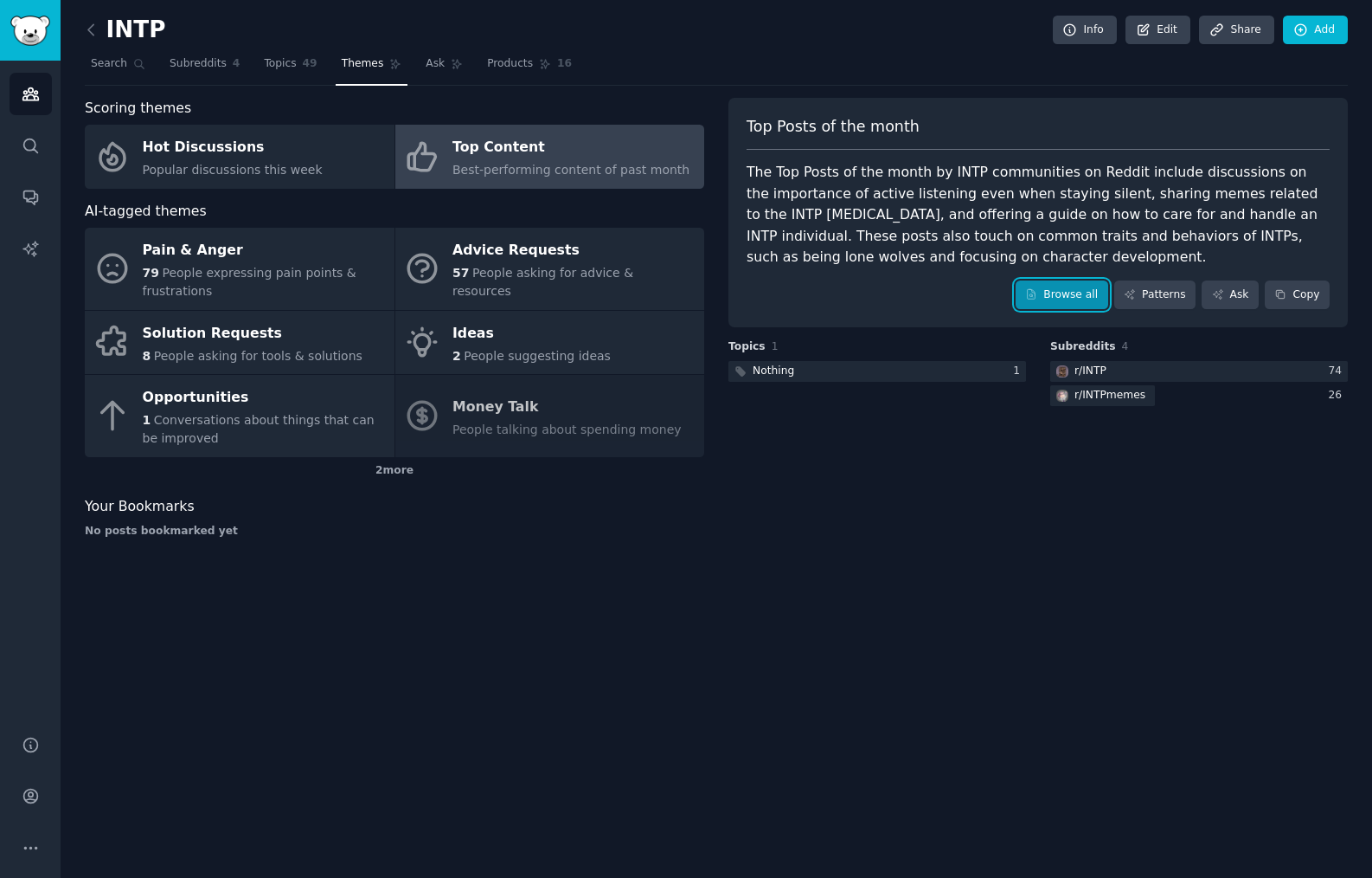
click at [1058, 299] on link "Browse all" at bounding box center [1062, 295] width 92 height 30
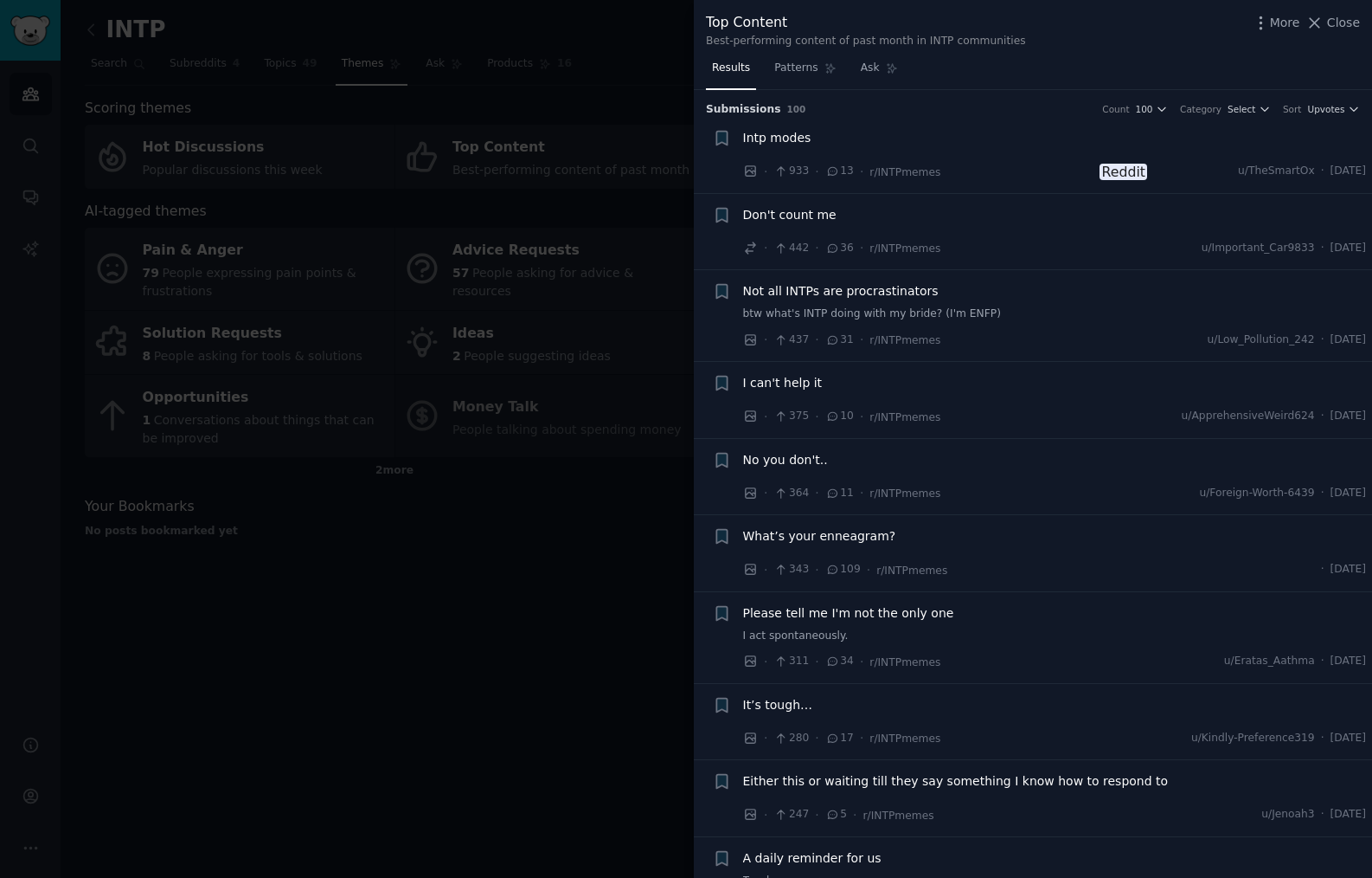
click at [788, 138] on span "Intp modes" at bounding box center [777, 138] width 68 height 18
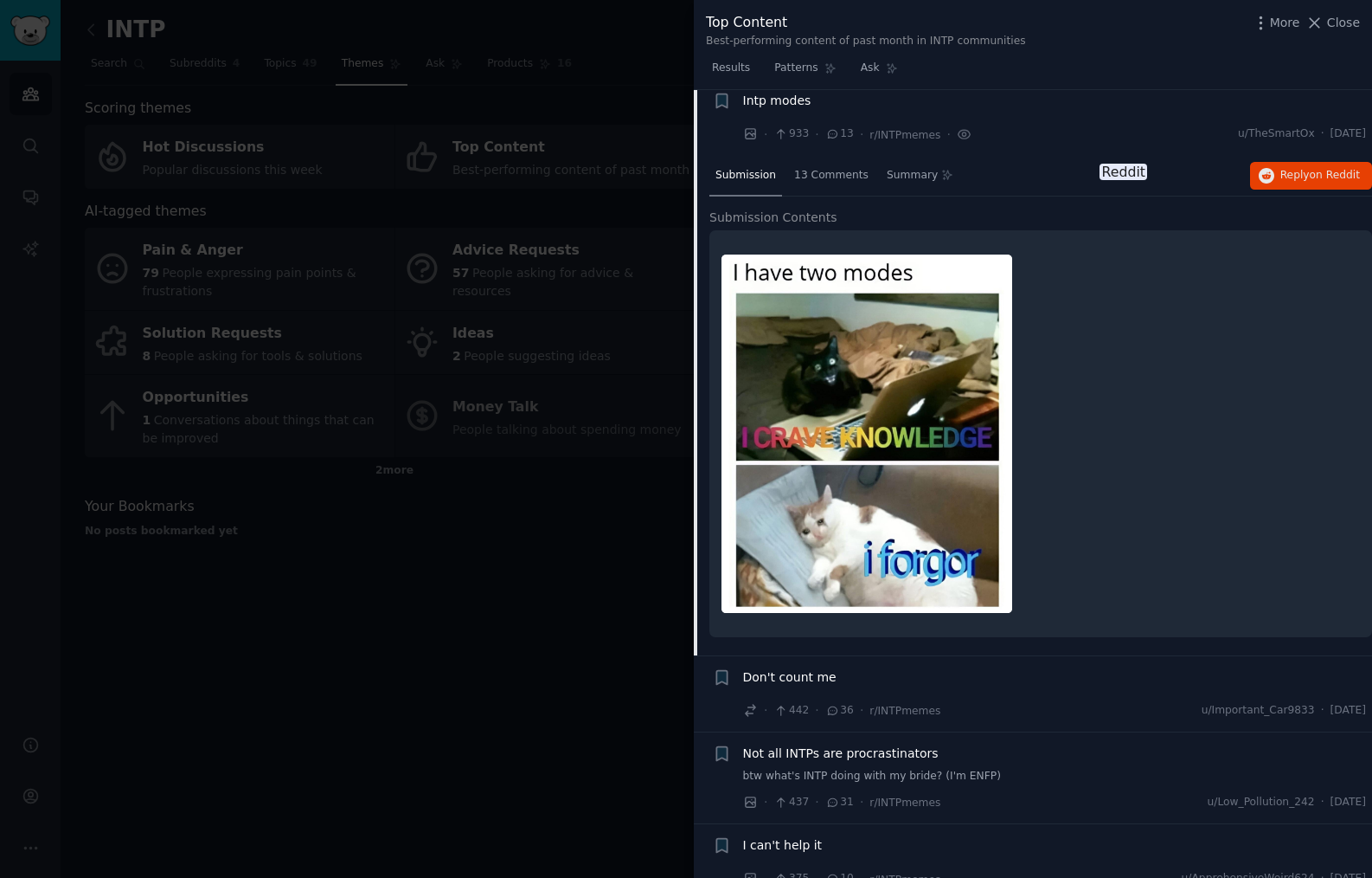
scroll to position [48, 0]
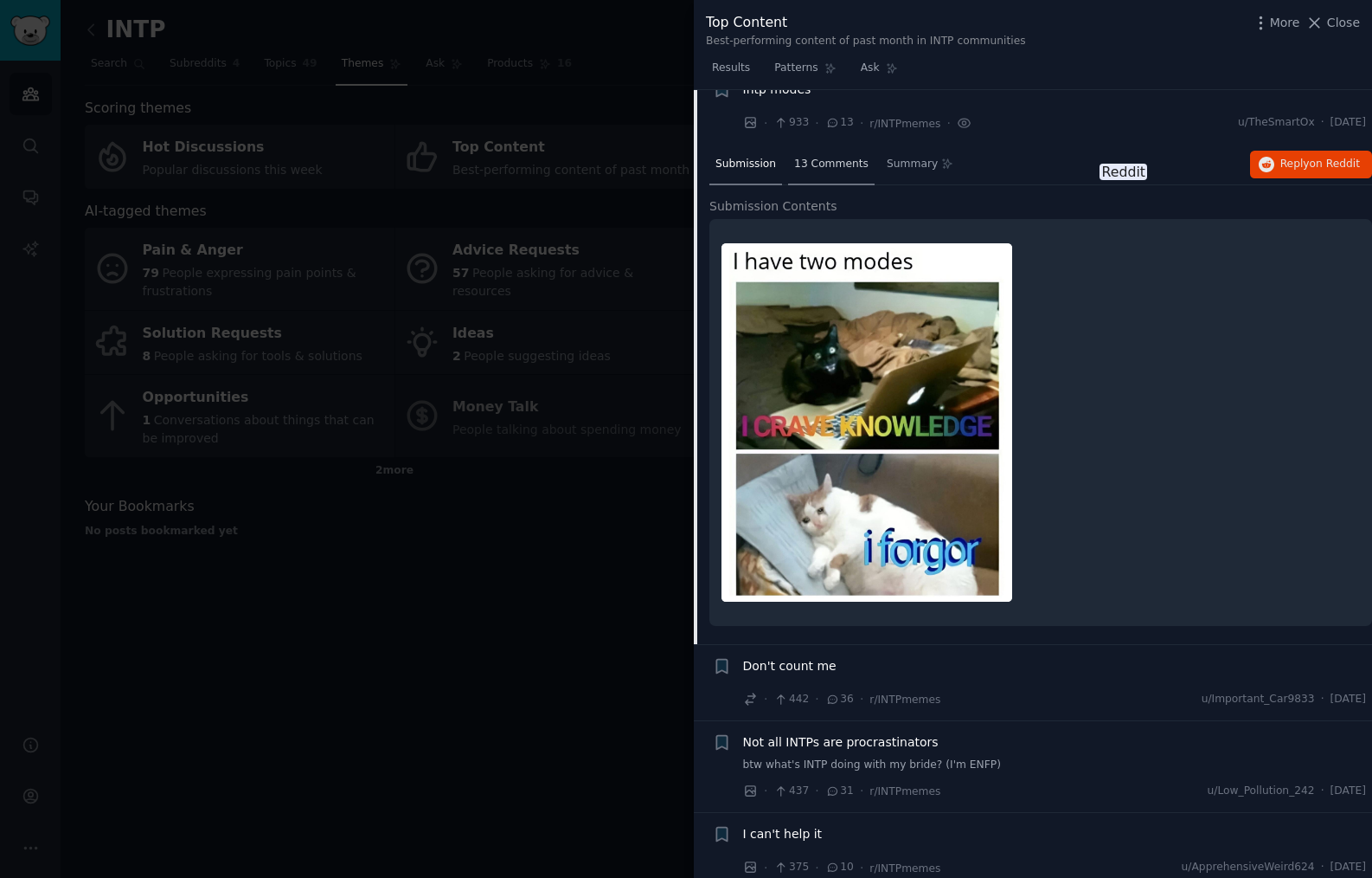
click at [816, 171] on span "13 Comments" at bounding box center [831, 165] width 74 height 15
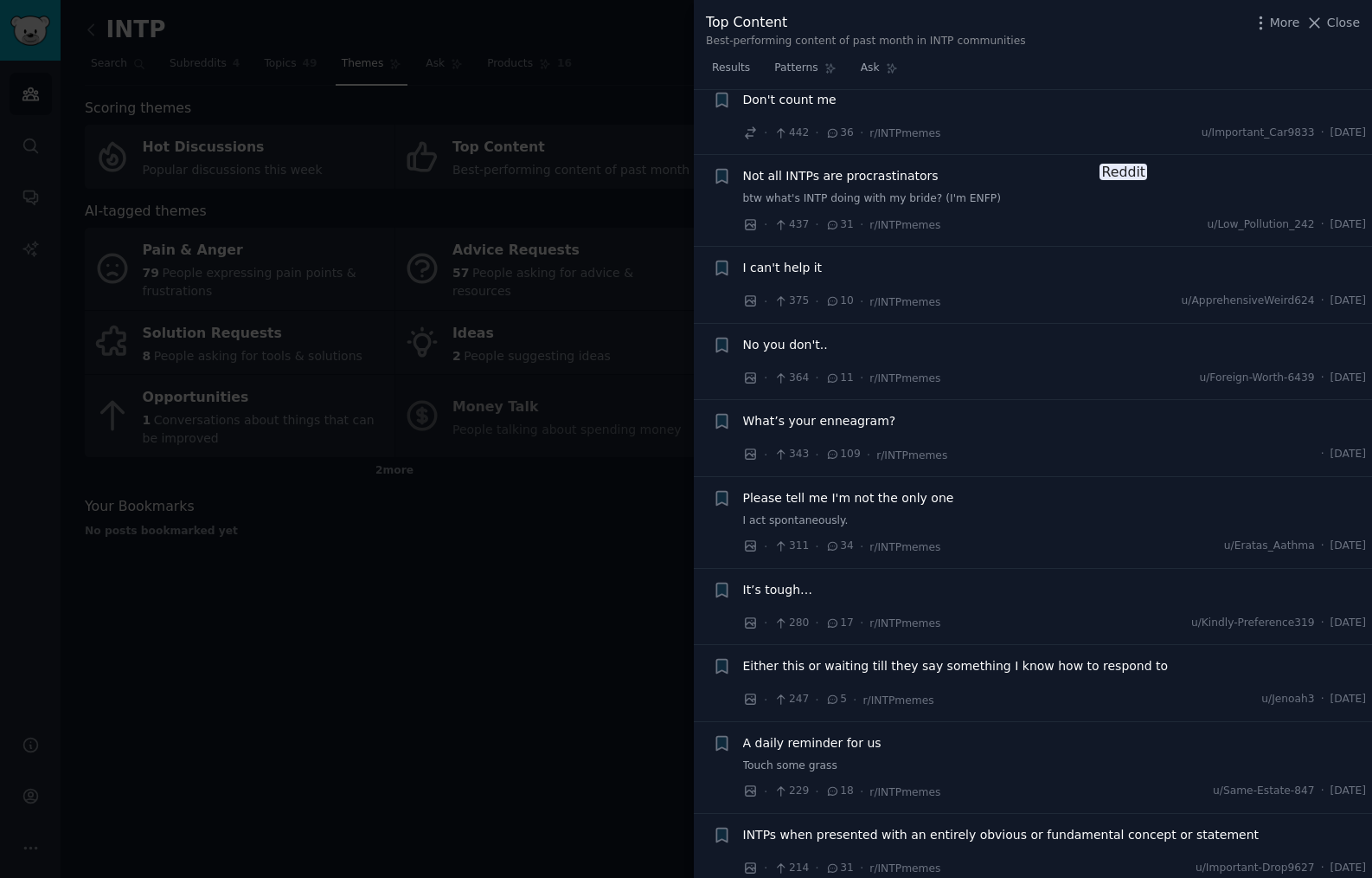
scroll to position [863, 0]
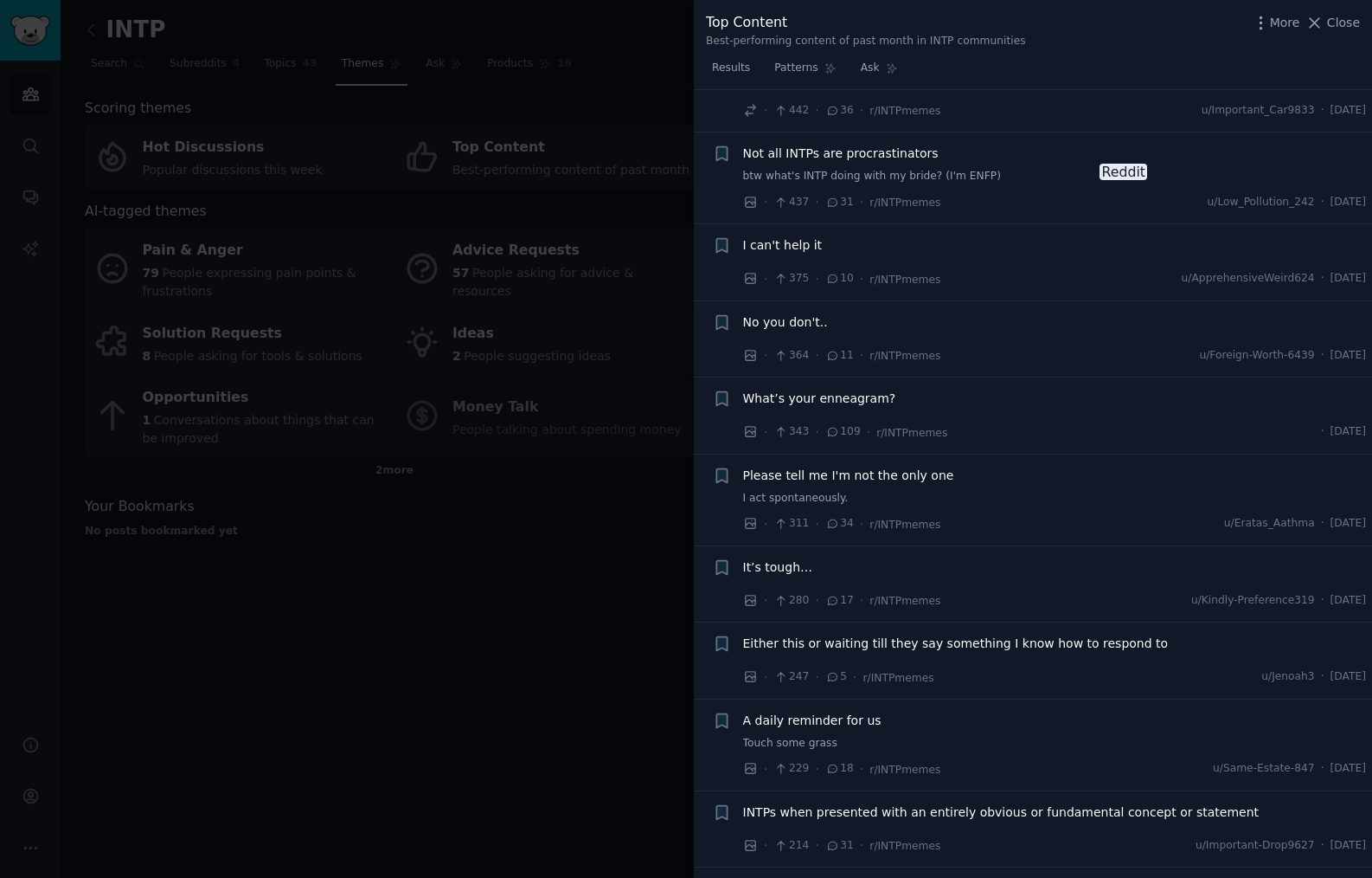
click at [821, 389] on span "What’s your enneagram?" at bounding box center [819, 398] width 153 height 18
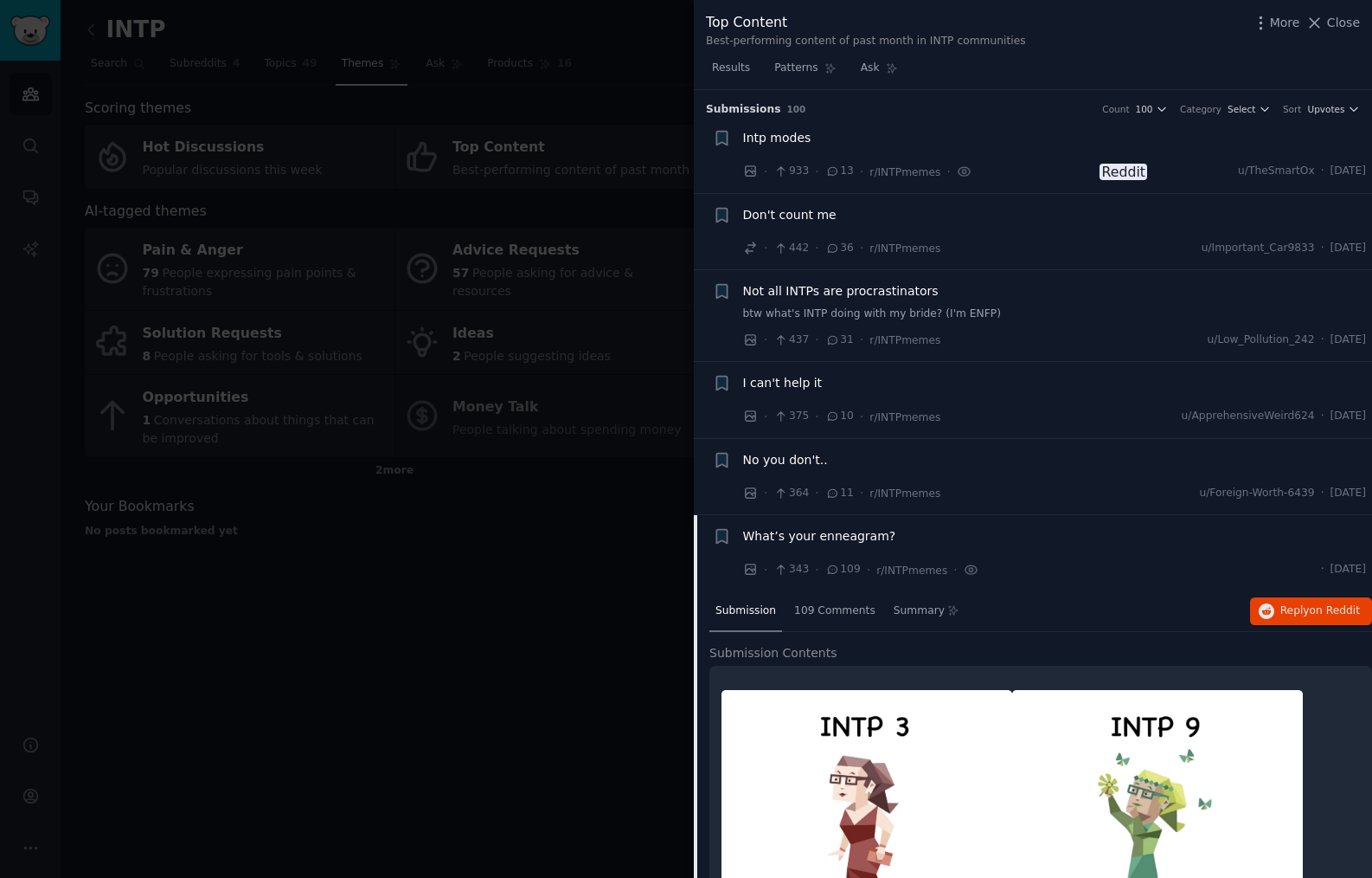
scroll to position [277, 0]
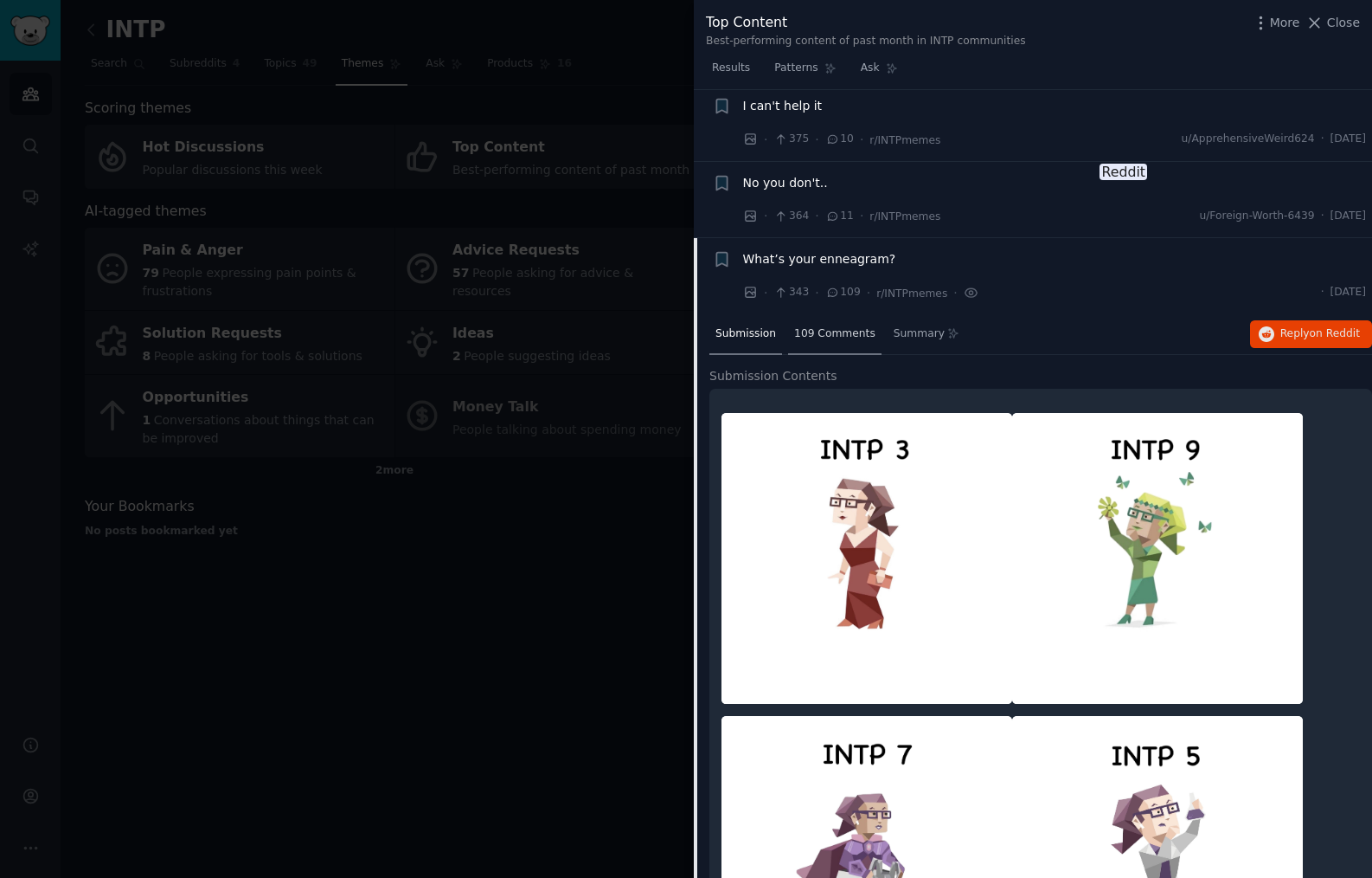
click at [824, 333] on span "109 Comments" at bounding box center [834, 334] width 81 height 15
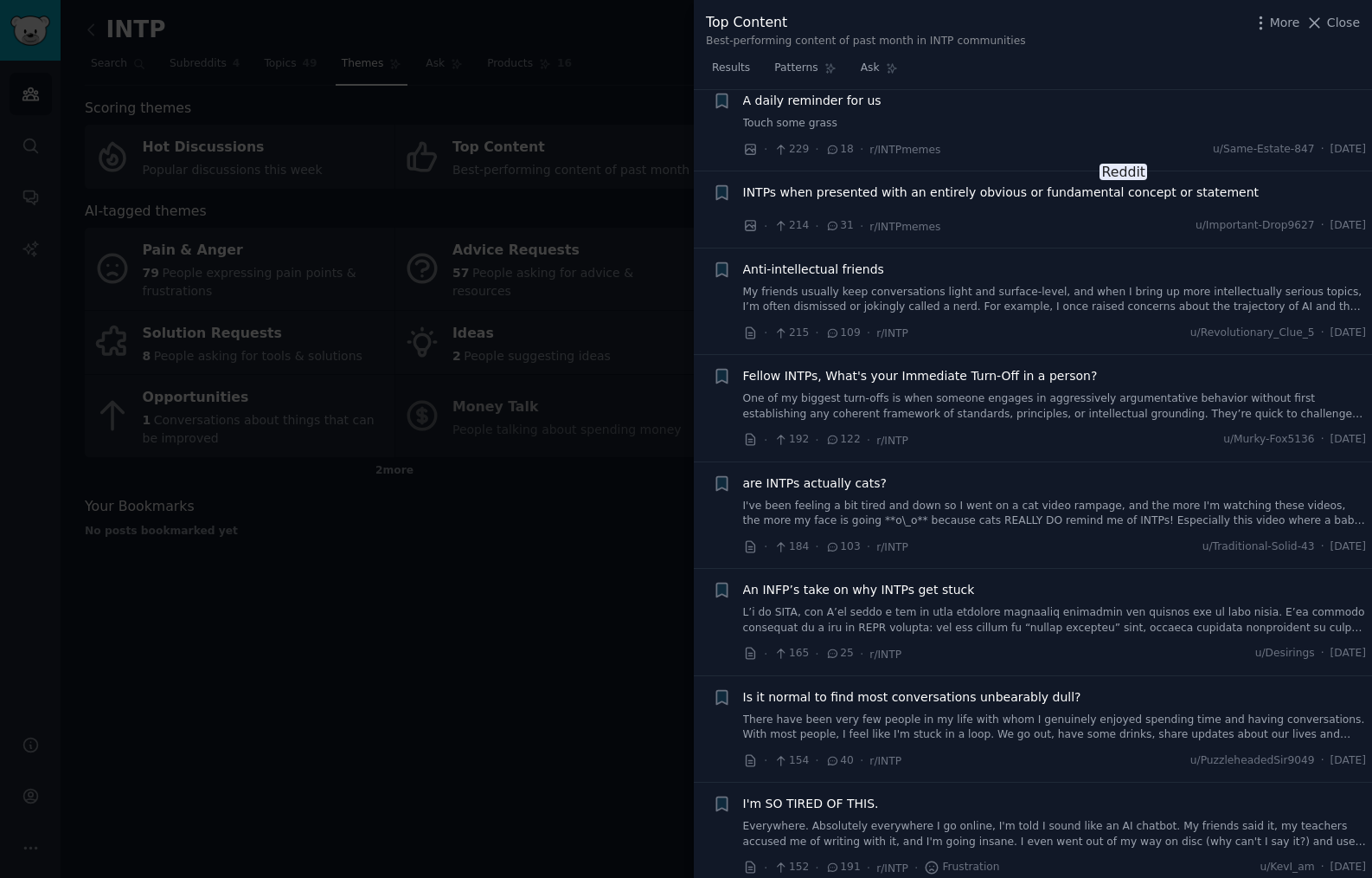
scroll to position [5267, 0]
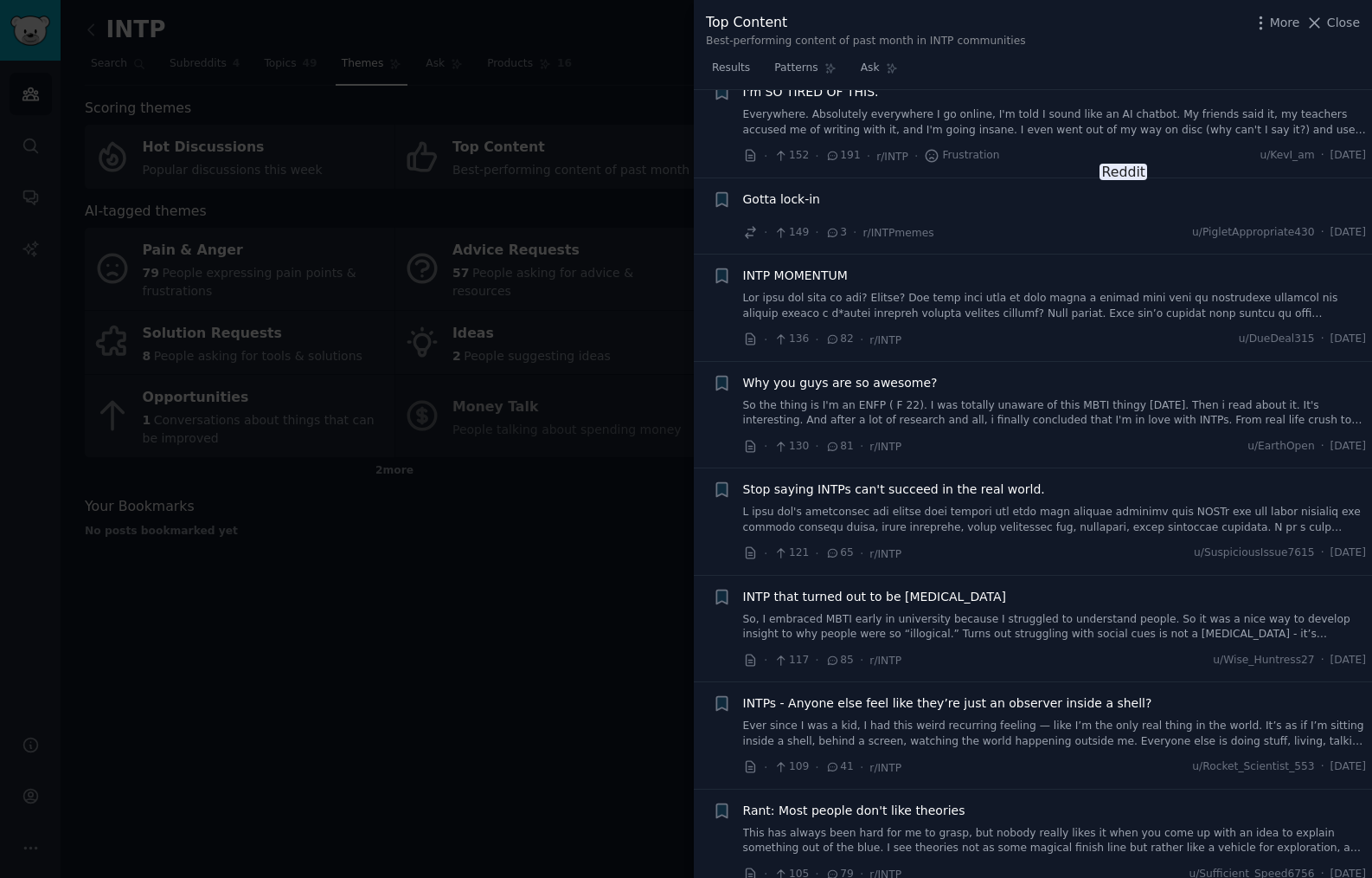
click at [805, 278] on span "INTP MOMENTUM" at bounding box center [795, 276] width 105 height 18
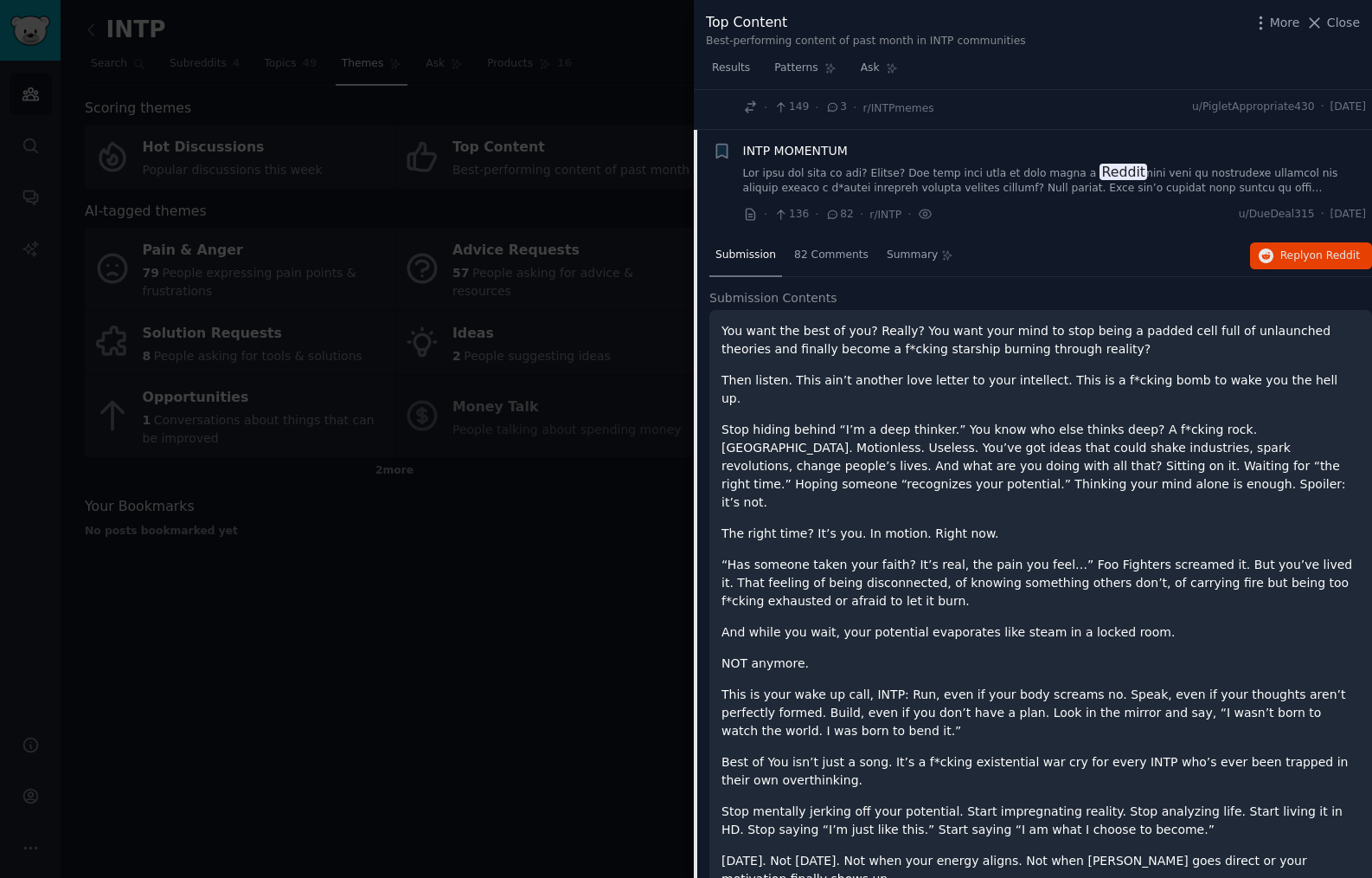
scroll to position [1416, 0]
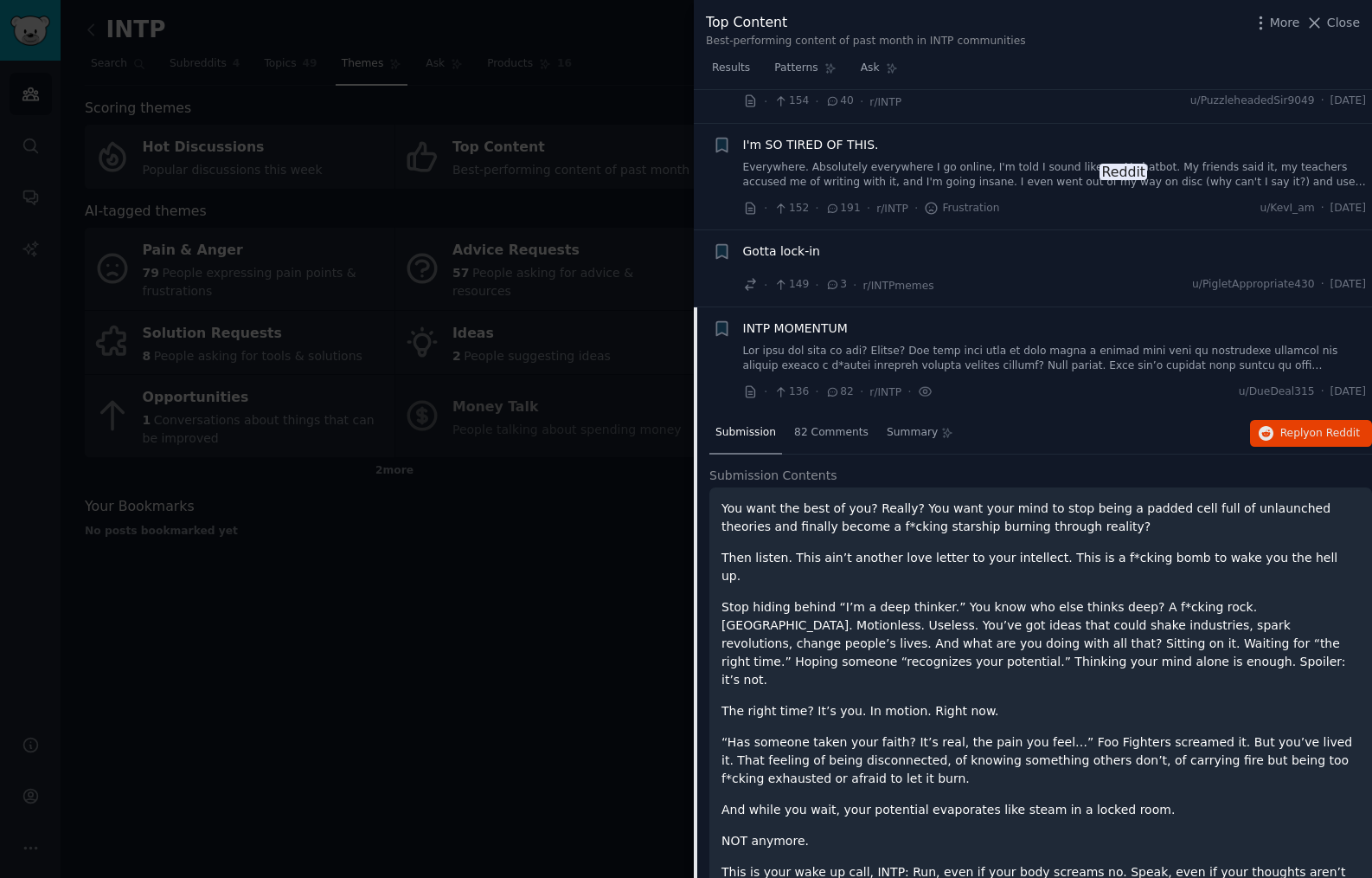
click at [804, 326] on span "INTP MOMENTUM" at bounding box center [795, 328] width 105 height 18
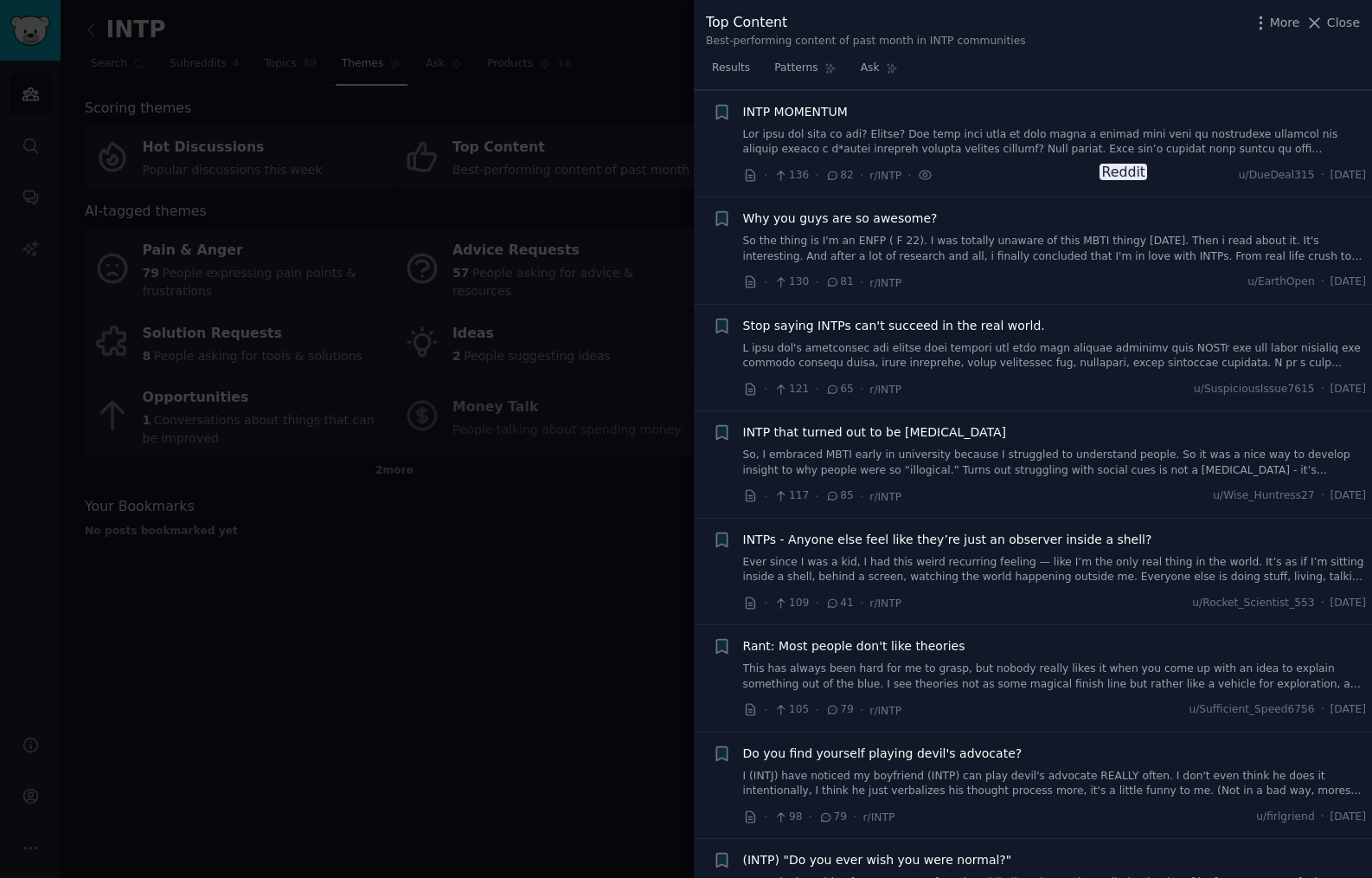
click at [804, 326] on li "+ Stop saying INTPs can't succeed in the real world. · 121 · 65 · r/INTP u/Susp…" at bounding box center [1033, 358] width 678 height 106
click at [726, 115] on icon "button" at bounding box center [722, 111] width 11 height 13
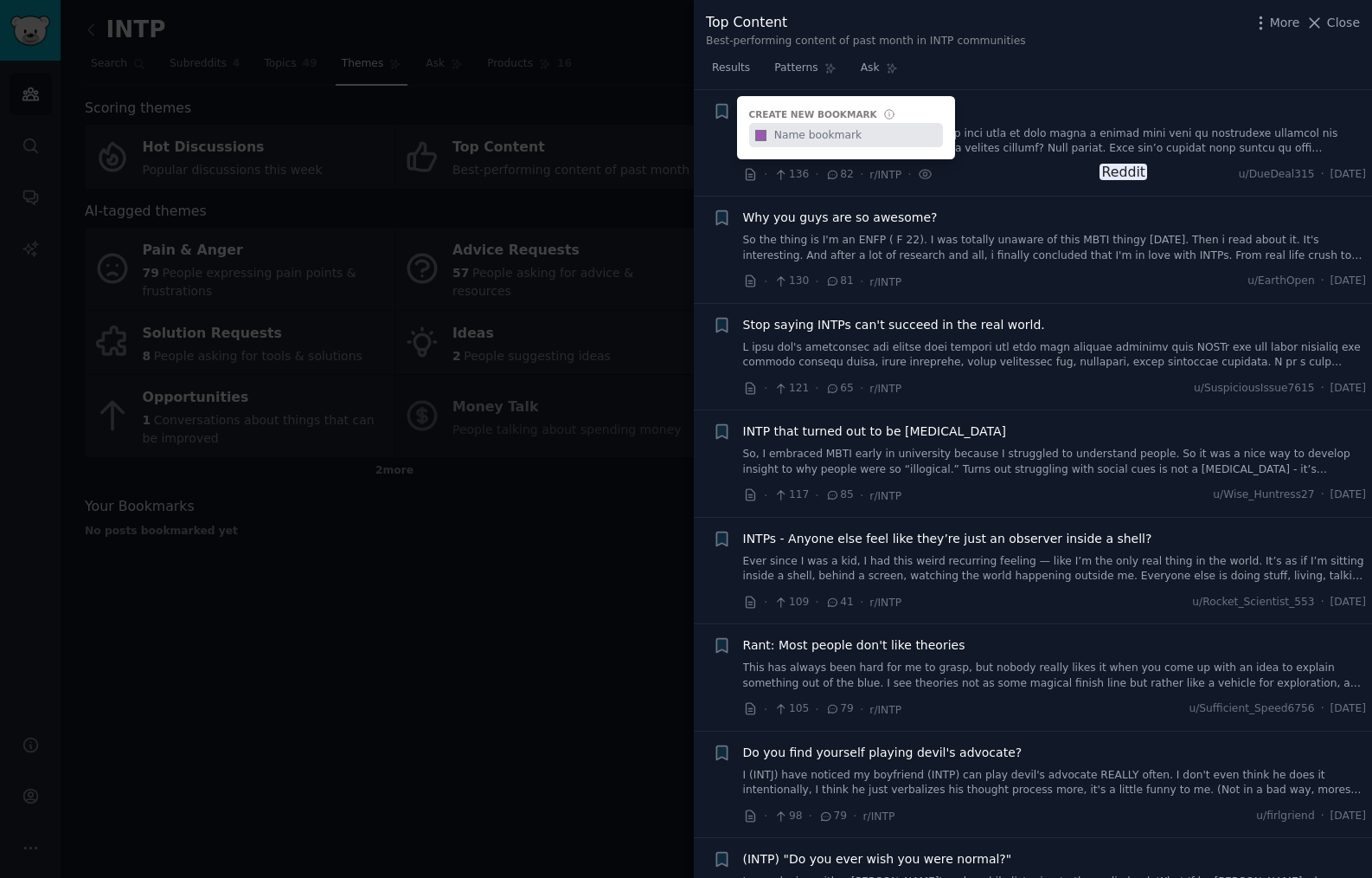
click at [1009, 146] on link at bounding box center [1054, 141] width 623 height 30
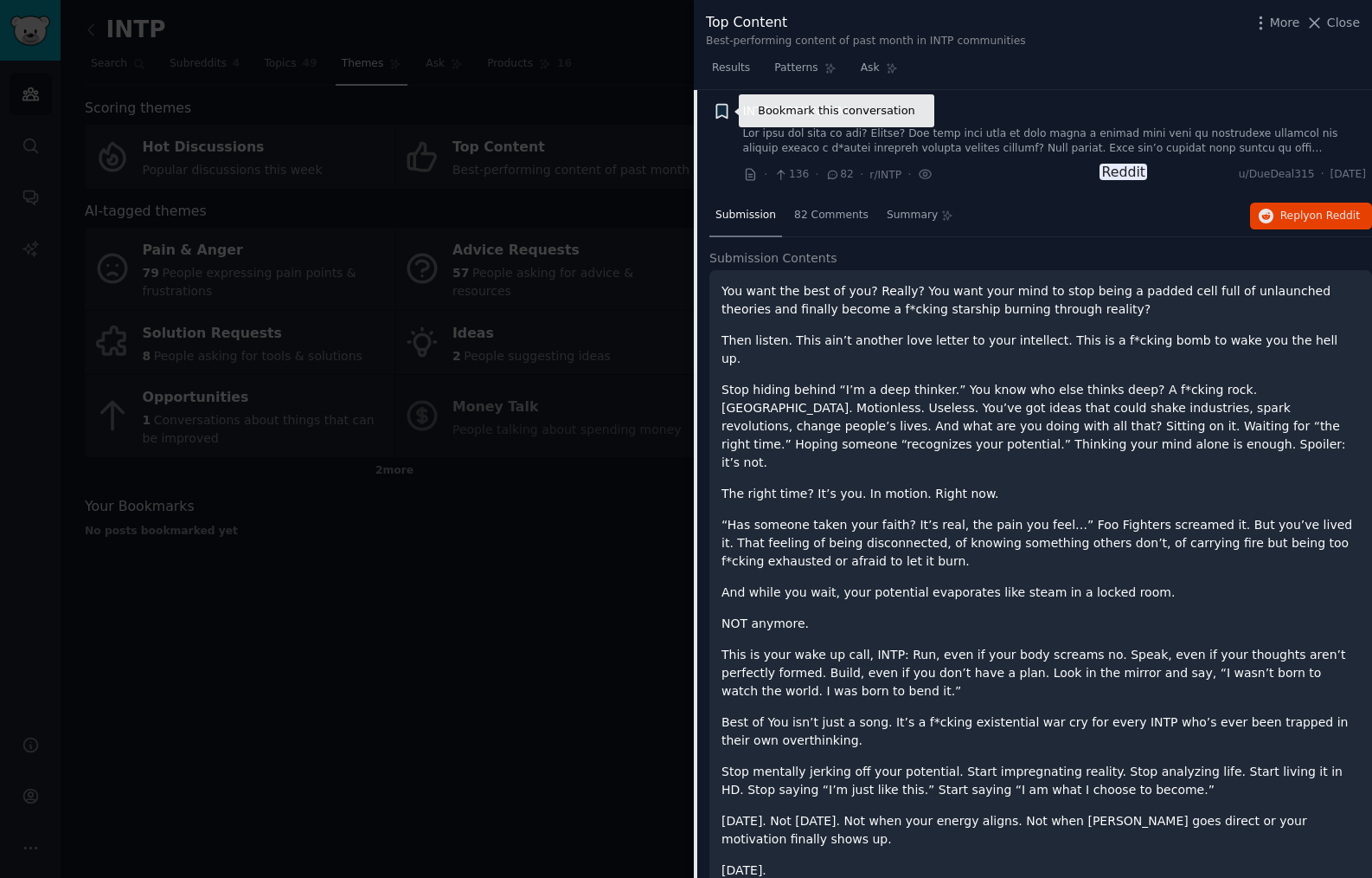
click at [719, 114] on icon "button" at bounding box center [722, 111] width 11 height 13
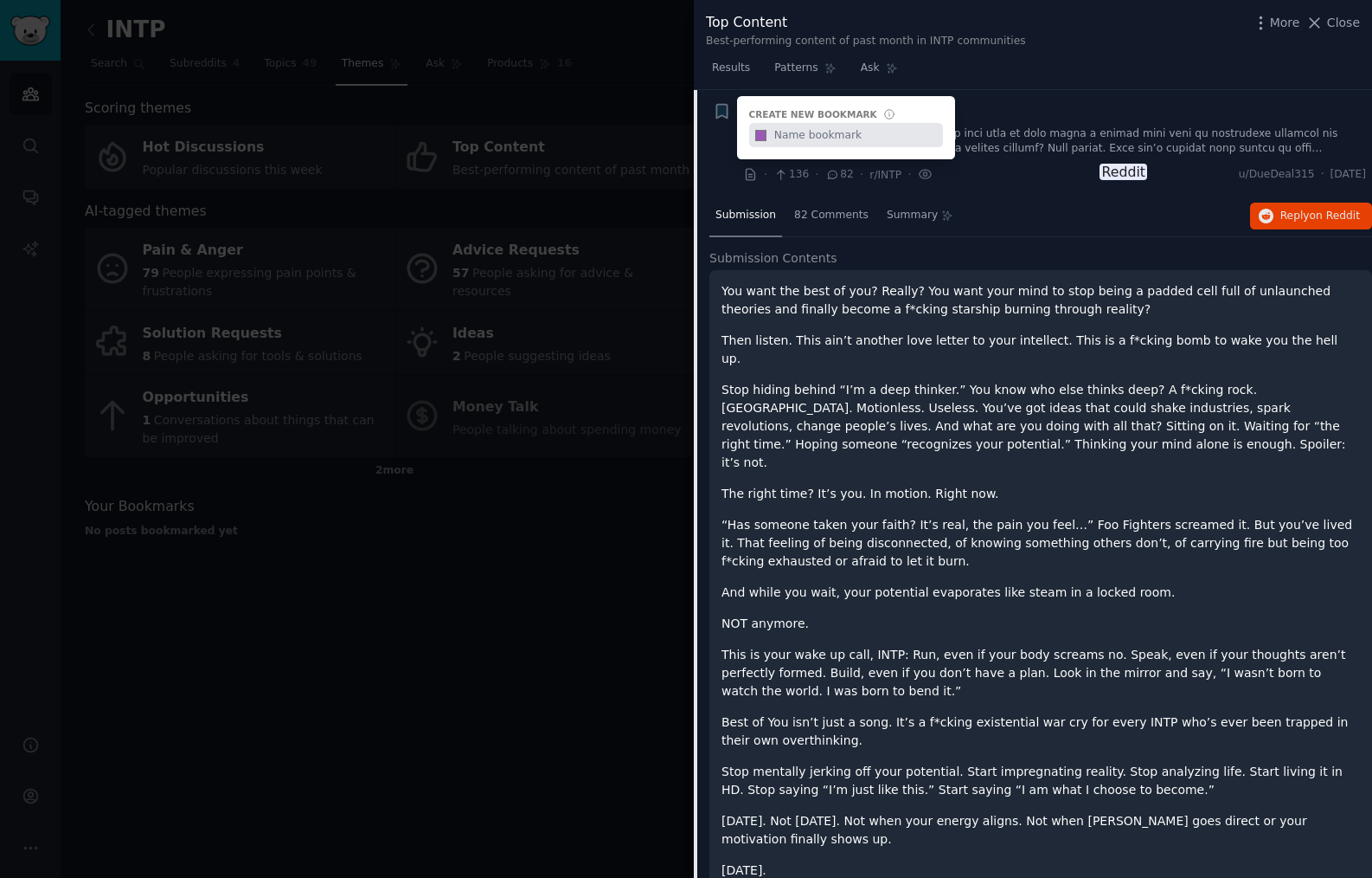
click at [1042, 136] on link at bounding box center [1054, 141] width 623 height 30
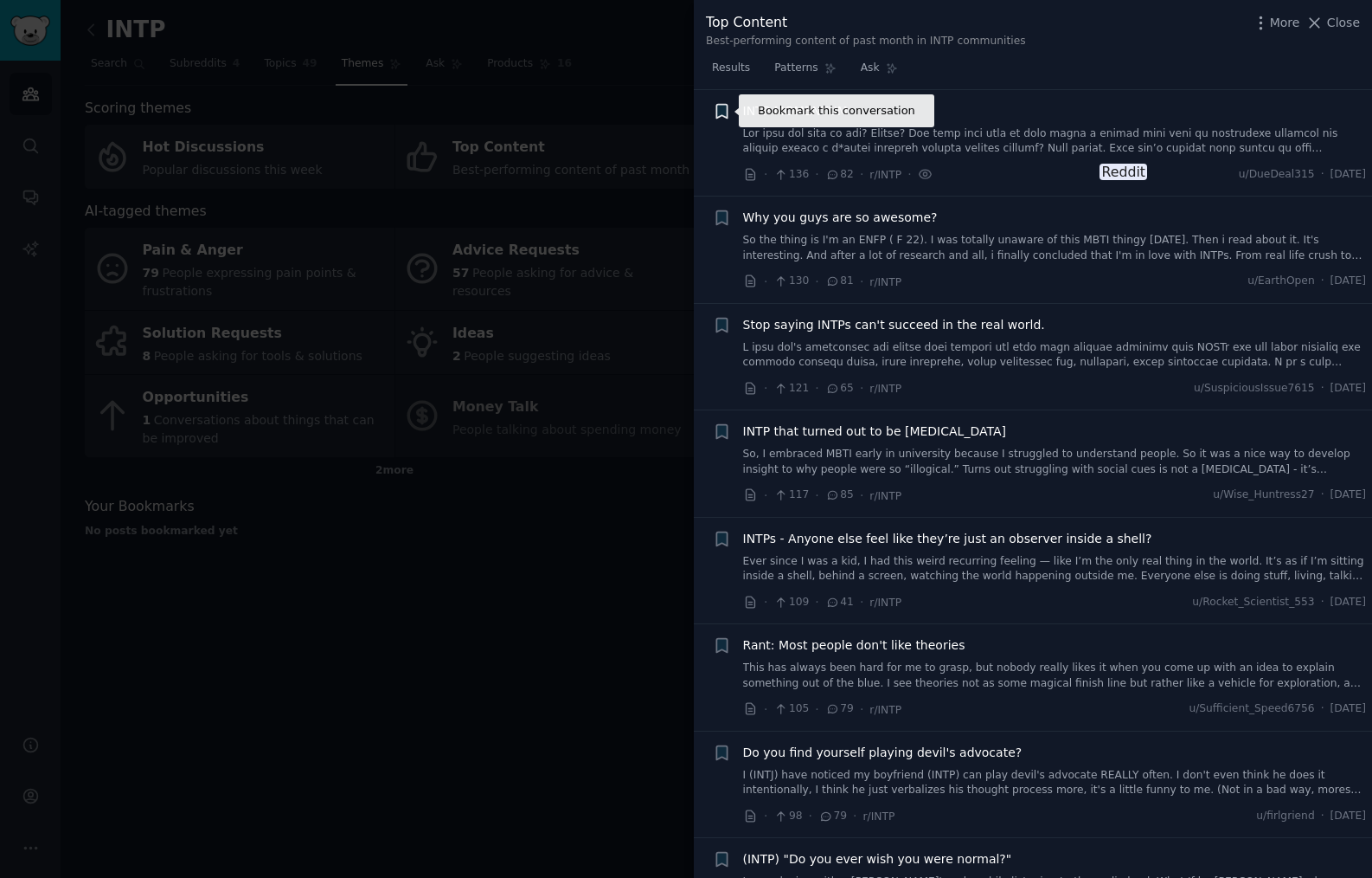
click at [725, 114] on icon "button" at bounding box center [722, 111] width 11 height 13
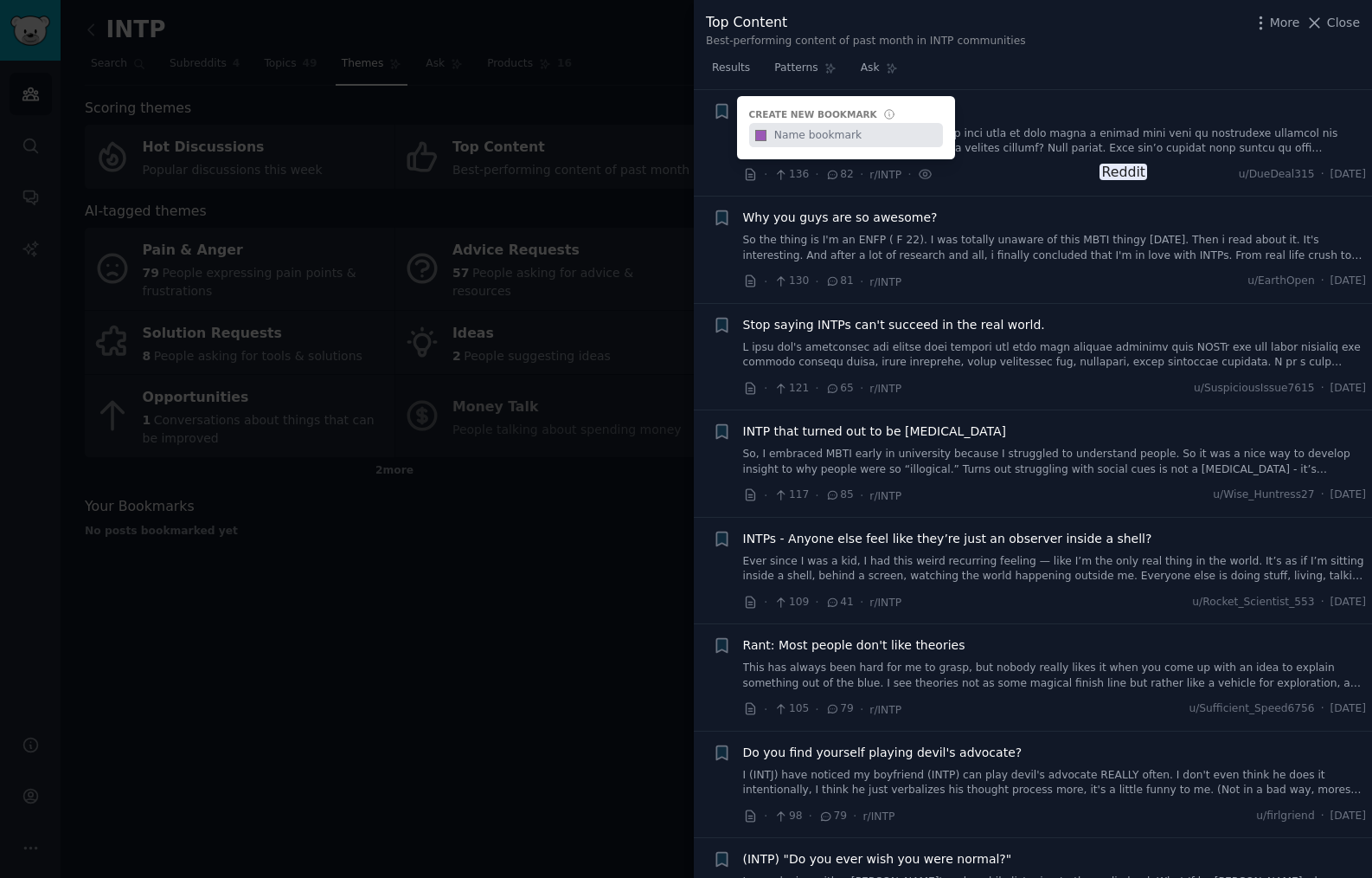
click at [805, 140] on input "text" at bounding box center [857, 135] width 172 height 24
type input "Favorites"
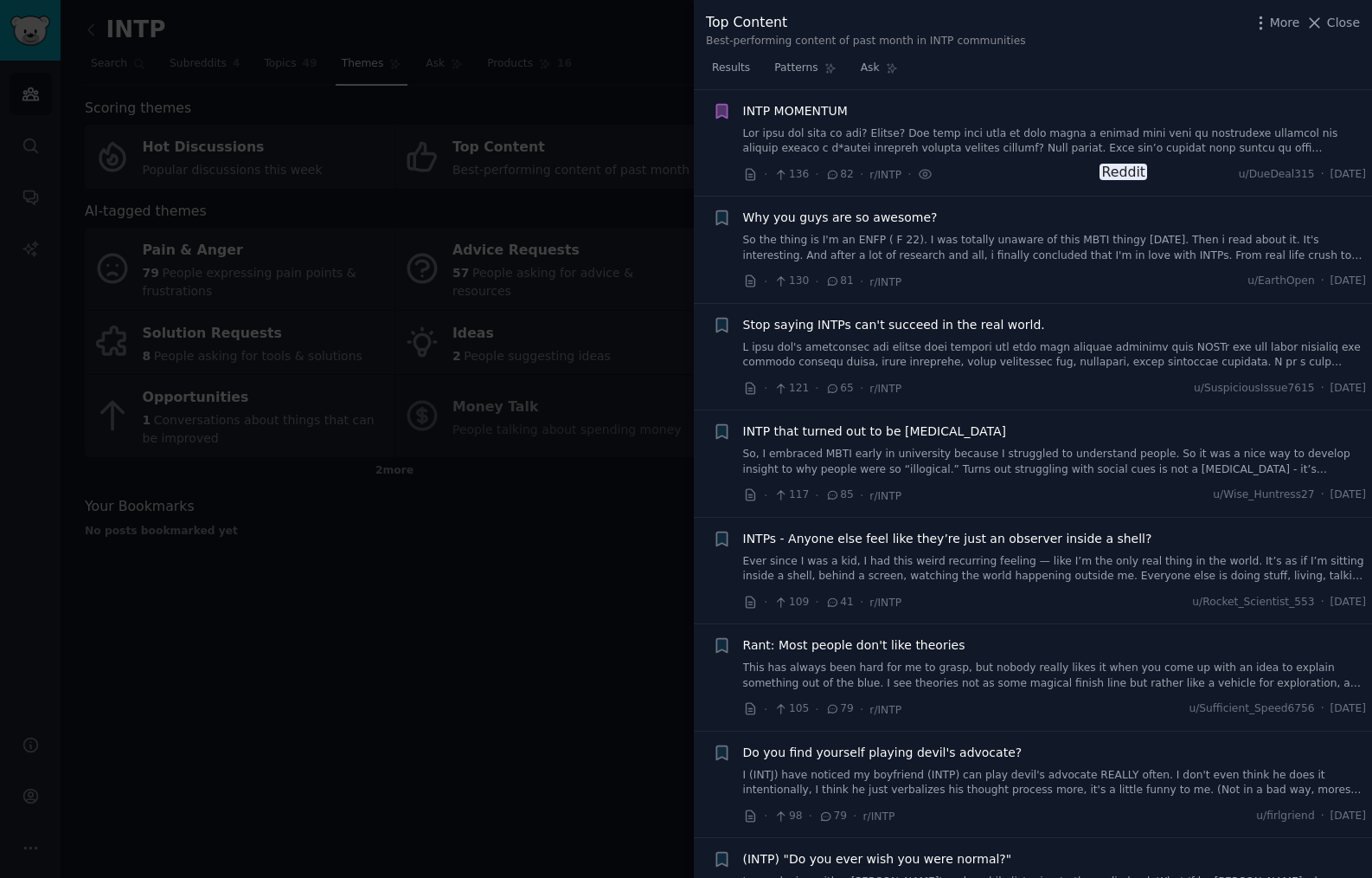
click at [780, 174] on icon at bounding box center [780, 174] width 7 height 10
click at [774, 123] on div "INTP MOMENTUM" at bounding box center [1054, 129] width 623 height 55
click at [775, 116] on span "INTP MOMENTUM" at bounding box center [795, 111] width 105 height 18
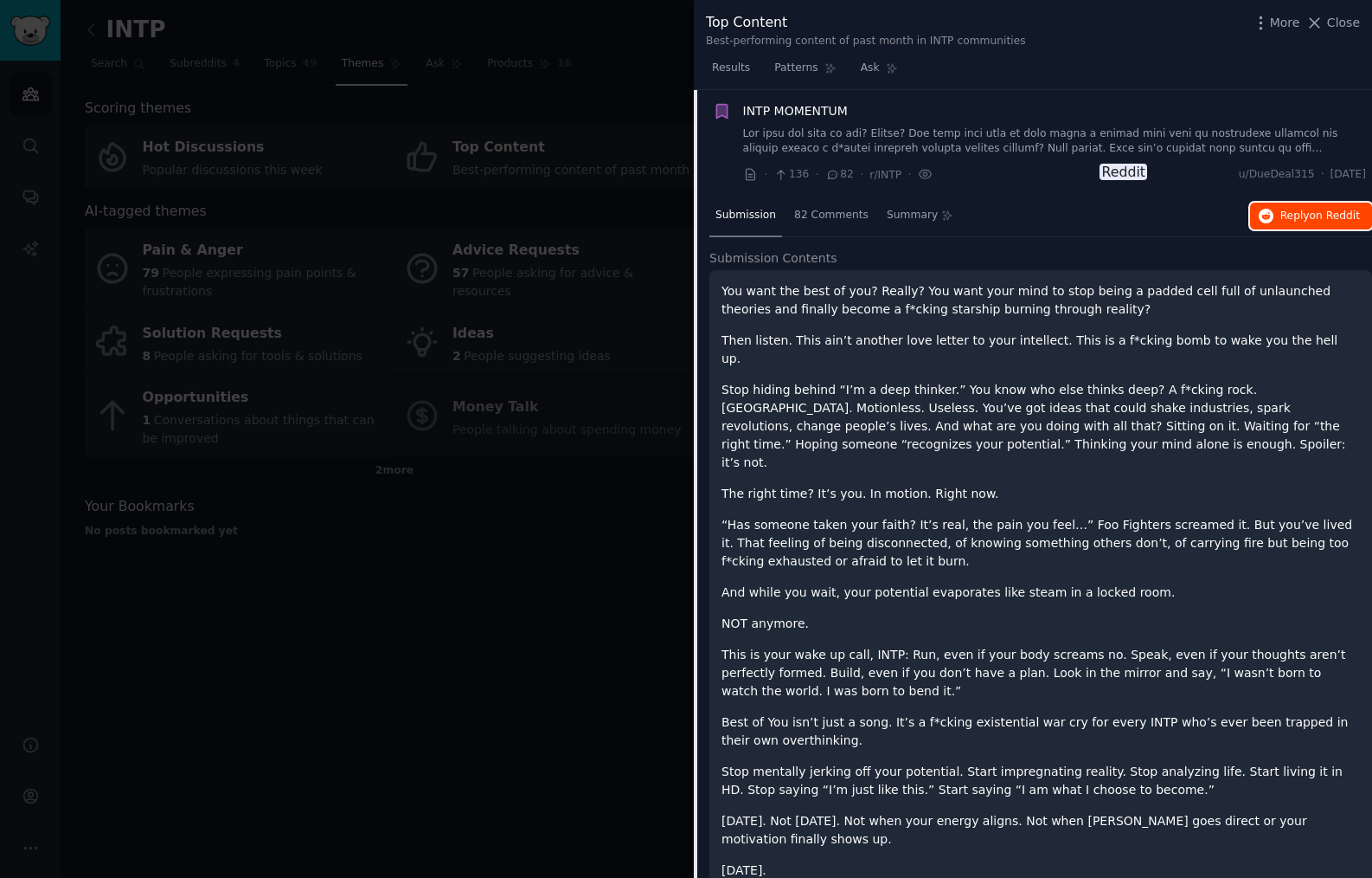
click at [1287, 223] on span "Reply on Reddit" at bounding box center [1320, 216] width 80 height 15
click at [650, 35] on div at bounding box center [686, 439] width 1372 height 878
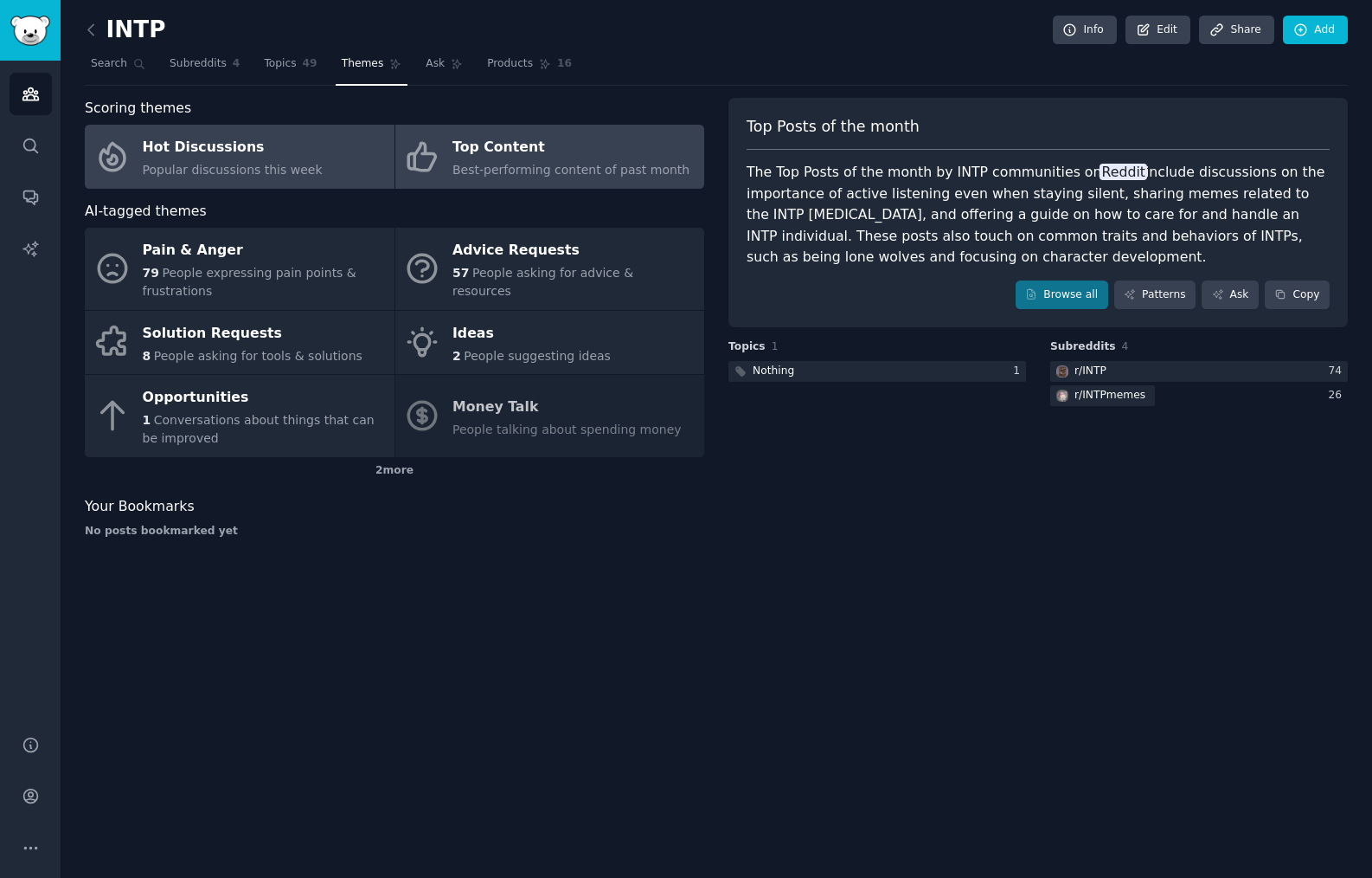
click at [267, 166] on span "Popular discussions this week" at bounding box center [232, 170] width 180 height 13
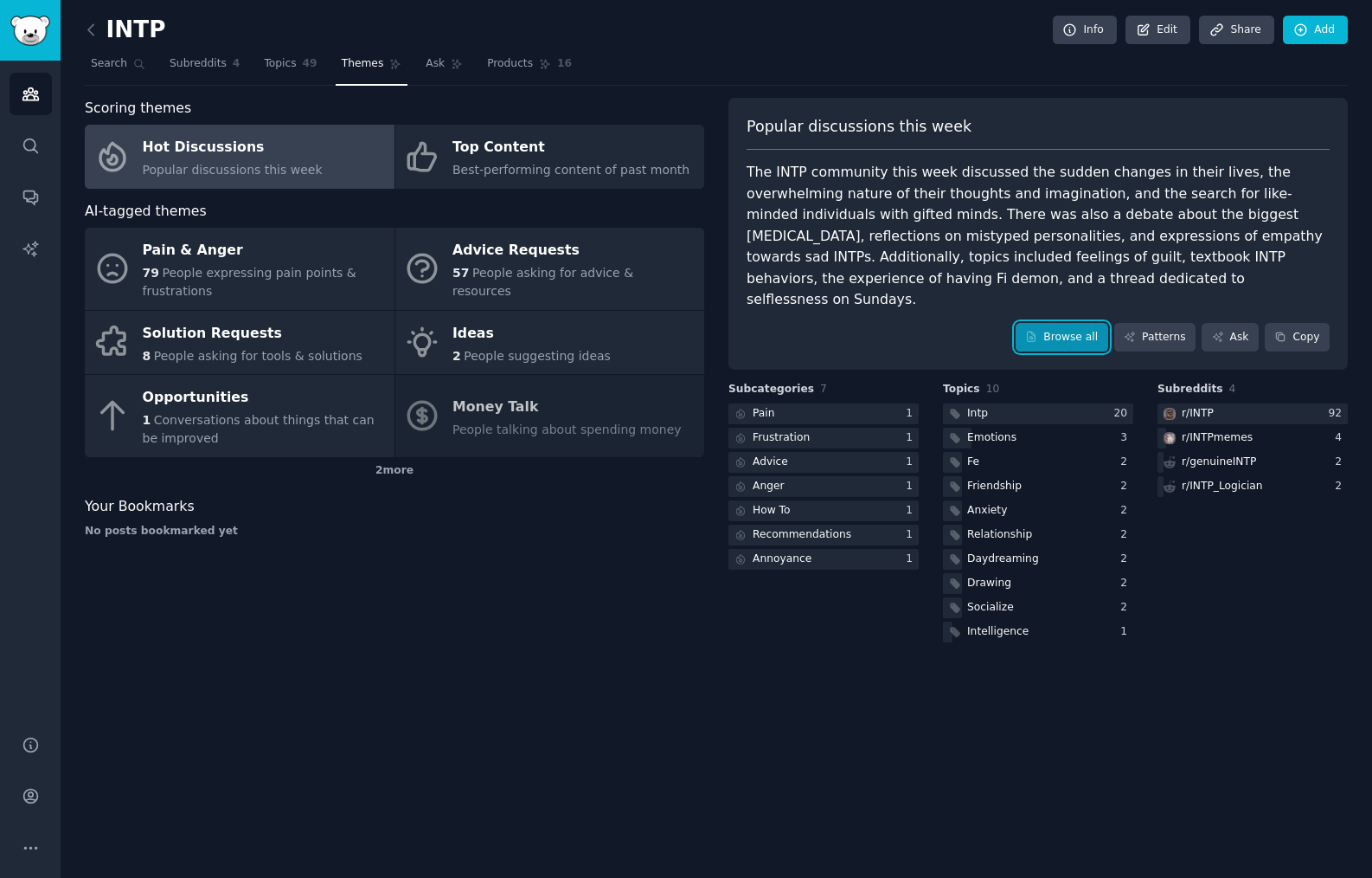
click at [1082, 323] on link "Browse all" at bounding box center [1062, 337] width 92 height 30
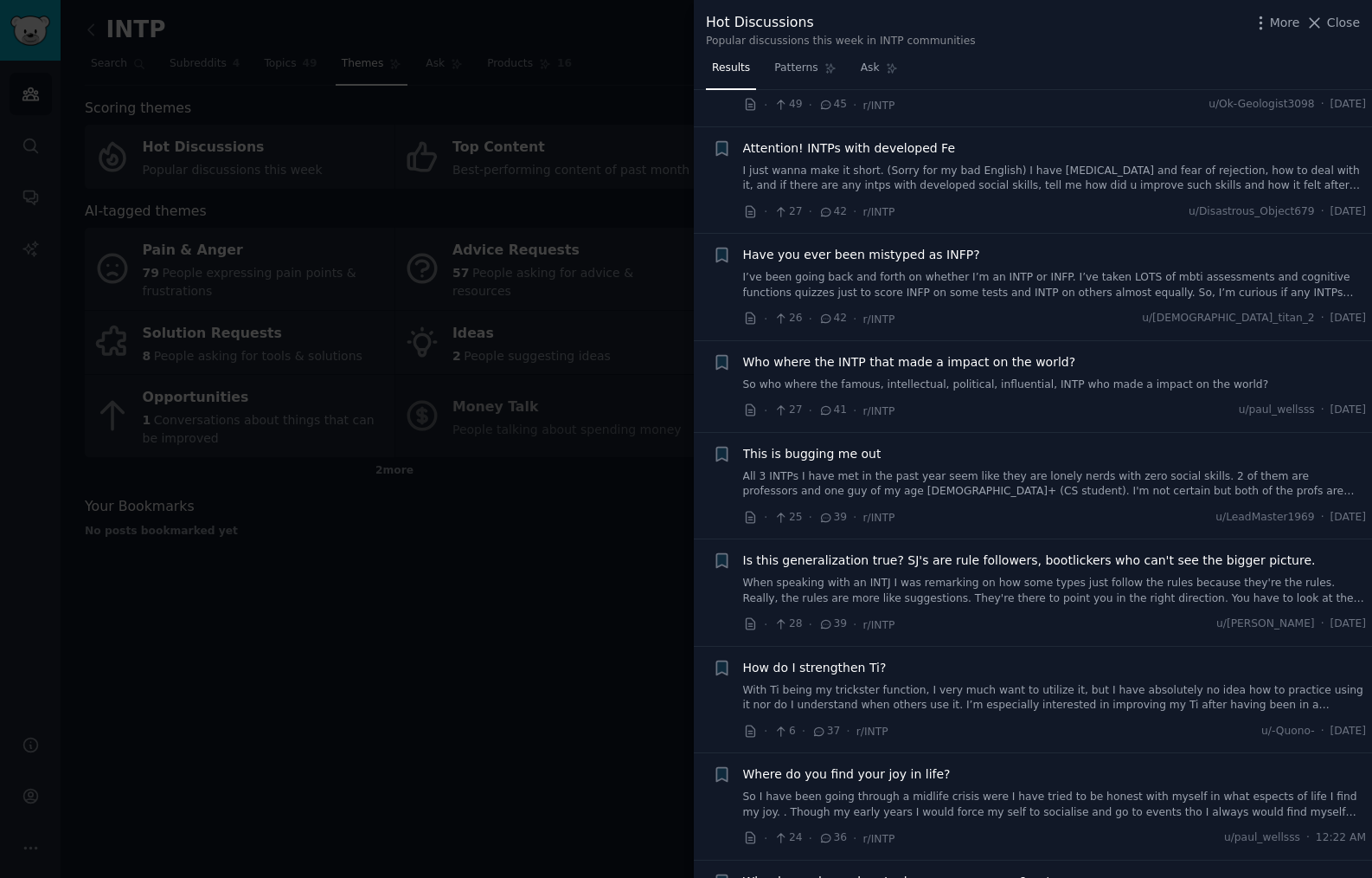
scroll to position [1243, 0]
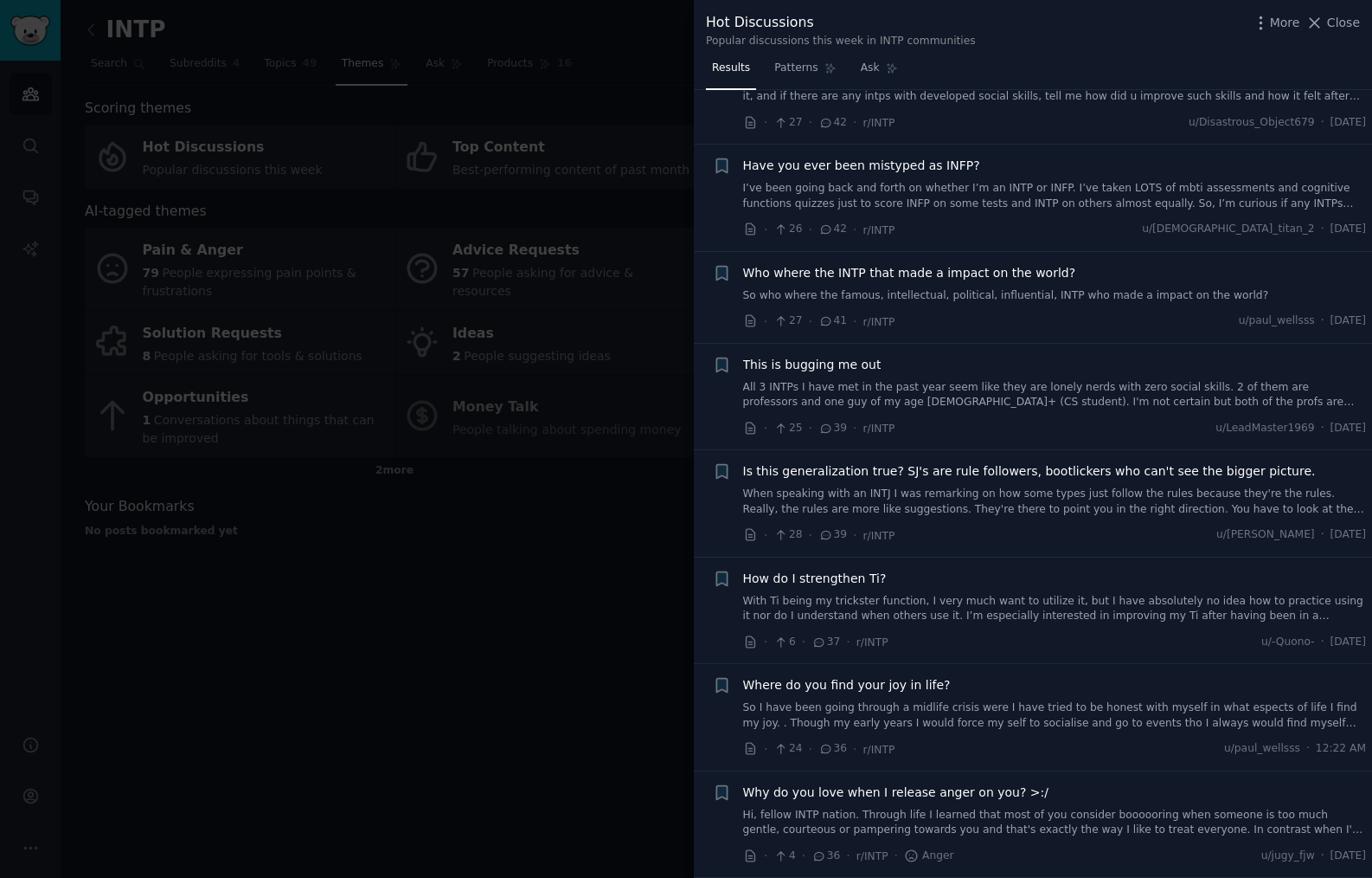
click at [1052, 301] on link "So who where the famous, intellectual, political, influential, INTP who made a …" at bounding box center [1054, 296] width 623 height 15
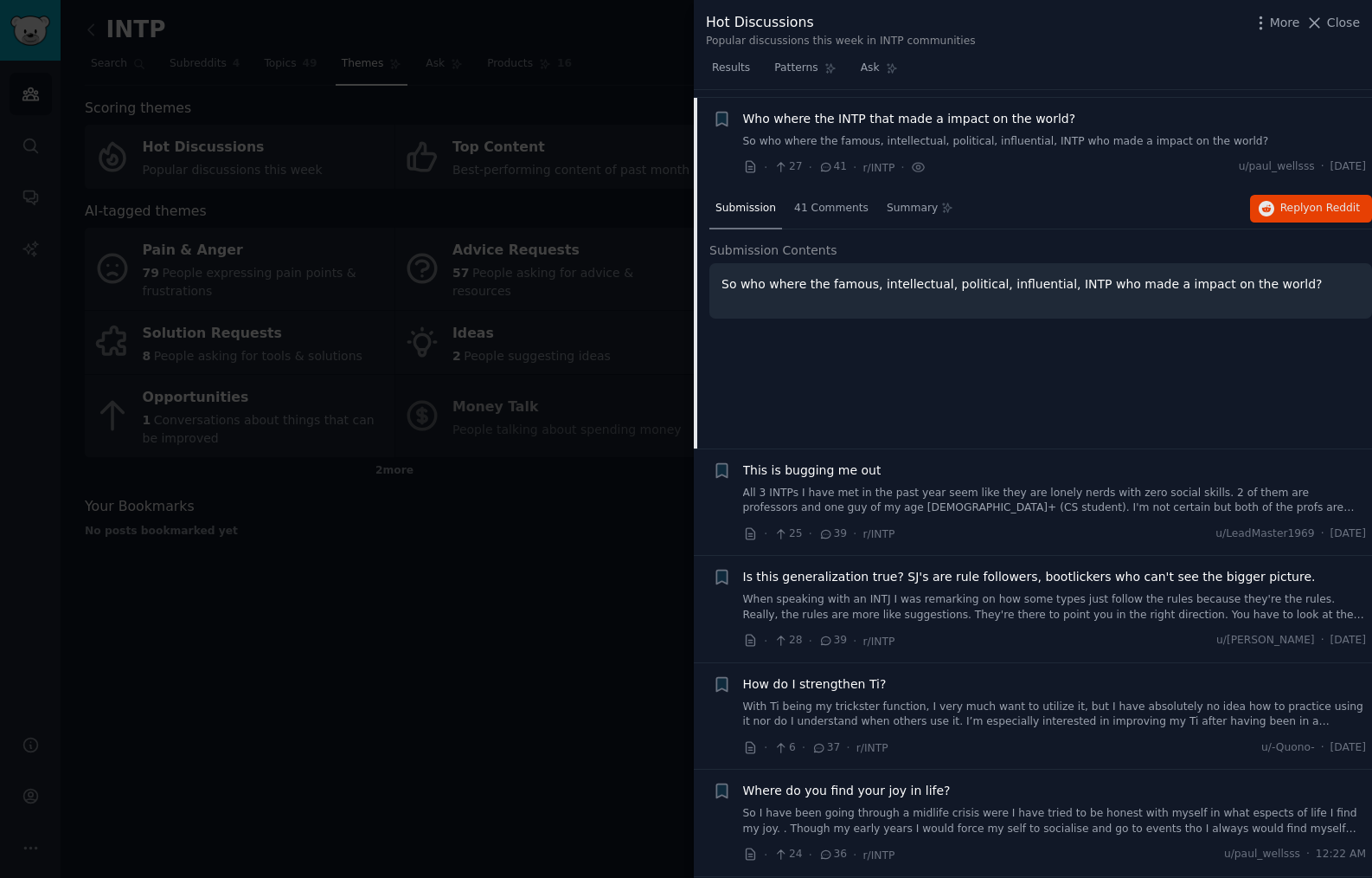
scroll to position [1405, 0]
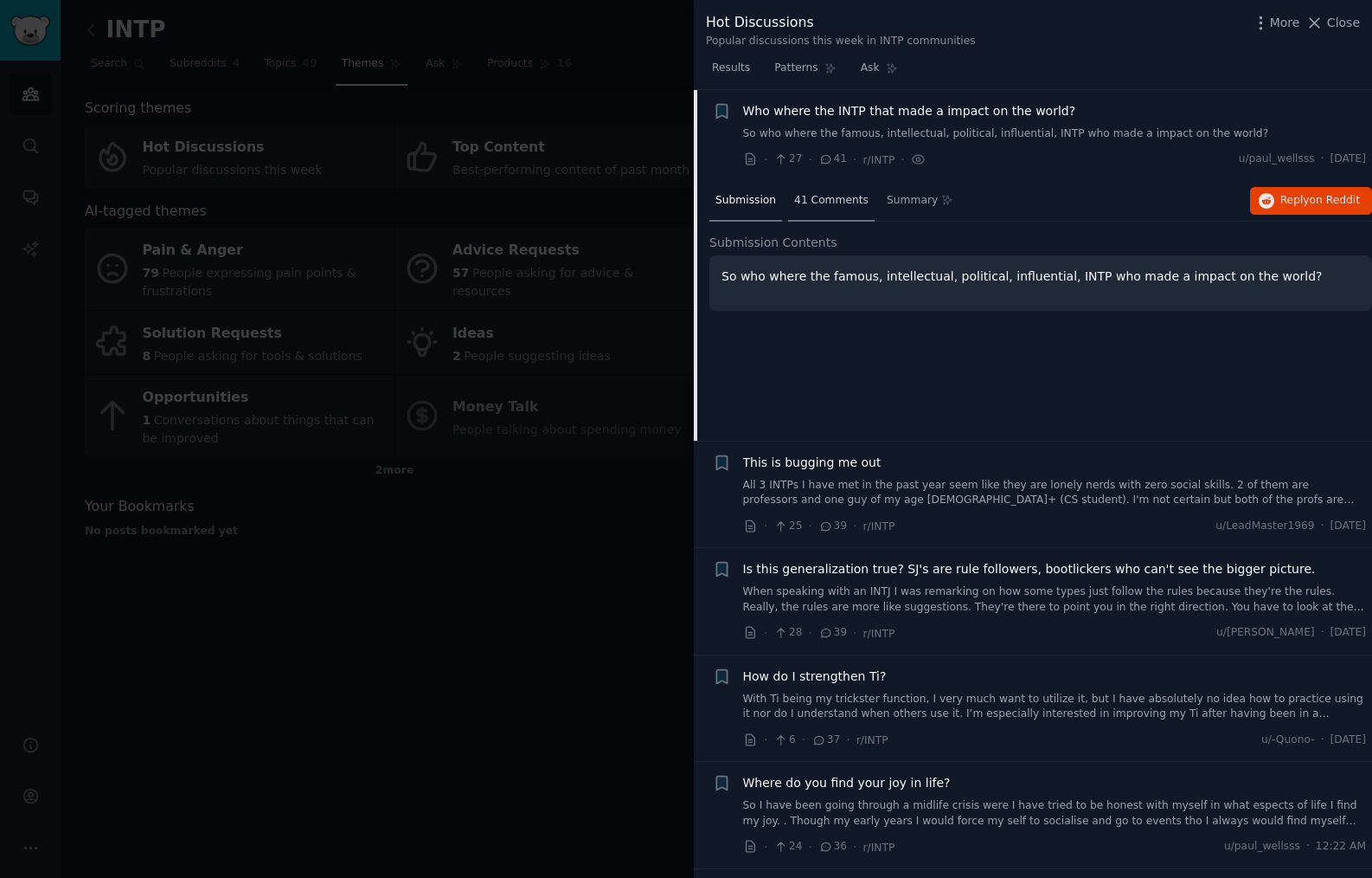
click at [823, 198] on span "41 Comments" at bounding box center [831, 200] width 74 height 15
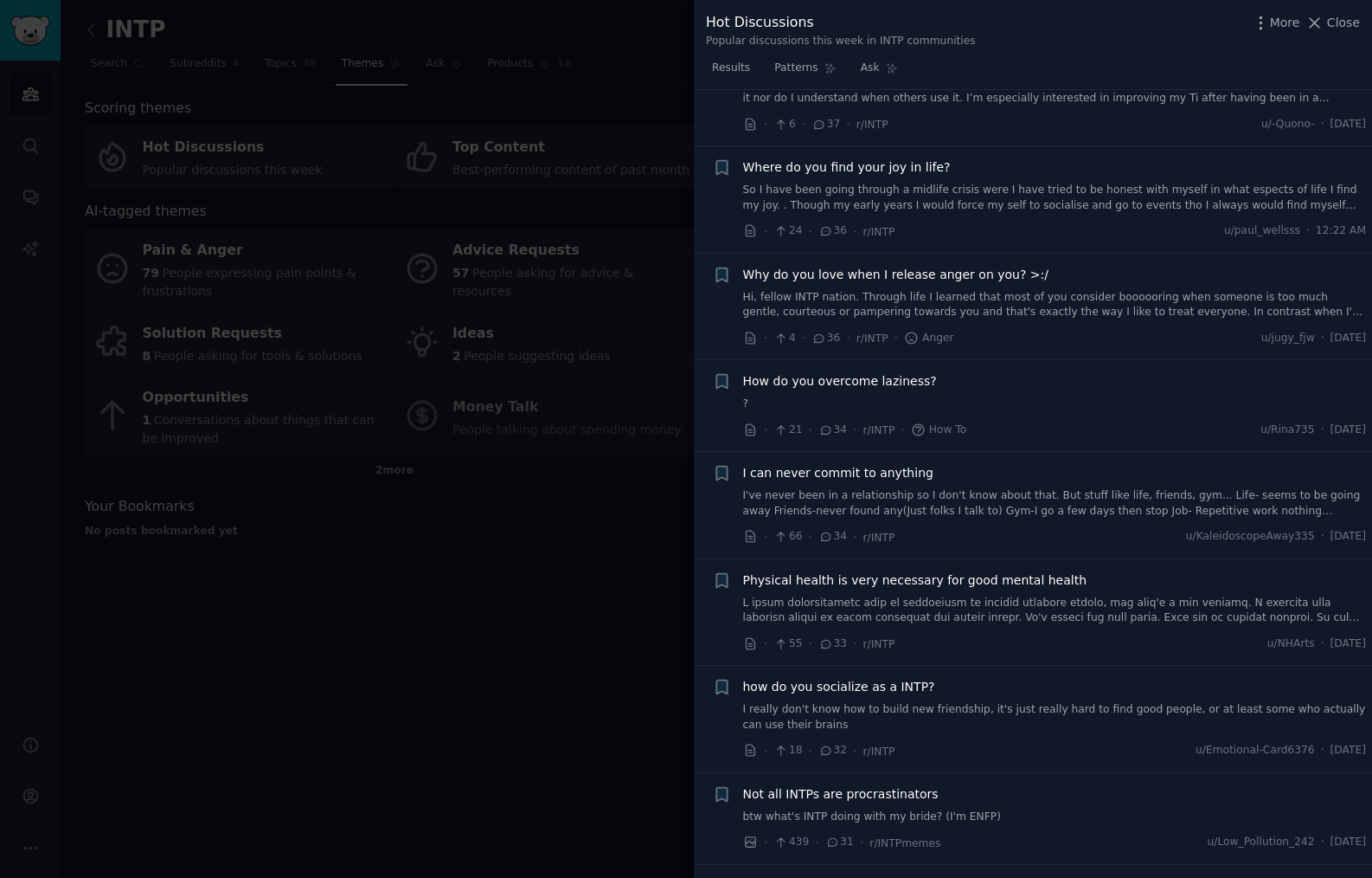
scroll to position [2759, 0]
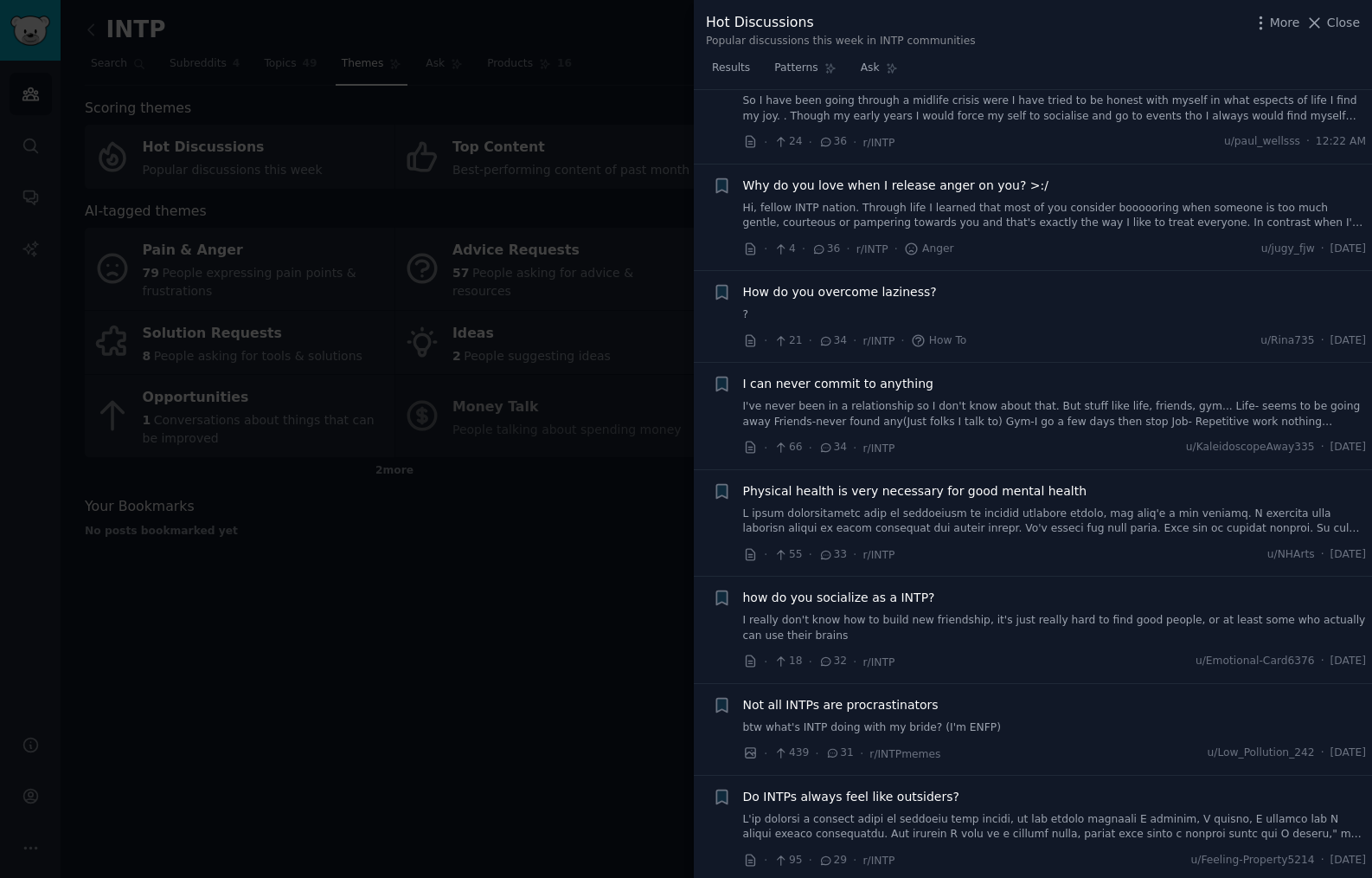
click at [1044, 294] on div "How do you overcome laziness?" at bounding box center [1054, 292] width 623 height 18
click at [842, 293] on span "How do you overcome laziness?" at bounding box center [839, 292] width 194 height 18
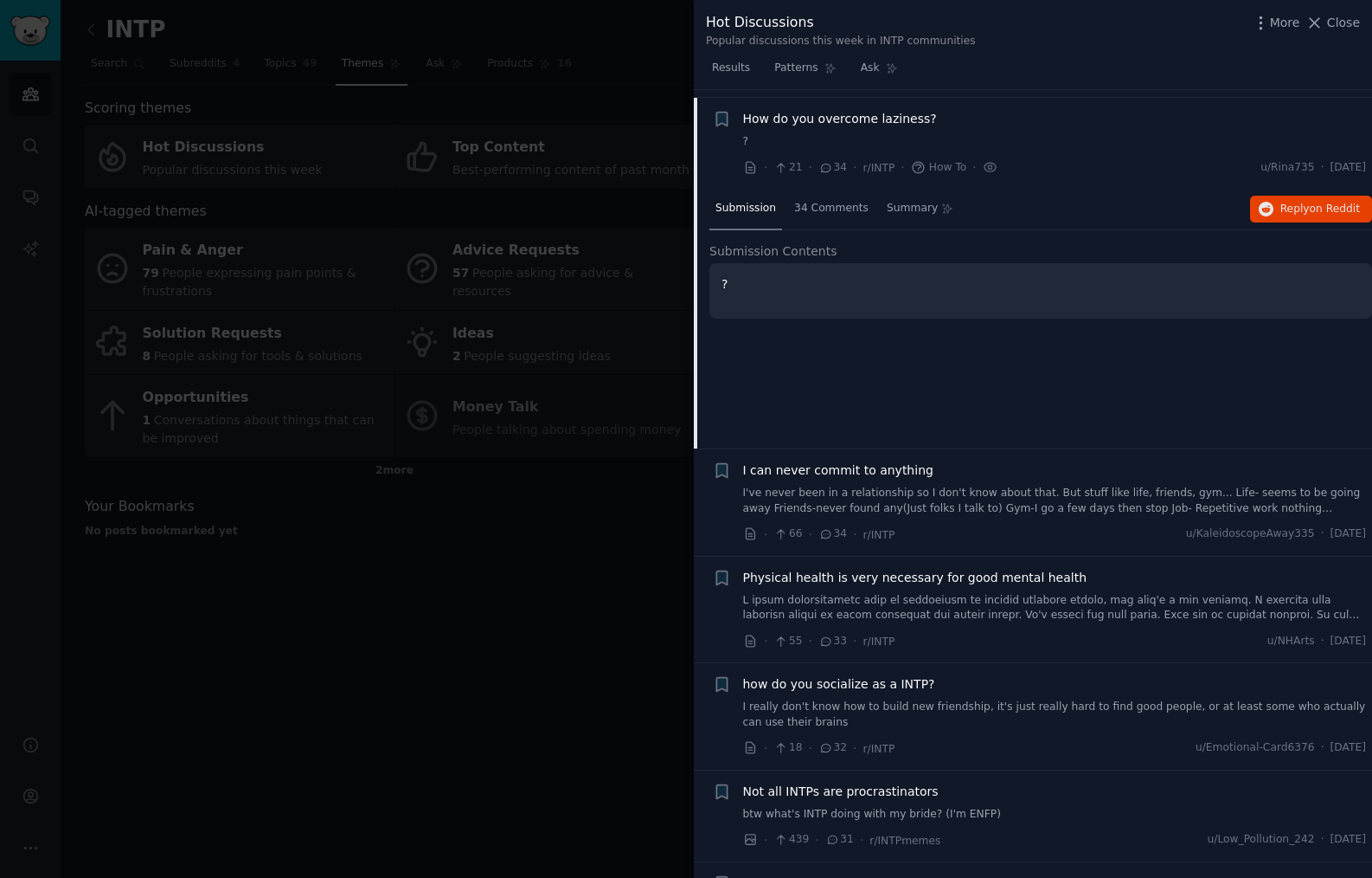
scroll to position [2031, 0]
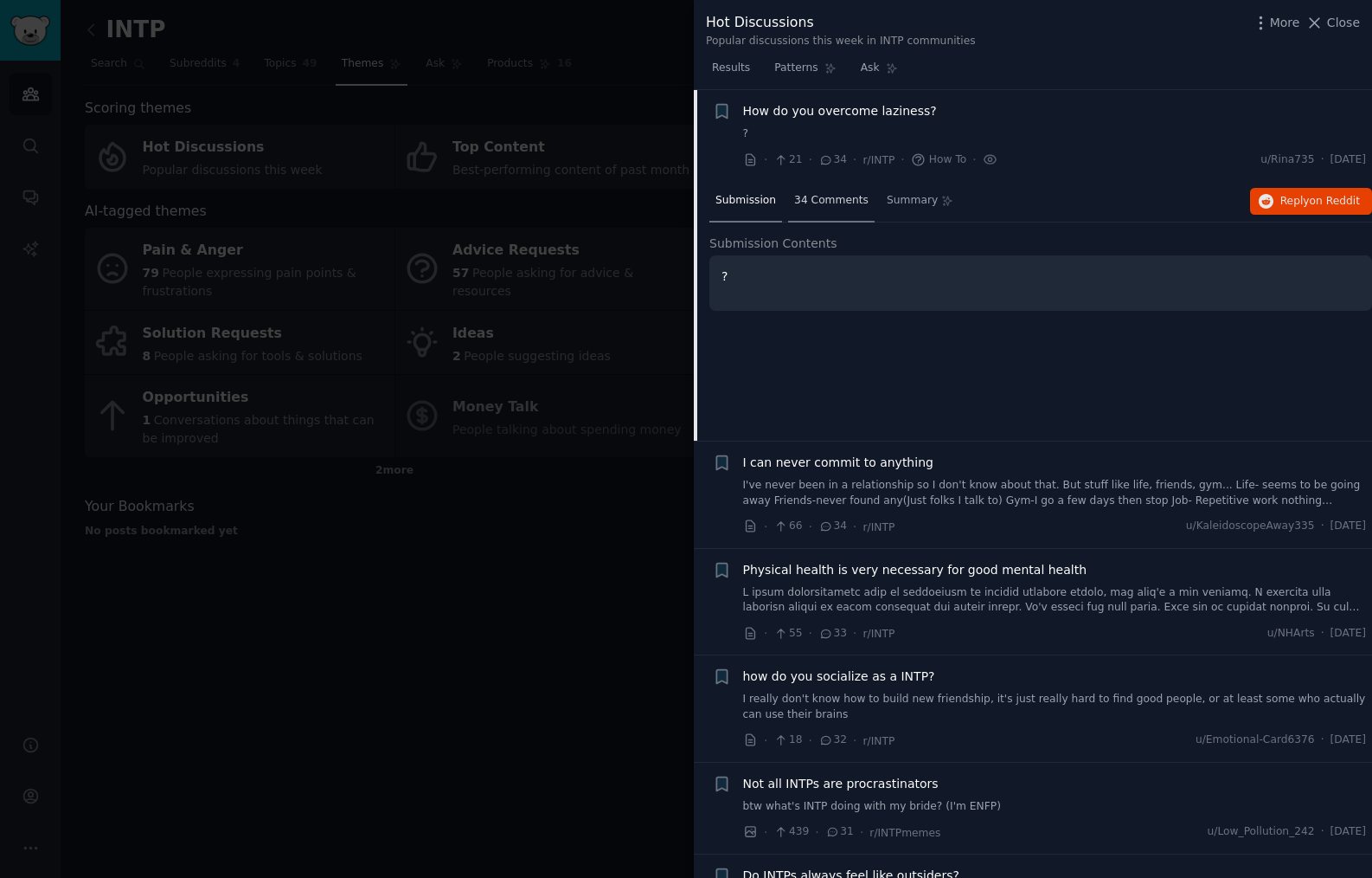
click at [815, 201] on span "34 Comments" at bounding box center [831, 200] width 74 height 15
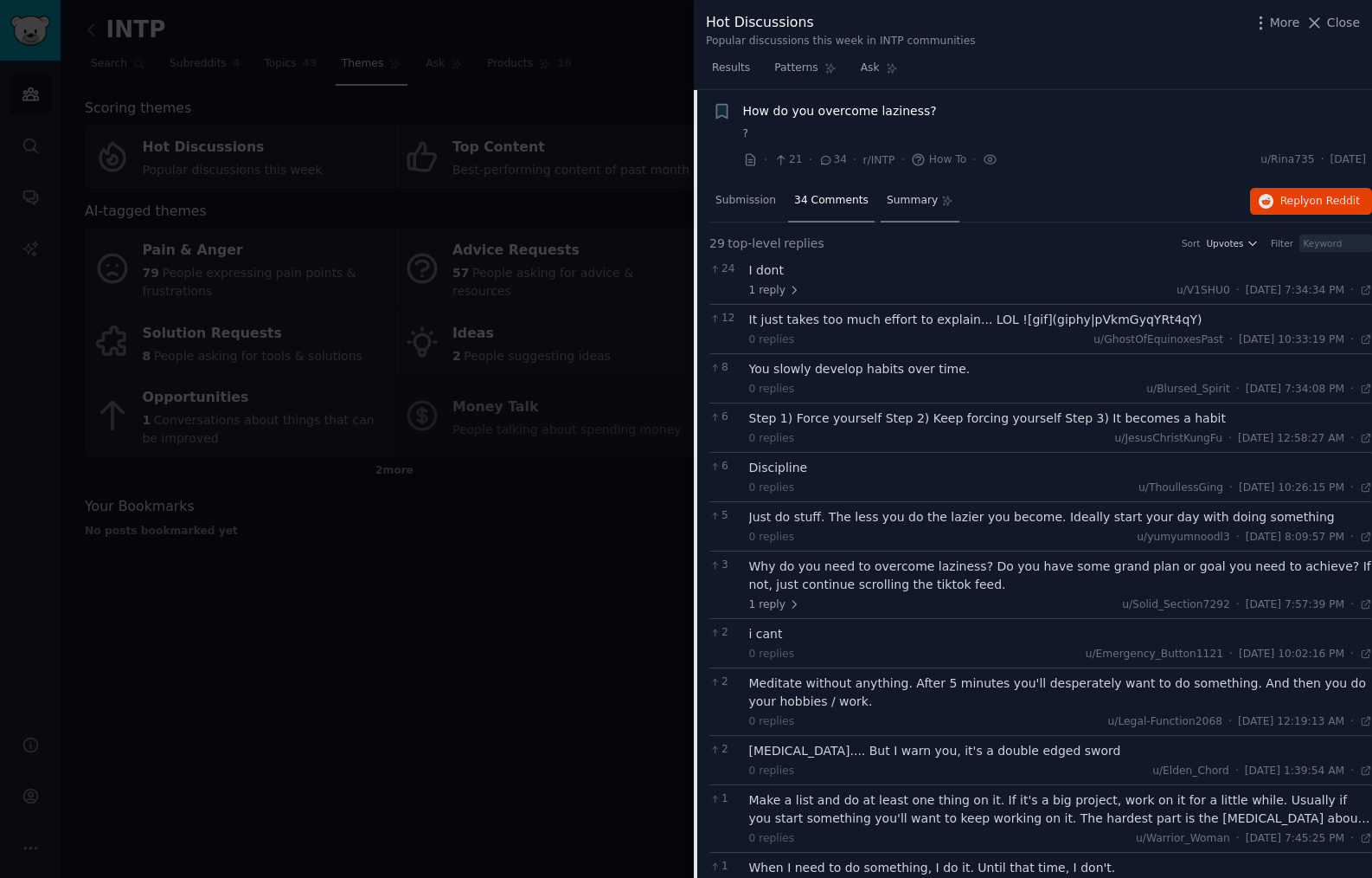
click at [891, 198] on span "Summary" at bounding box center [911, 200] width 51 height 15
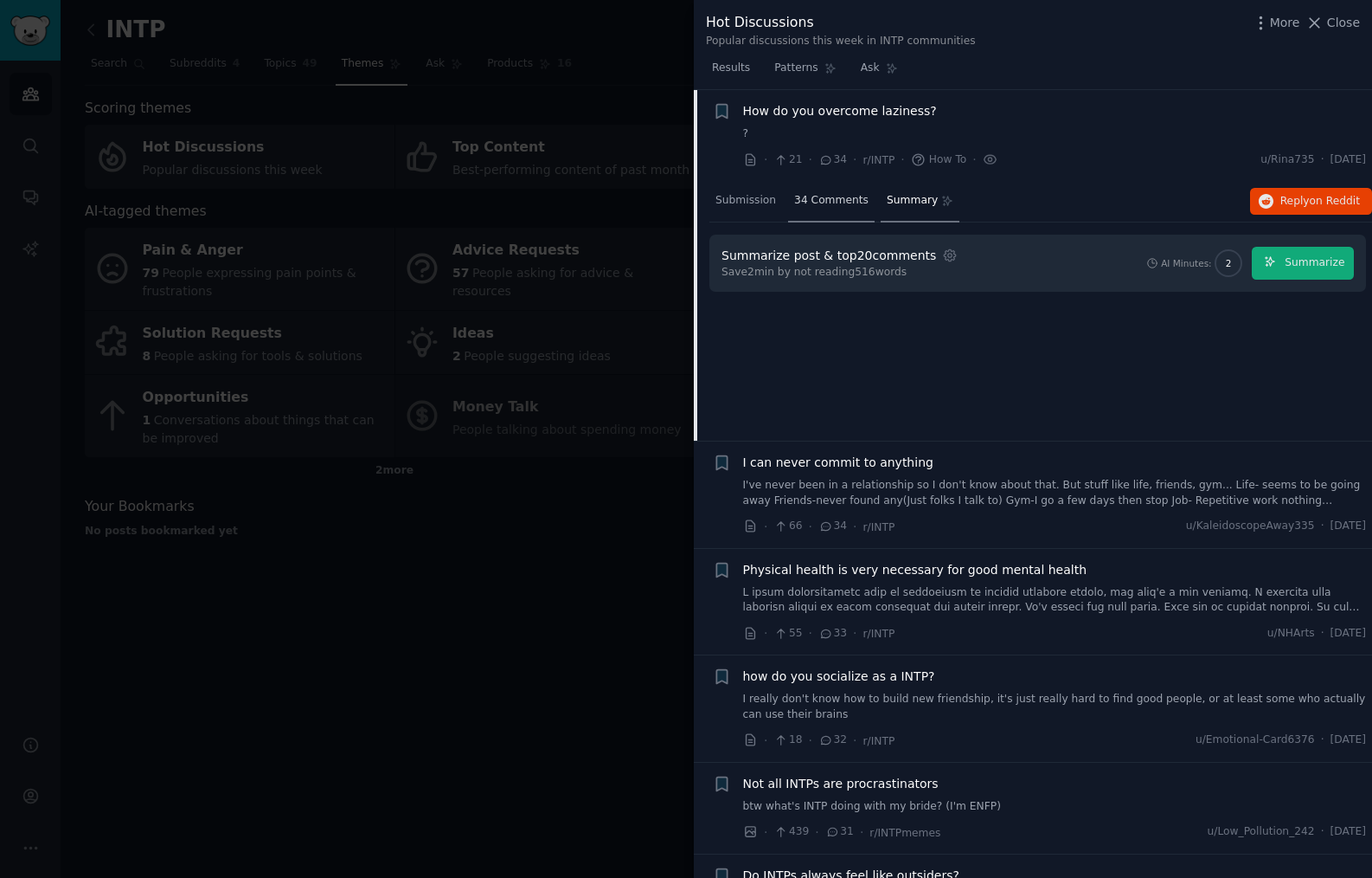
click at [828, 201] on span "34 Comments" at bounding box center [831, 200] width 74 height 15
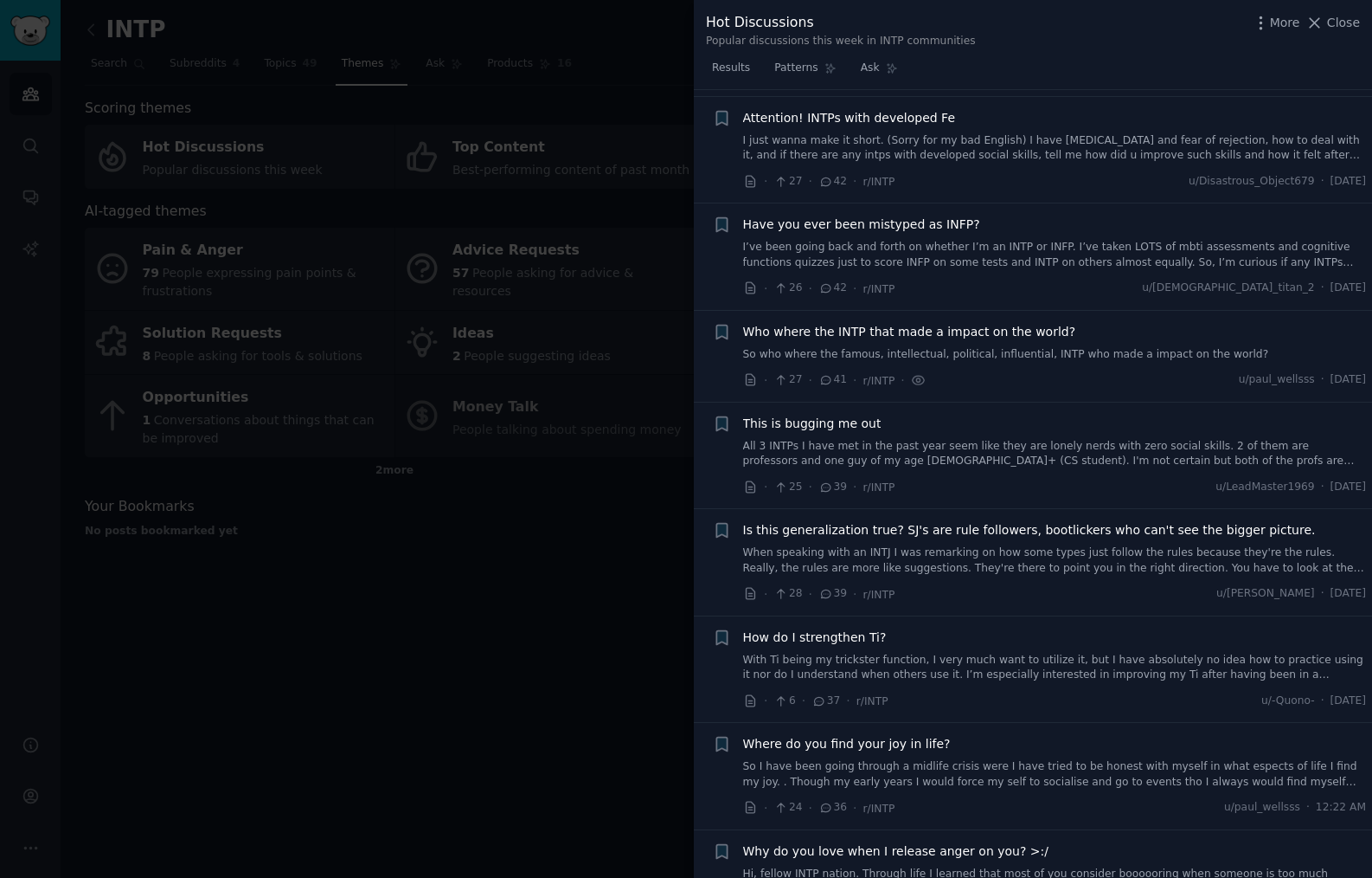
scroll to position [0, 0]
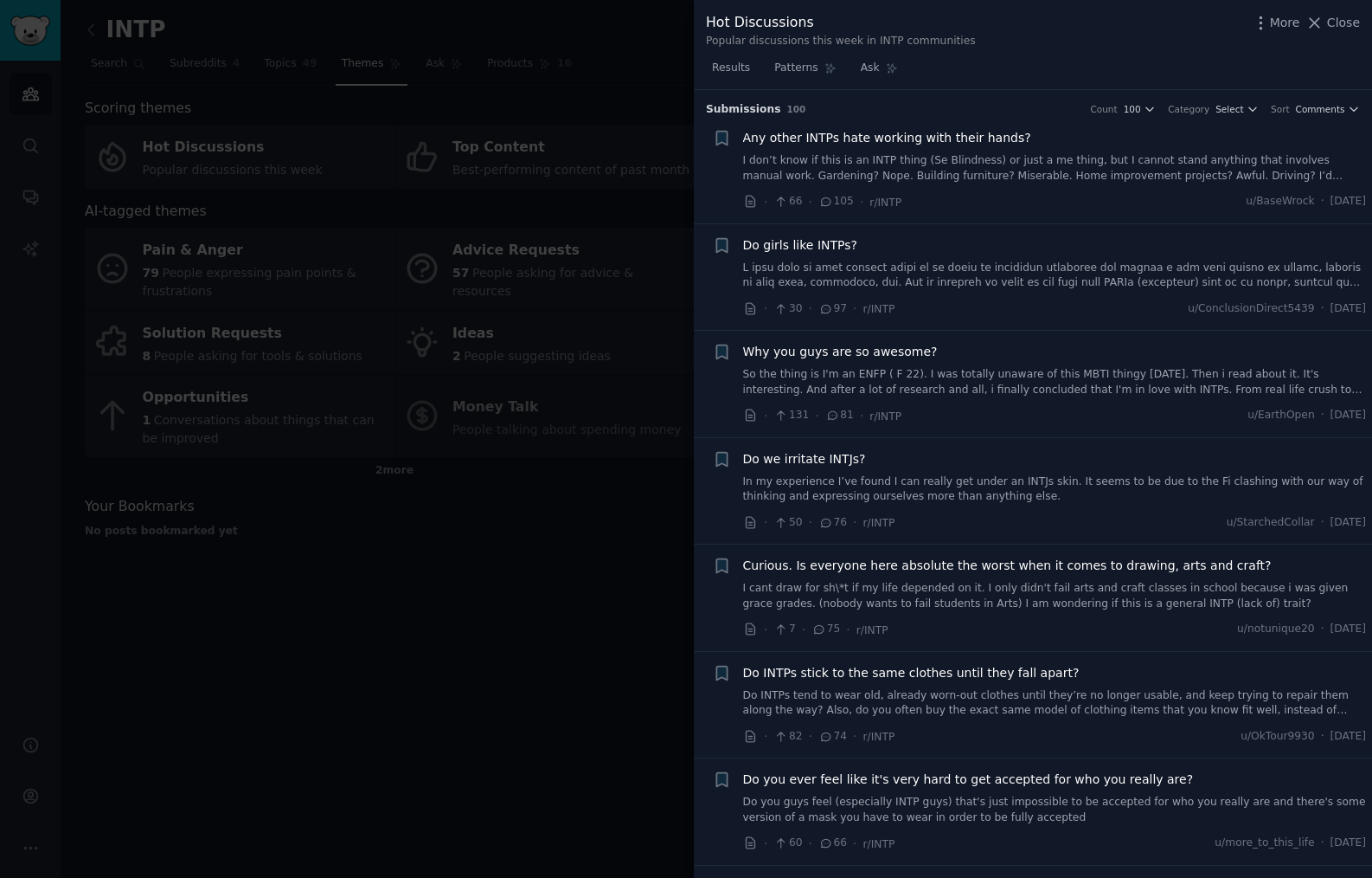
click at [430, 57] on div at bounding box center [686, 439] width 1372 height 878
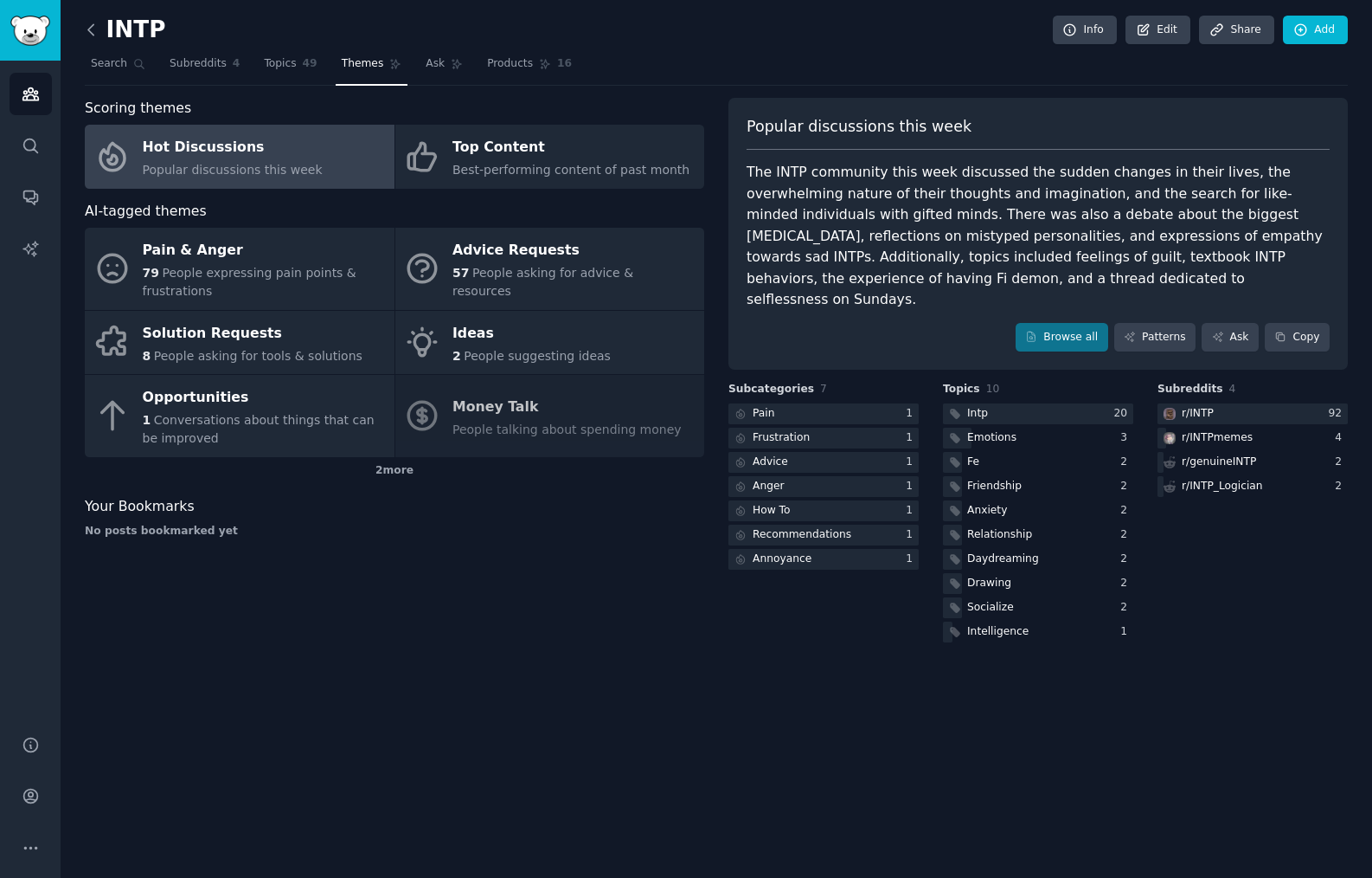
click at [95, 33] on icon at bounding box center [91, 30] width 18 height 18
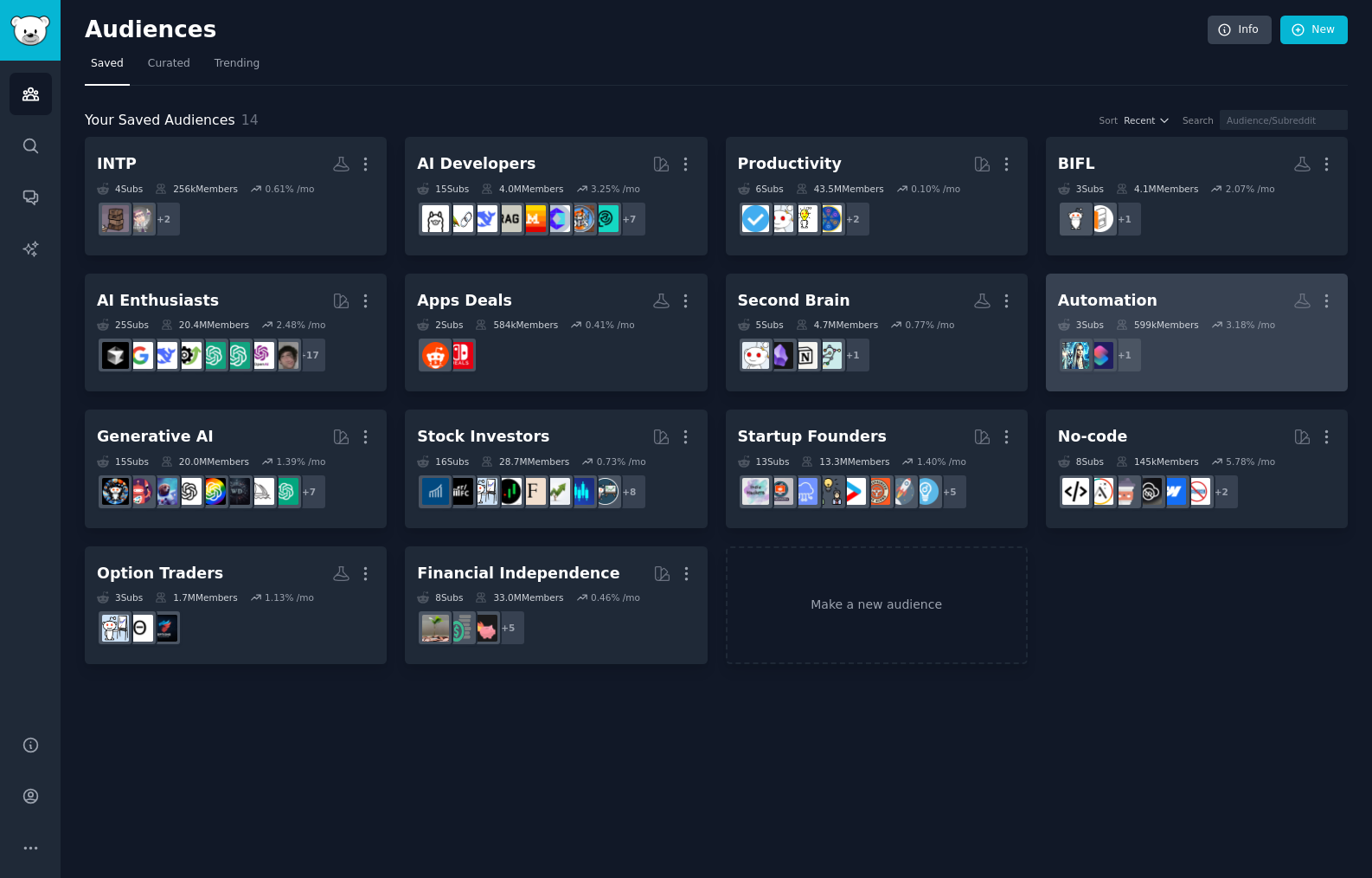
click at [1124, 297] on div "Automation" at bounding box center [1107, 301] width 99 height 21
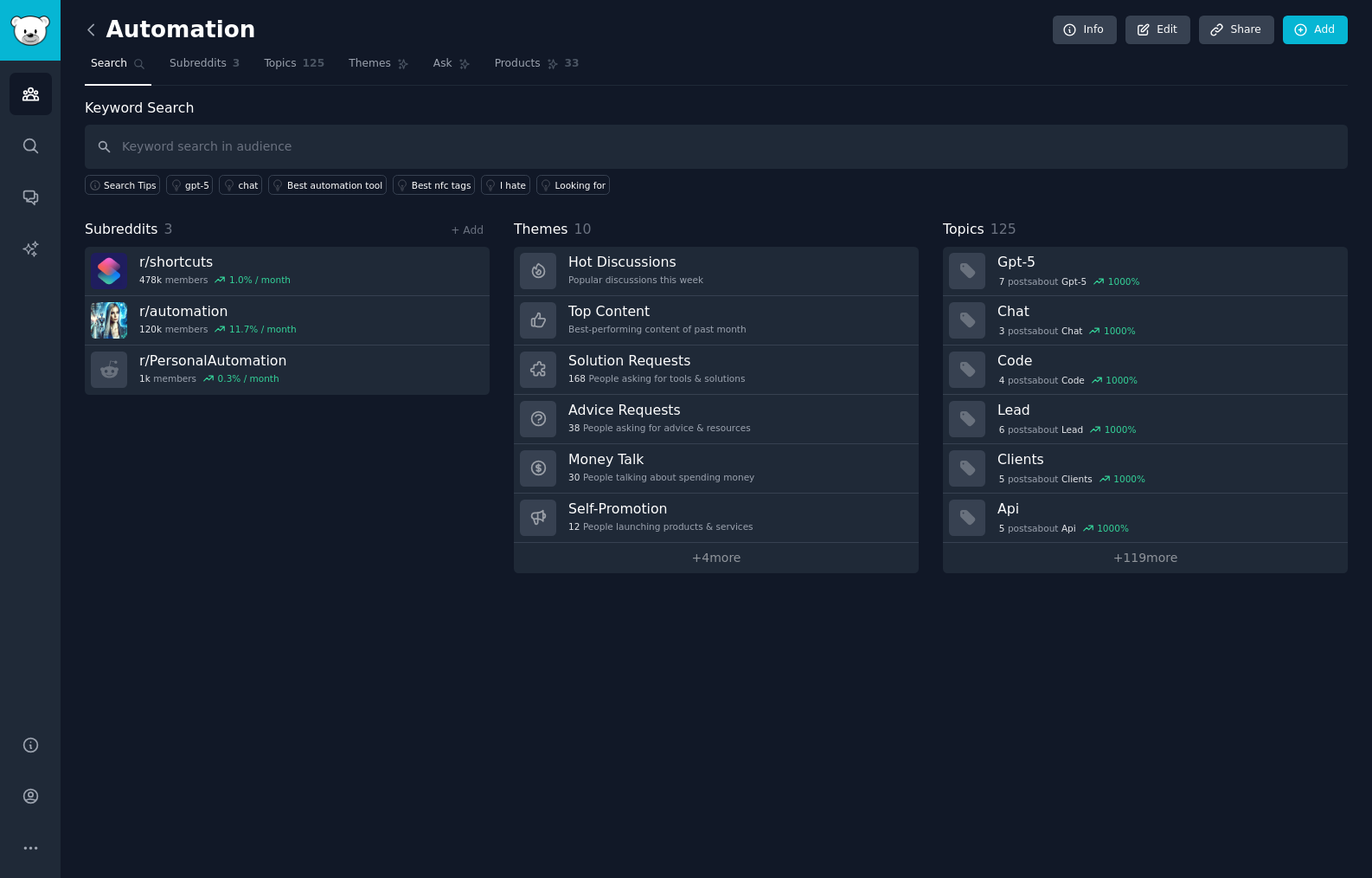
click at [92, 30] on icon at bounding box center [91, 30] width 18 height 18
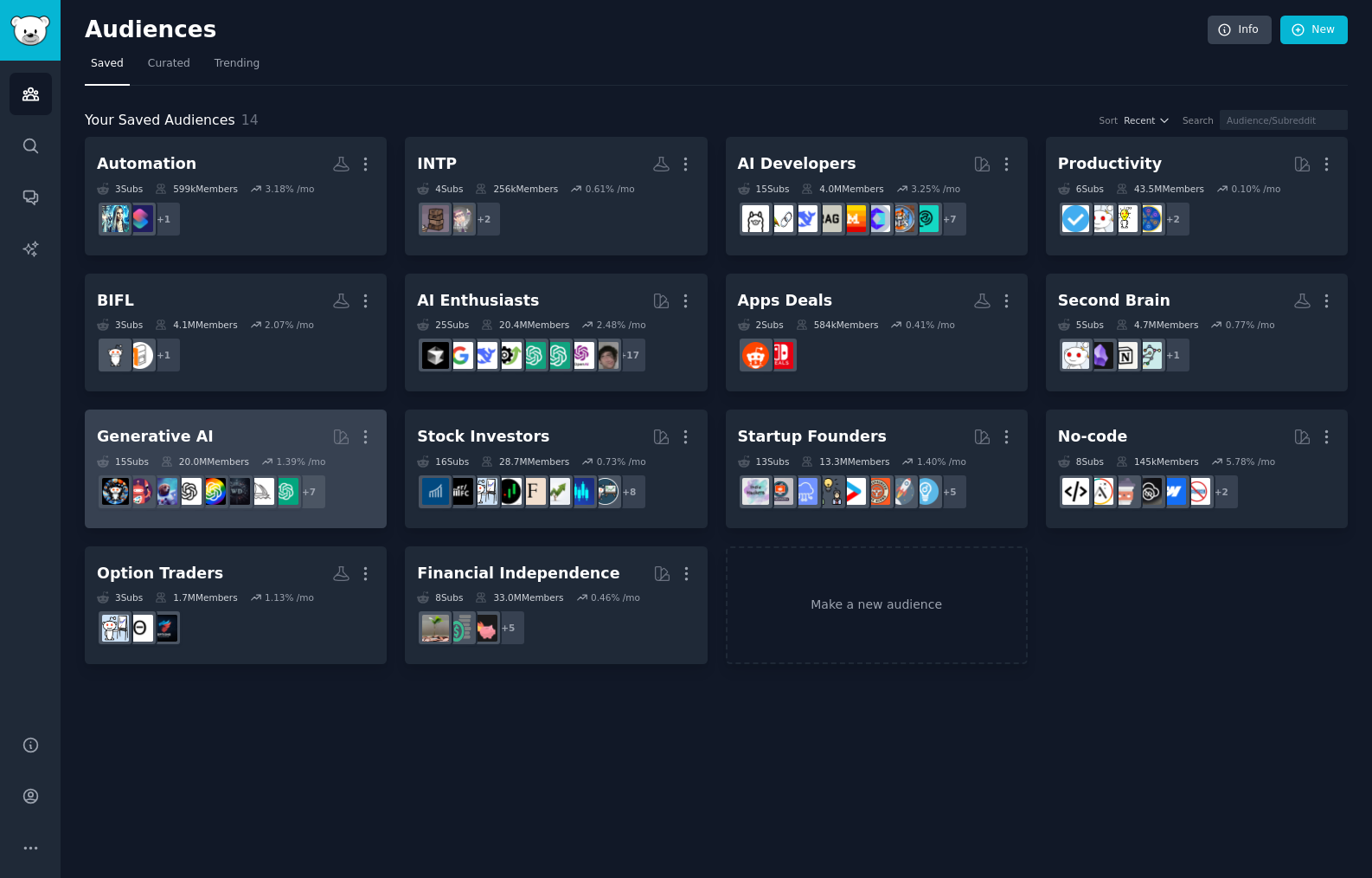
click at [252, 433] on h2 "Generative AI More" at bounding box center [236, 436] width 277 height 30
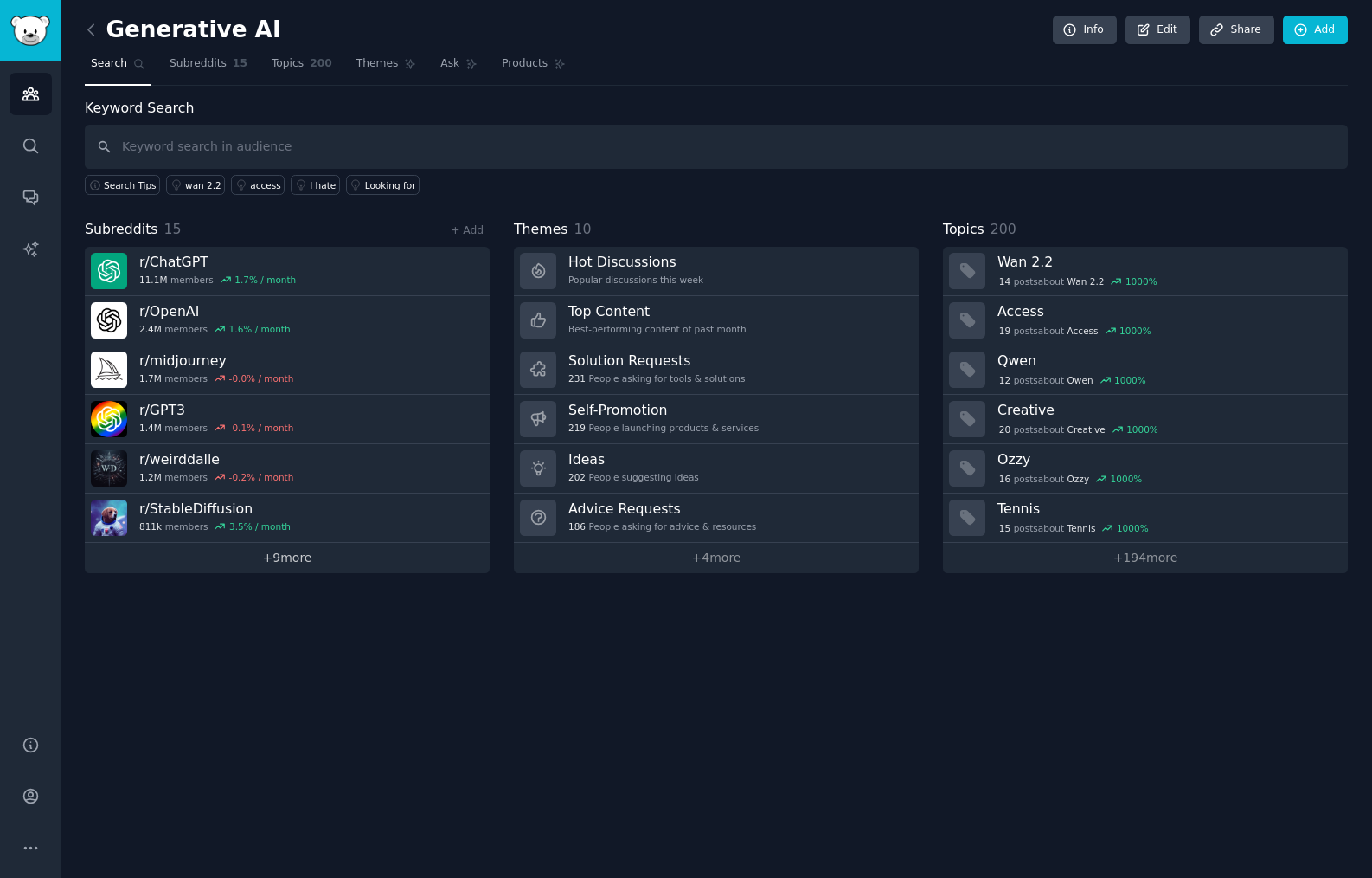
click at [306, 561] on link "+ 9 more" at bounding box center [287, 557] width 405 height 30
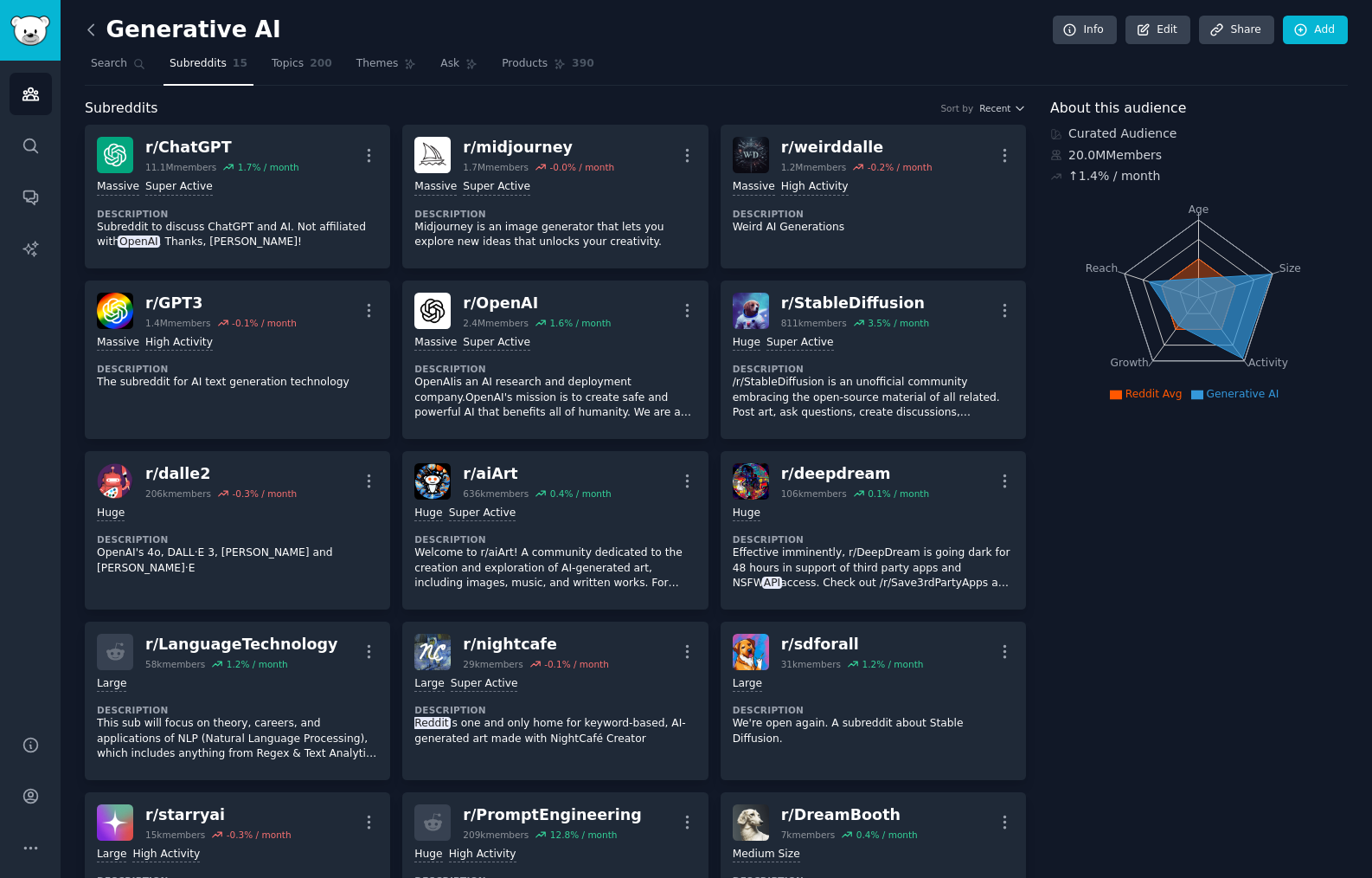
click at [89, 30] on icon at bounding box center [91, 30] width 18 height 18
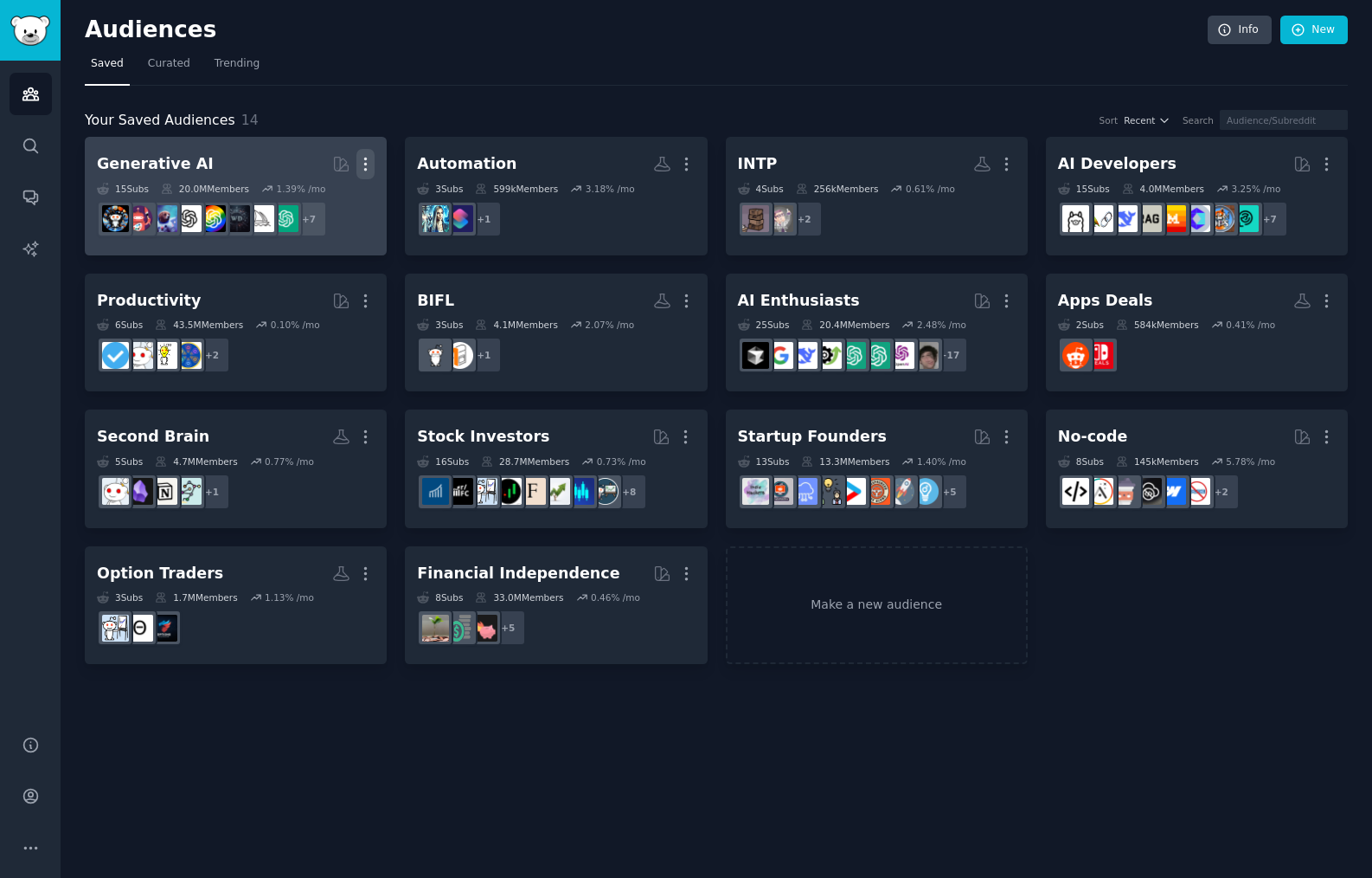
click at [367, 160] on icon "button" at bounding box center [365, 164] width 18 height 18
click at [318, 195] on p "Delete" at bounding box center [318, 200] width 40 height 18
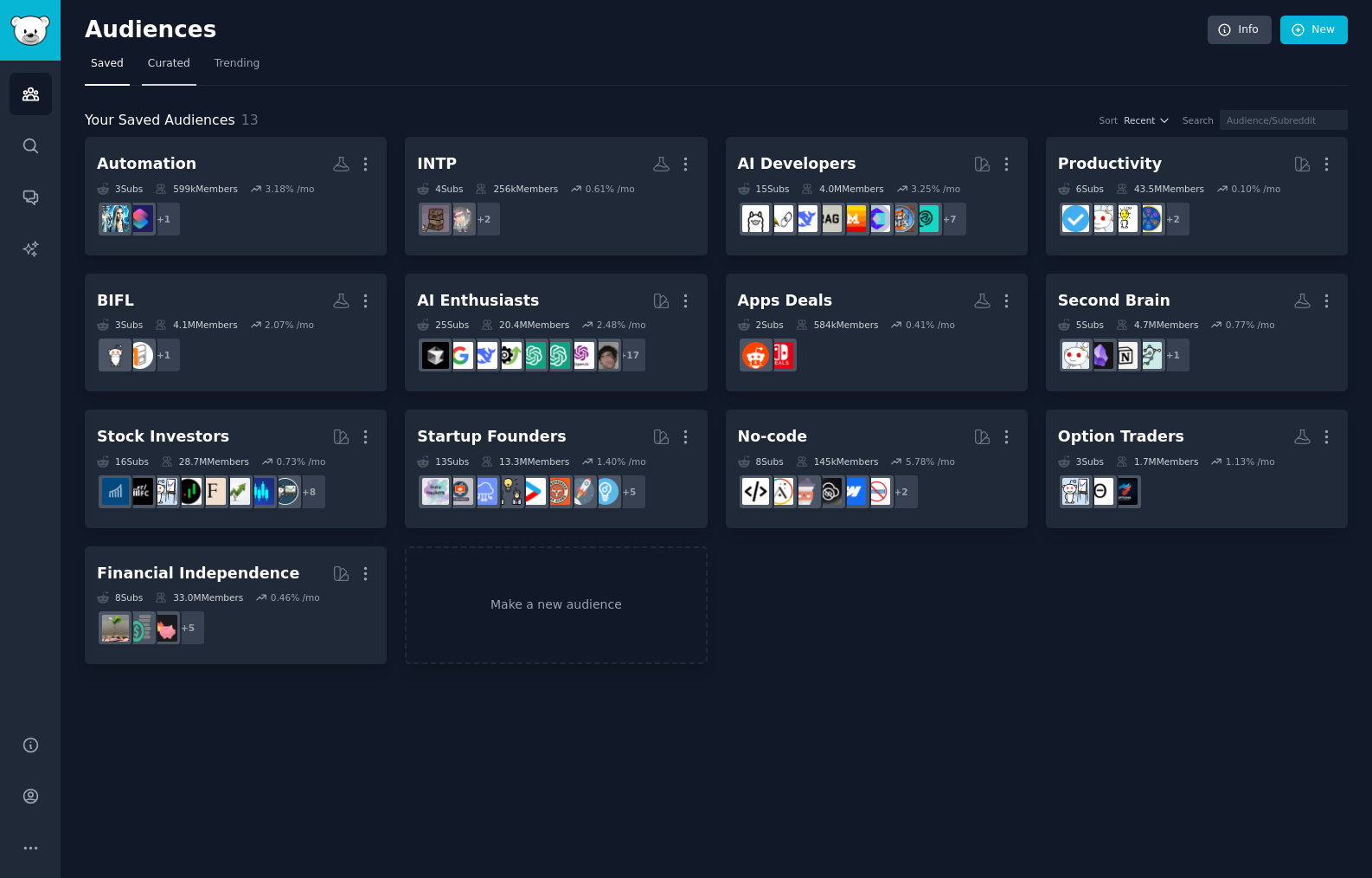
click at [167, 65] on span "Curated" at bounding box center [170, 64] width 42 height 15
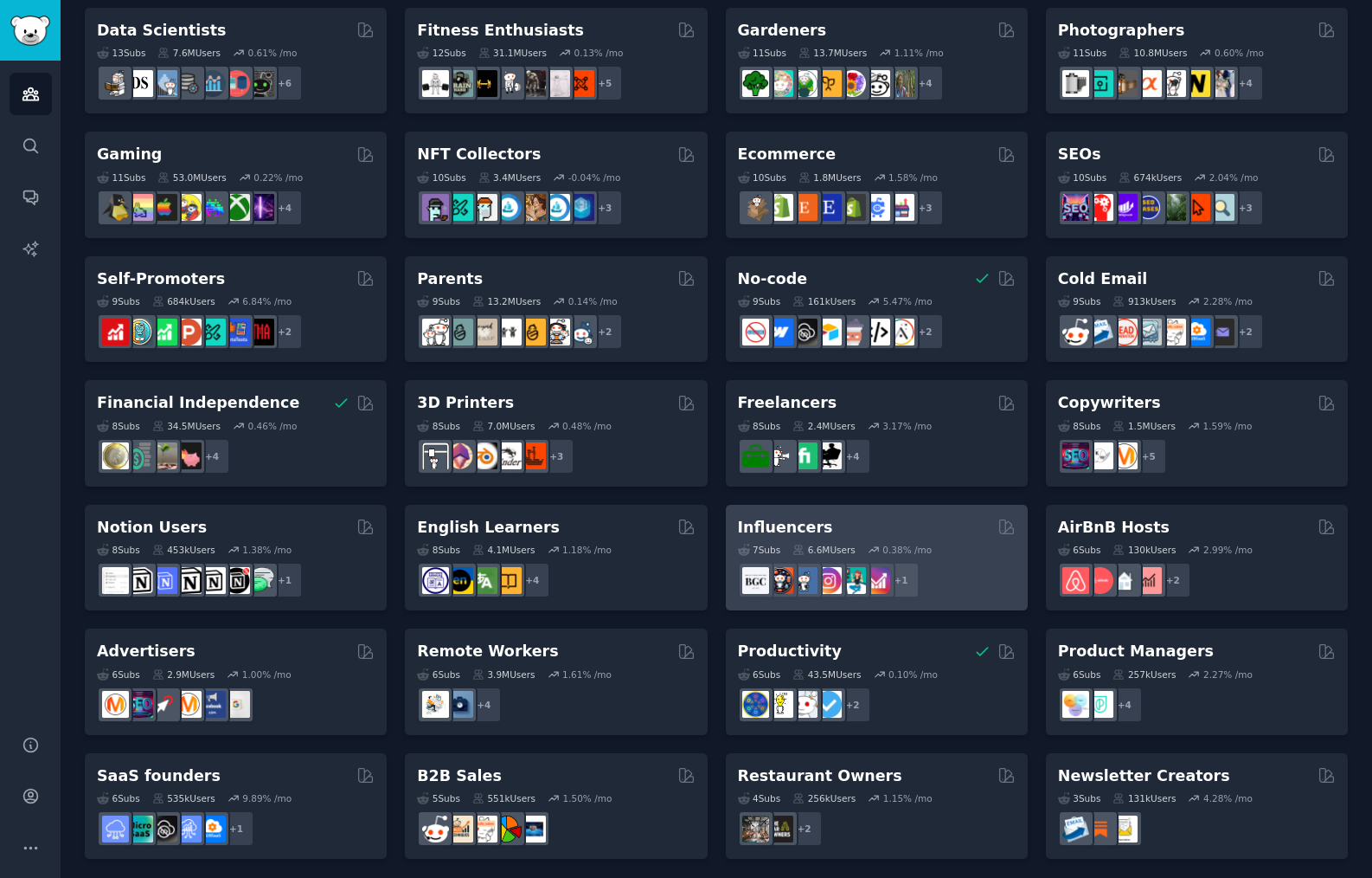
scroll to position [507, 0]
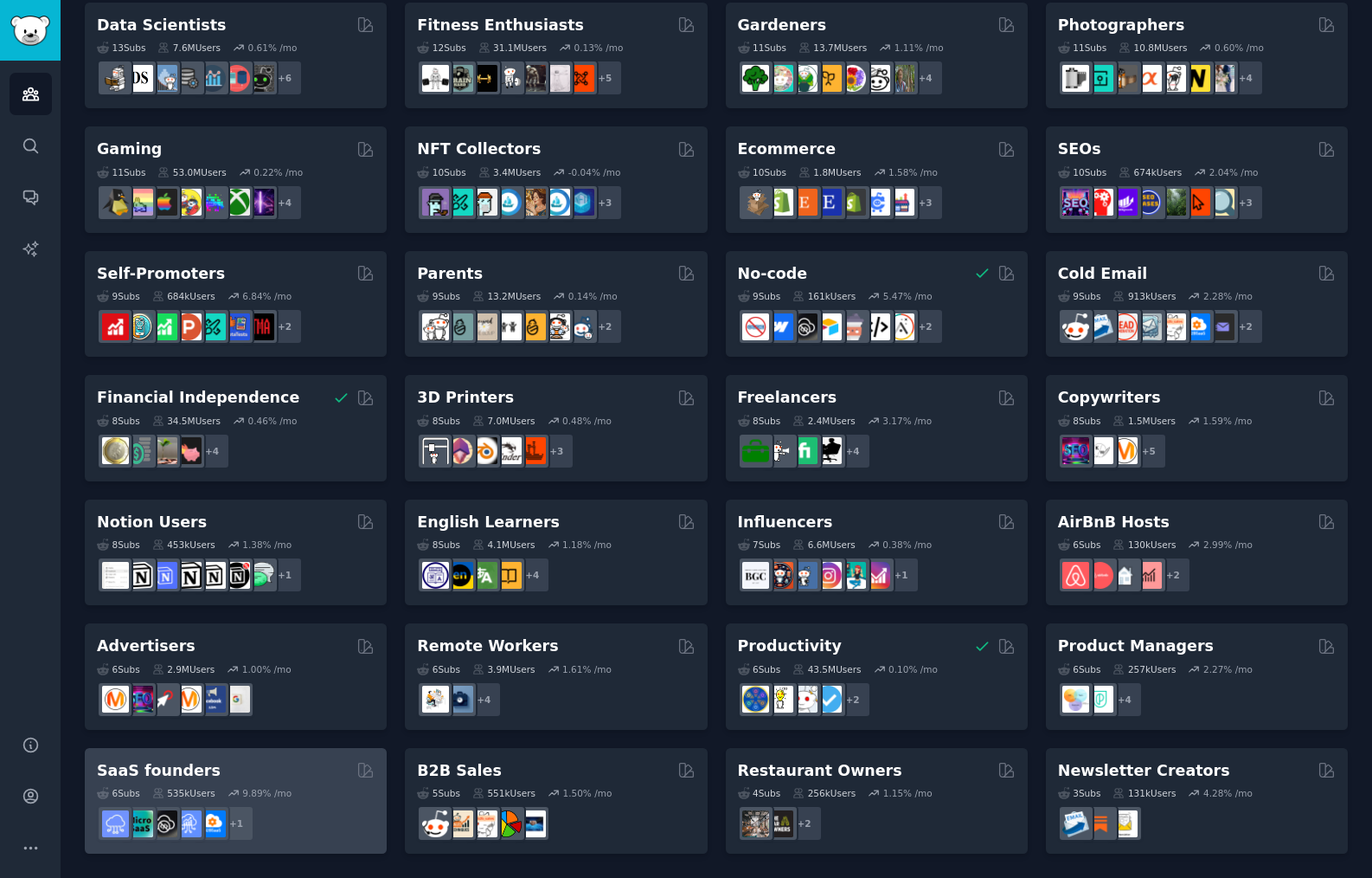
click at [262, 768] on div "SaaS founders" at bounding box center [236, 770] width 277 height 21
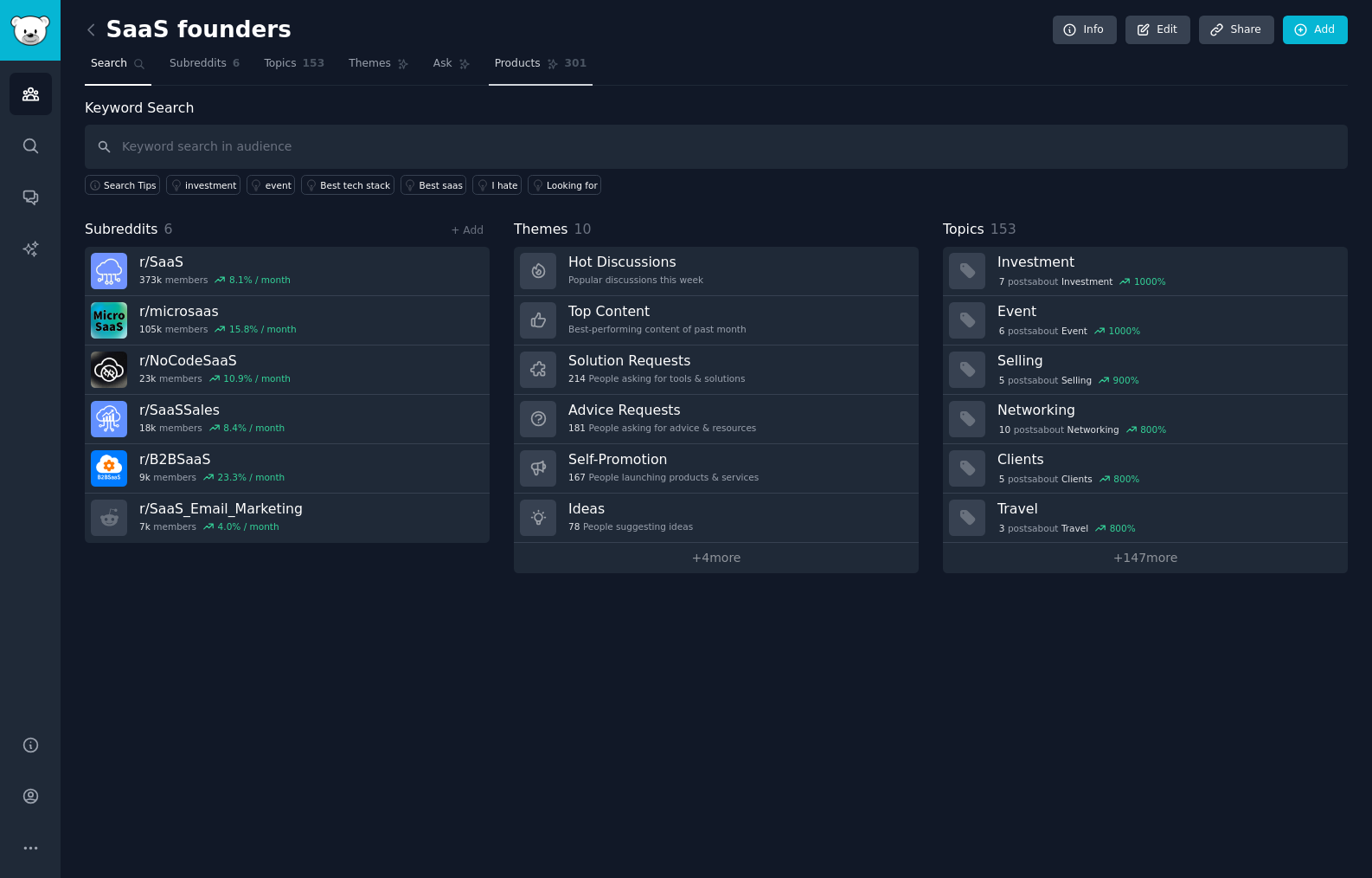
click at [498, 60] on span "Products" at bounding box center [518, 64] width 46 height 15
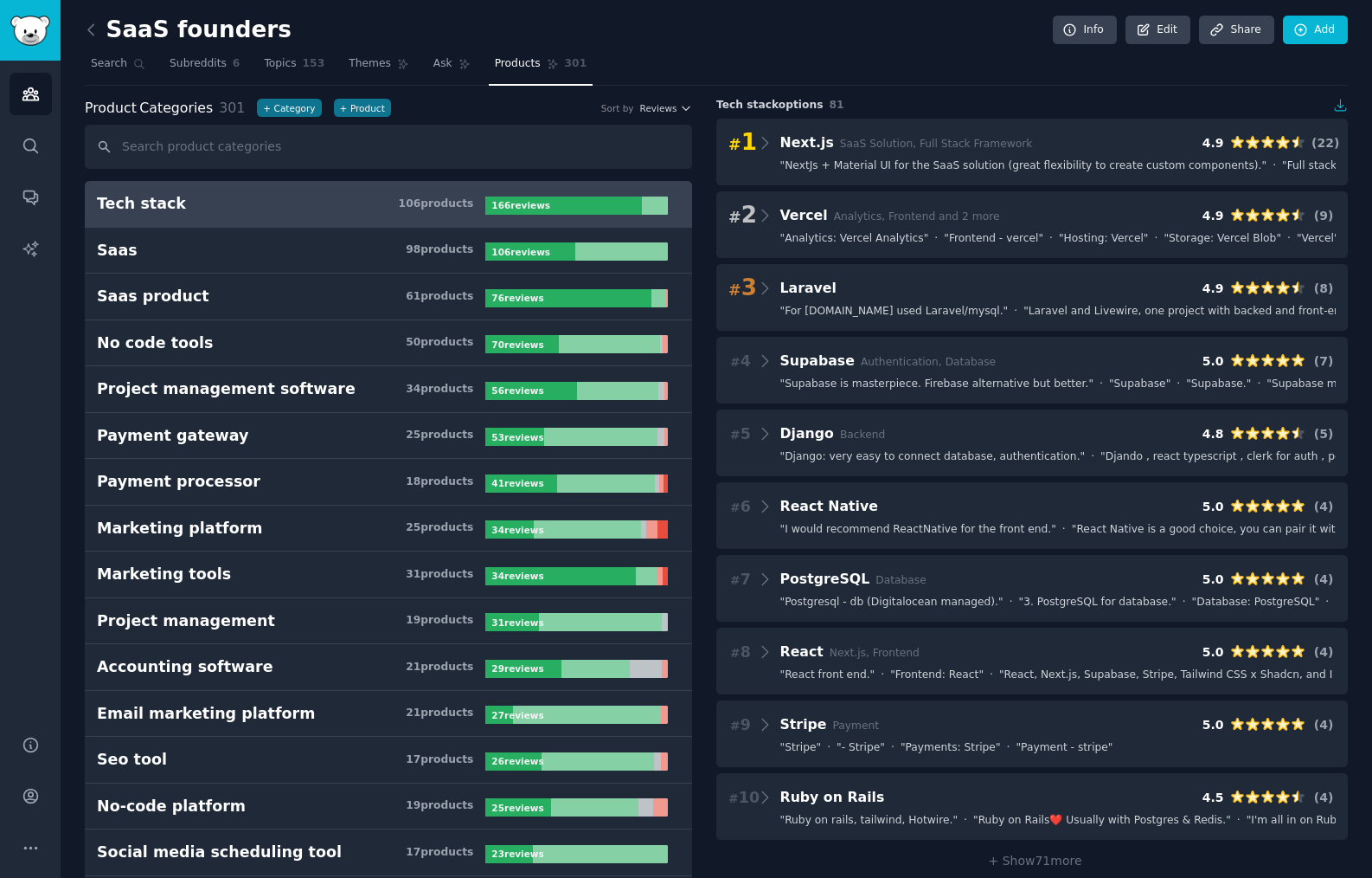
click at [419, 66] on nav "Search Subreddits 6 Topics 153 Themes Ask Products 301" at bounding box center [716, 67] width 1263 height 36
click at [443, 62] on span "Ask" at bounding box center [443, 64] width 19 height 15
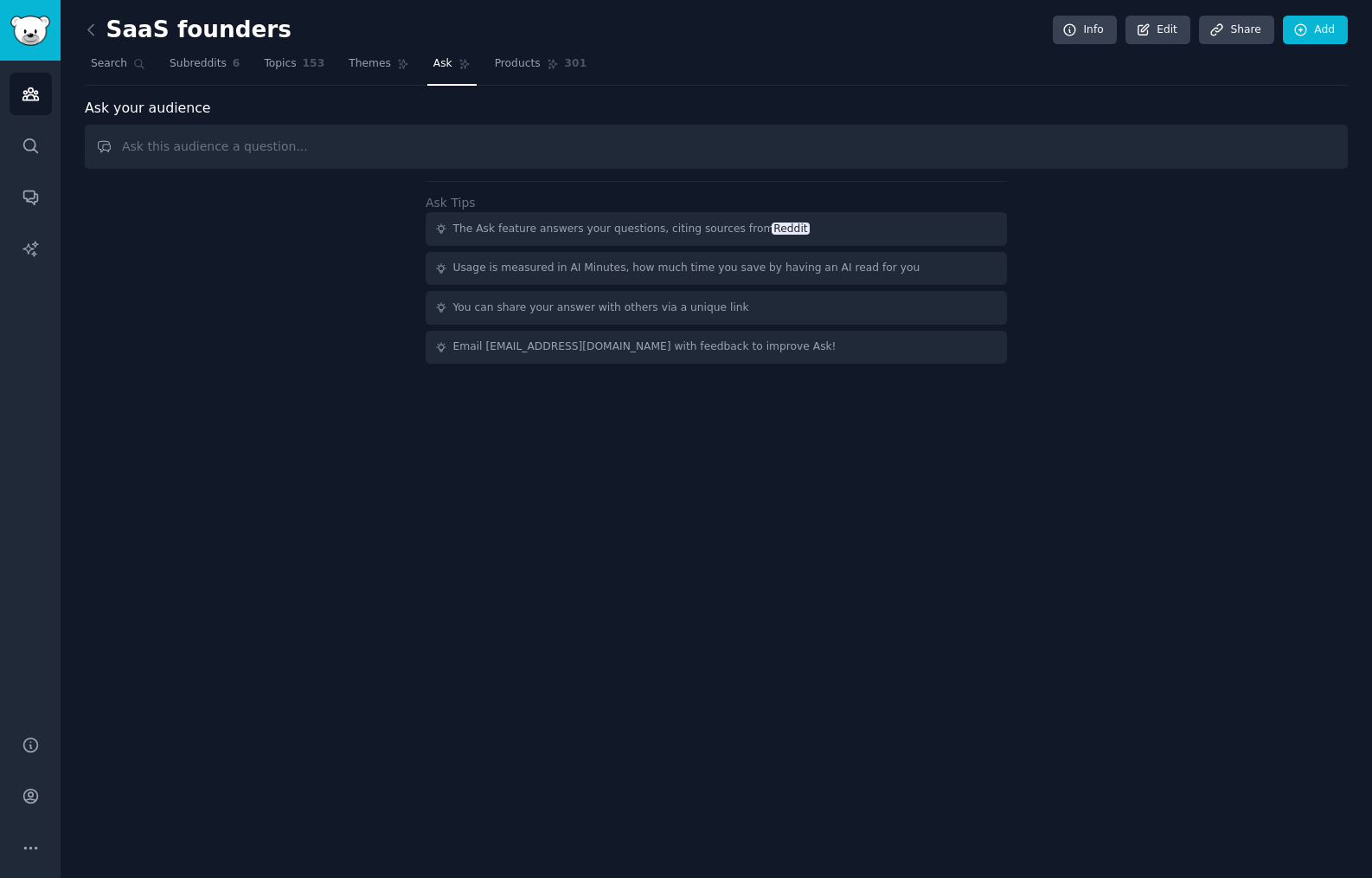
click at [385, 144] on input "text" at bounding box center [716, 146] width 1263 height 44
type input "what lifetime deals are must have"
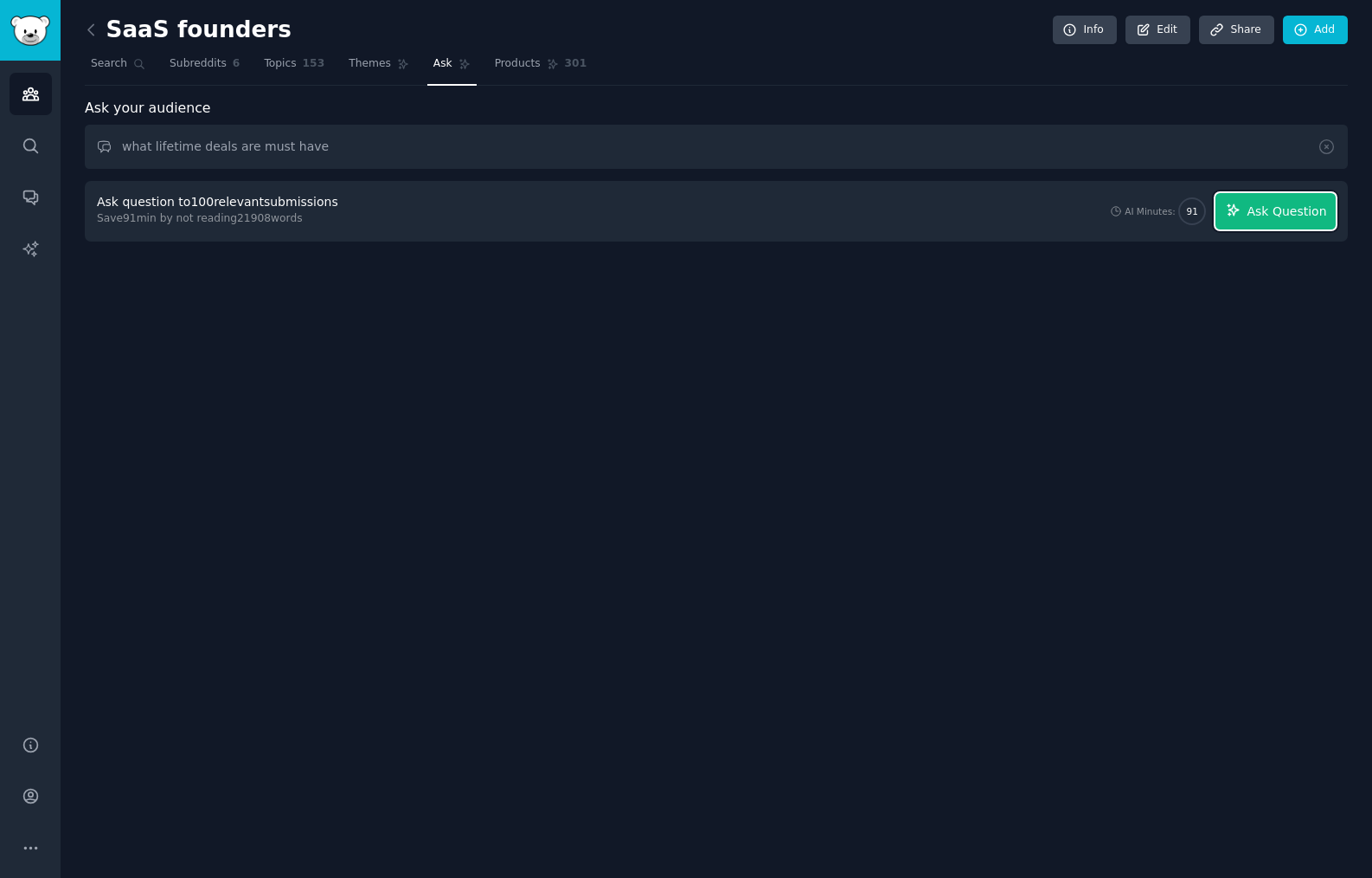
click at [1288, 208] on span "Ask Question" at bounding box center [1286, 211] width 80 height 18
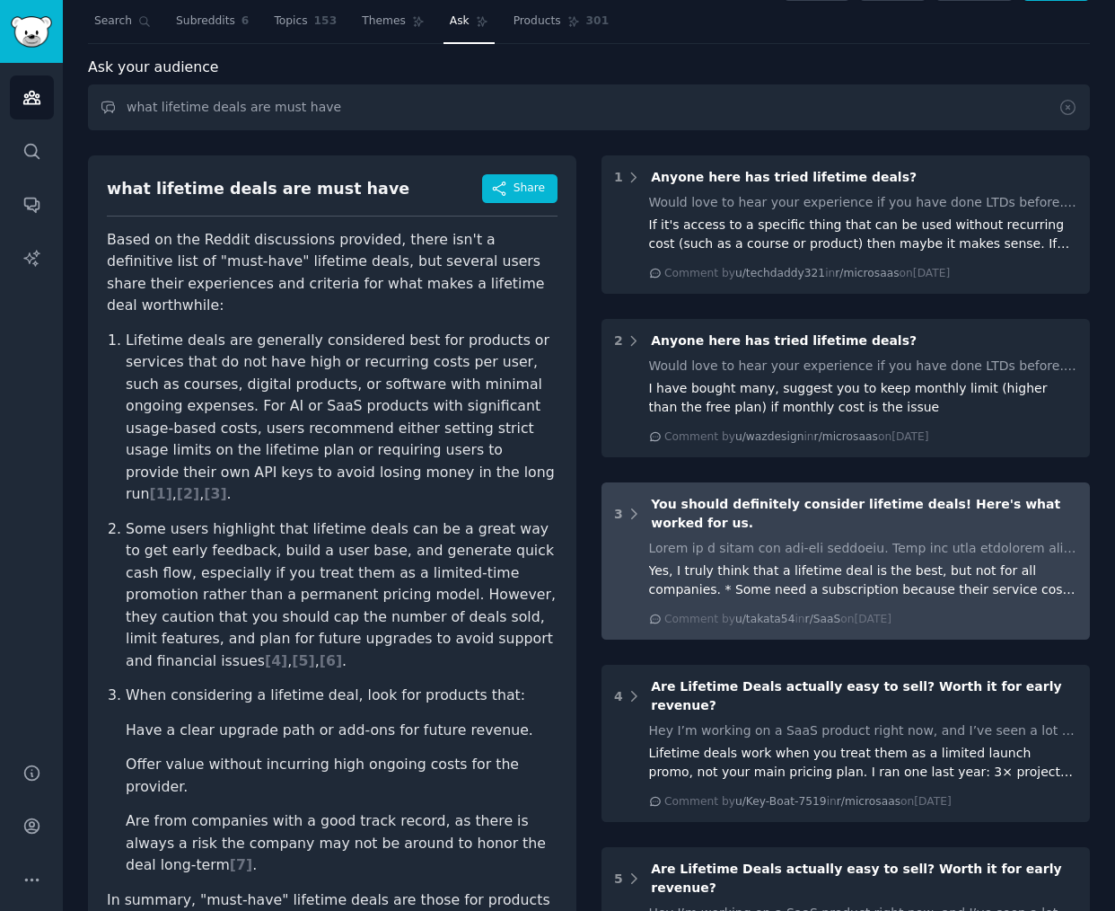
scroll to position [57, 0]
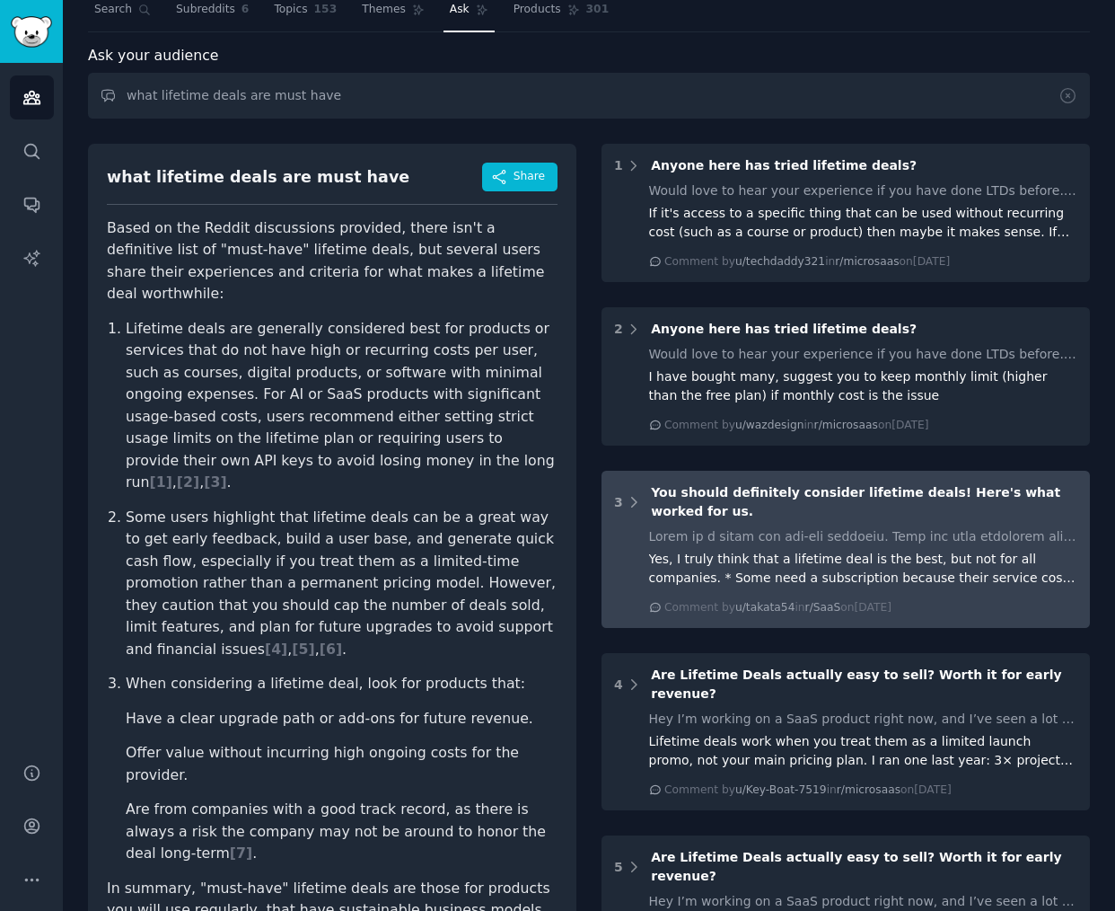
click at [949, 564] on div "Yes, I truly think that a lifetime deal is the best, but not for all companies.…" at bounding box center [863, 569] width 429 height 38
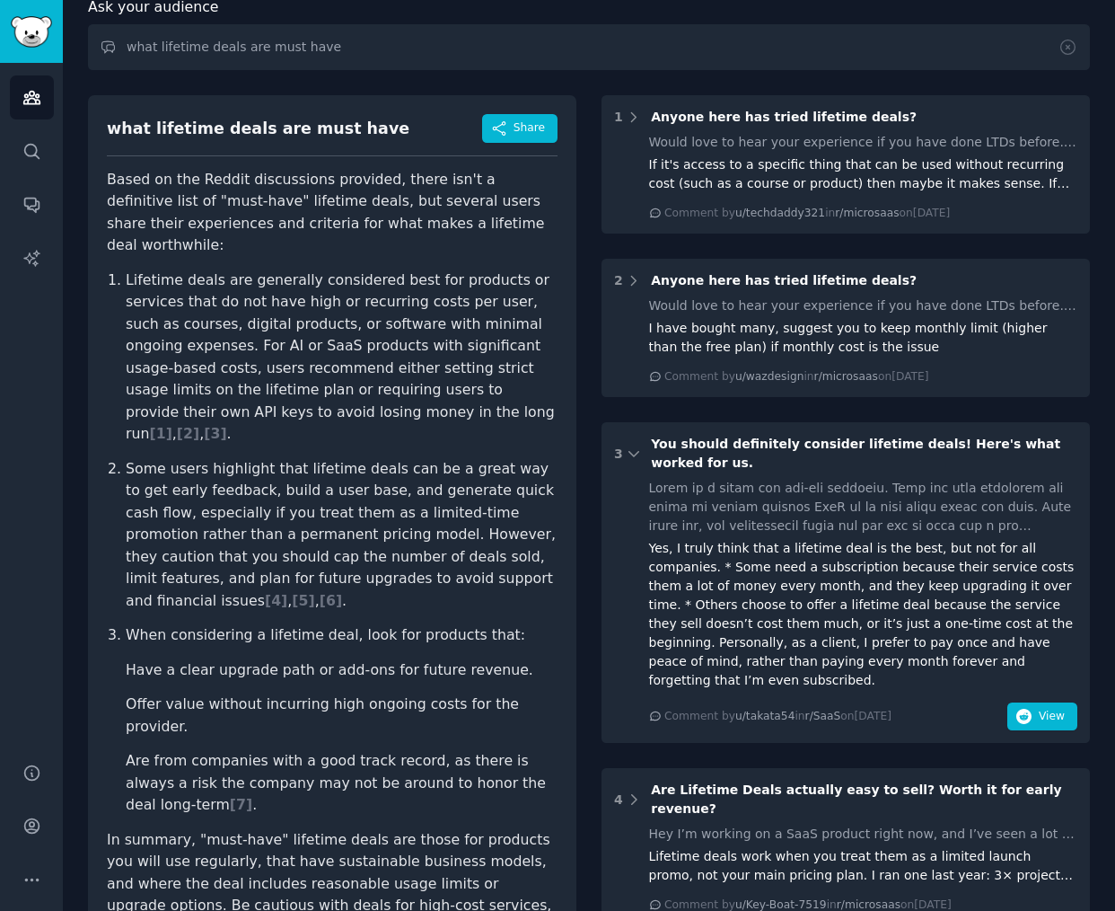
scroll to position [117, 0]
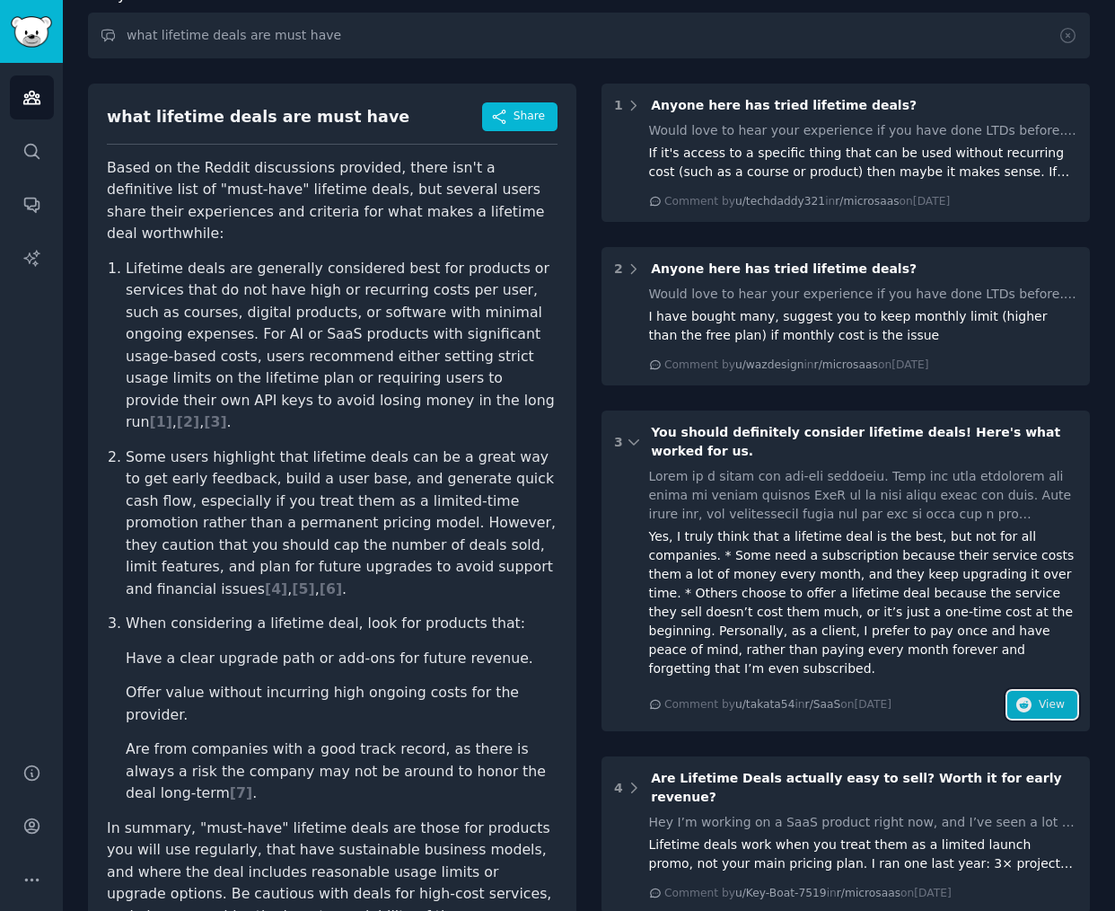
click at [1025, 697] on icon "button" at bounding box center [1025, 705] width 16 height 16
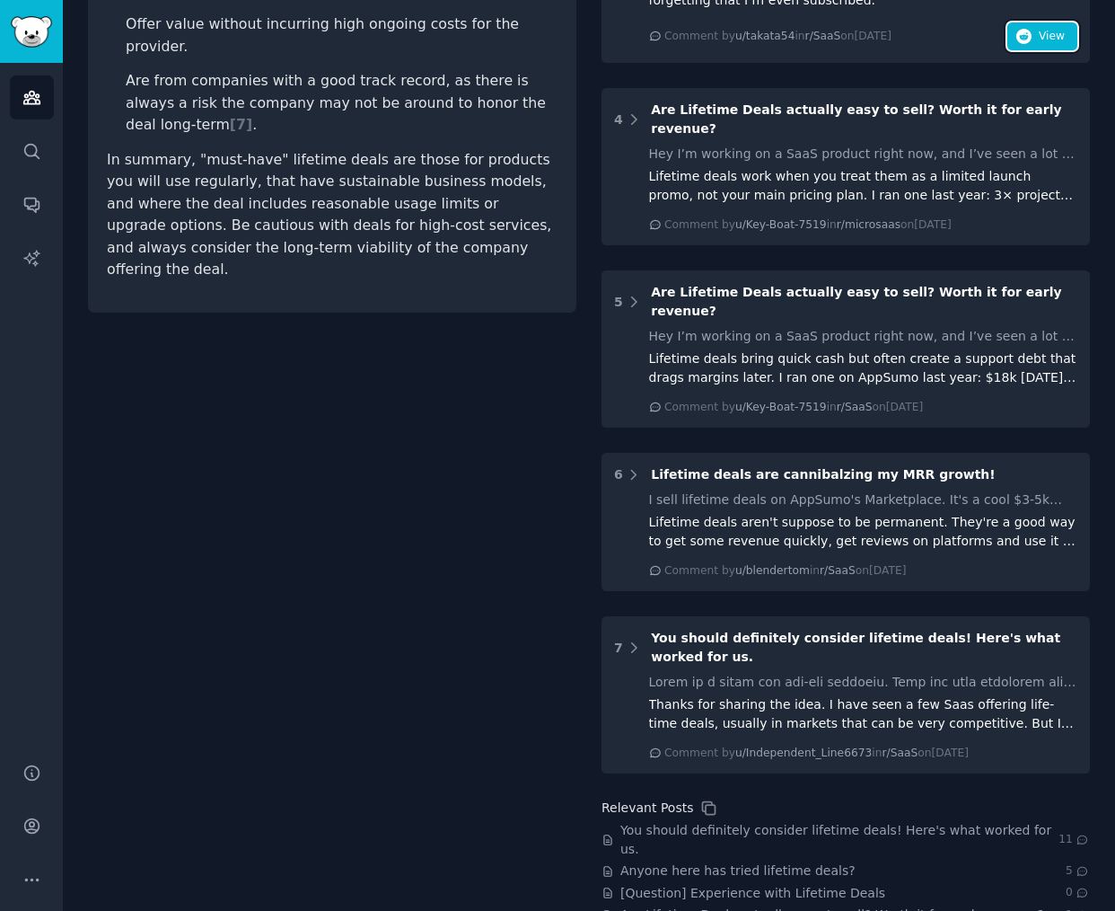
scroll to position [826, 0]
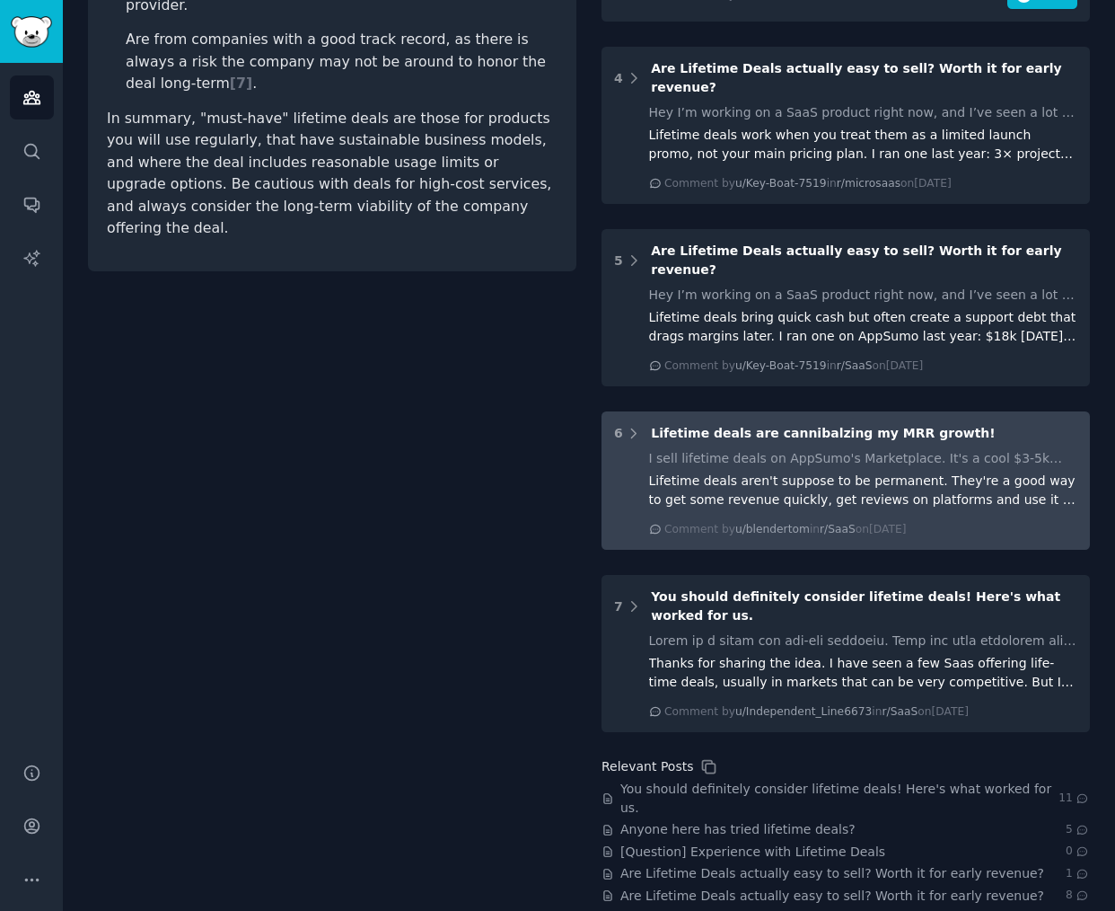
click at [938, 471] on div "Lifetime deals aren't suppose to be permanent. They're a good way to get some r…" at bounding box center [863, 490] width 429 height 38
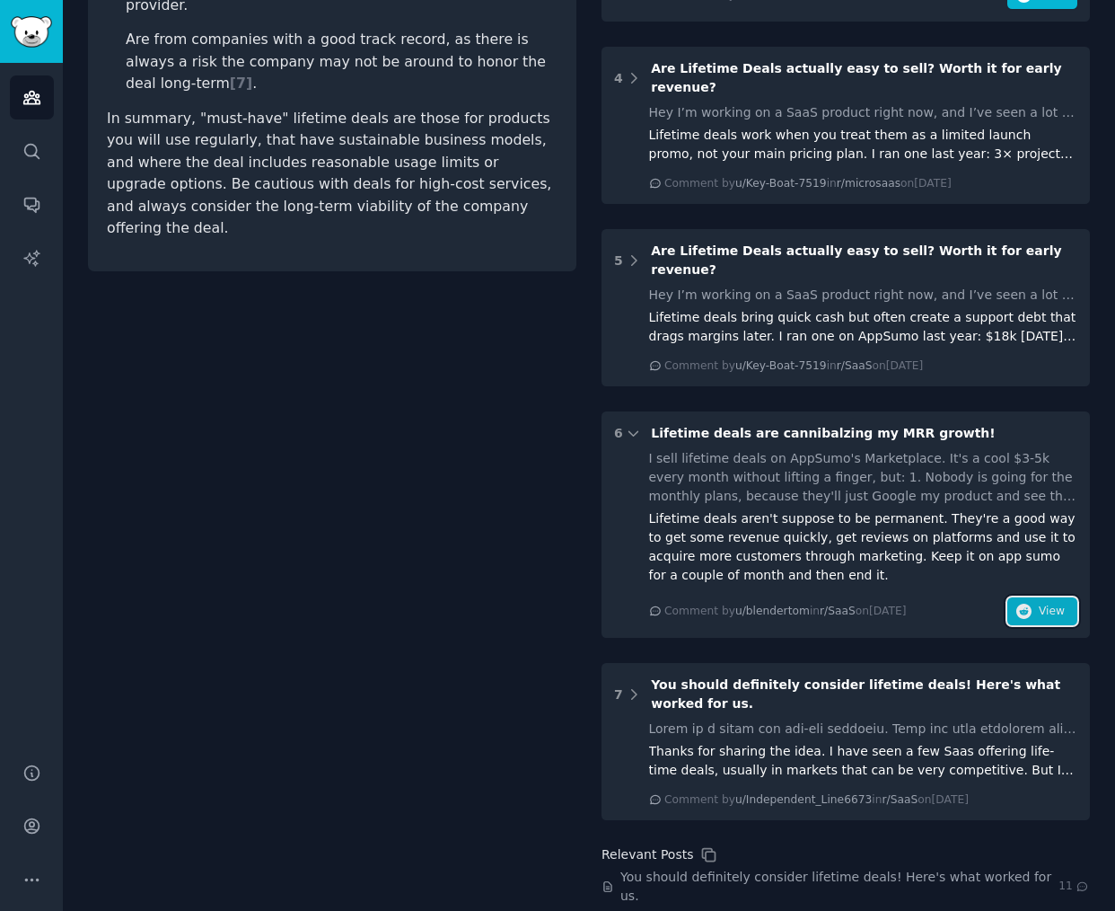
click at [1039, 603] on span "View" at bounding box center [1052, 611] width 26 height 16
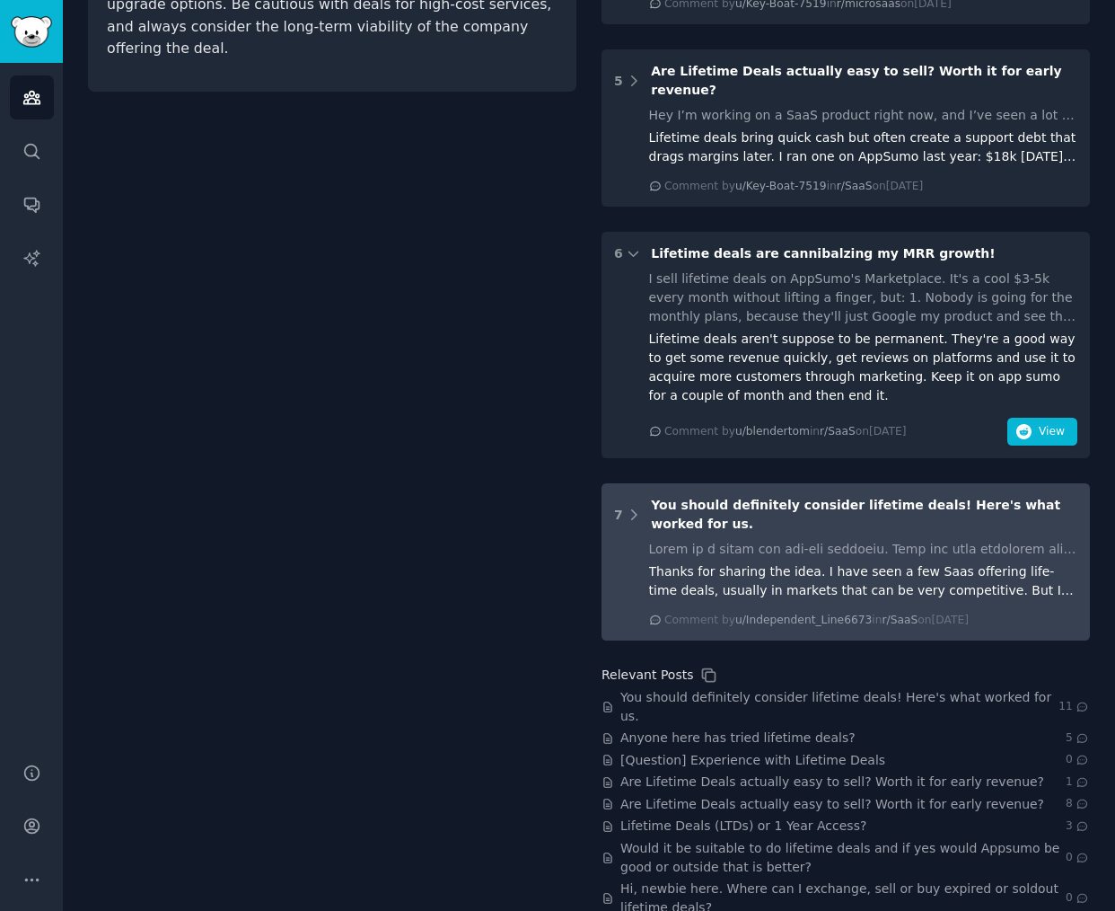
click at [957, 562] on div "Thanks for sharing the idea. I have seen a few Saas offering life-time deals, u…" at bounding box center [863, 581] width 429 height 38
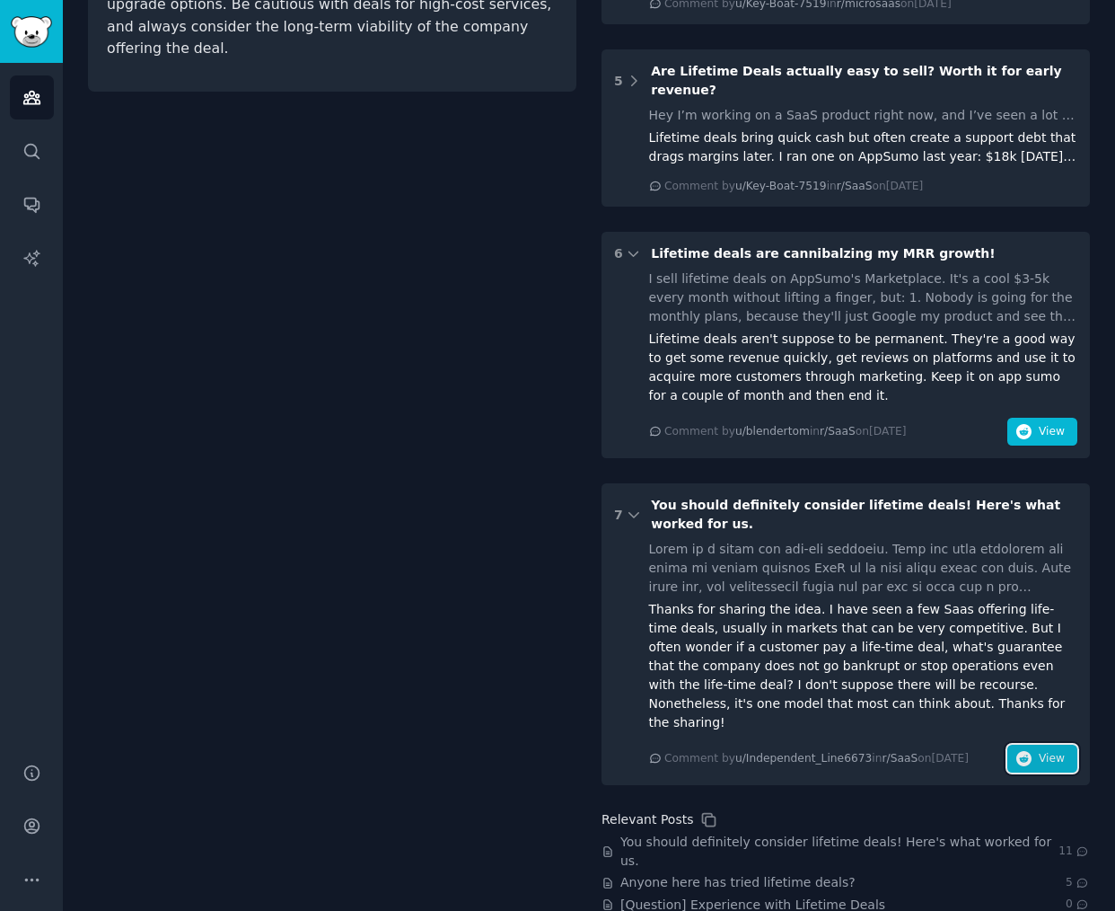
click at [1024, 751] on icon "button" at bounding box center [1025, 759] width 16 height 16
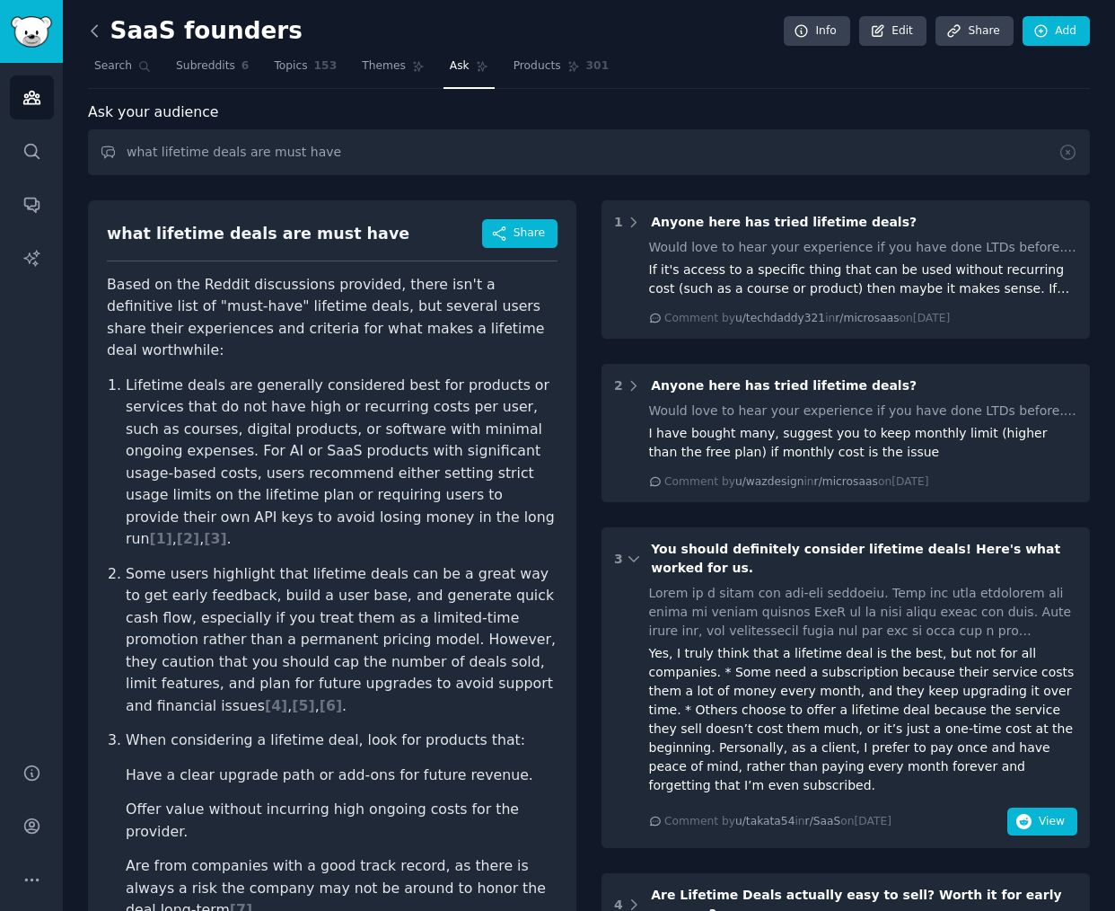
click at [99, 29] on icon at bounding box center [94, 31] width 19 height 19
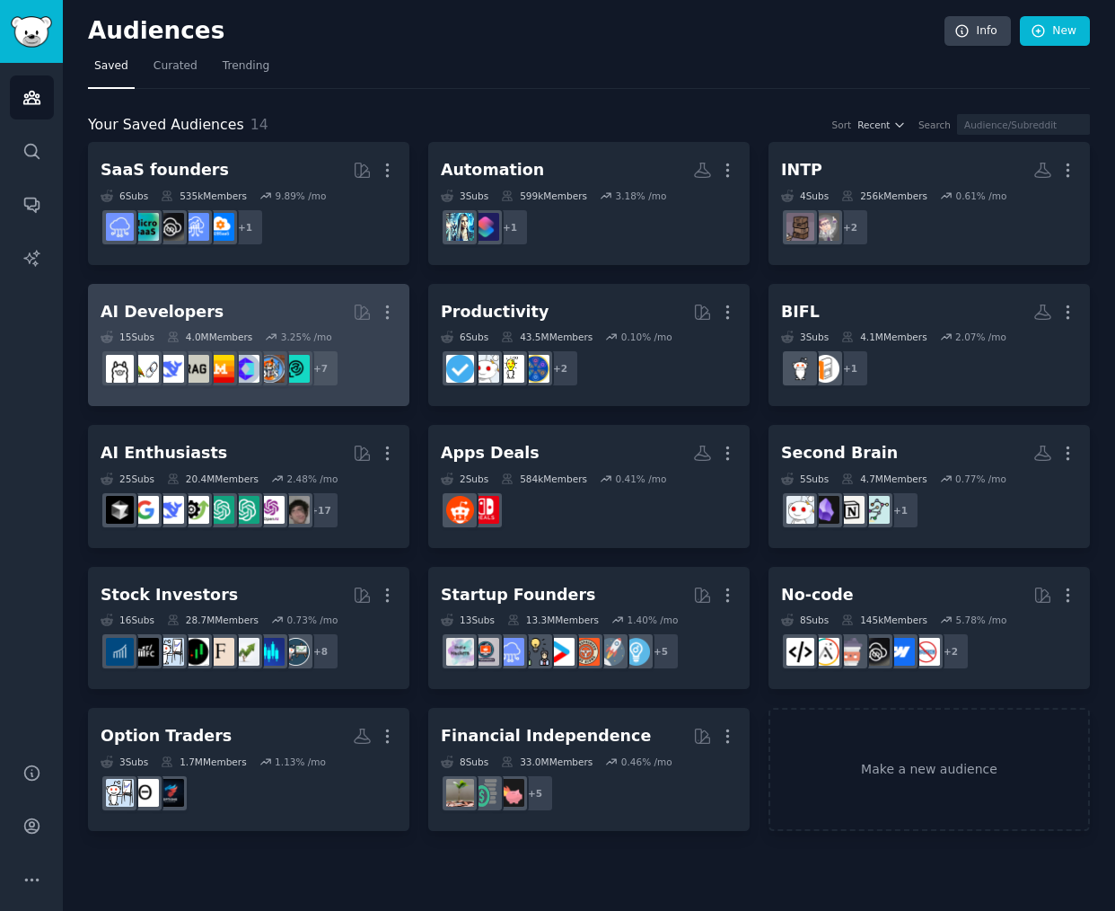
click at [273, 311] on h2 "AI Developers More" at bounding box center [249, 311] width 296 height 31
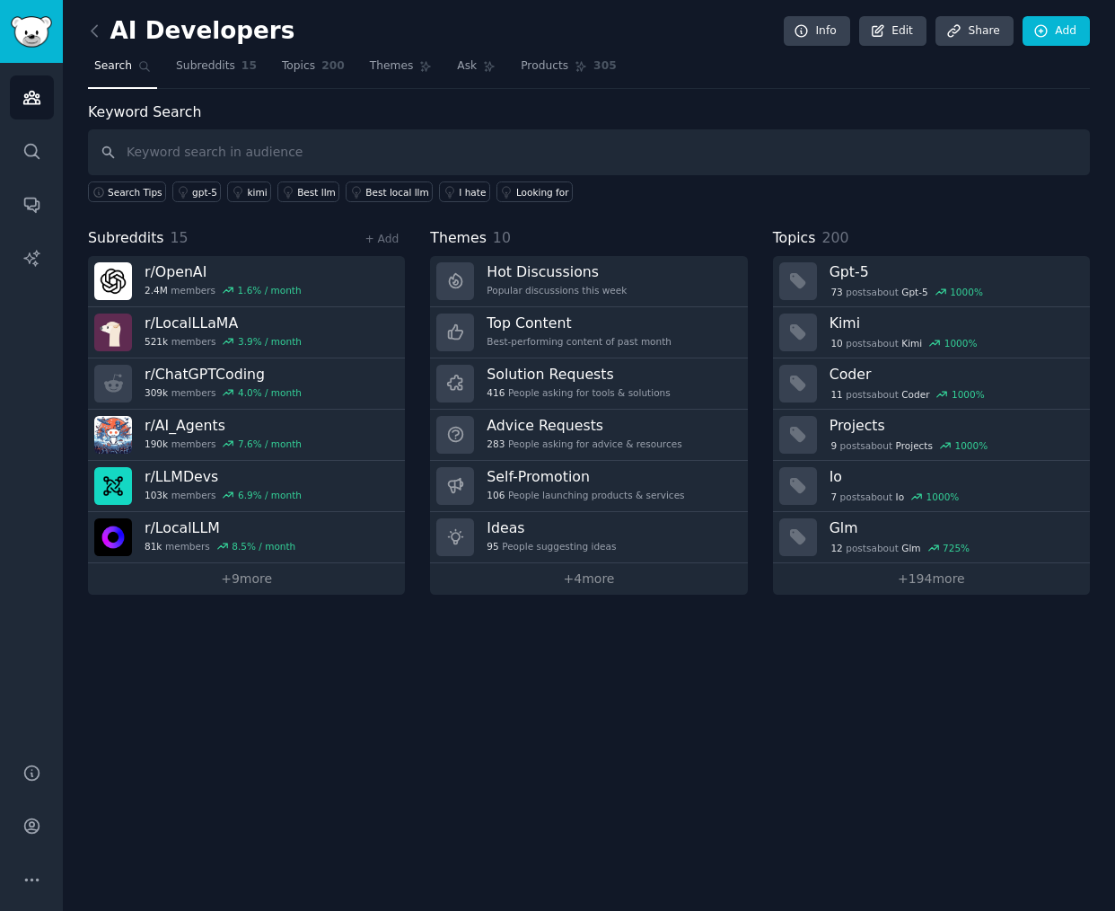
click at [382, 163] on input "text" at bounding box center [589, 152] width 1002 height 46
click at [466, 66] on span "Ask" at bounding box center [467, 66] width 20 height 16
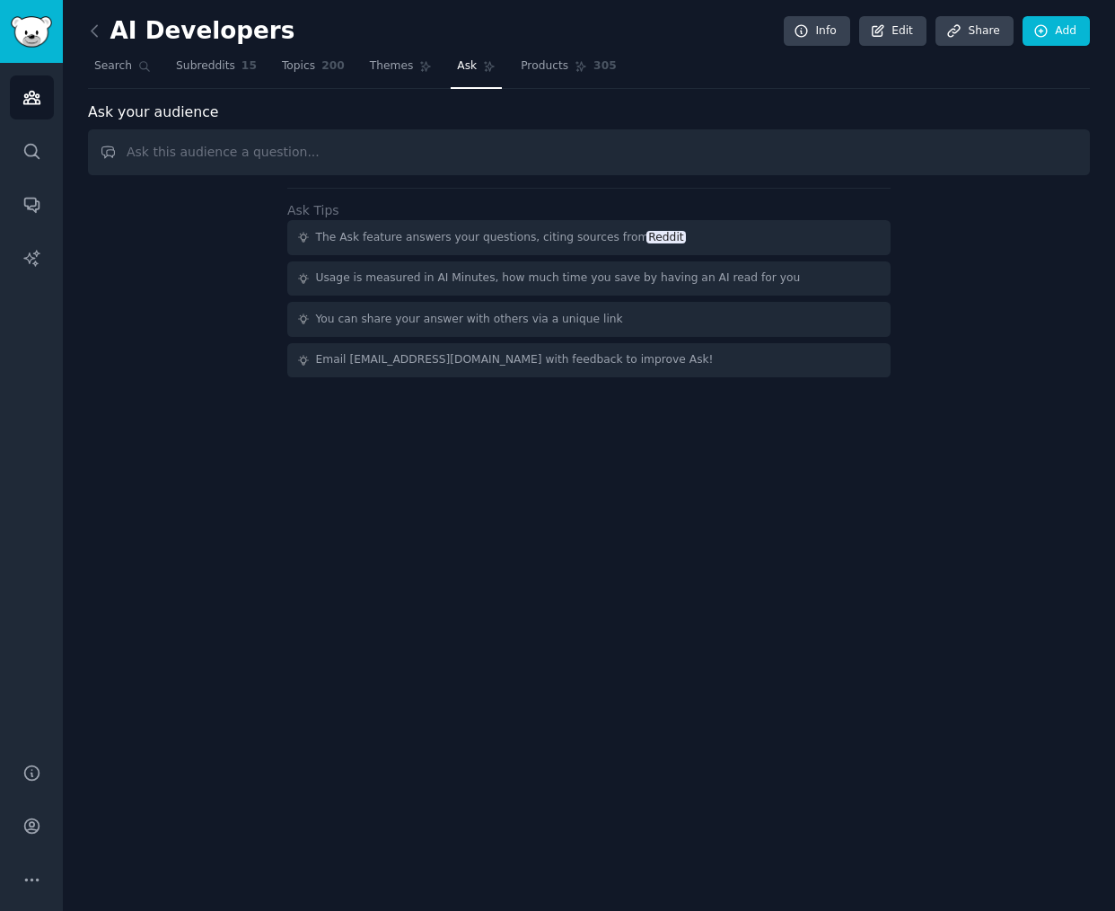
click at [340, 166] on input "text" at bounding box center [589, 152] width 1002 height 46
type input "what are the must have tools?"
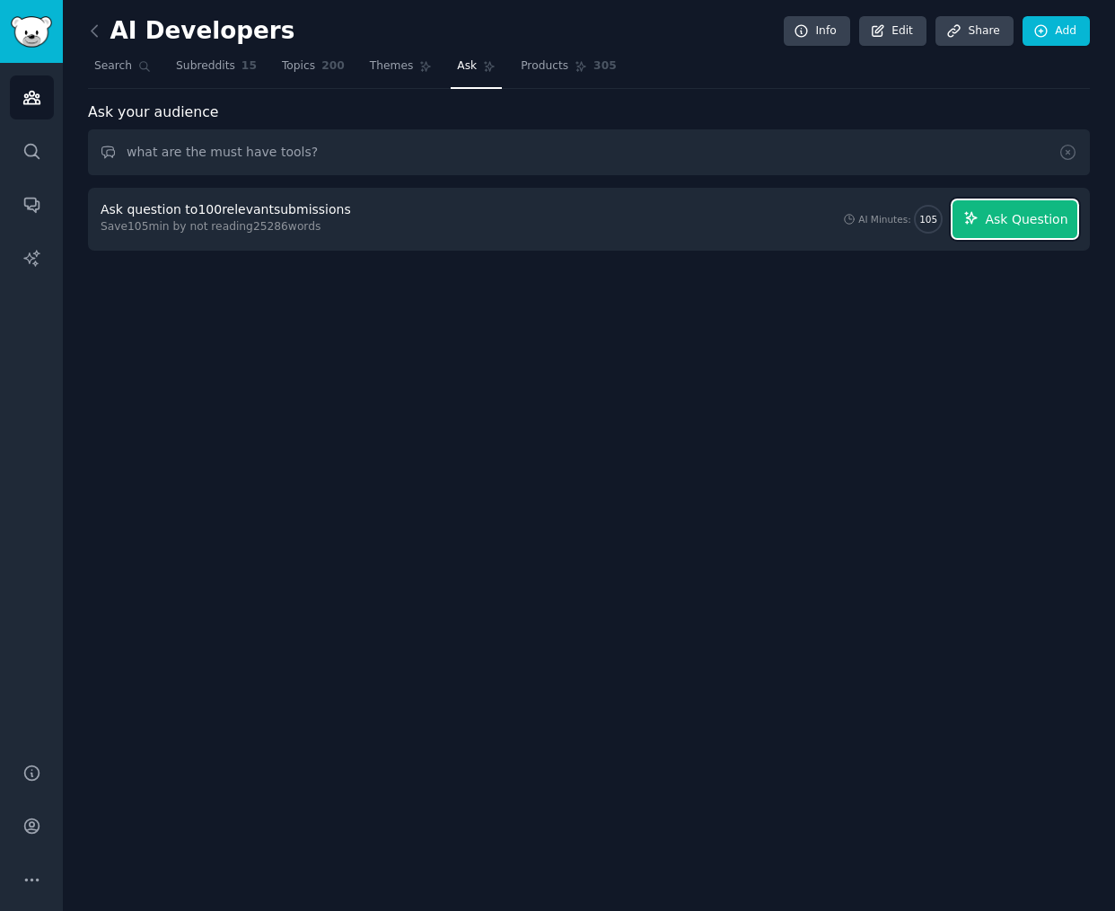
click at [996, 222] on span "Ask Question" at bounding box center [1026, 219] width 83 height 19
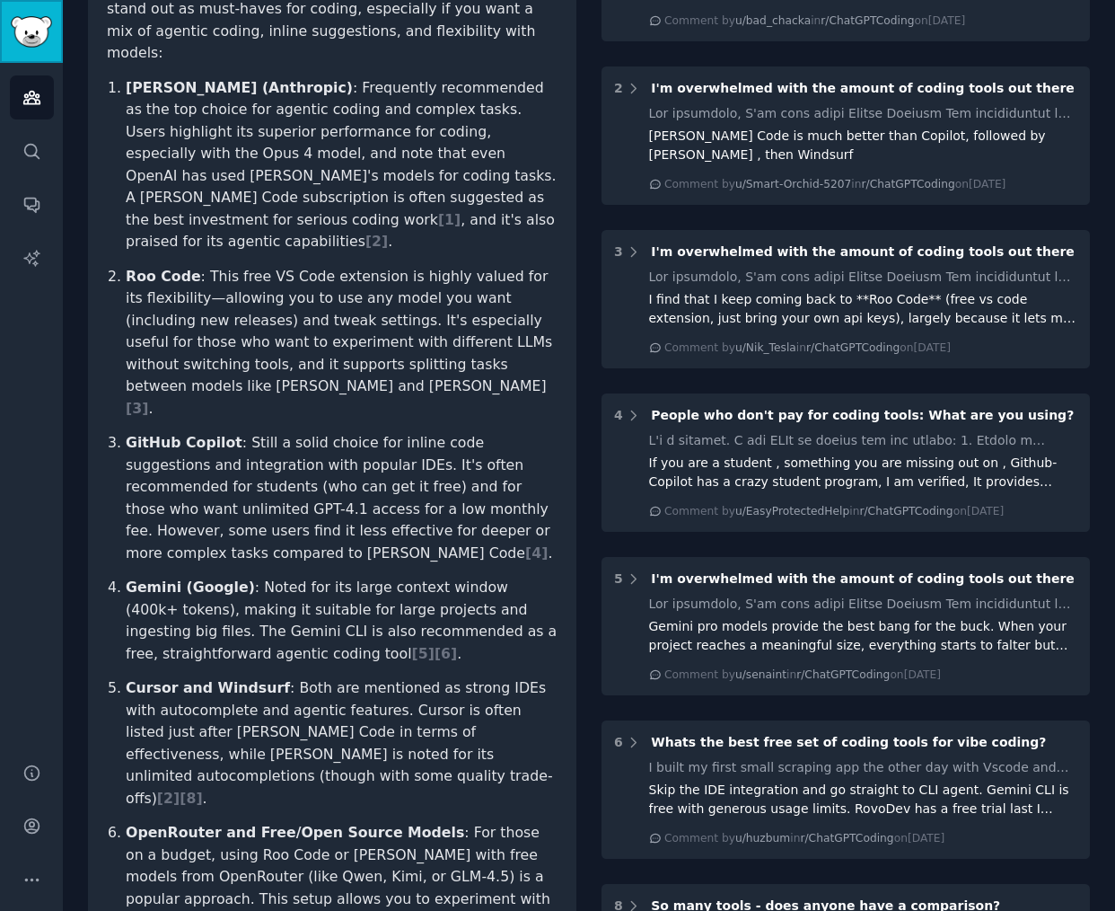
scroll to position [357, 0]
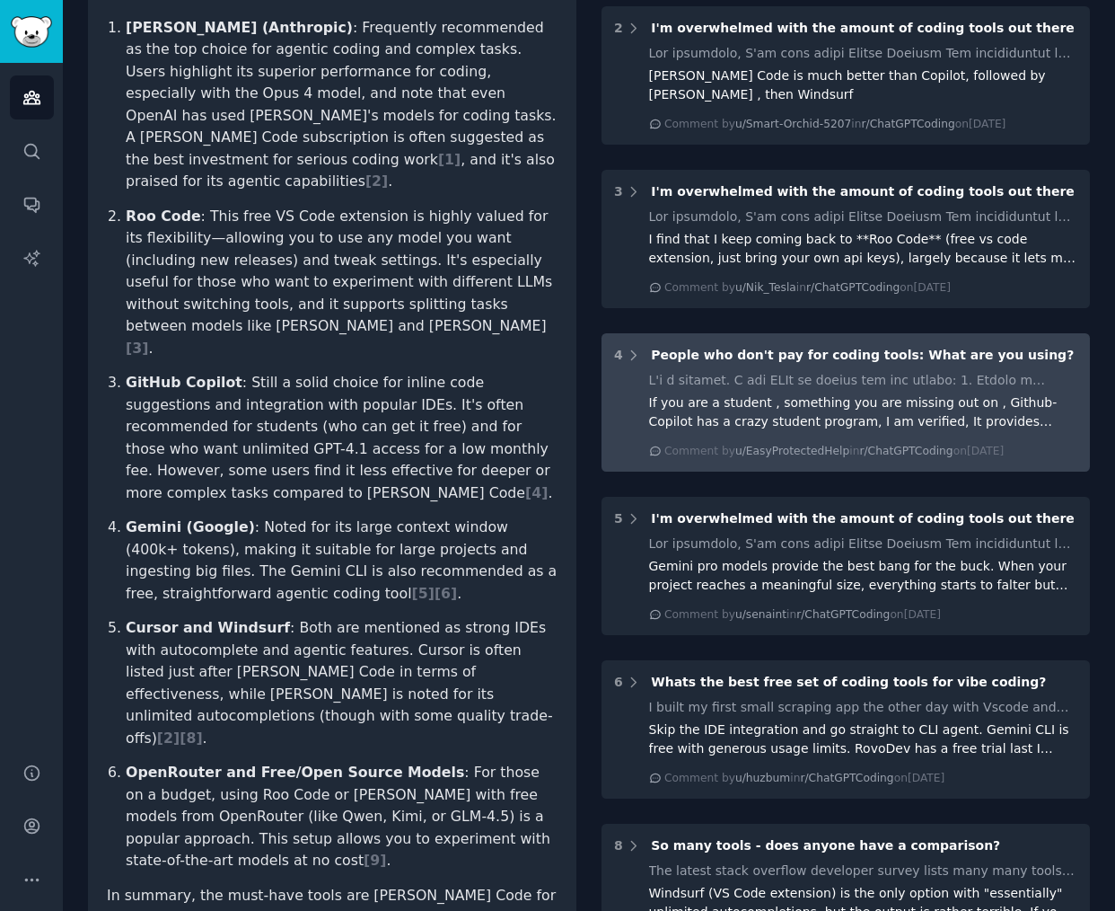
click at [769, 398] on div "If you are a student , something you are missing out on , Github-Copilot has a …" at bounding box center [863, 412] width 429 height 38
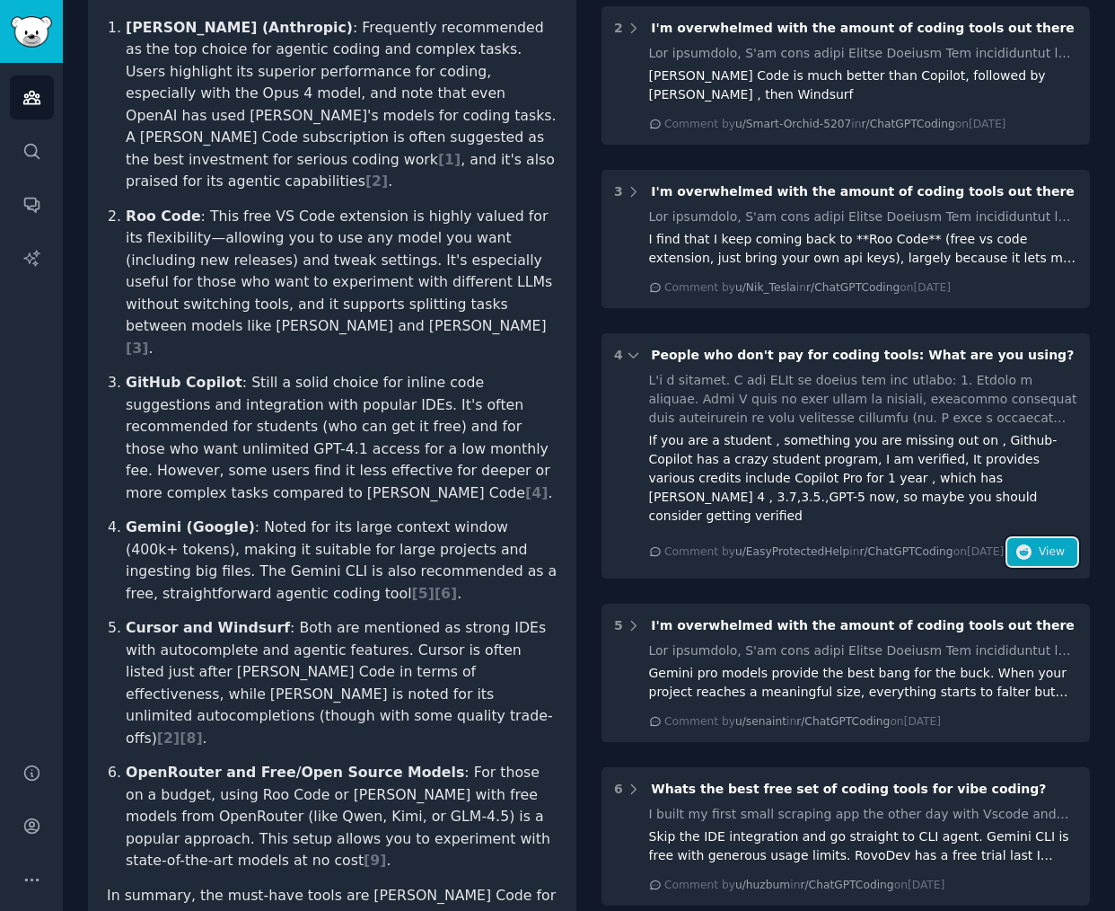
click at [1050, 544] on span "View" at bounding box center [1052, 552] width 26 height 16
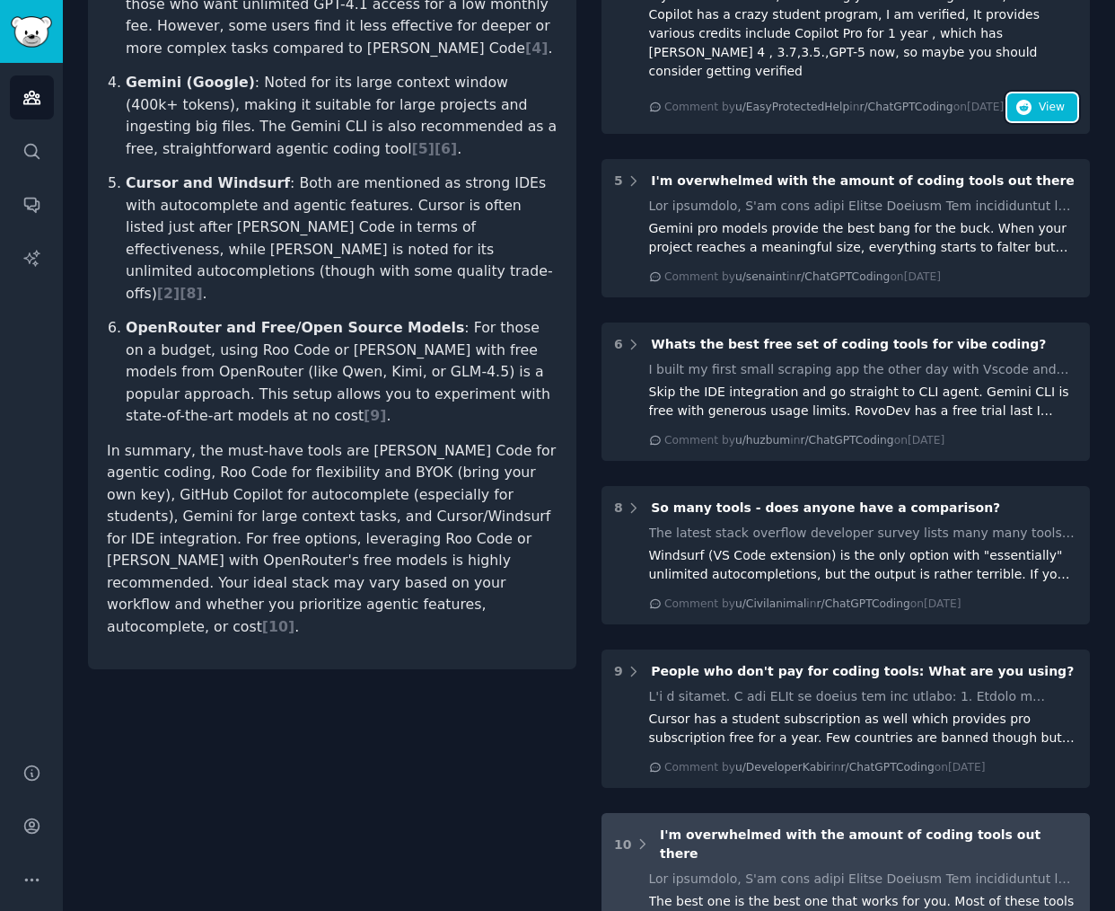
scroll to position [1153, 0]
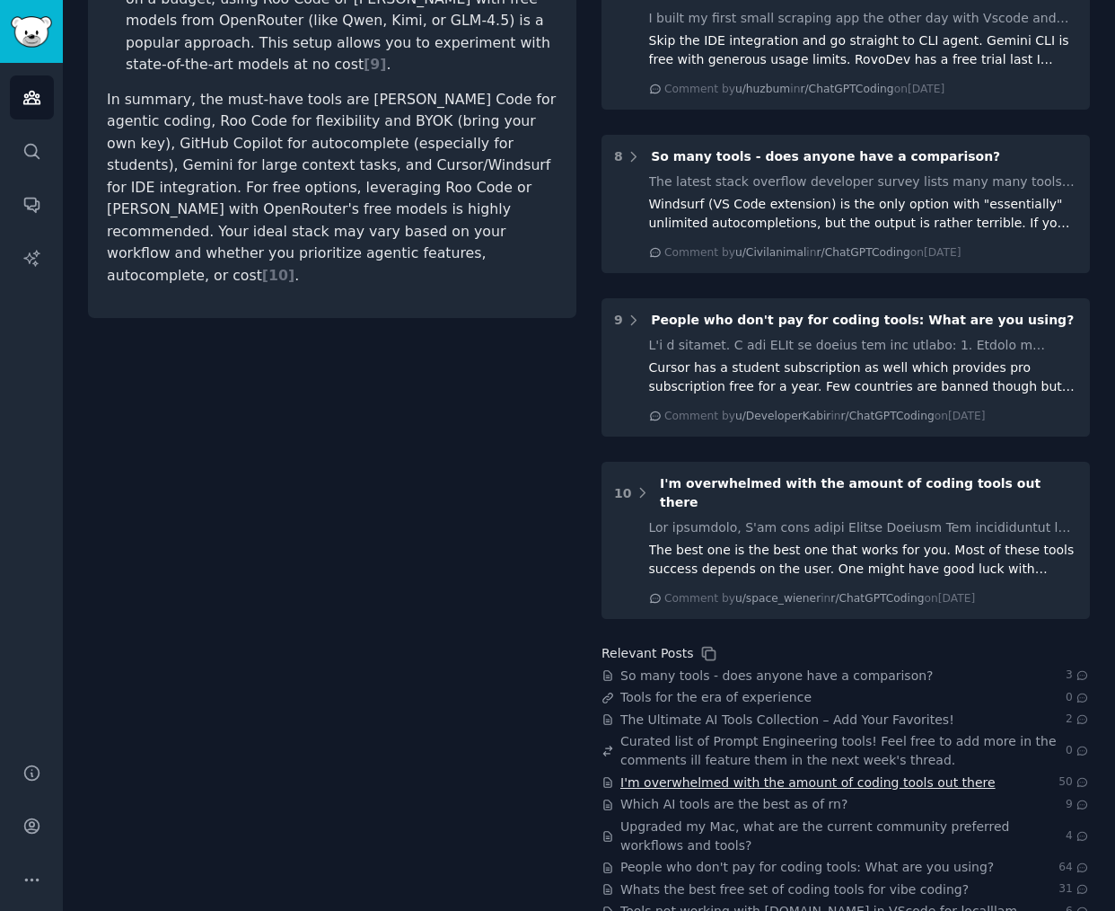
click at [841, 773] on span "I'm overwhelmed with the amount of coding tools out there" at bounding box center [808, 782] width 375 height 19
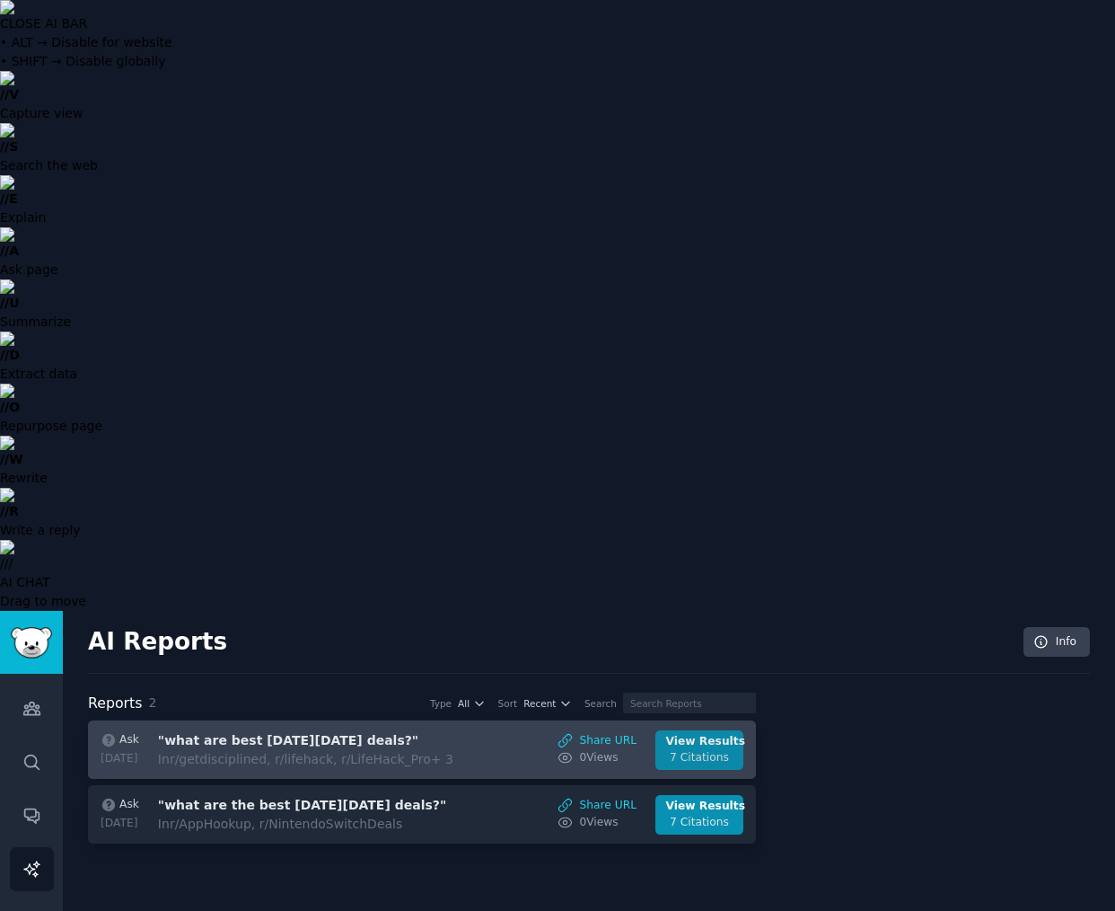
click at [735, 730] on link "View Results 7 Citations" at bounding box center [700, 750] width 88 height 40
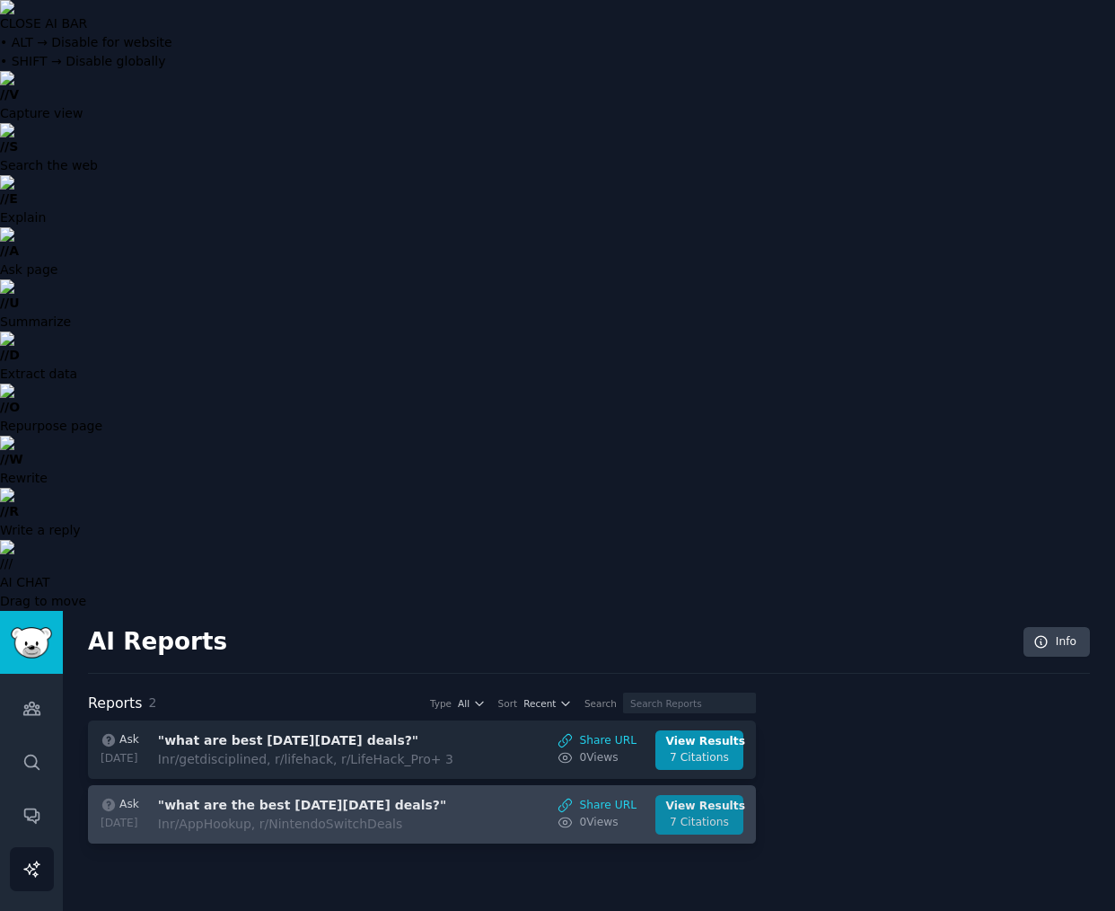
click at [719, 815] on div "7 Citations" at bounding box center [699, 823] width 67 height 16
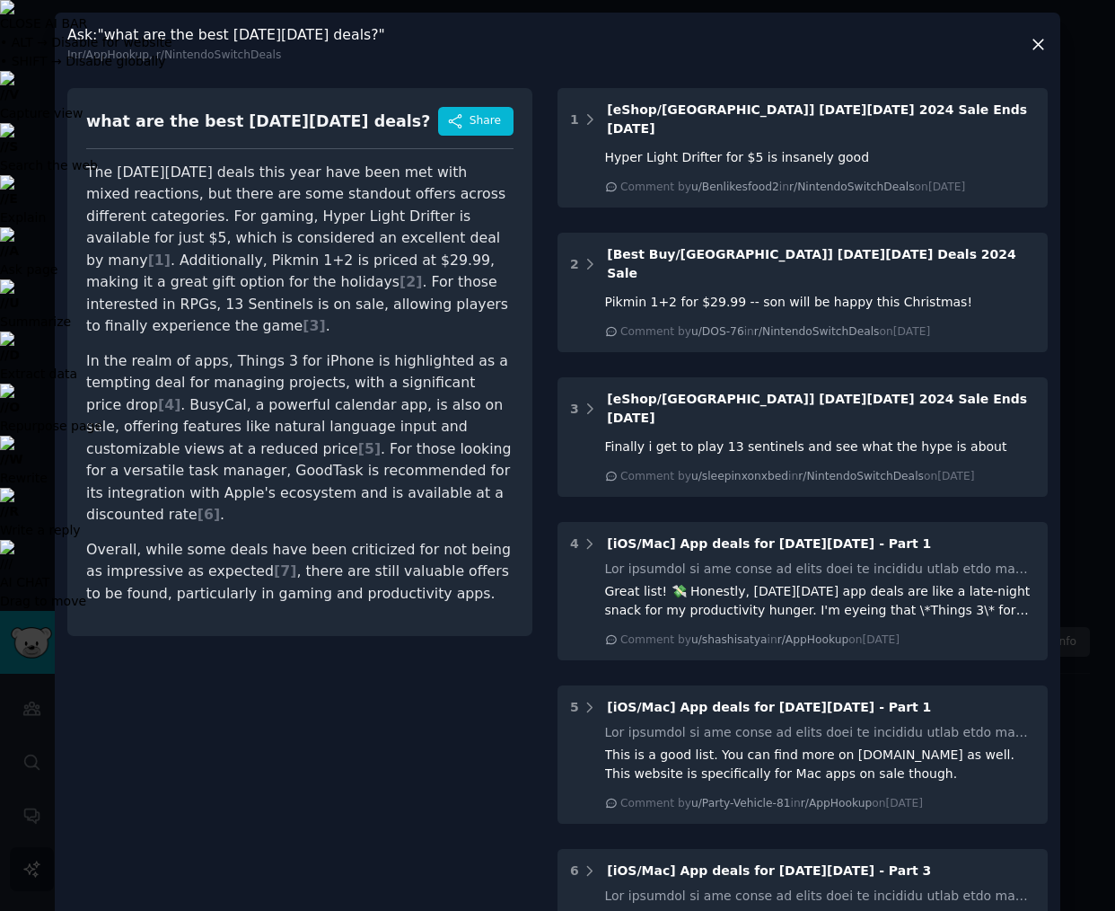
click at [34, 41] on div at bounding box center [557, 455] width 1115 height 911
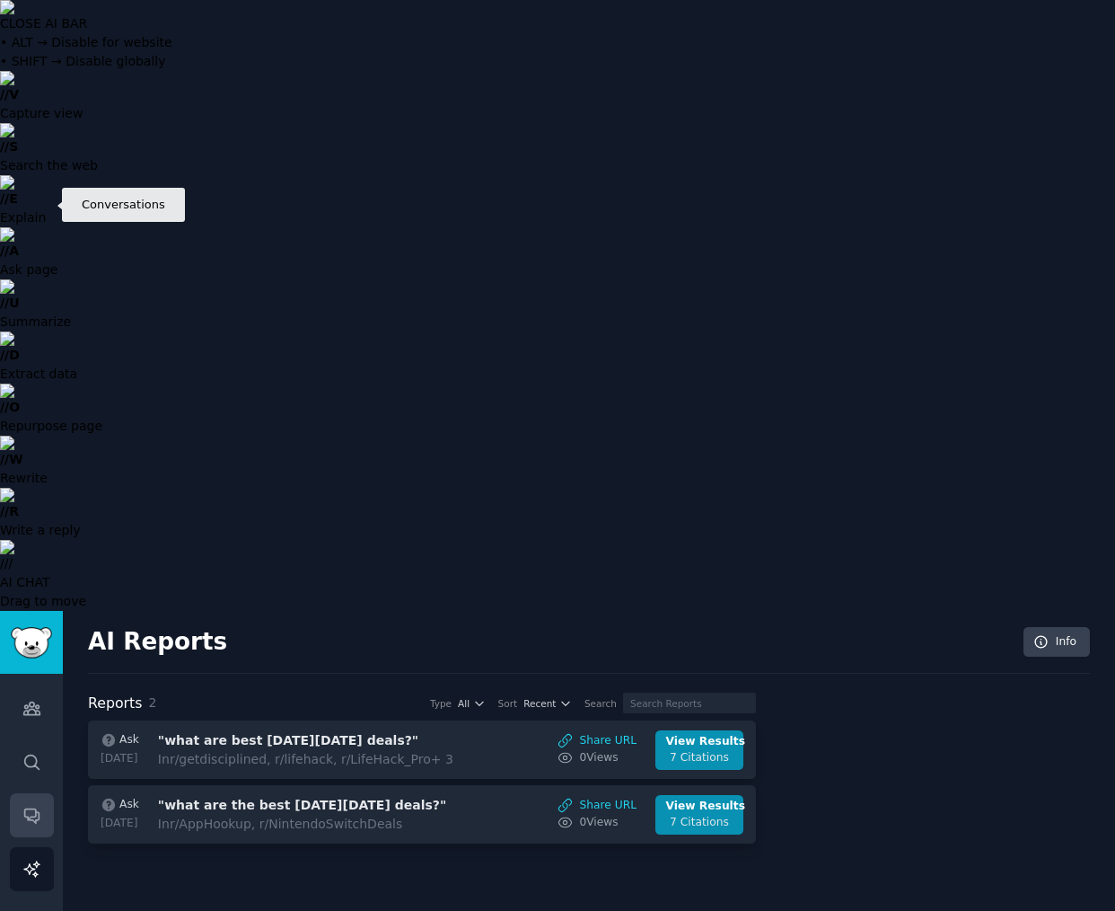
click at [33, 793] on link "Conversations" at bounding box center [32, 815] width 44 height 44
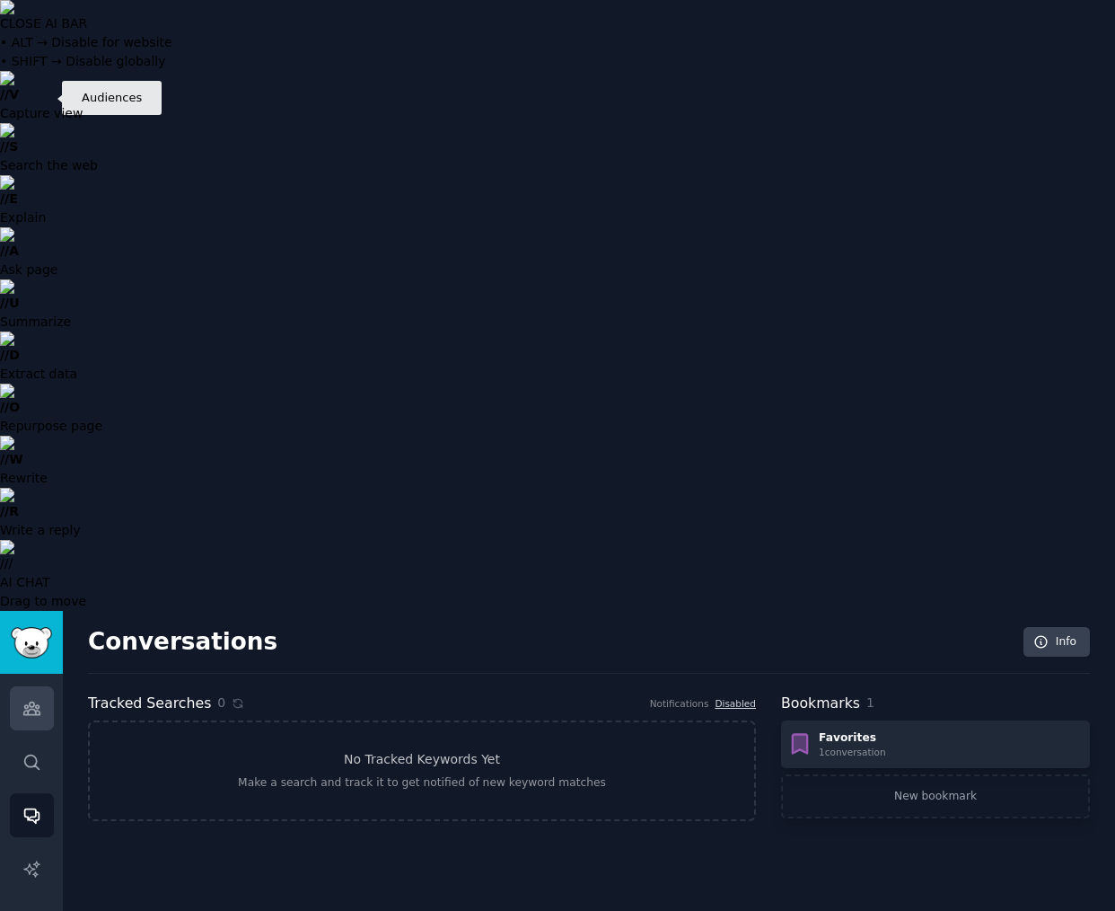
click at [33, 699] on icon "Sidebar" at bounding box center [31, 708] width 19 height 19
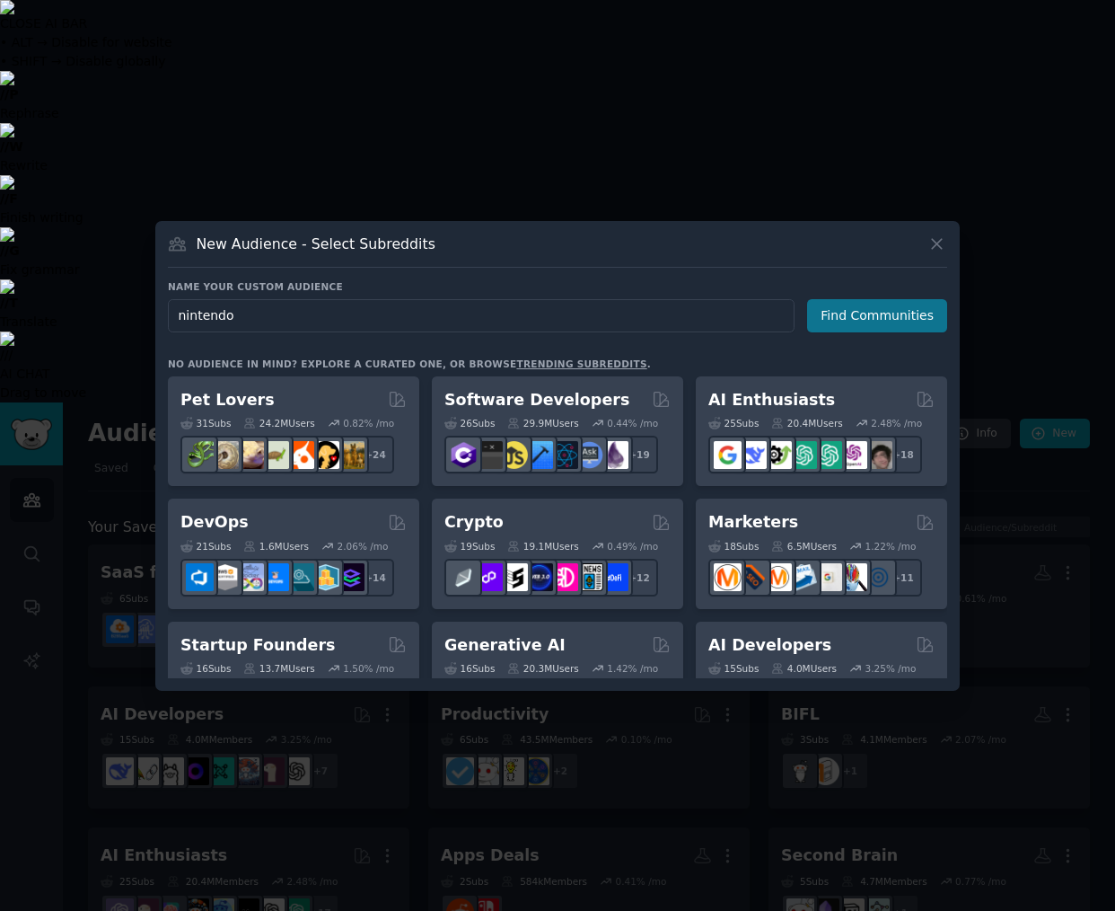
type input "nintendo"
click at [868, 311] on button "Find Communities" at bounding box center [877, 315] width 140 height 33
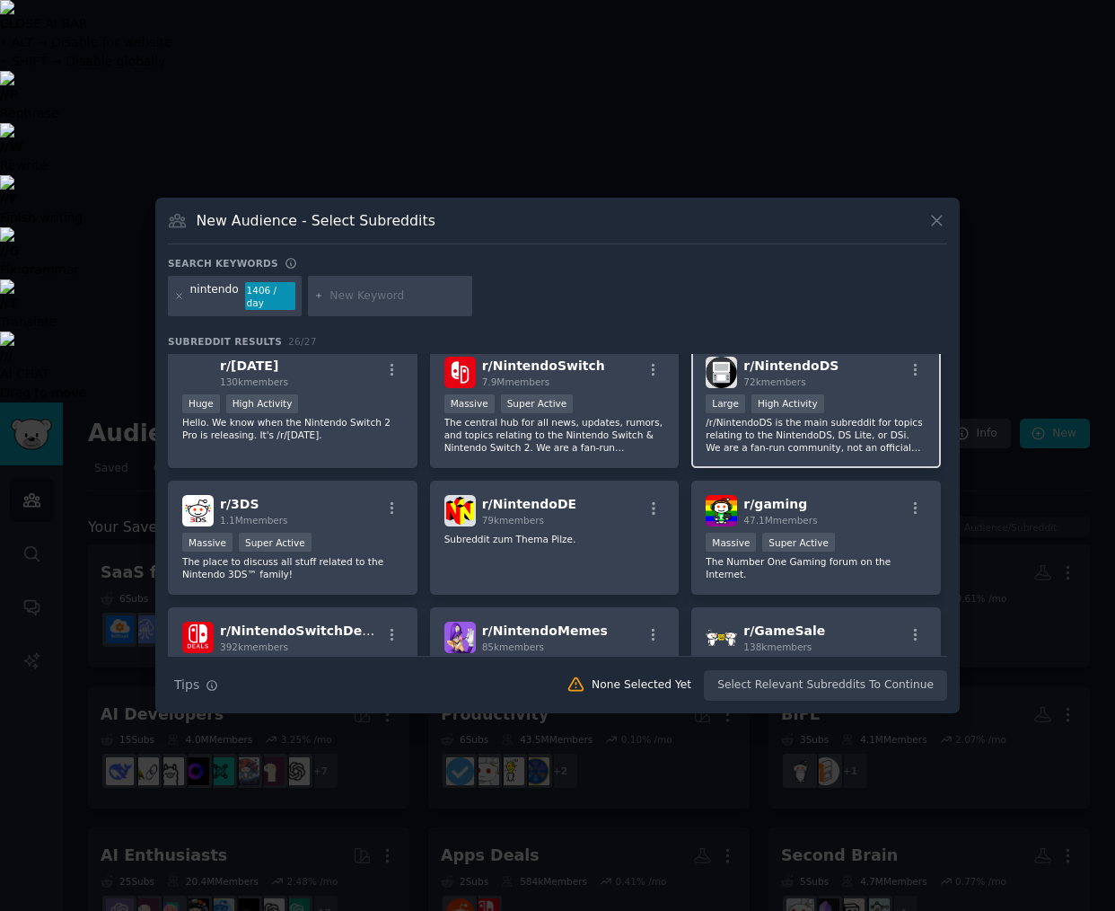
scroll to position [313, 0]
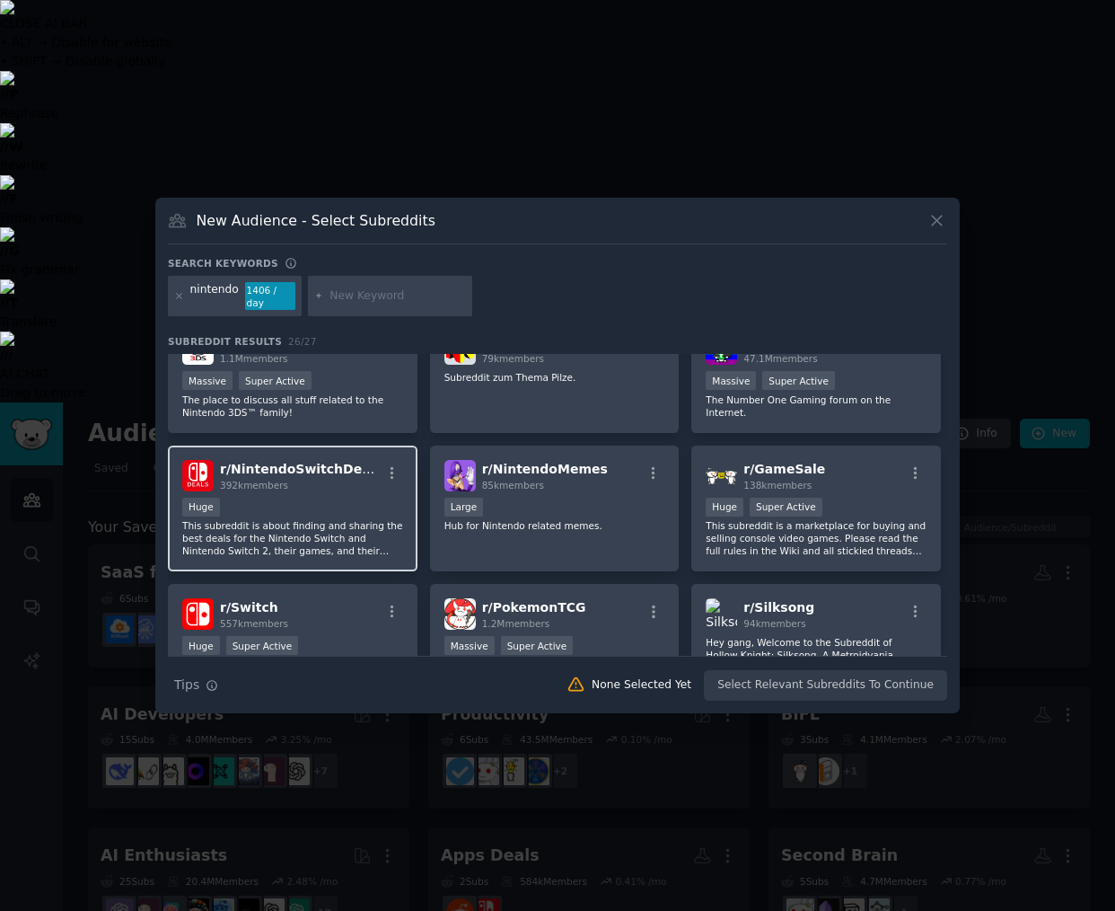
click at [360, 494] on div "r/ NintendoSwitchDeals 392k members Huge This subreddit is about finding and sh…" at bounding box center [293, 508] width 250 height 127
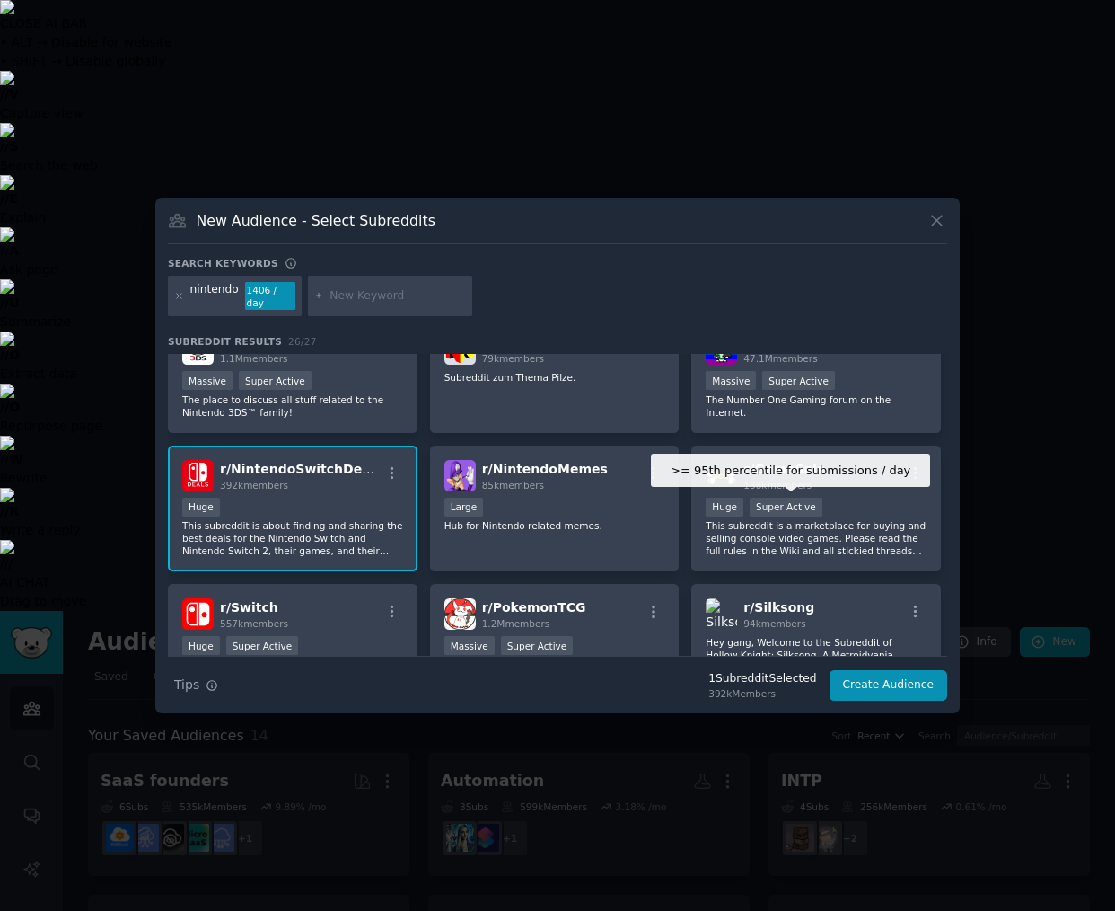
scroll to position [0, 0]
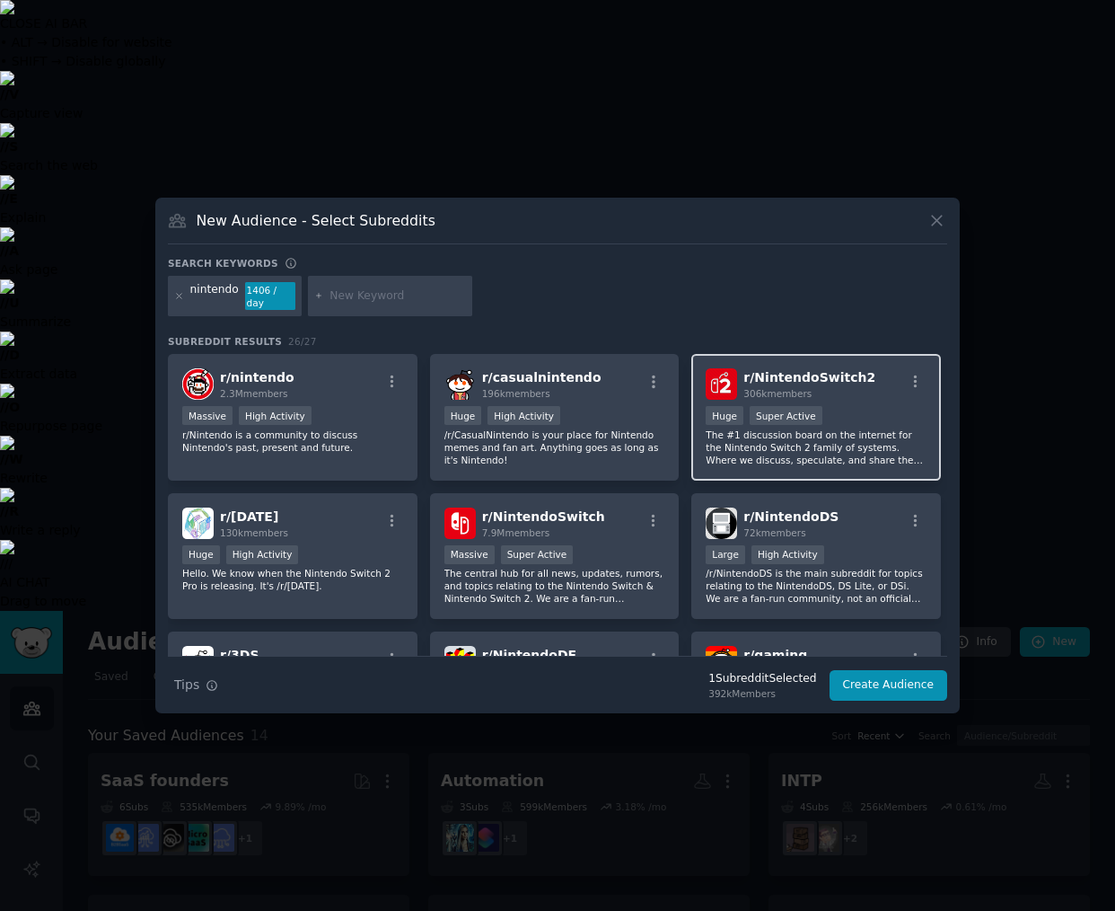
click at [866, 421] on div "Huge Super Active" at bounding box center [816, 417] width 221 height 22
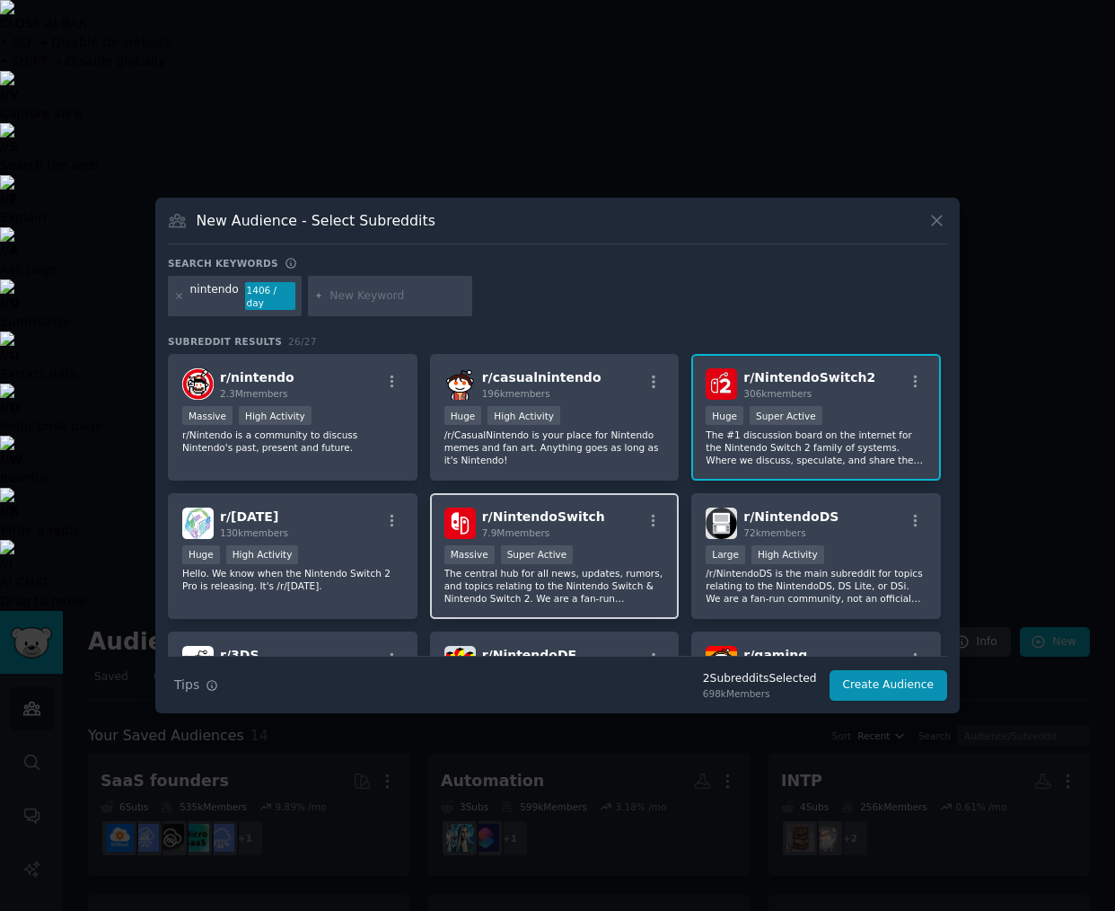
click at [628, 582] on p "The central hub for all news, updates, rumors, and topics relating to the Ninte…" at bounding box center [555, 586] width 221 height 38
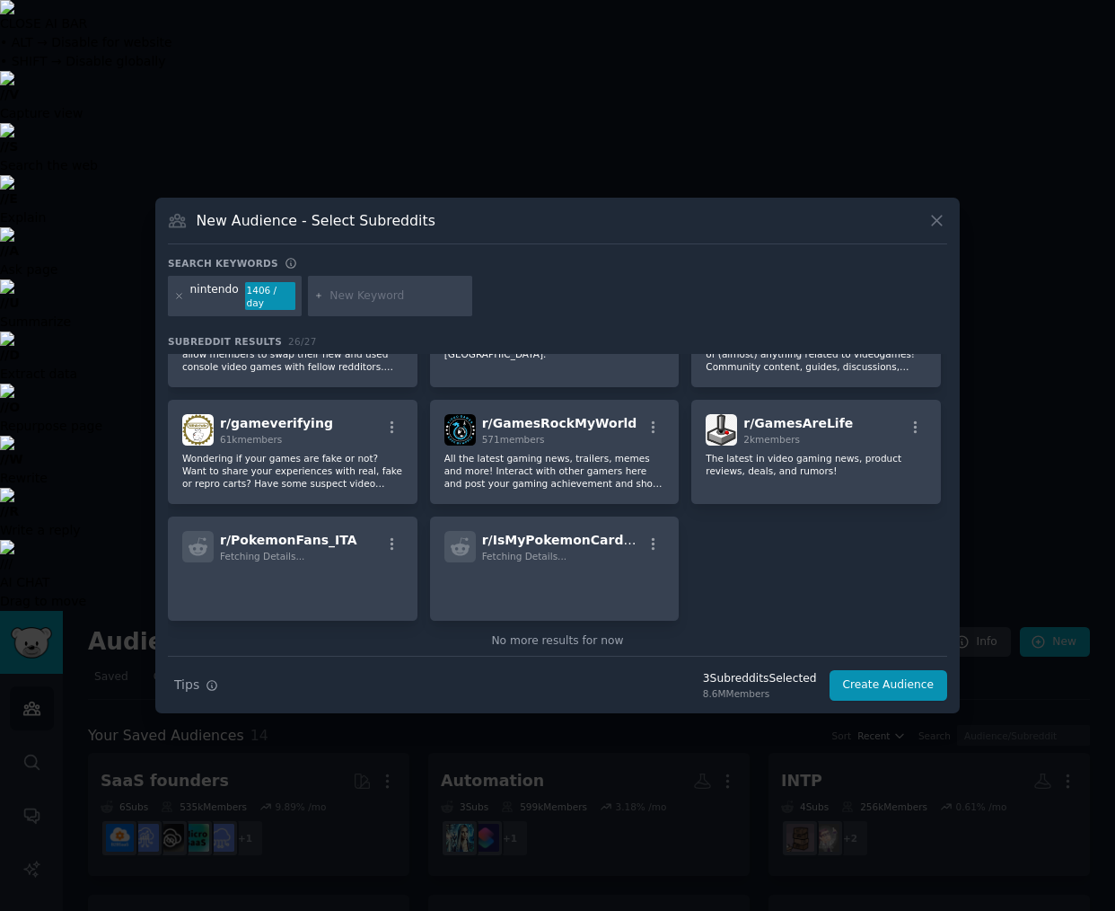
scroll to position [940, 0]
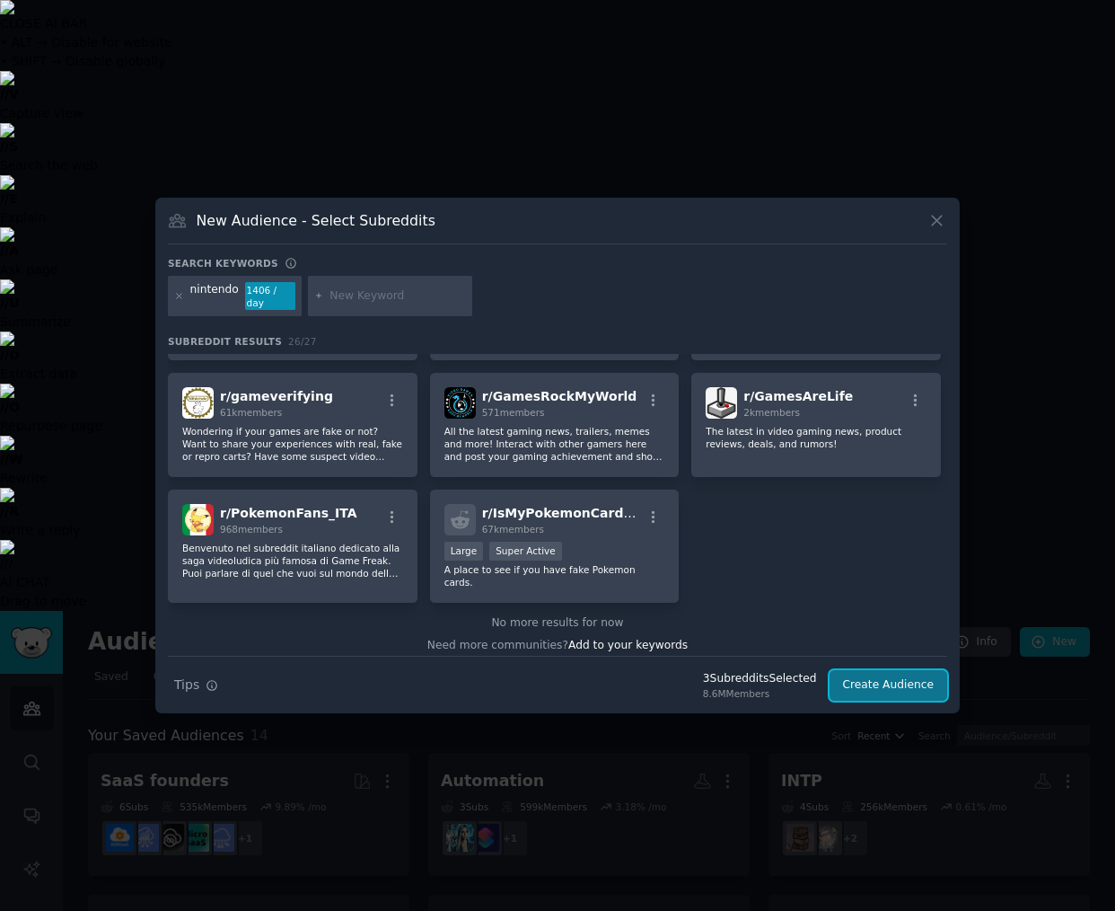
click at [866, 686] on button "Create Audience" at bounding box center [889, 685] width 119 height 31
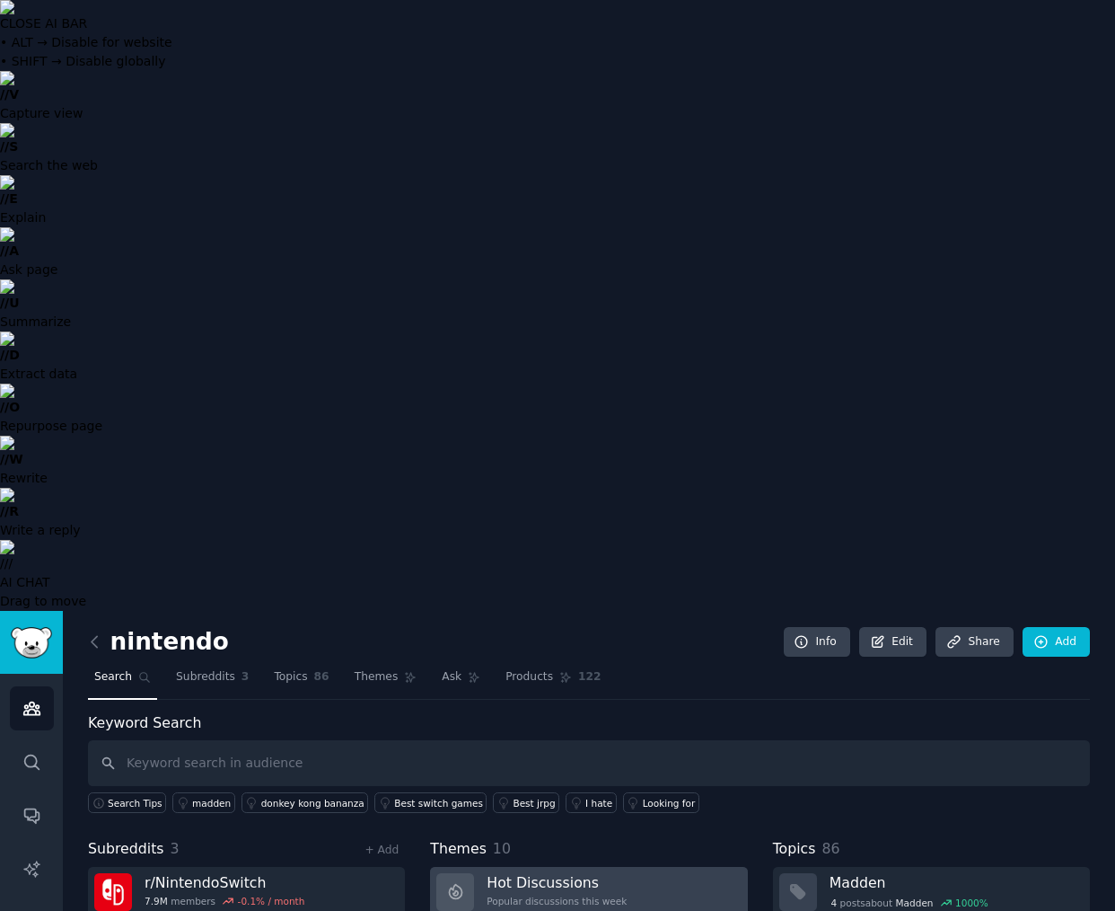
click at [665, 867] on link "Hot Discussions Popular discussions this week" at bounding box center [588, 892] width 317 height 51
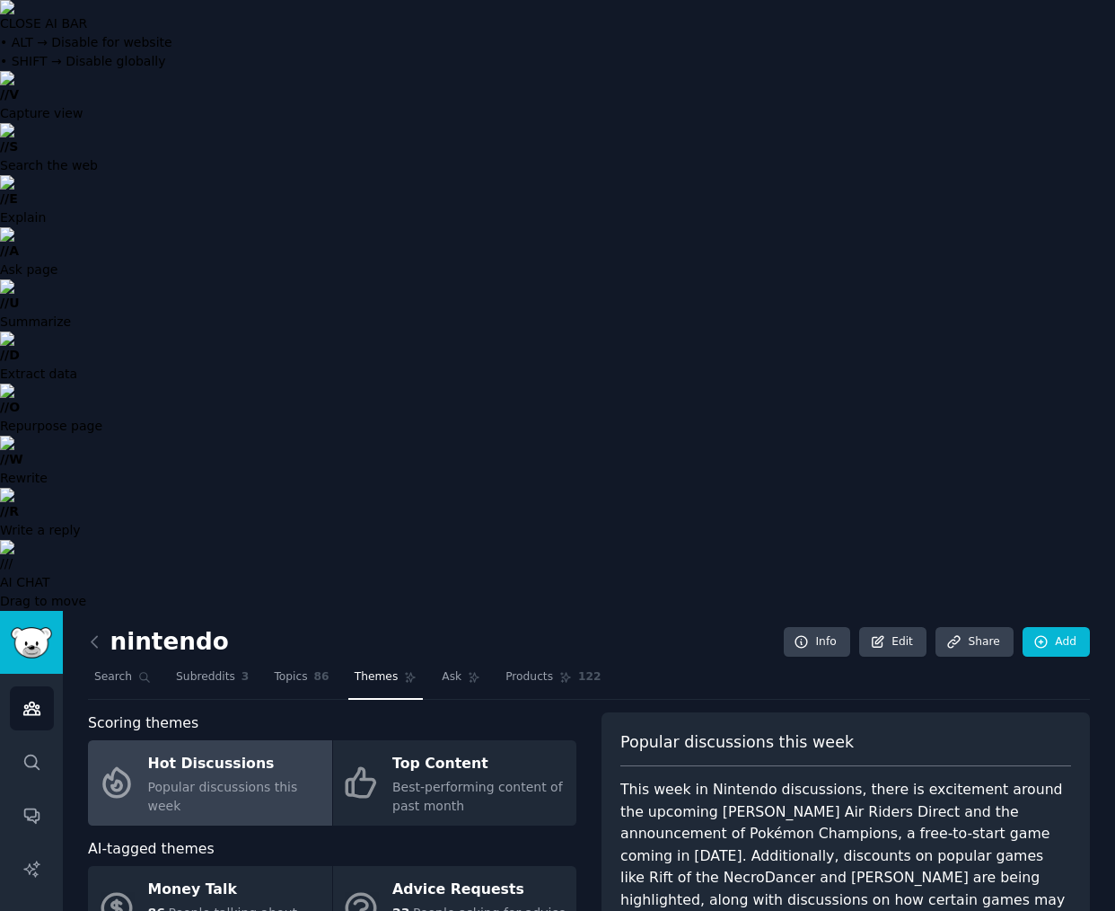
click at [793, 779] on div "This week in Nintendo discussions, there is excitement around the upcoming Kirb…" at bounding box center [846, 856] width 451 height 154
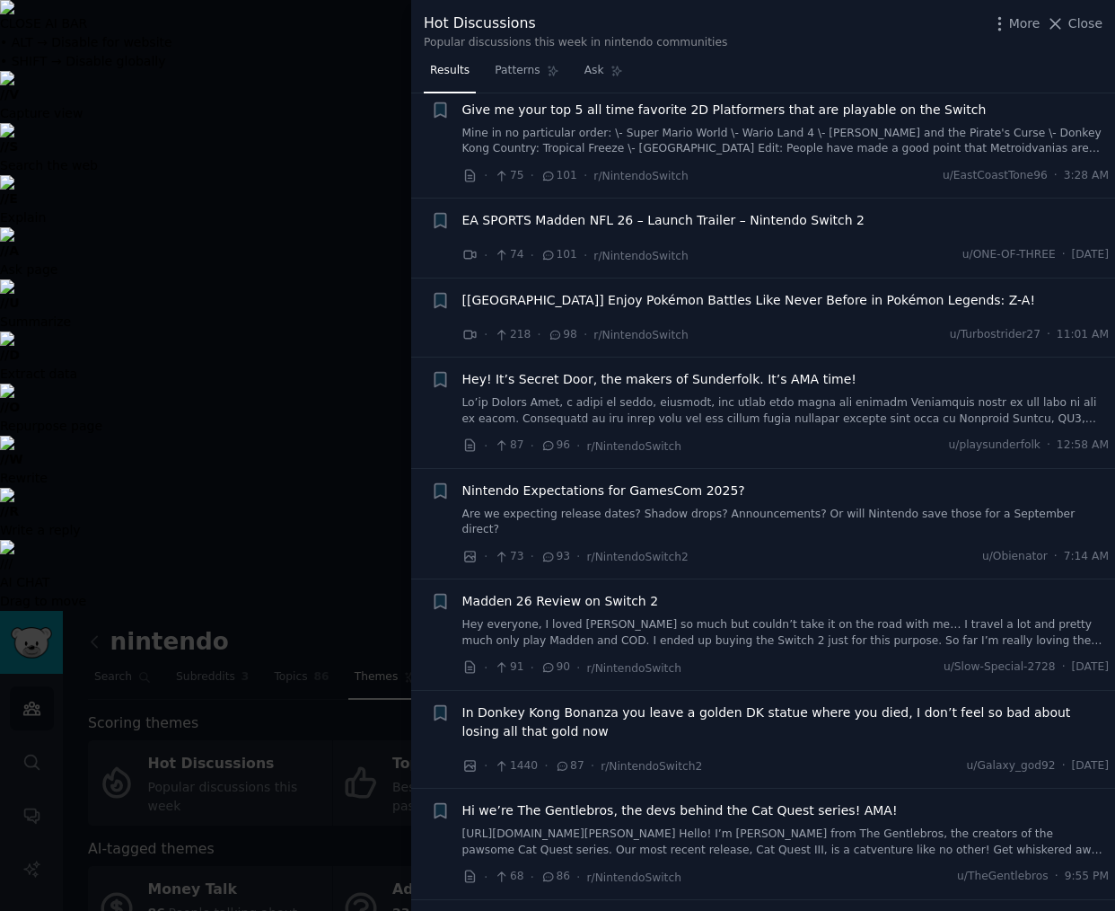
scroll to position [2370, 0]
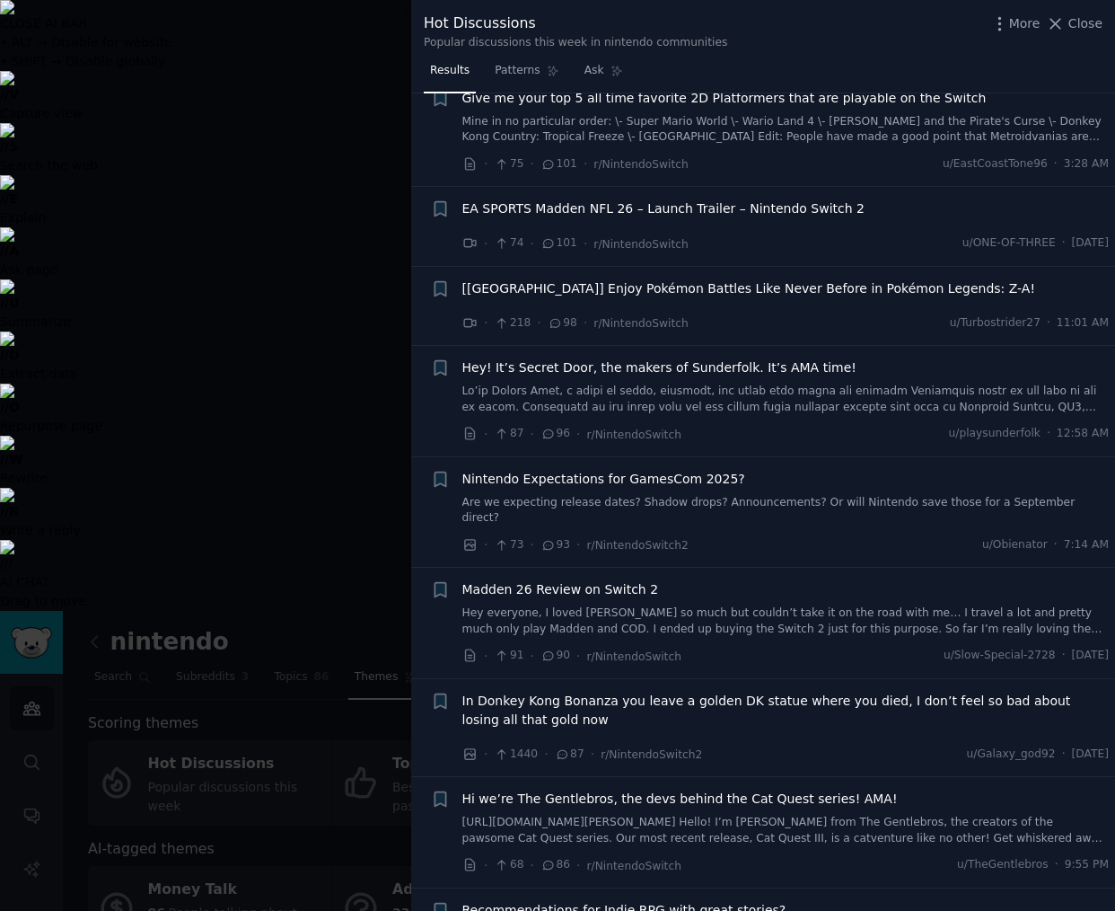
click at [201, 681] on div at bounding box center [557, 455] width 1115 height 911
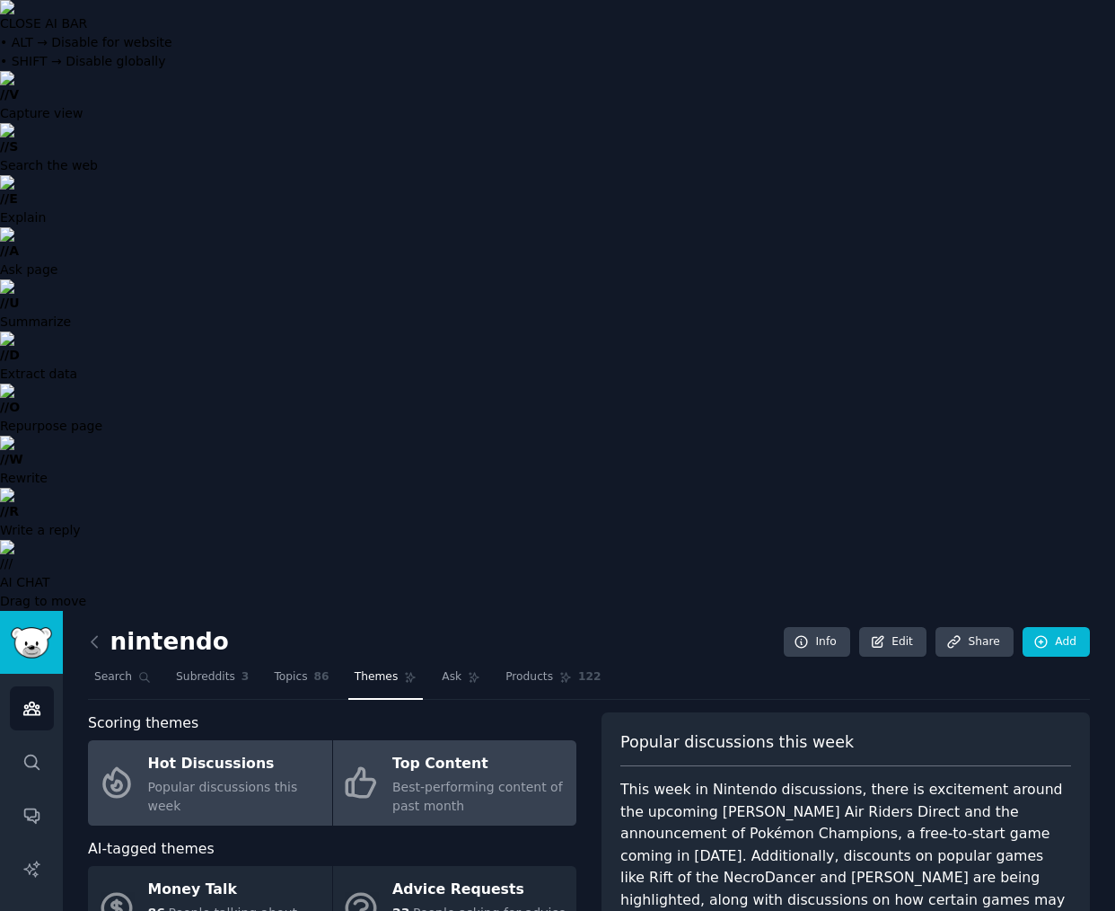
click at [494, 778] on div "Best-performing content of past month" at bounding box center [479, 797] width 175 height 38
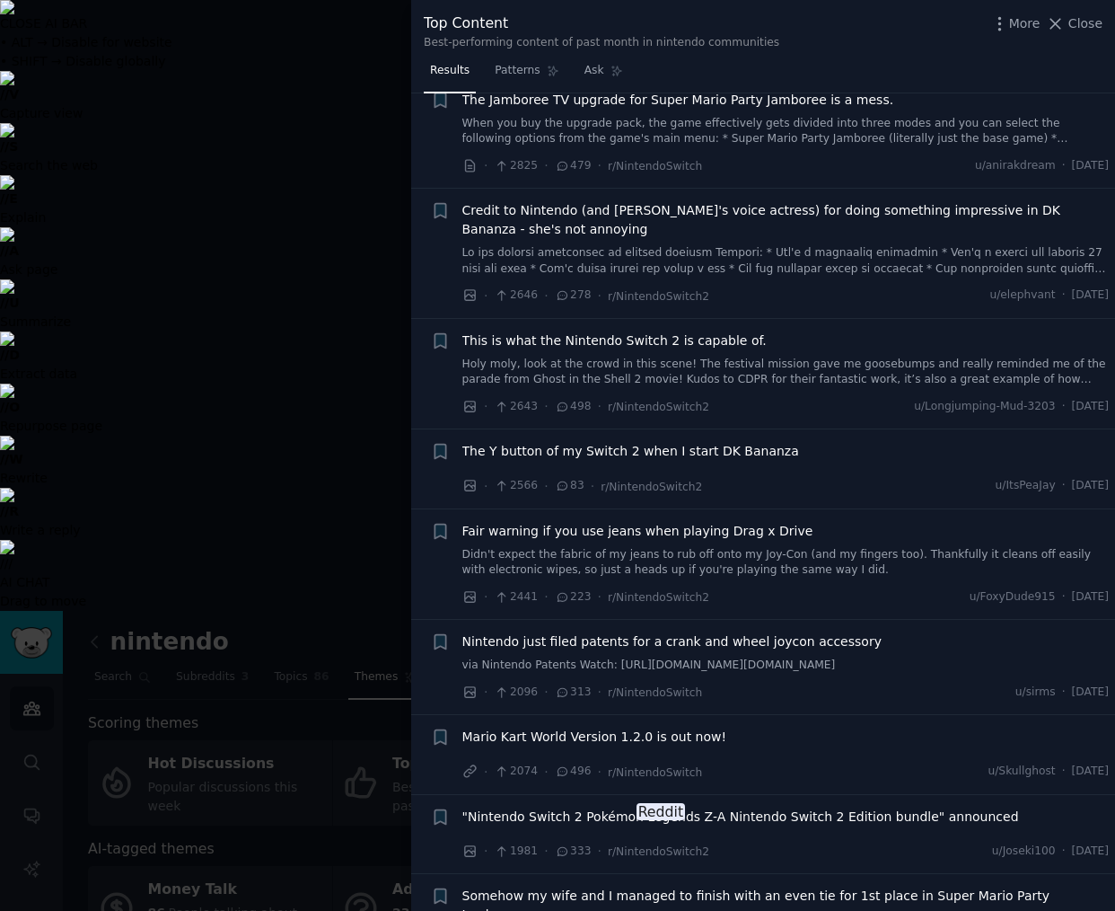
scroll to position [1315, 0]
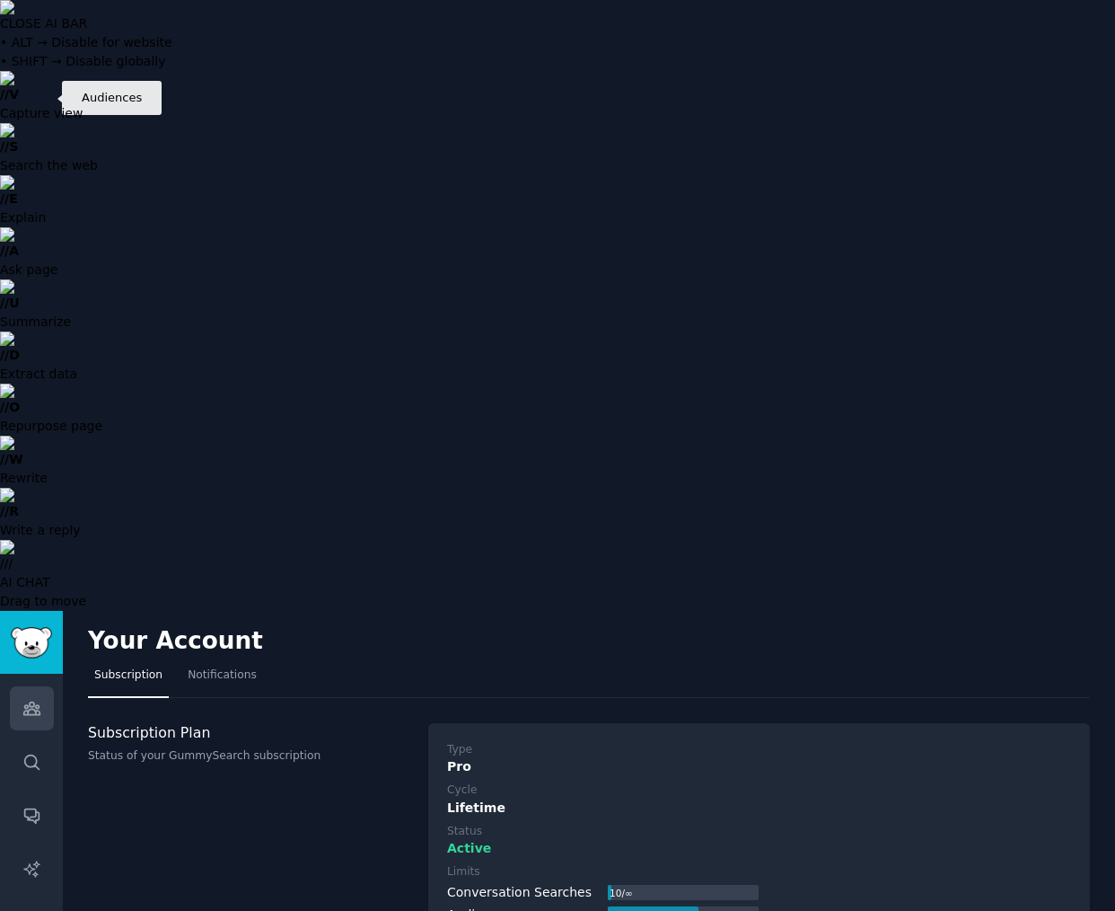
click at [42, 686] on link "Audiences" at bounding box center [32, 708] width 44 height 44
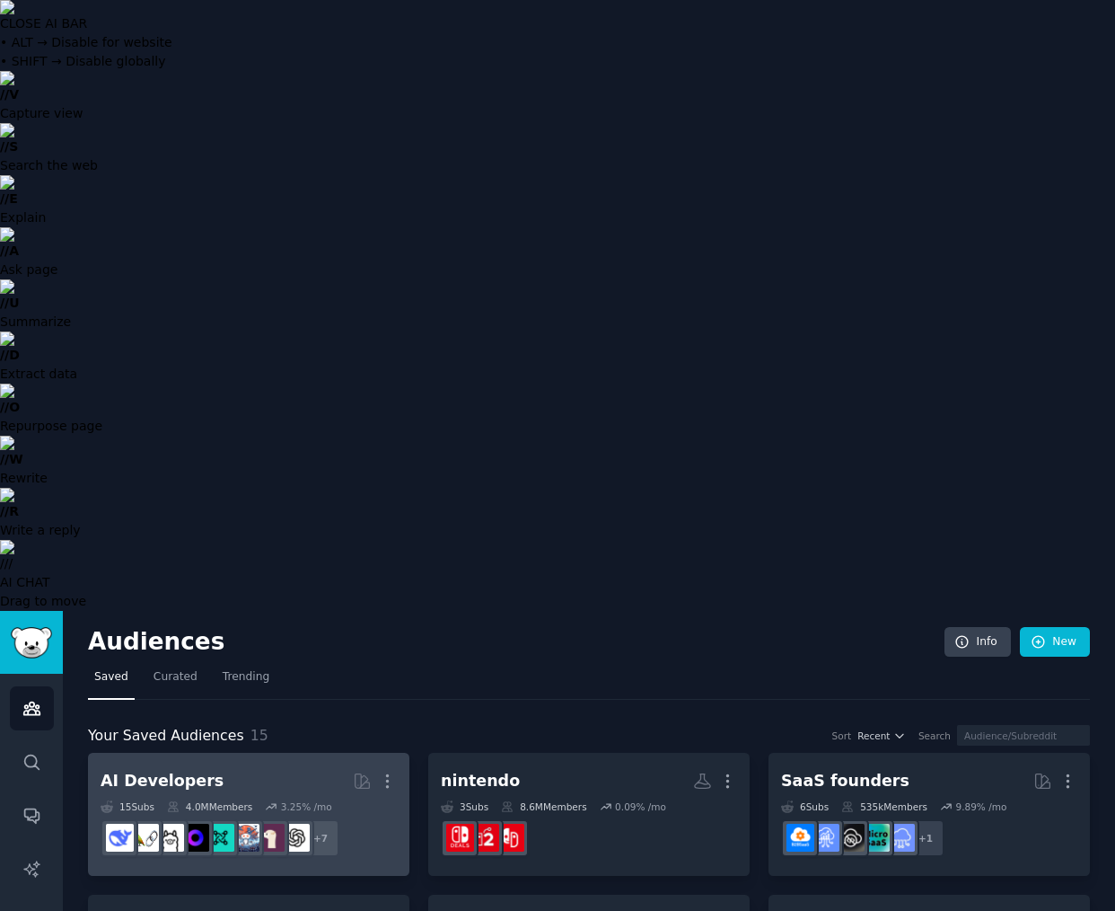
click at [246, 765] on h2 "AI Developers More" at bounding box center [249, 780] width 296 height 31
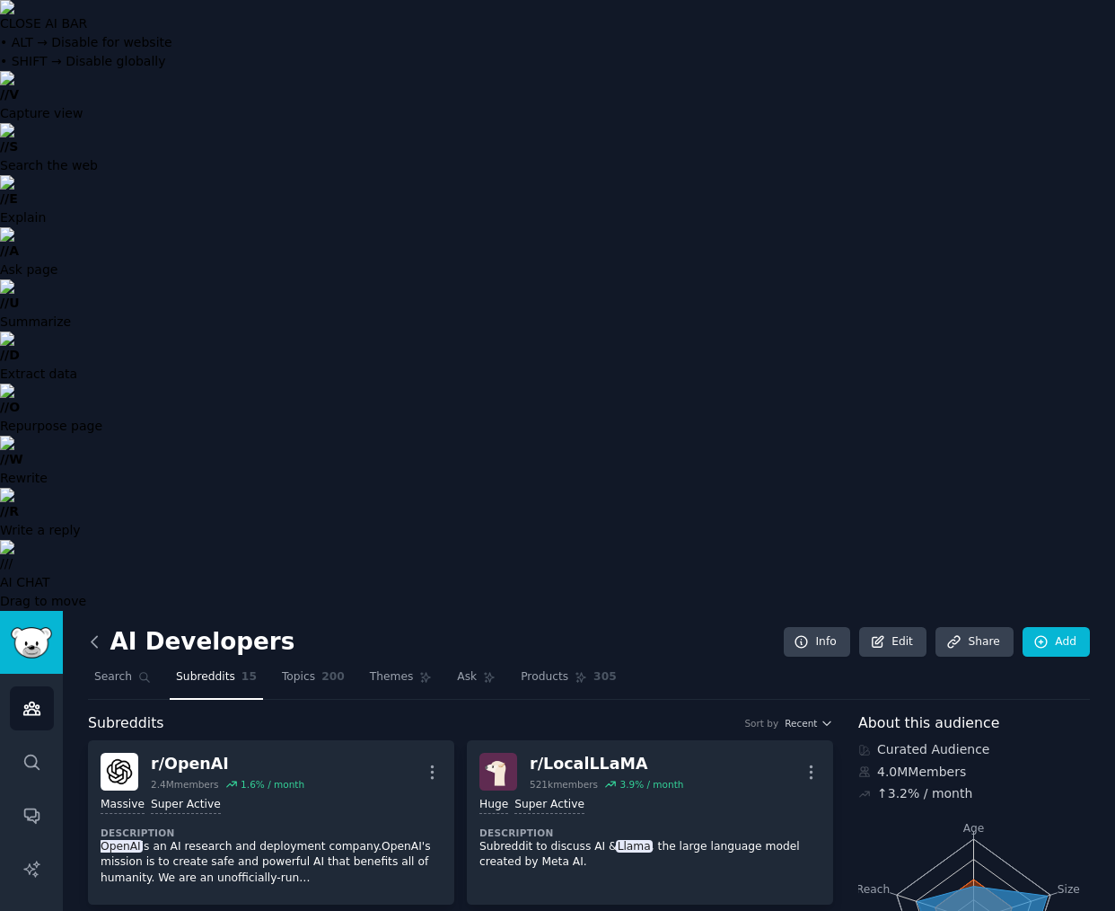
click at [94, 632] on icon at bounding box center [94, 641] width 19 height 19
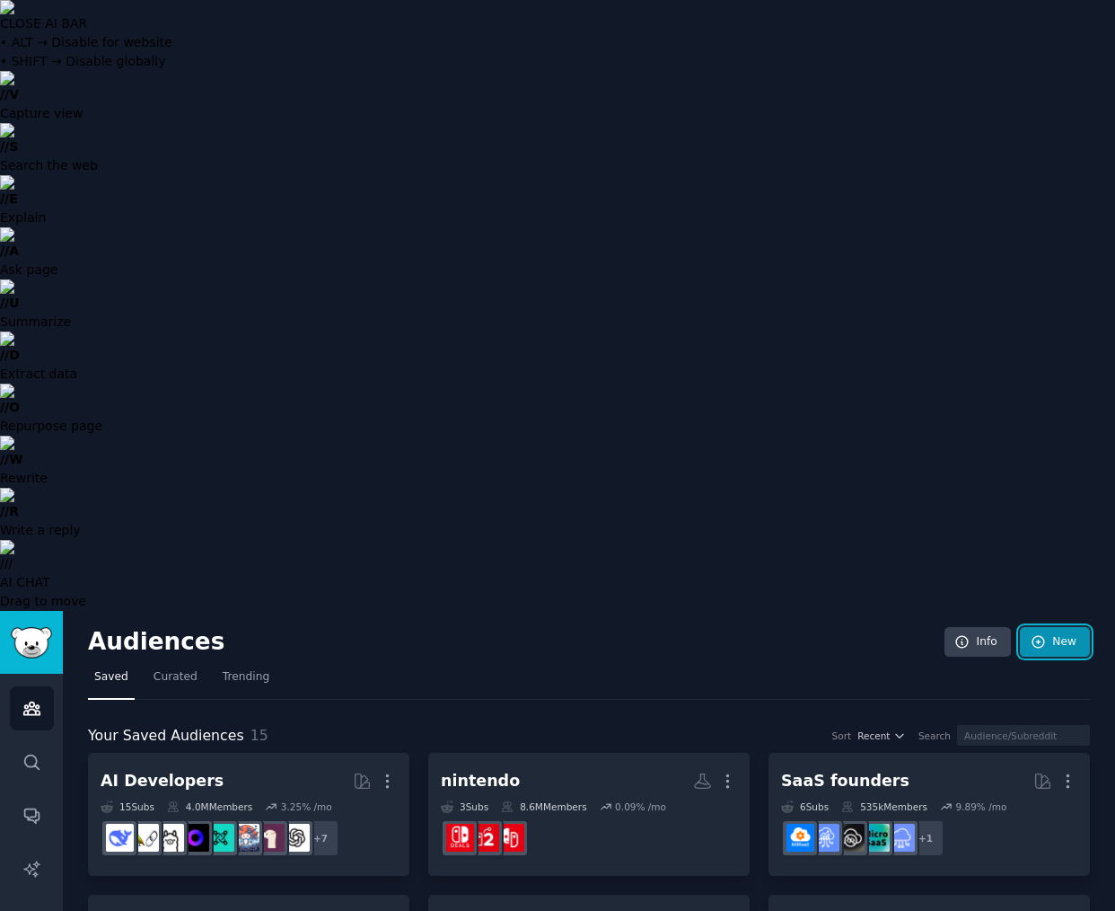
click at [1052, 627] on link "New" at bounding box center [1055, 642] width 70 height 31
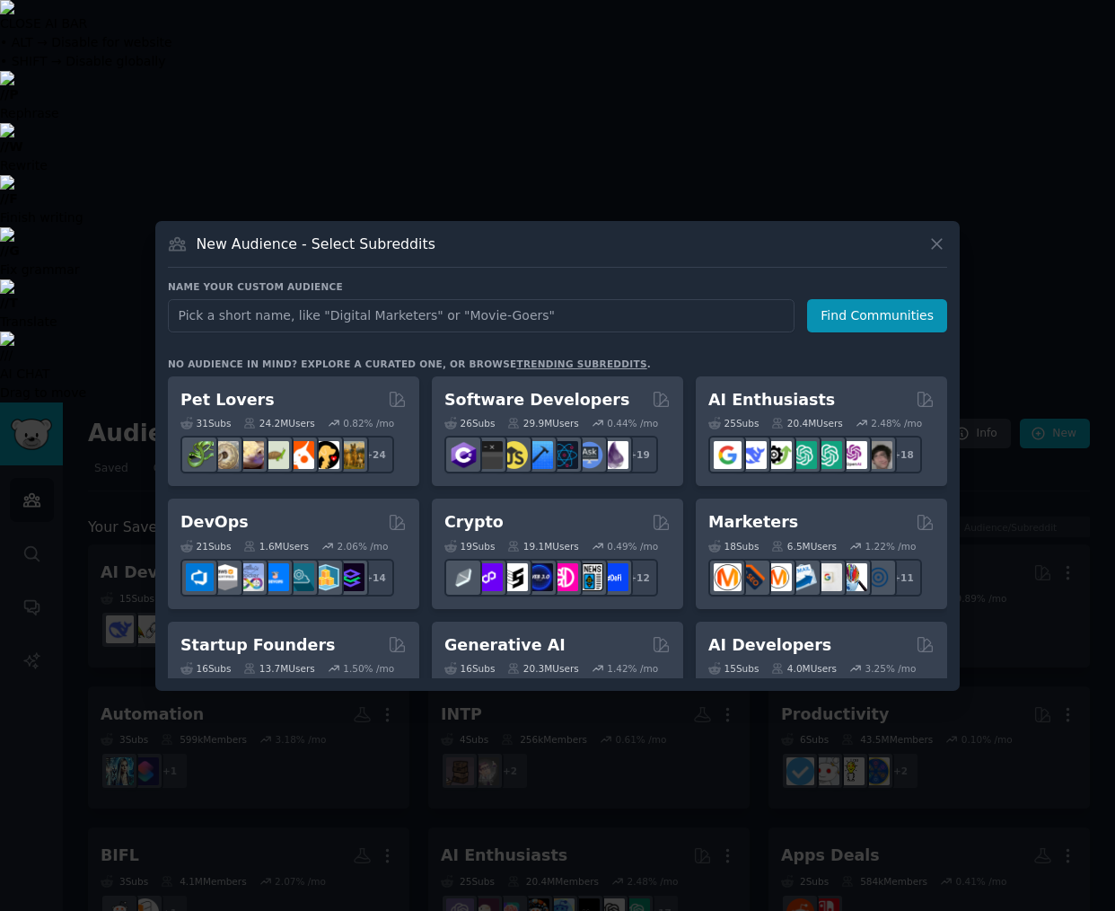
click at [474, 321] on input "text" at bounding box center [481, 315] width 627 height 33
type input "AI Agents -DT"
type input "AI Agents -custom"
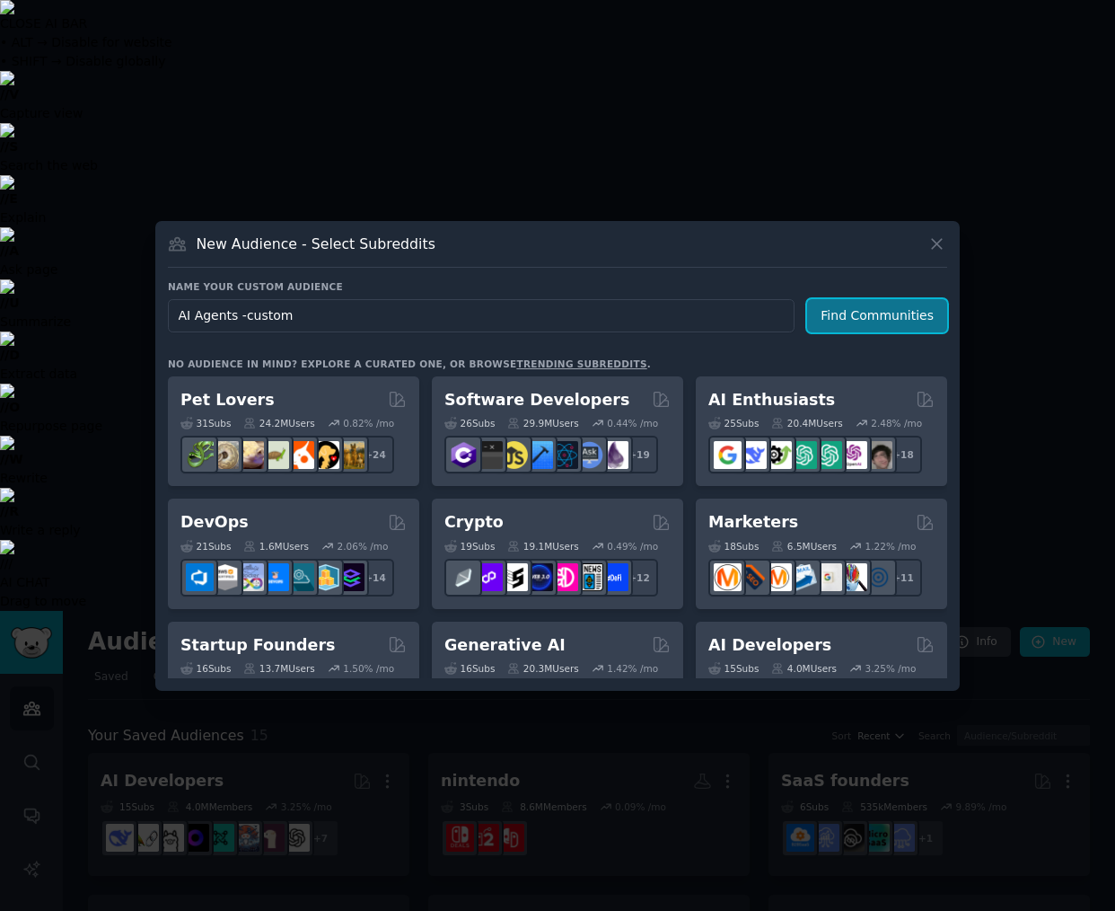
click at [897, 313] on button "Find Communities" at bounding box center [877, 315] width 140 height 33
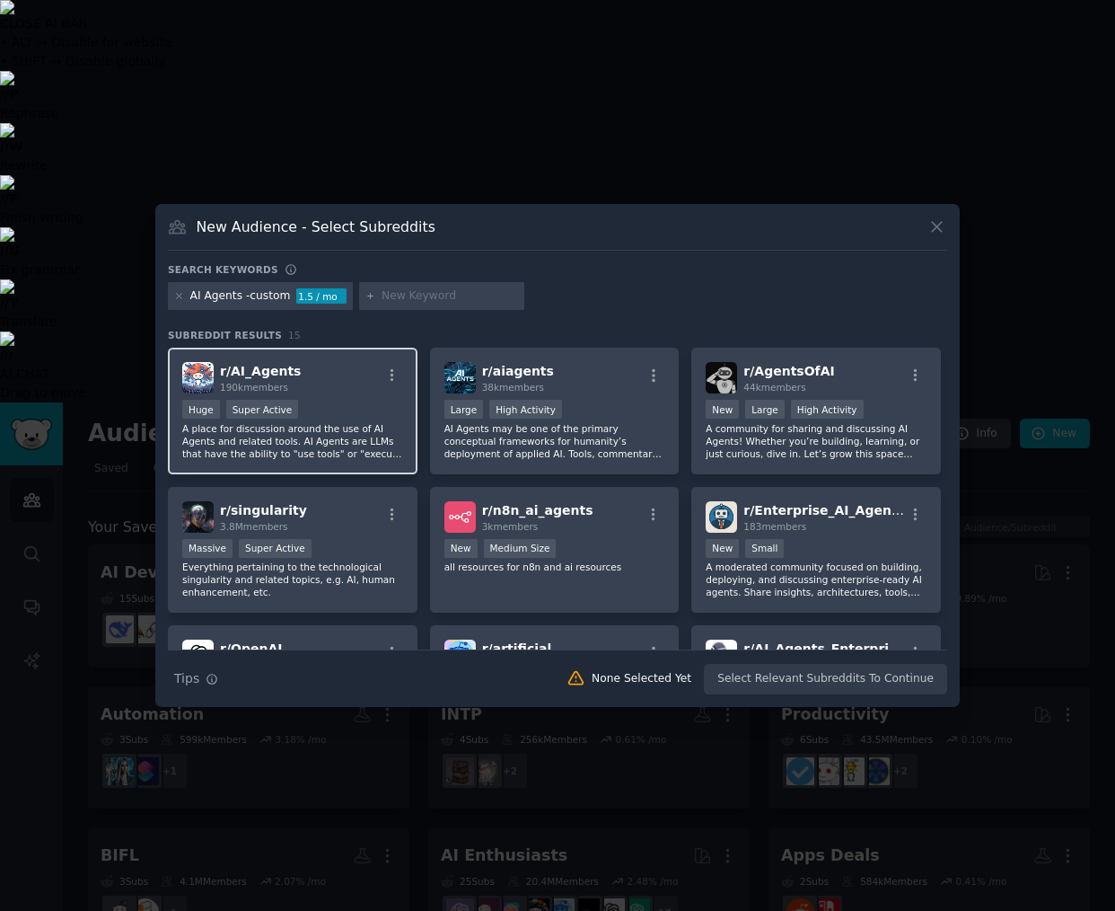
click at [339, 419] on div "Huge Super Active" at bounding box center [292, 411] width 221 height 22
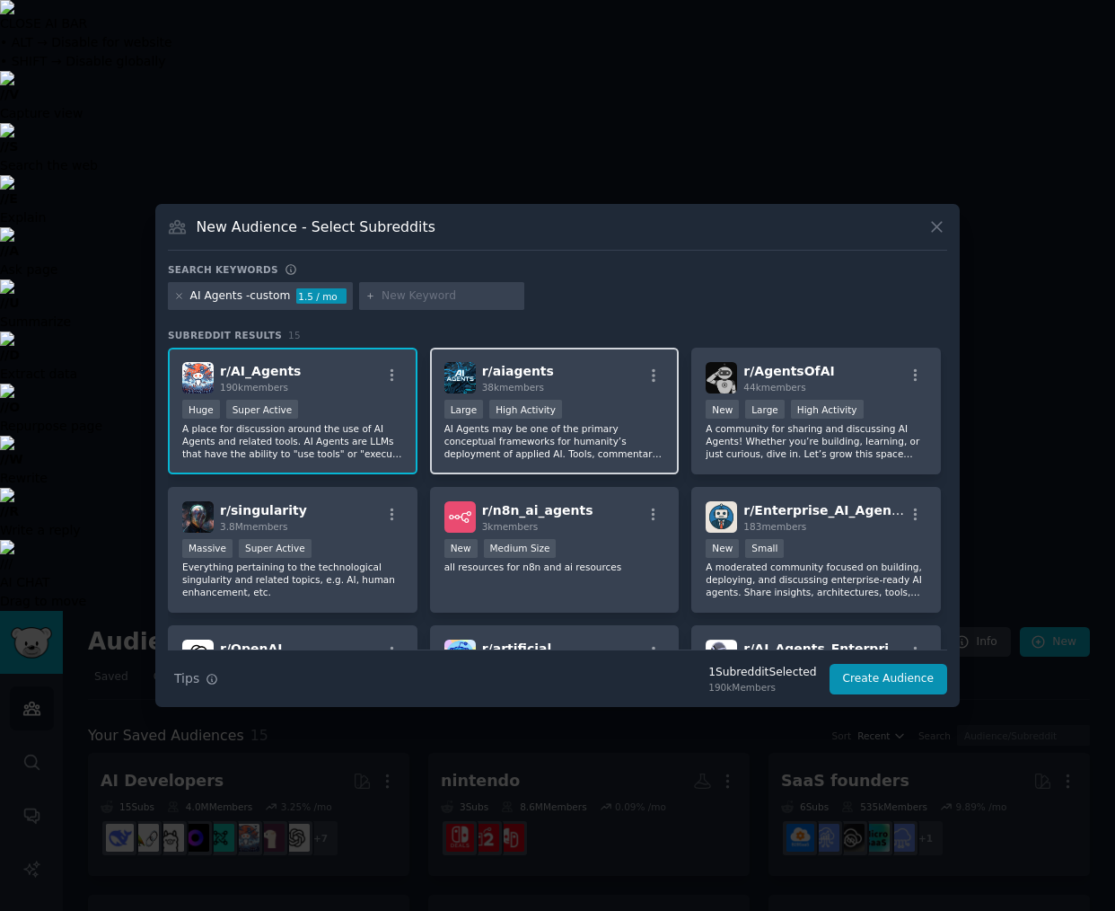
click at [602, 390] on div "r/ aiagents 38k members" at bounding box center [555, 377] width 221 height 31
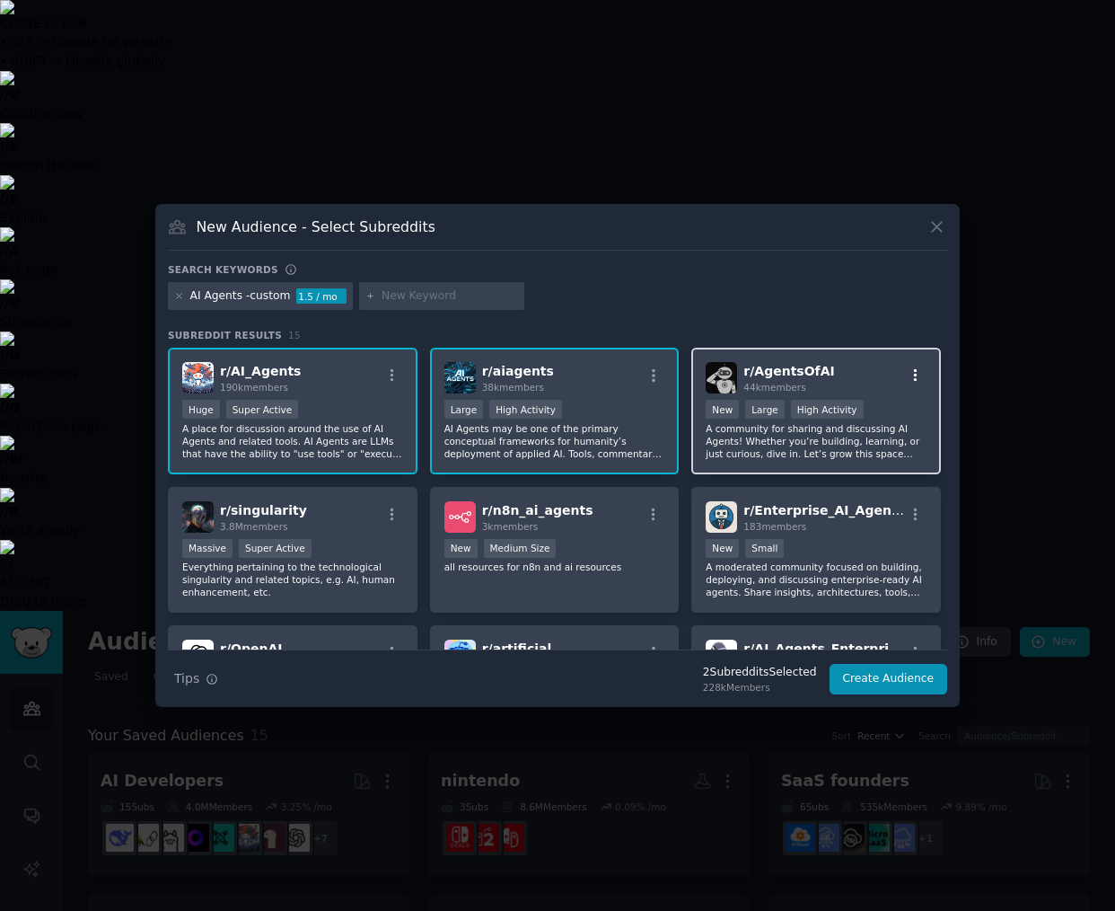
click at [913, 374] on icon "button" at bounding box center [916, 375] width 16 height 16
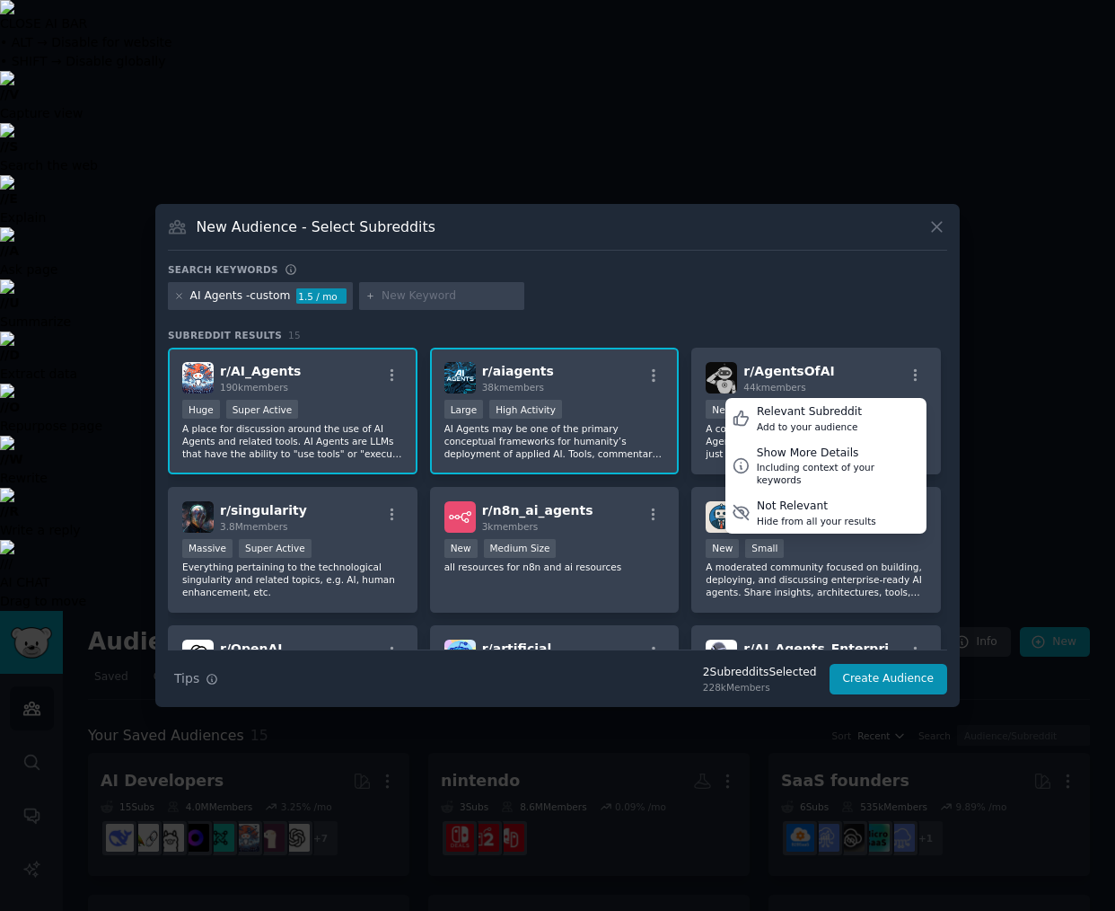
click at [838, 290] on div "AI Agents -custom 1.5 / mo" at bounding box center [557, 299] width 779 height 35
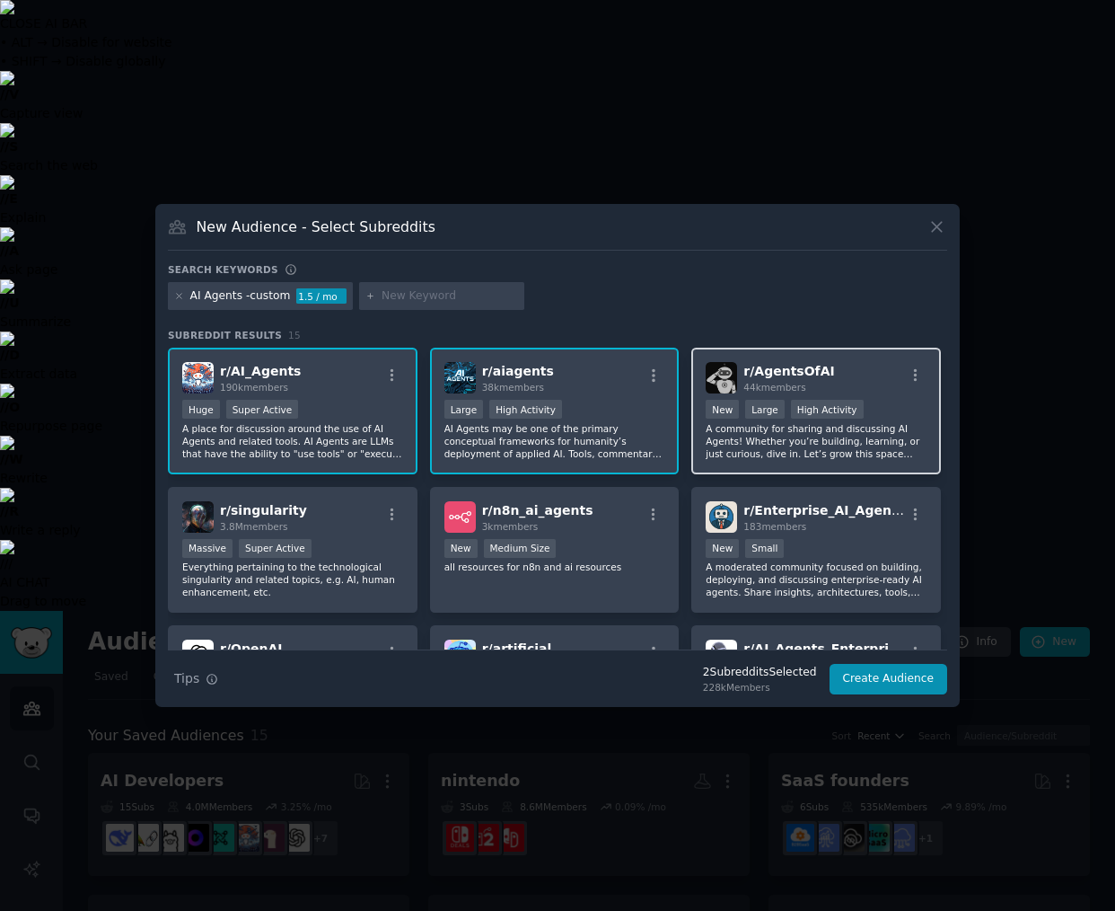
click at [830, 454] on p "A community for sharing and discussing AI Agents! Whether you’re building, lear…" at bounding box center [816, 441] width 221 height 38
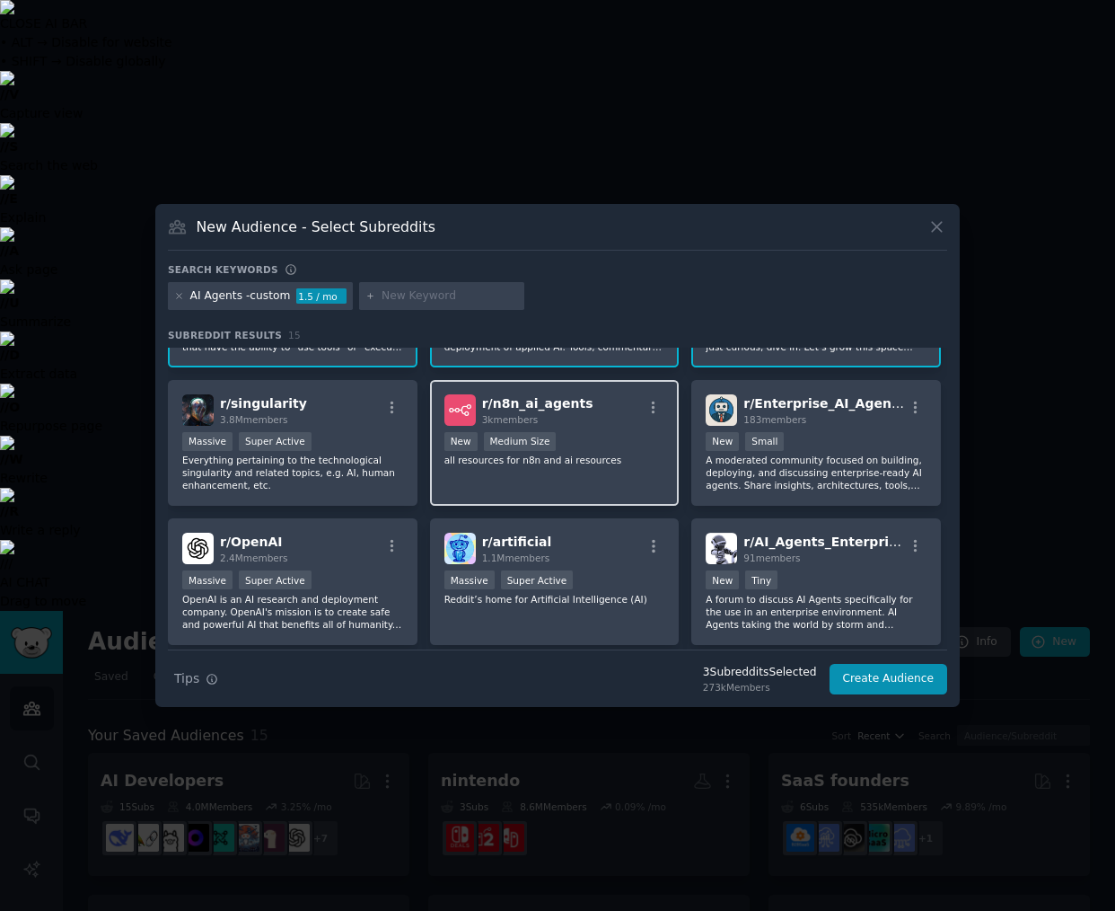
scroll to position [119, 0]
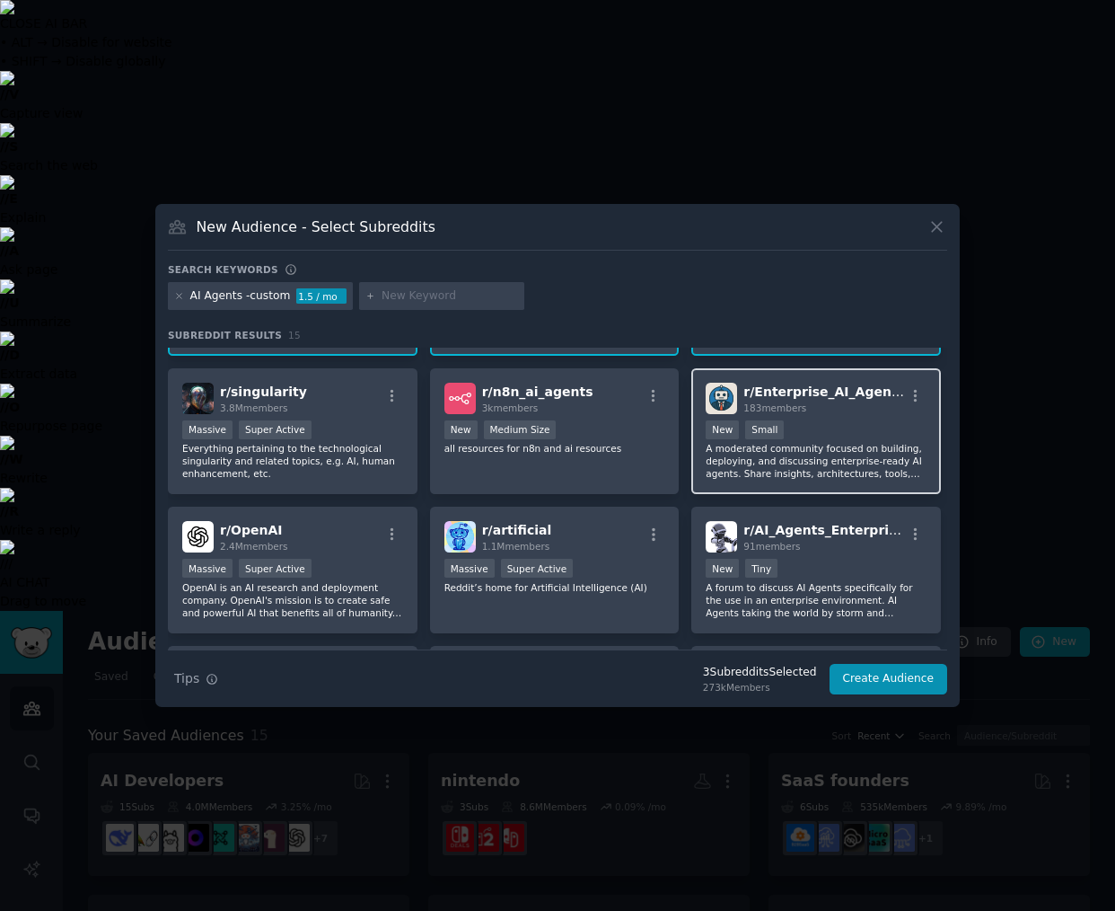
click at [826, 450] on p "A moderated community focused on building, deploying, and discussing enterprise…" at bounding box center [816, 461] width 221 height 38
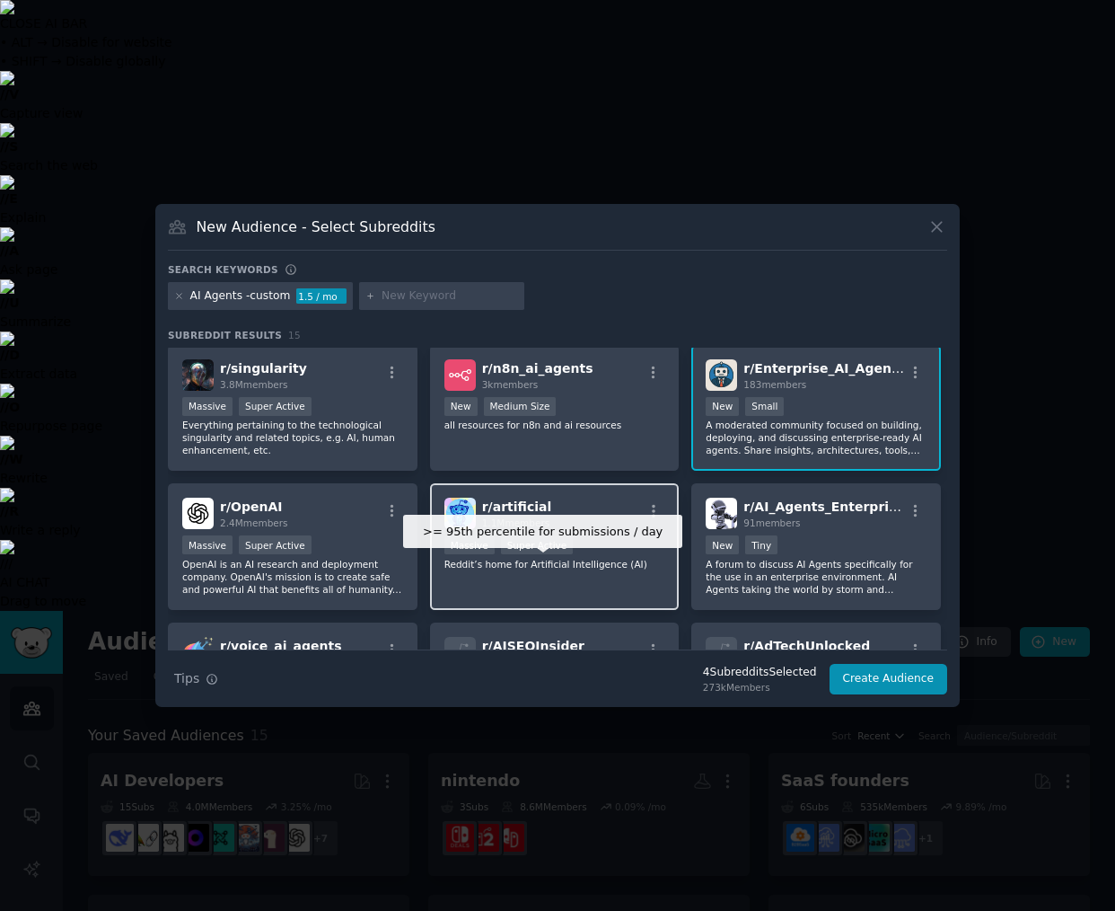
scroll to position [154, 0]
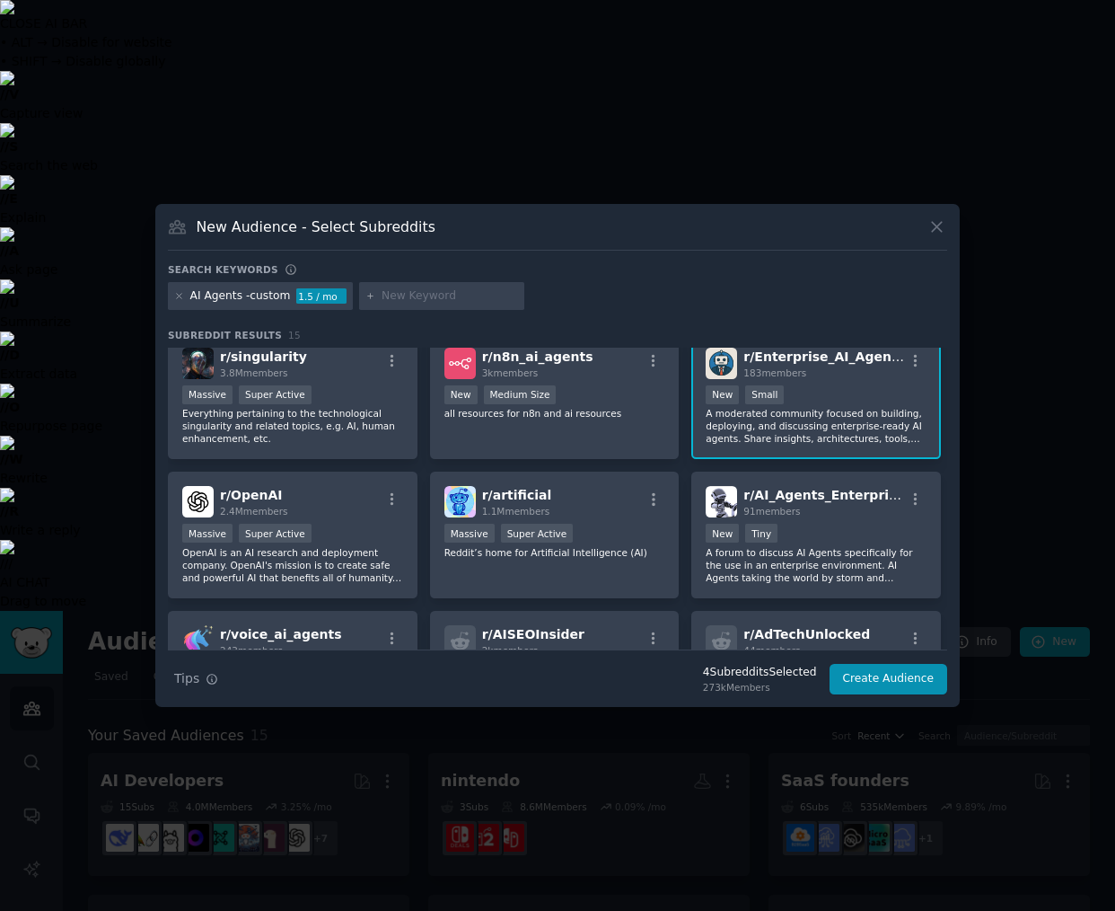
click at [809, 412] on p "A moderated community focused on building, deploying, and discussing enterprise…" at bounding box center [816, 426] width 221 height 38
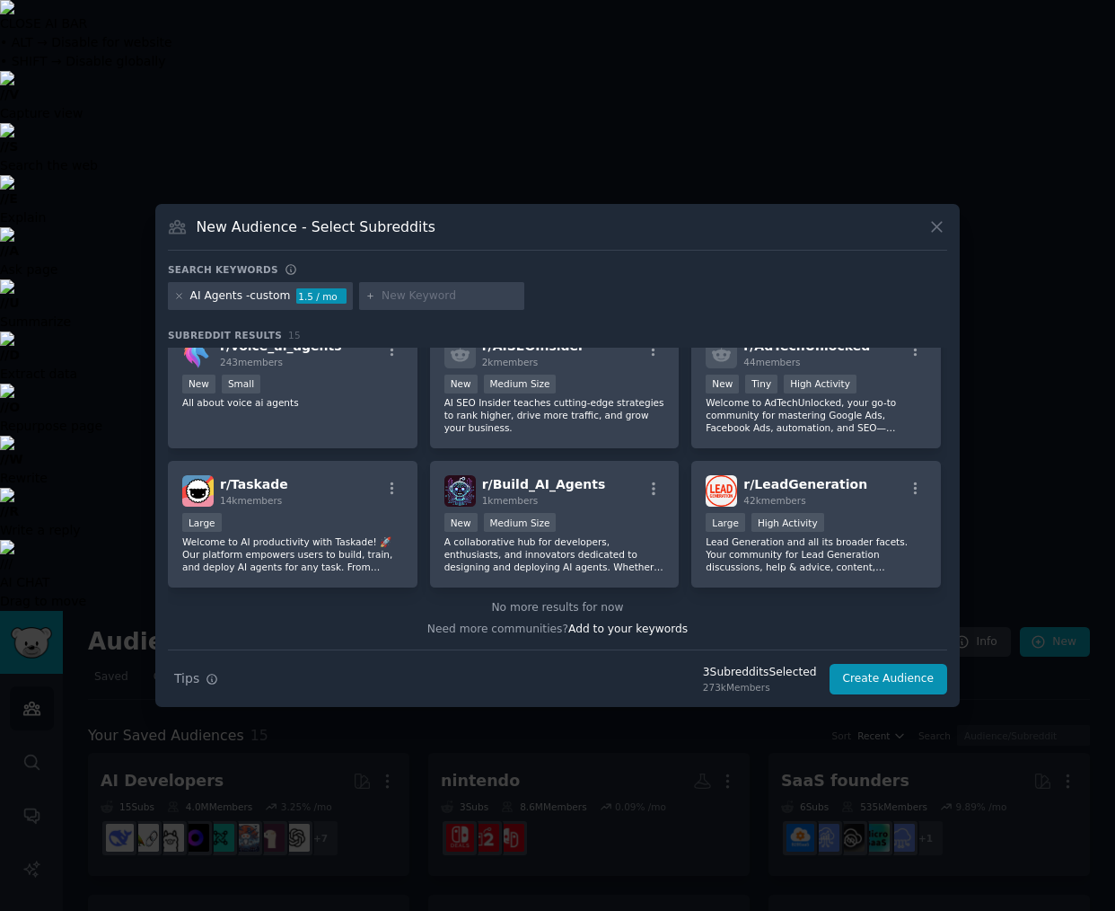
scroll to position [0, 0]
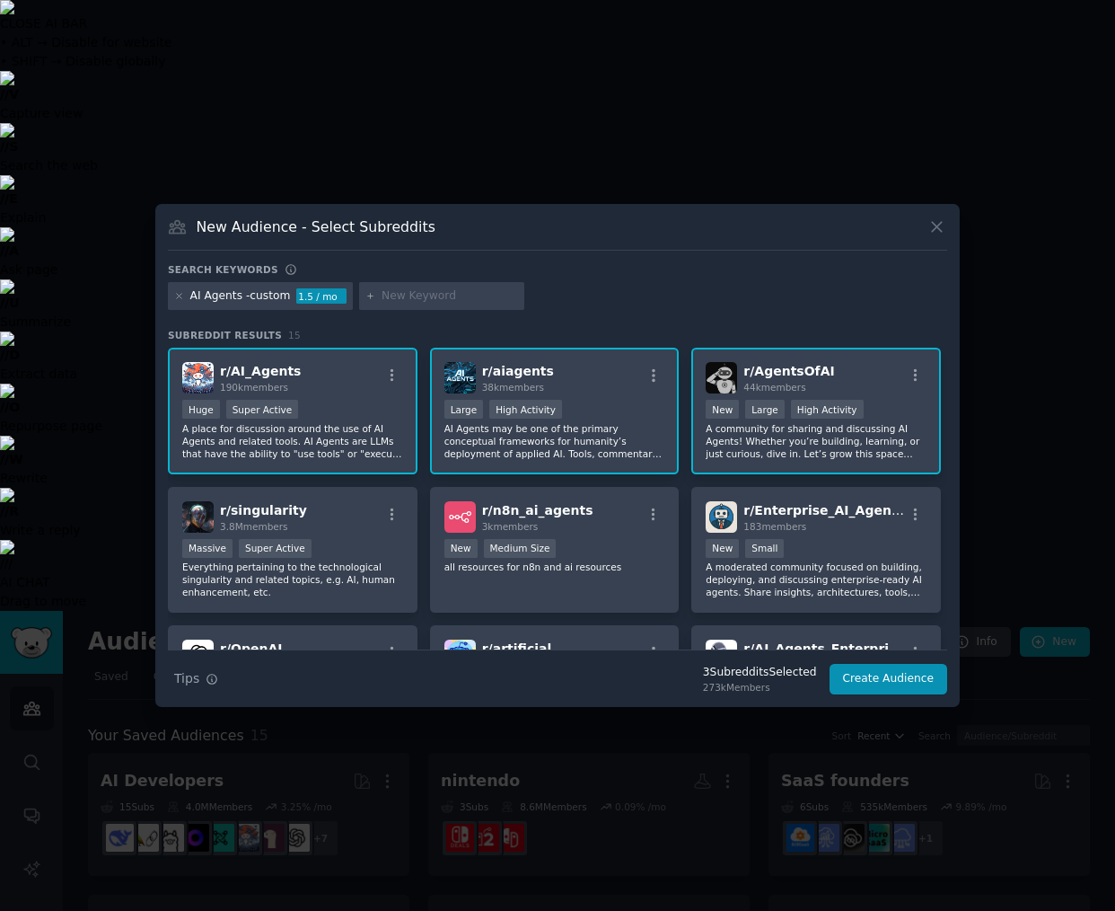
click at [427, 296] on input "text" at bounding box center [450, 296] width 137 height 16
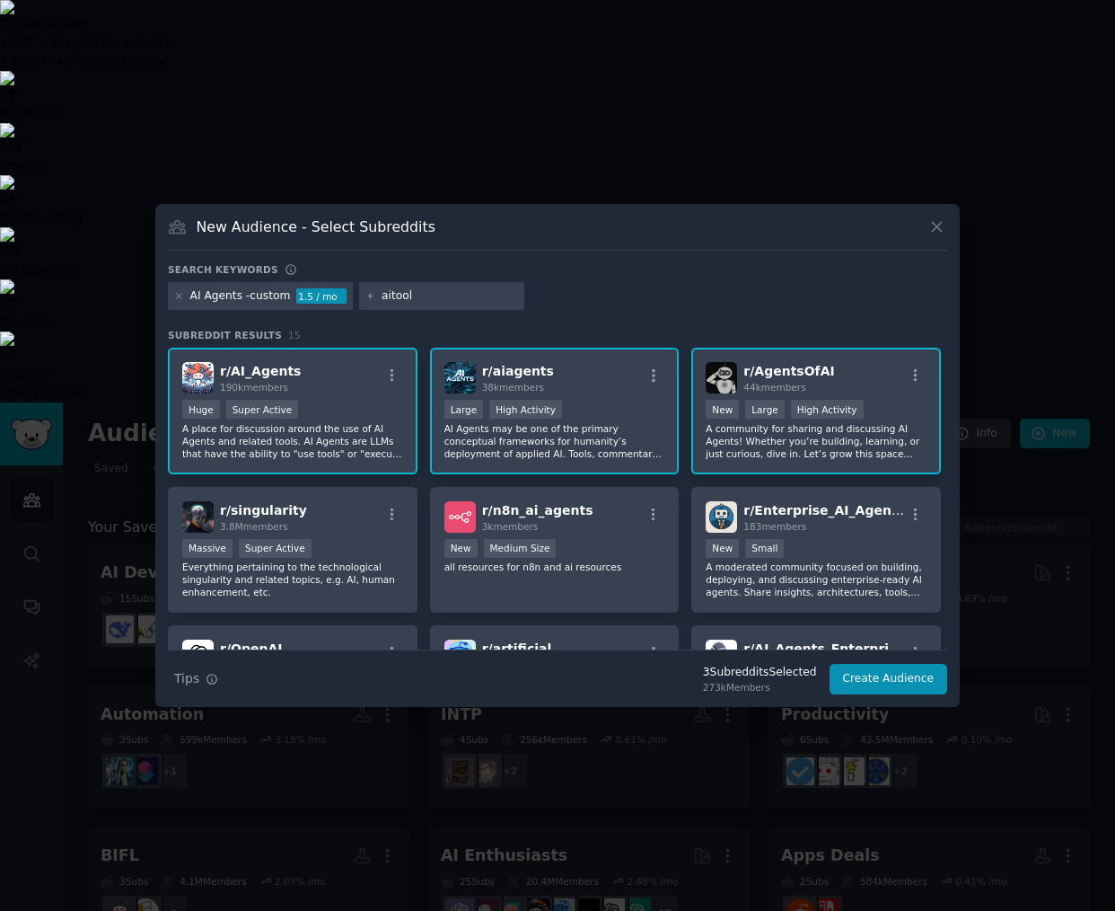
type input "aitools"
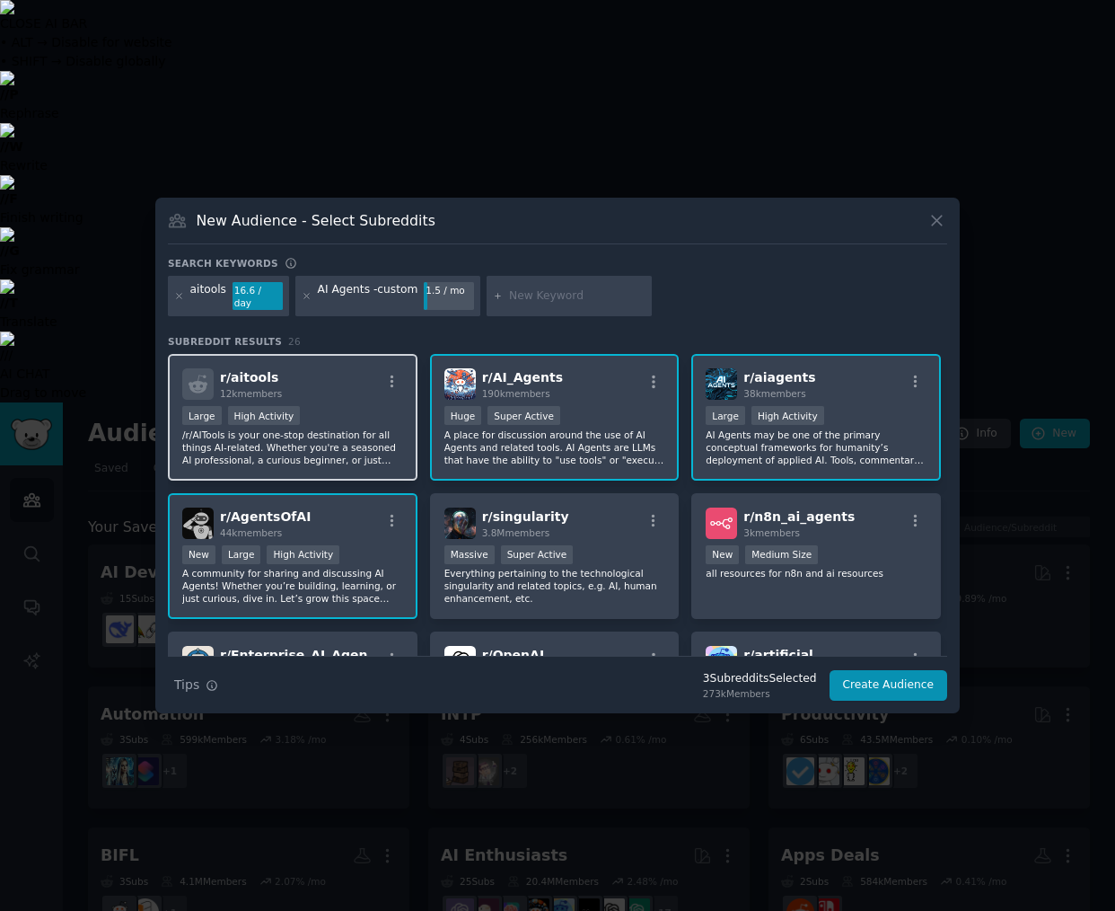
click at [366, 438] on p "/r/AITools is your one-stop destination for all things AI-related. Whether you'…" at bounding box center [292, 447] width 221 height 38
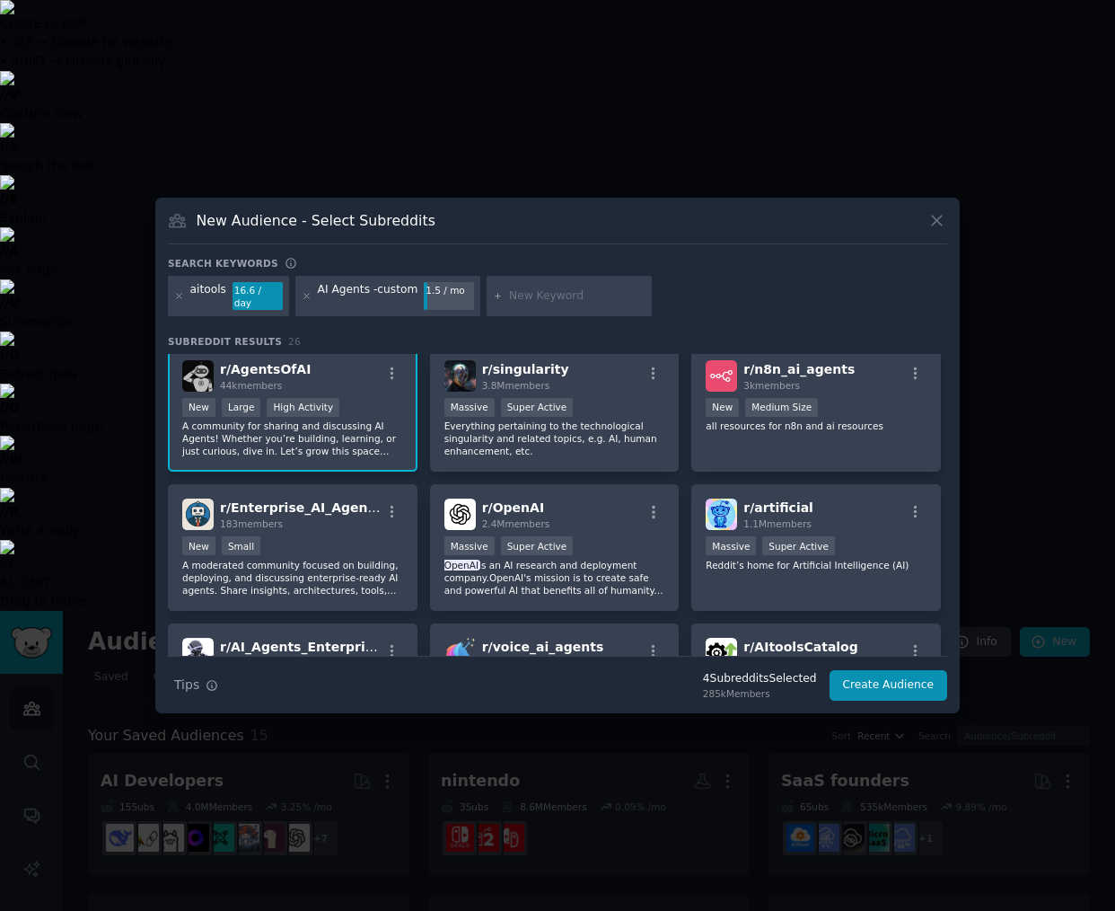
scroll to position [136, 0]
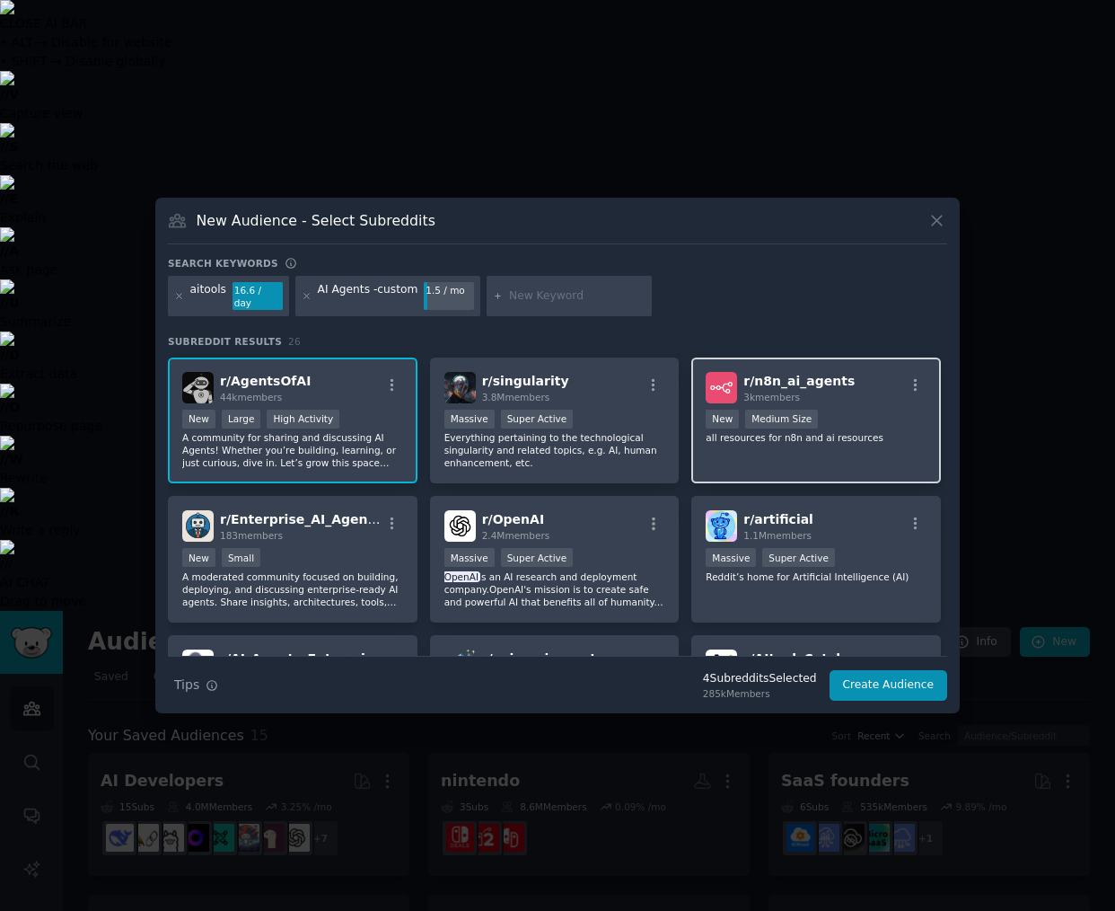
click at [871, 431] on p "all resources for n8n and ai resources" at bounding box center [816, 437] width 221 height 13
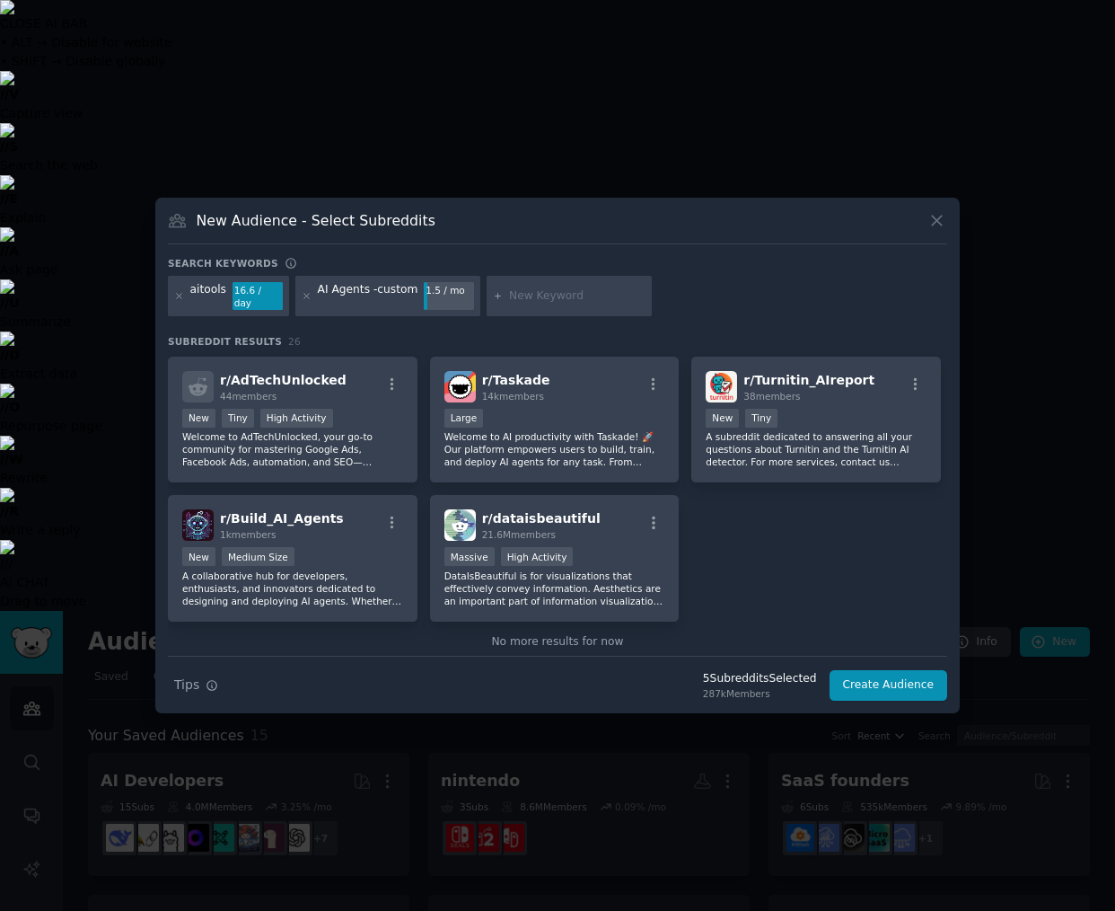
scroll to position [972, 0]
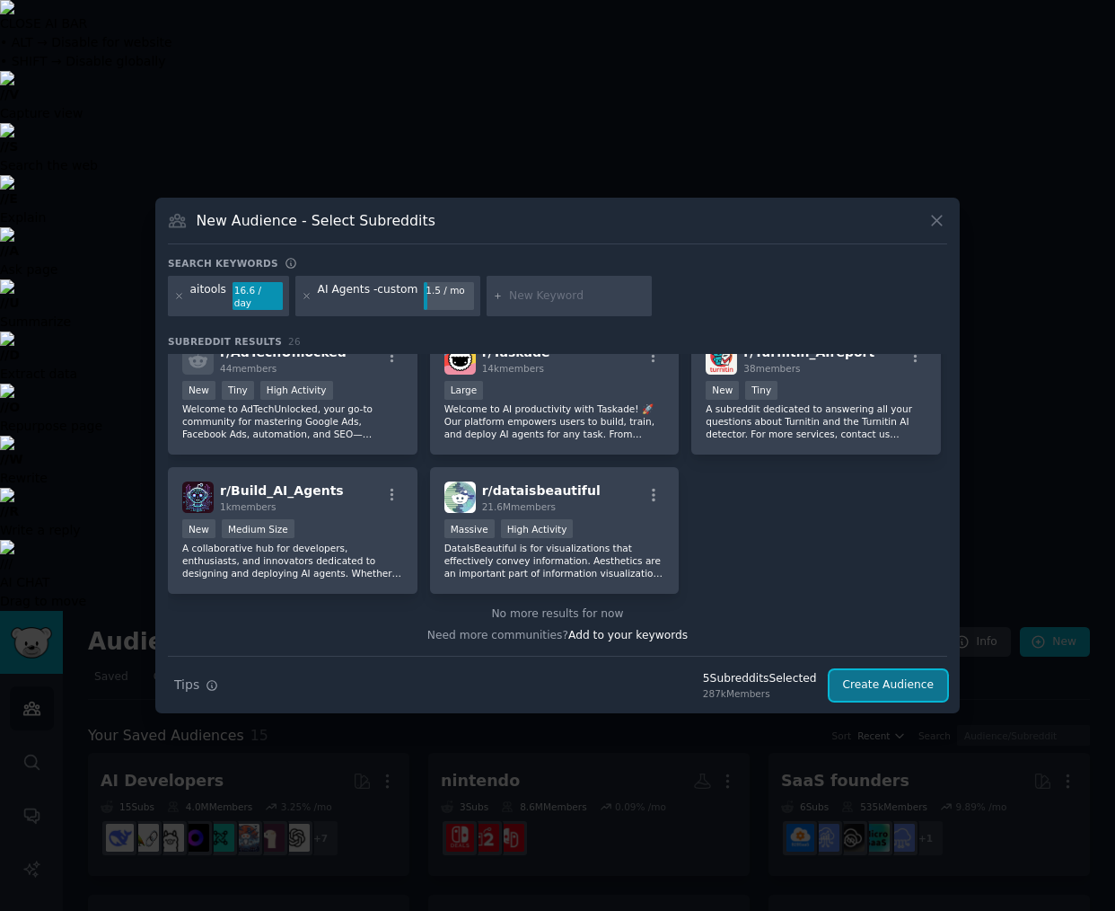
click at [898, 679] on button "Create Audience" at bounding box center [889, 685] width 119 height 31
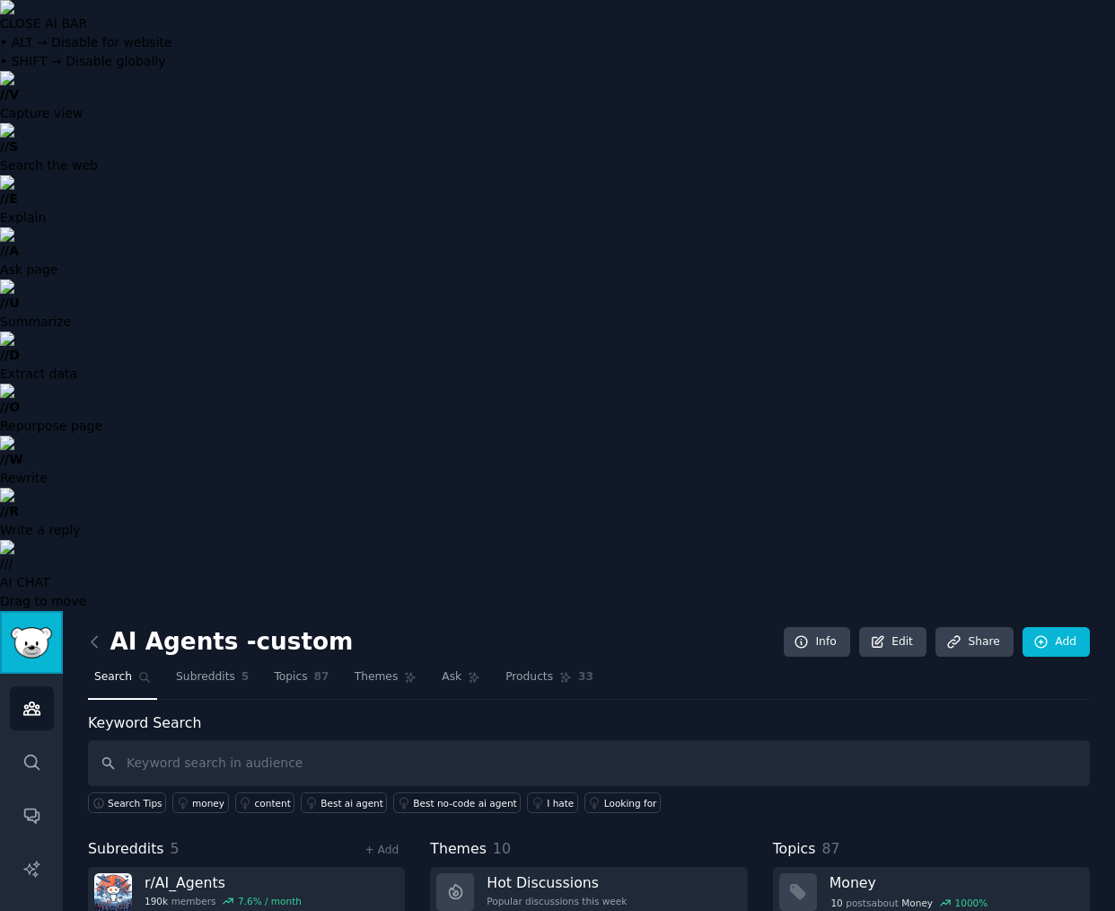
click at [23, 627] on img "Sidebar" at bounding box center [31, 642] width 41 height 31
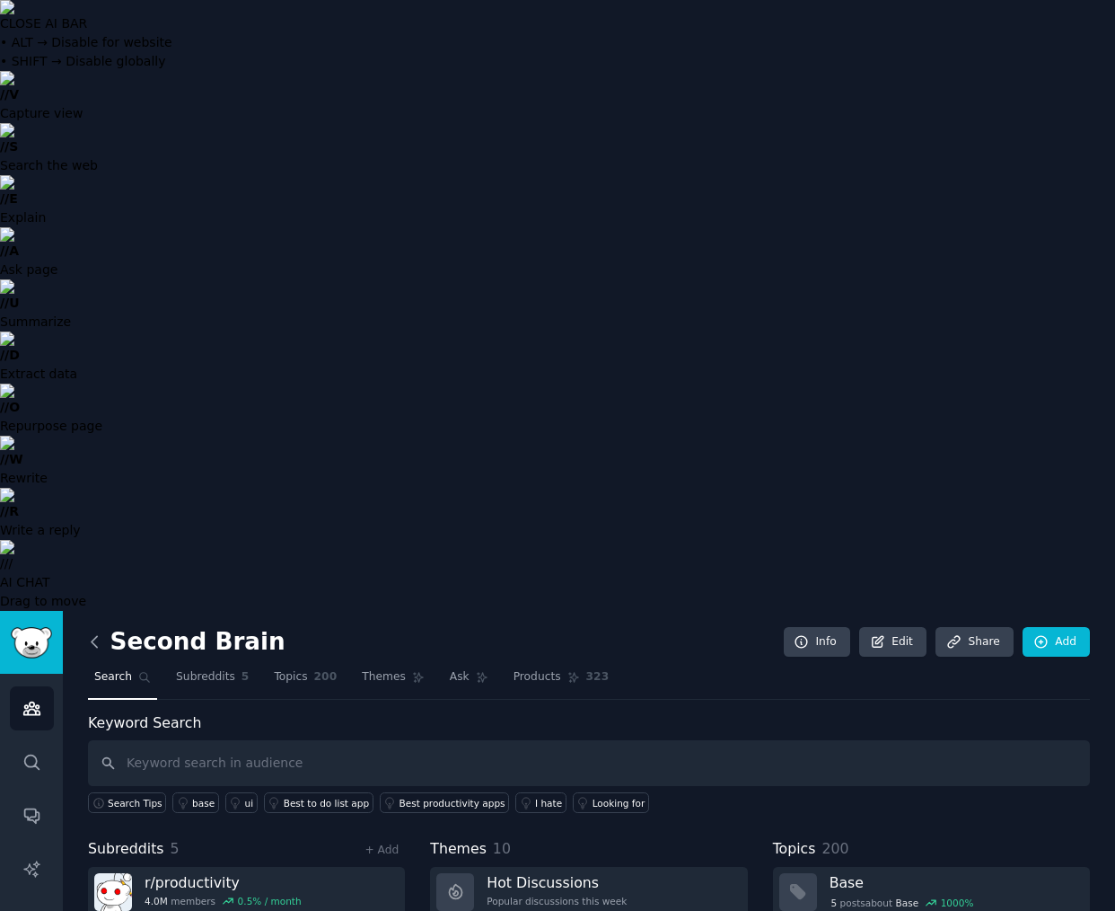
click at [92, 632] on icon at bounding box center [94, 641] width 19 height 19
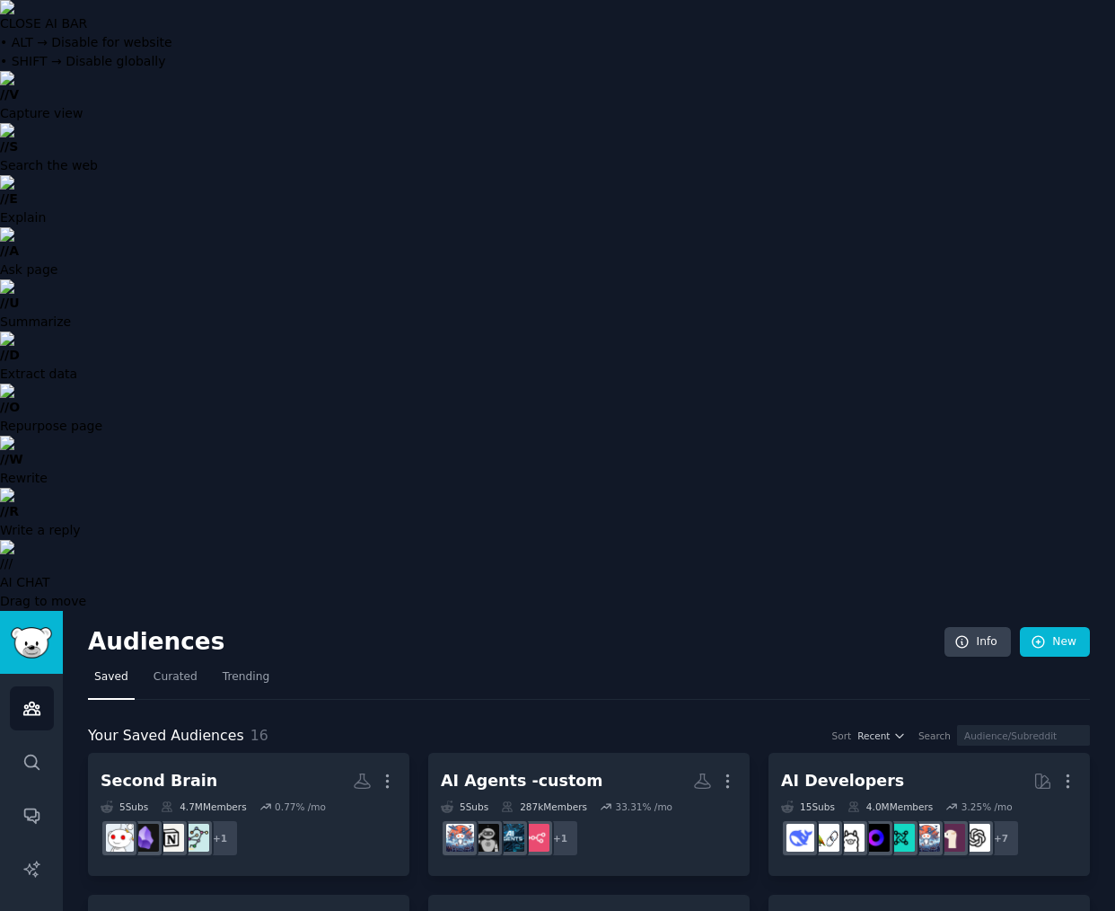
scroll to position [86, 0]
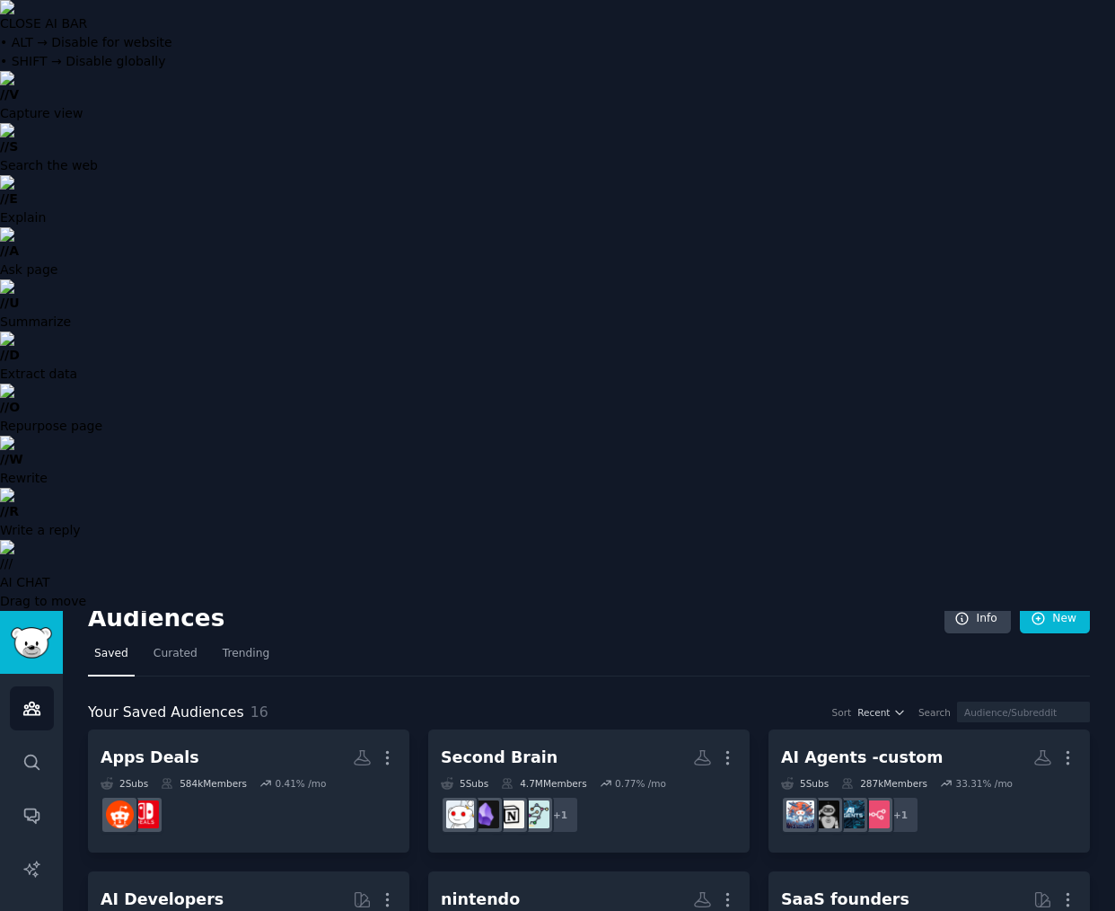
scroll to position [35, 0]
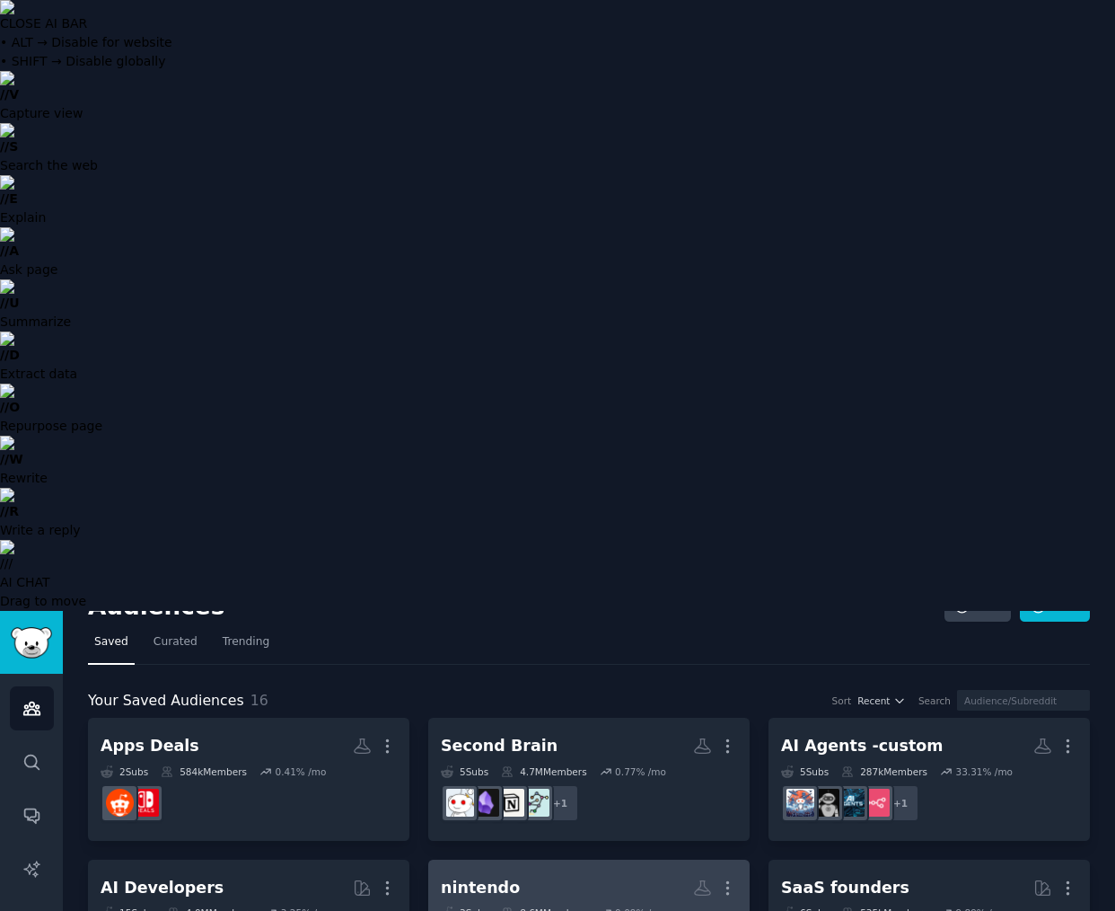
click at [634, 872] on h2 "nintendo More" at bounding box center [589, 887] width 296 height 31
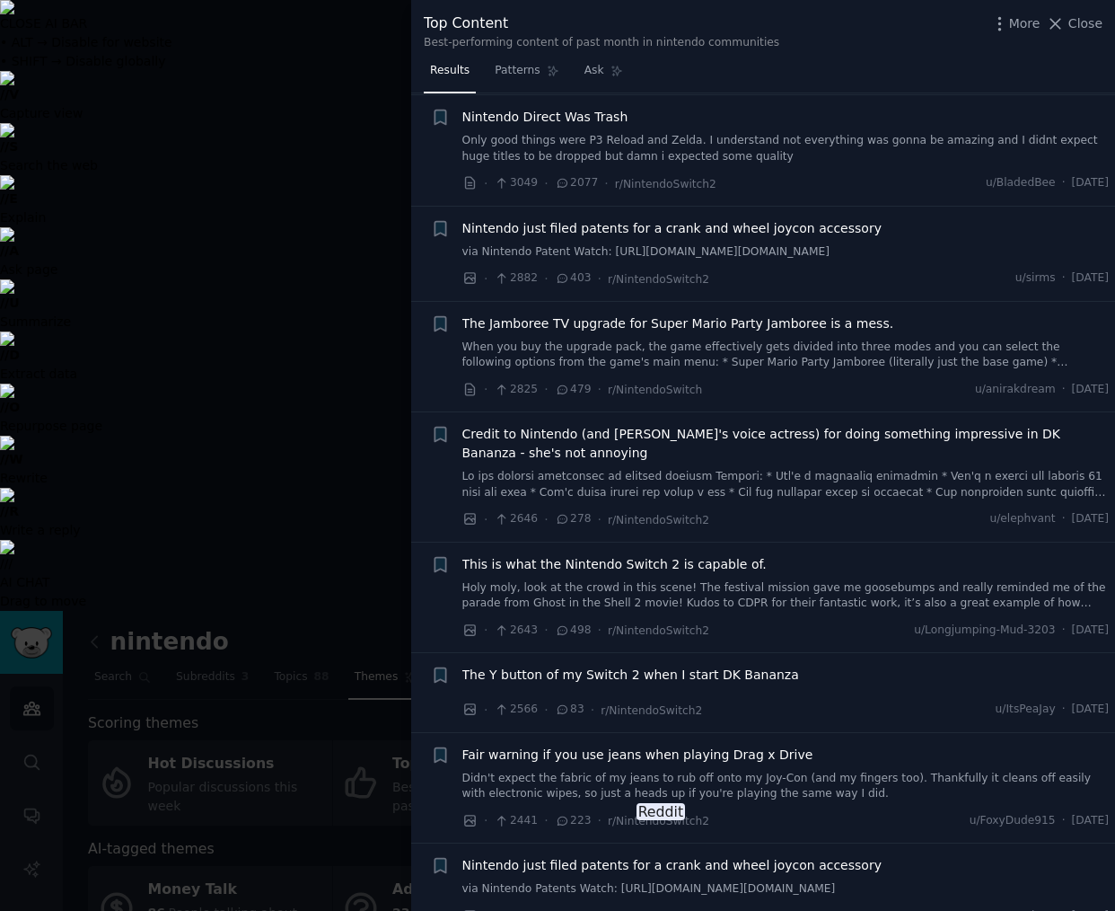
scroll to position [1091, 0]
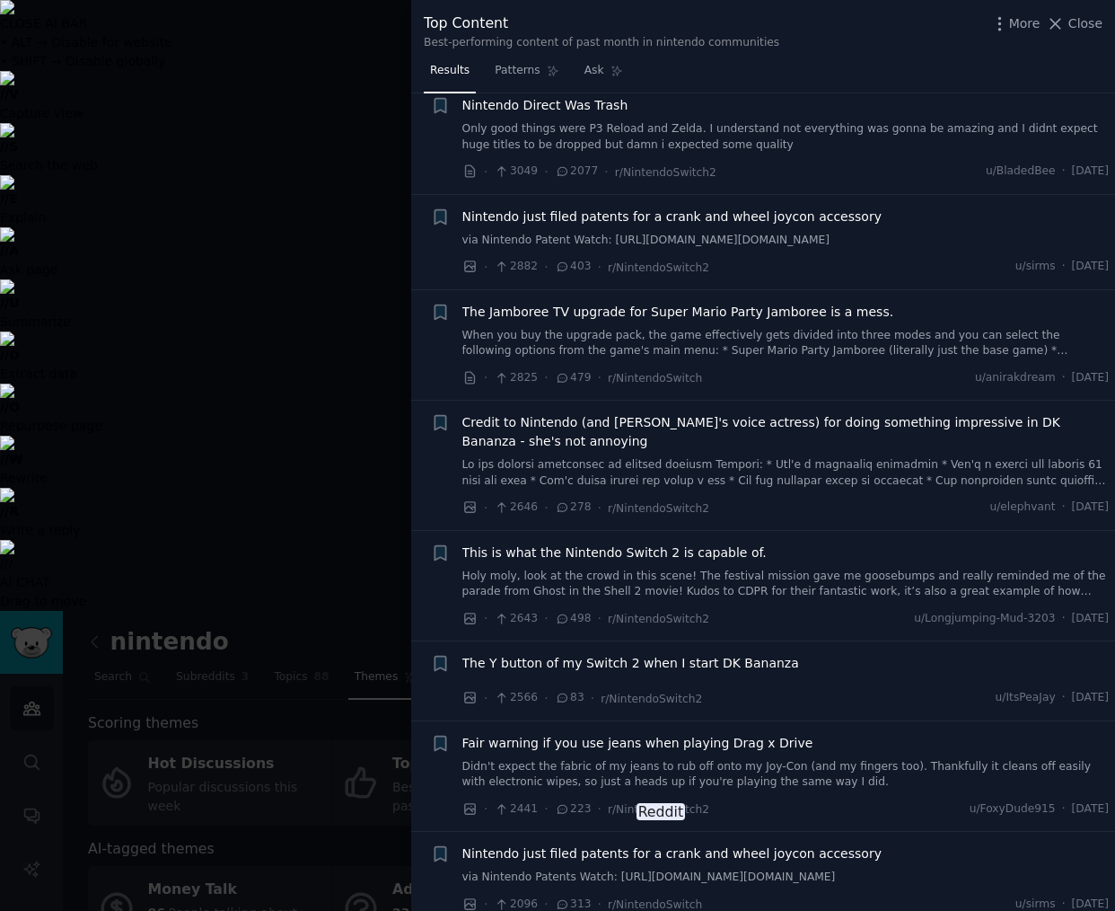
click at [601, 667] on span "The Y button of my Switch 2 when I start DK Bananza" at bounding box center [630, 663] width 337 height 19
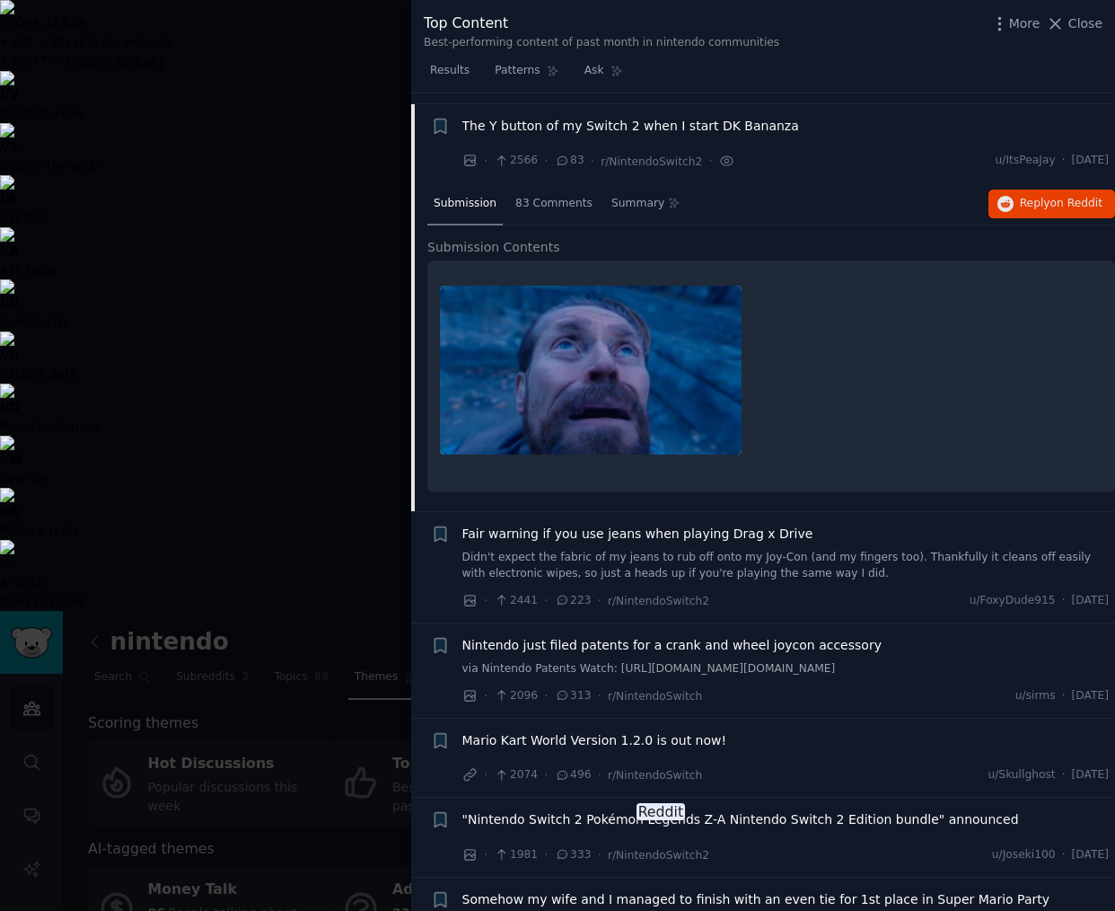
scroll to position [1639, 0]
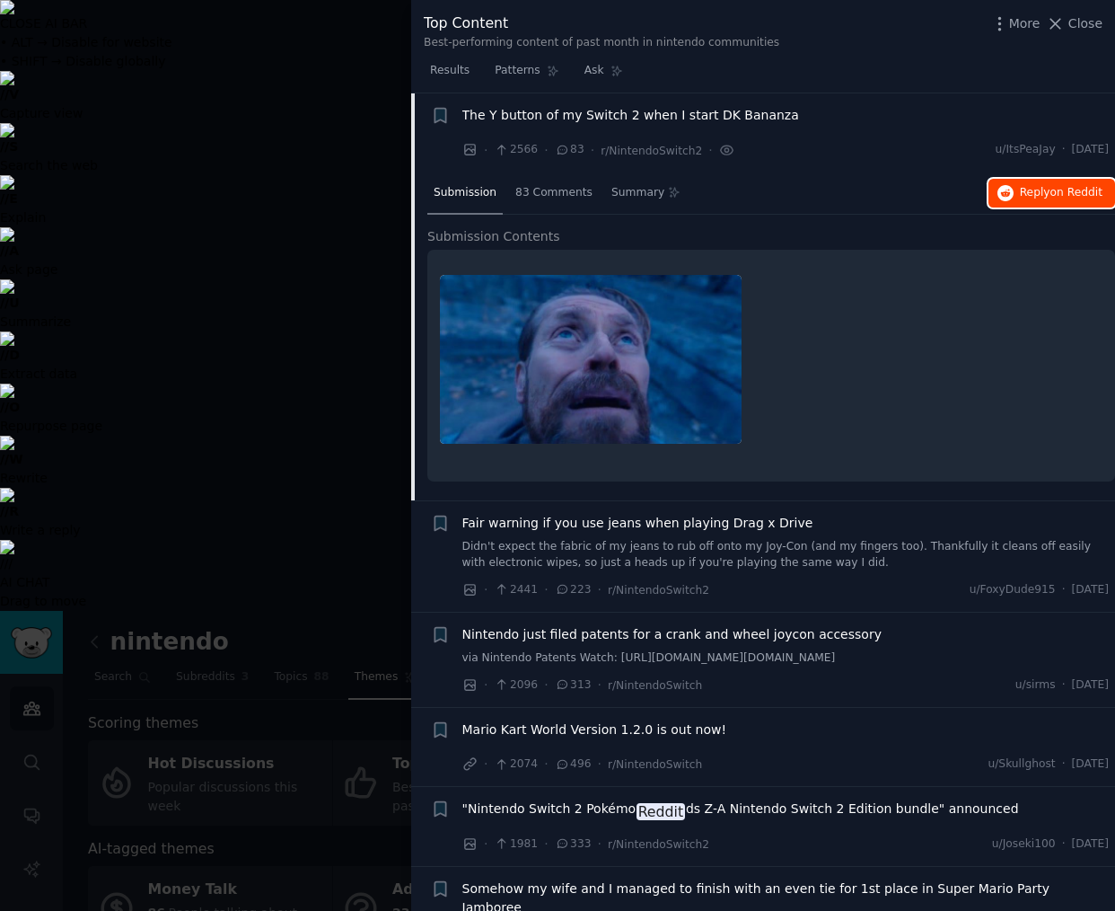
click at [1045, 195] on span "Reply on Reddit" at bounding box center [1061, 193] width 83 height 16
